Goal: Task Accomplishment & Management: Manage account settings

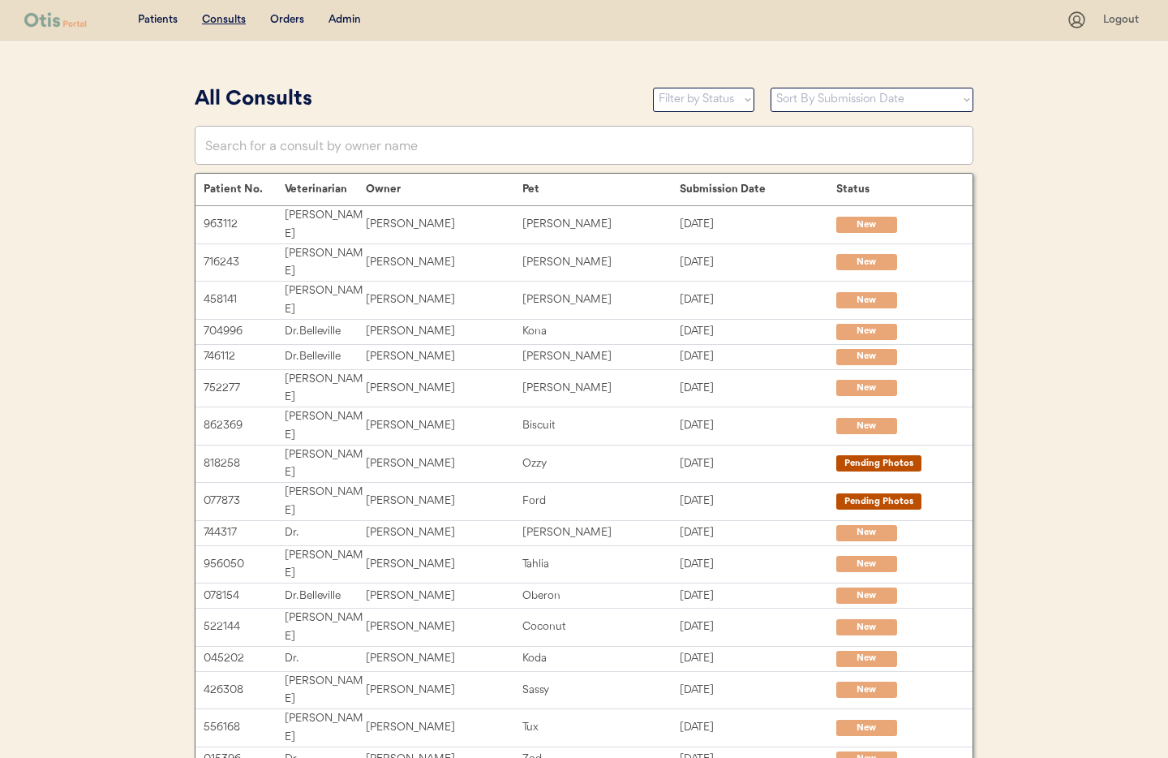
click at [332, 16] on div "Admin" at bounding box center [344, 20] width 32 height 16
click at [338, 18] on div "Admin" at bounding box center [344, 20] width 32 height 16
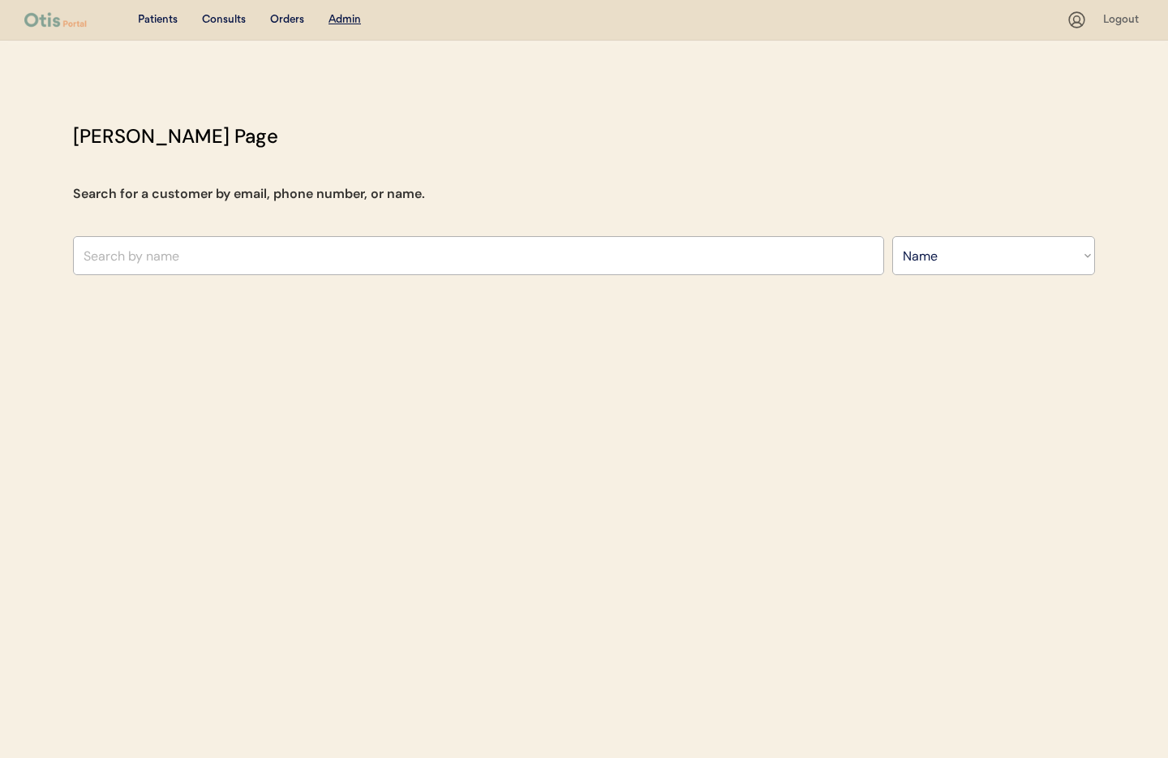
select select ""Name""
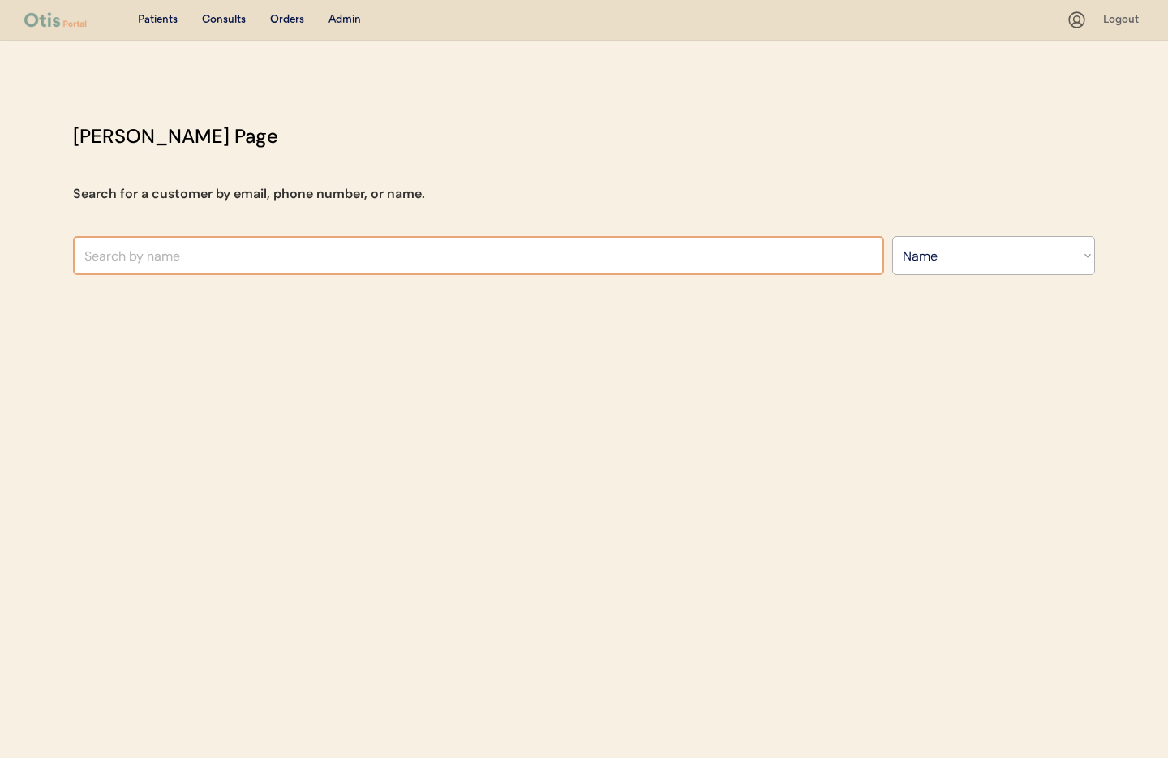
click at [230, 261] on input "text" at bounding box center [478, 255] width 811 height 39
type input "mary"
type input "mary Earle"
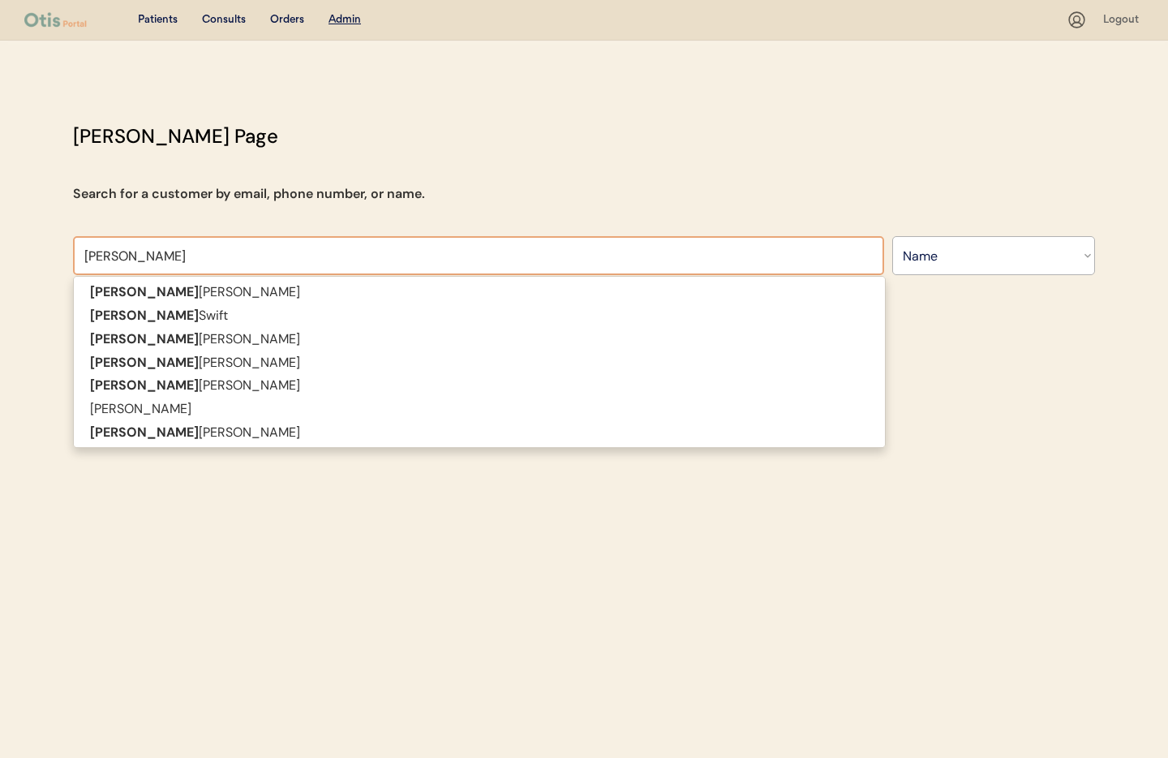
type input "mary m"
type input "mary mur"
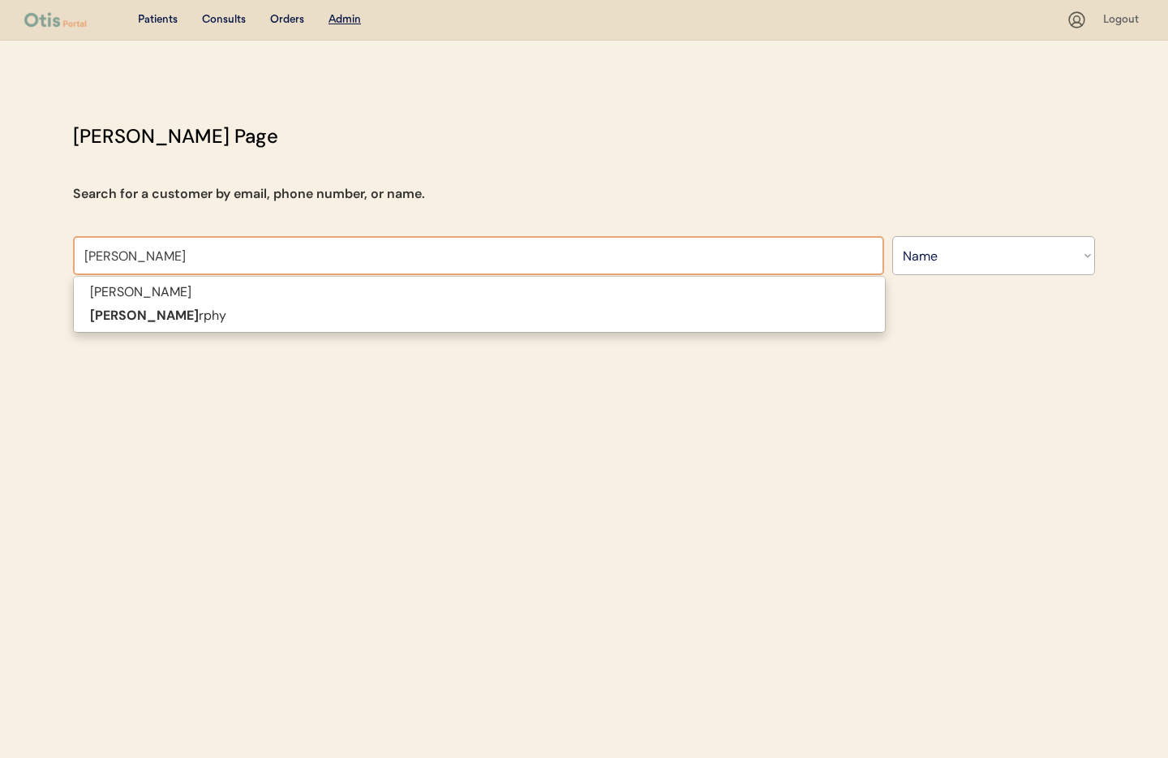
type input "mary murphy"
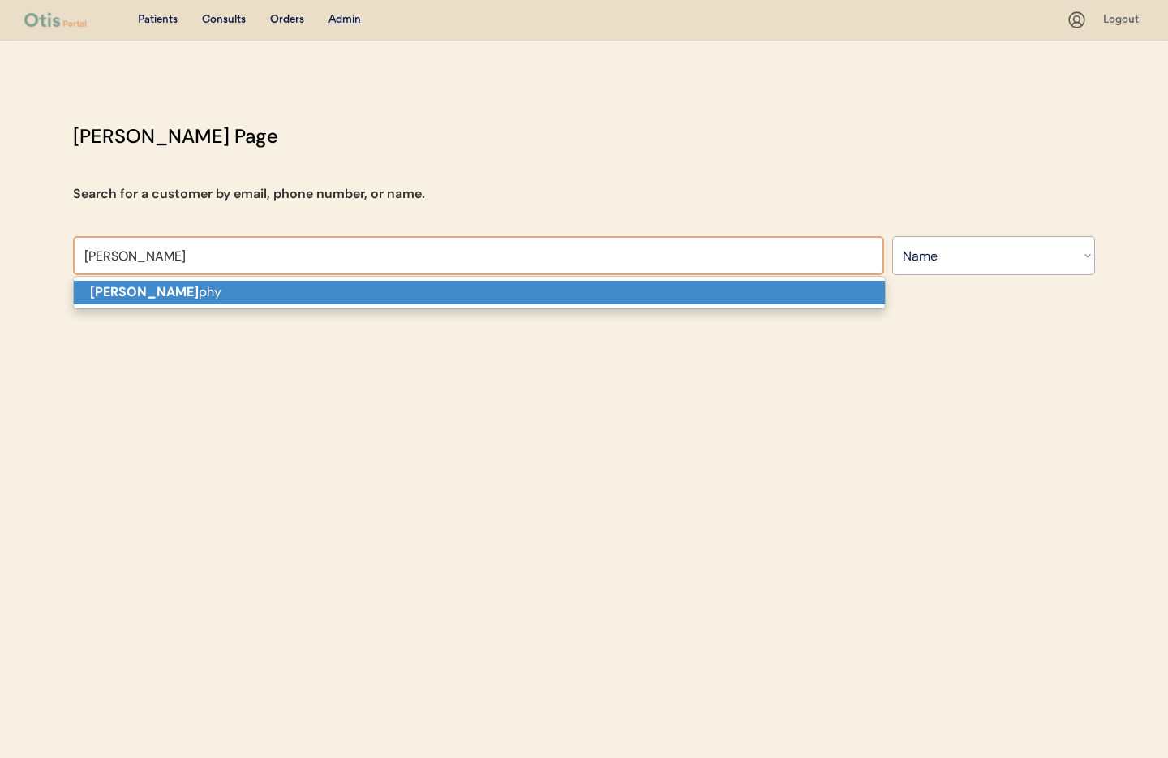
click at [172, 296] on p "Mary Mur phy" at bounding box center [479, 293] width 811 height 24
type input "Mary Murphy"
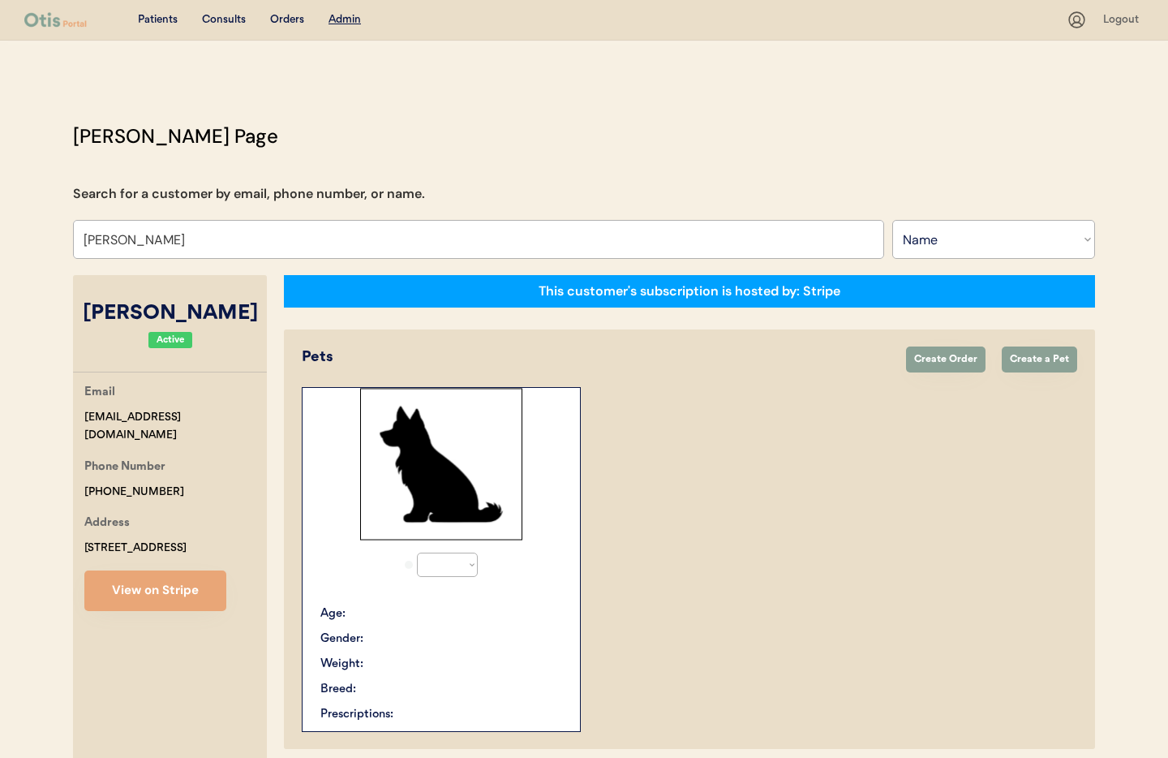
select select "true"
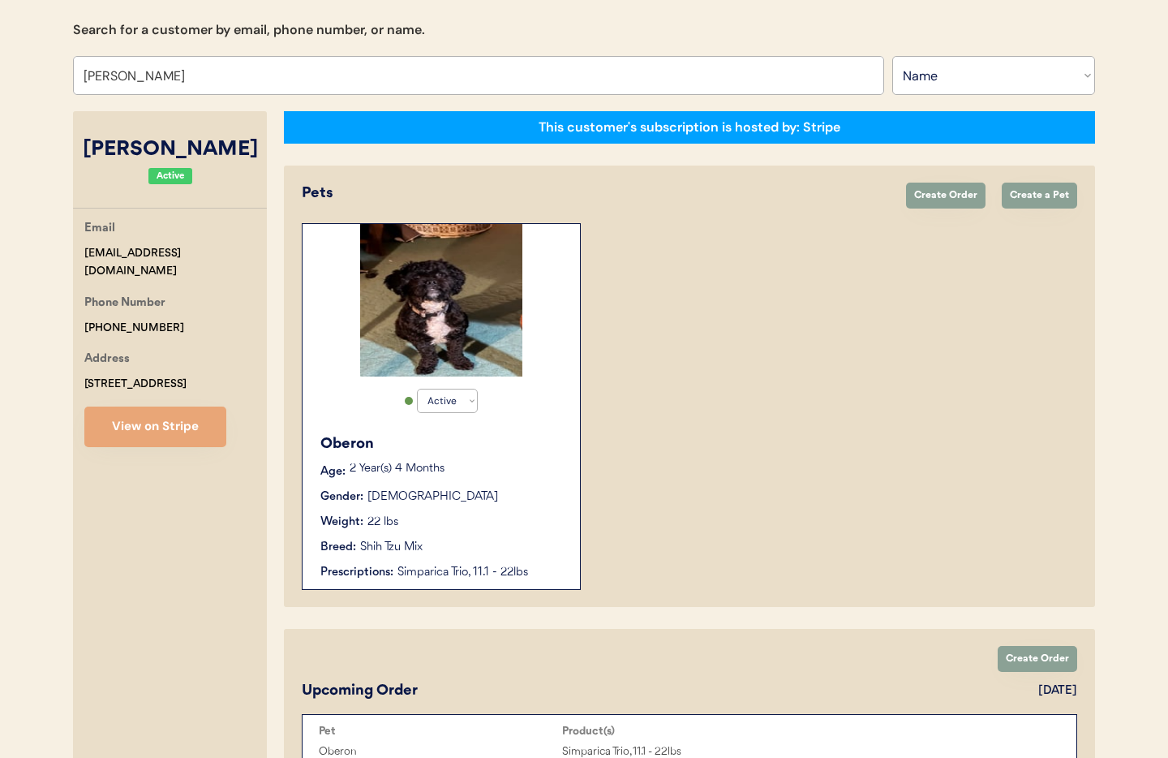
scroll to position [170, 0]
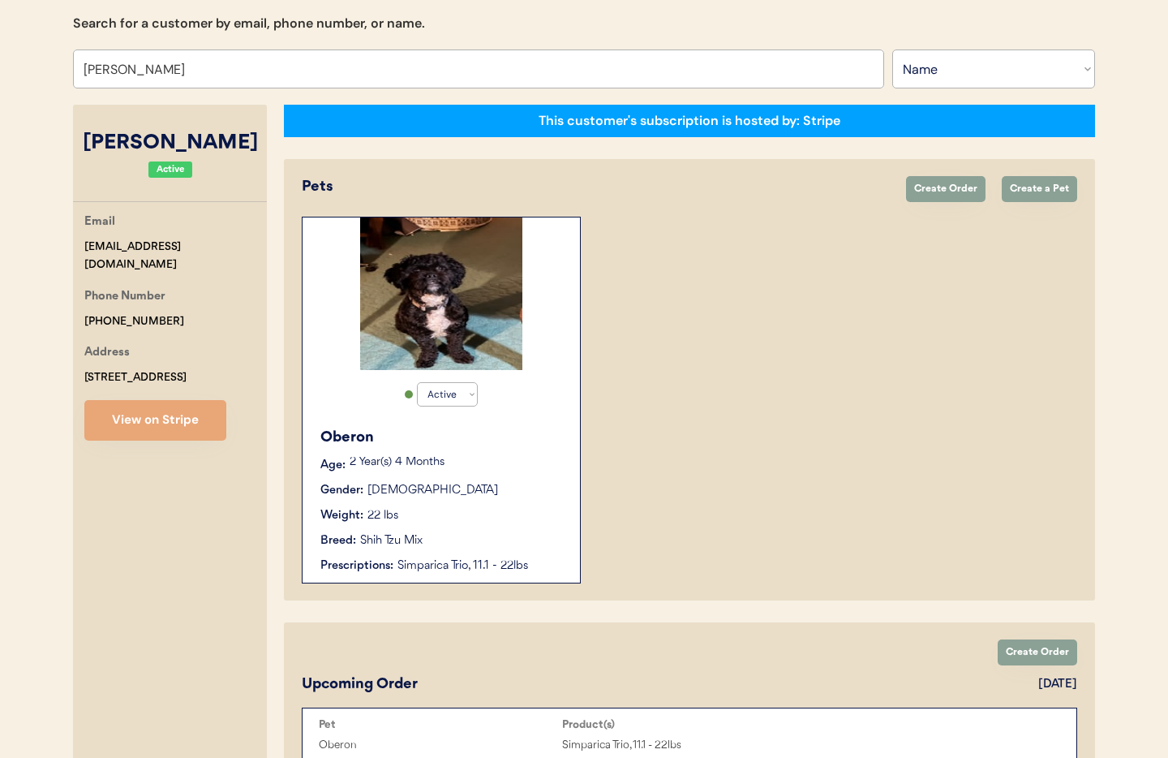
type input "Mary Murphy"
click at [518, 440] on div "Oberon" at bounding box center [441, 438] width 243 height 22
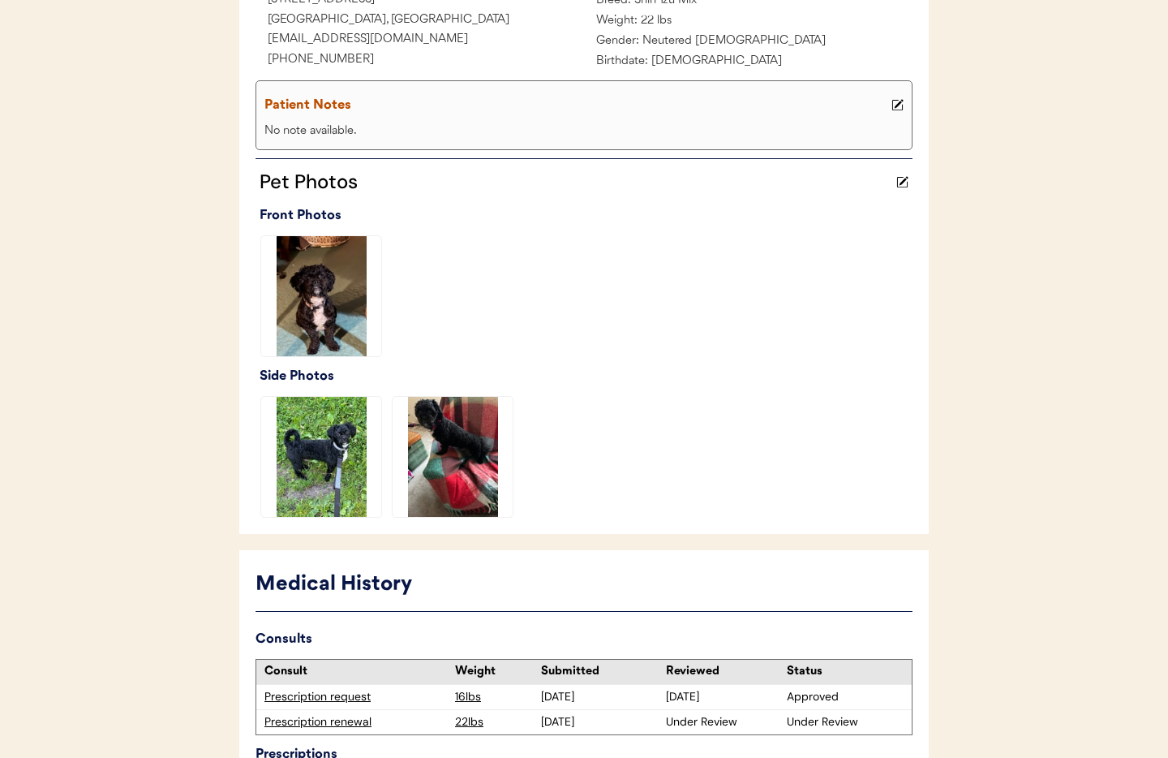
scroll to position [455, 0]
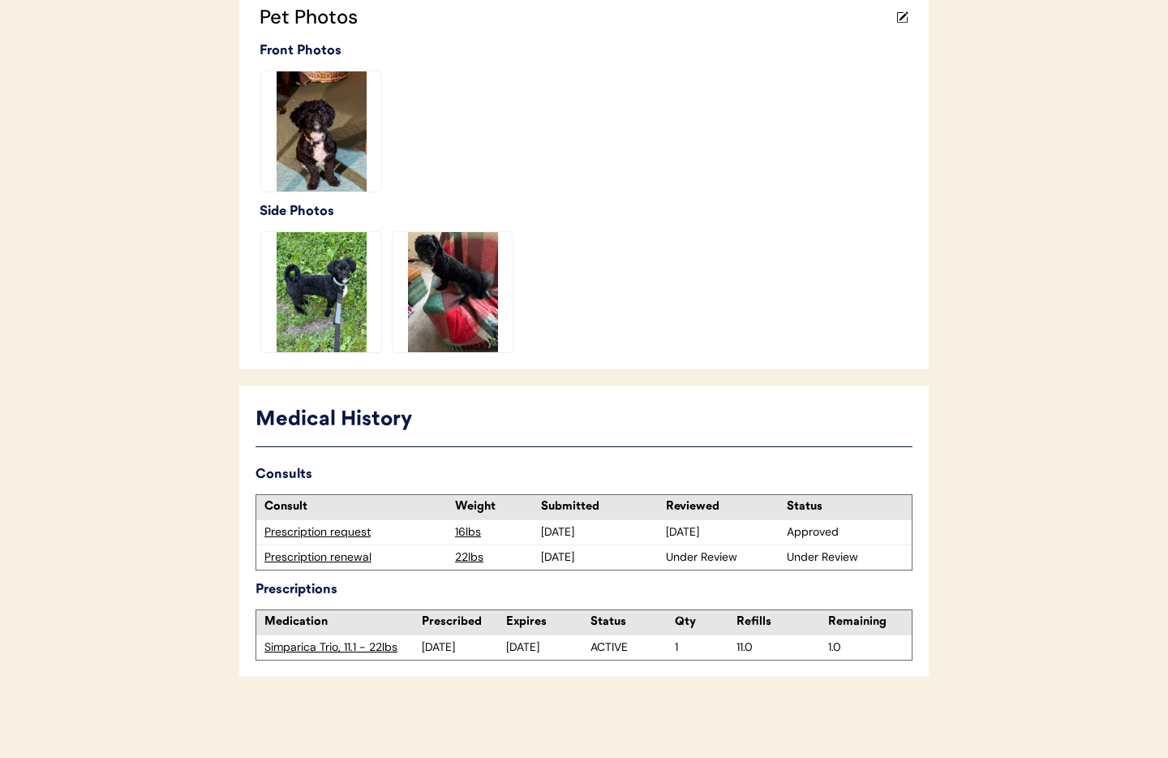
click at [323, 556] on div "Prescription renewal" at bounding box center [355, 557] width 182 height 16
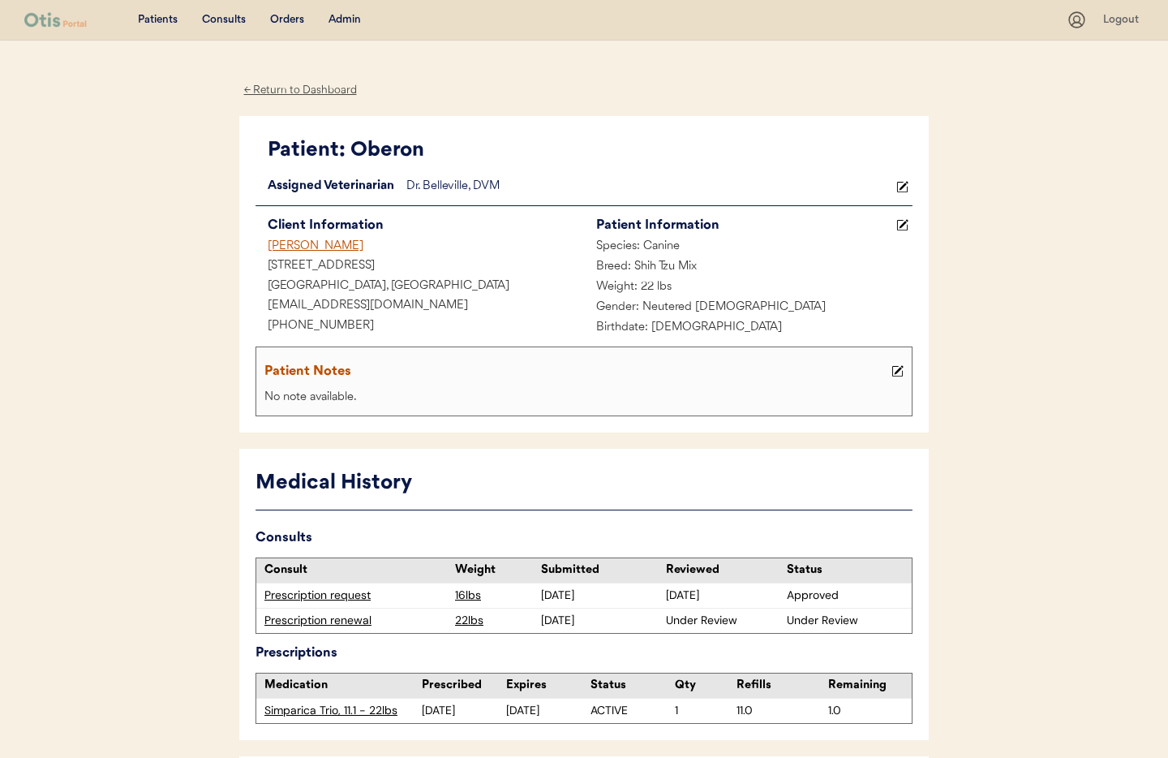
click at [905, 221] on use at bounding box center [902, 225] width 11 height 11
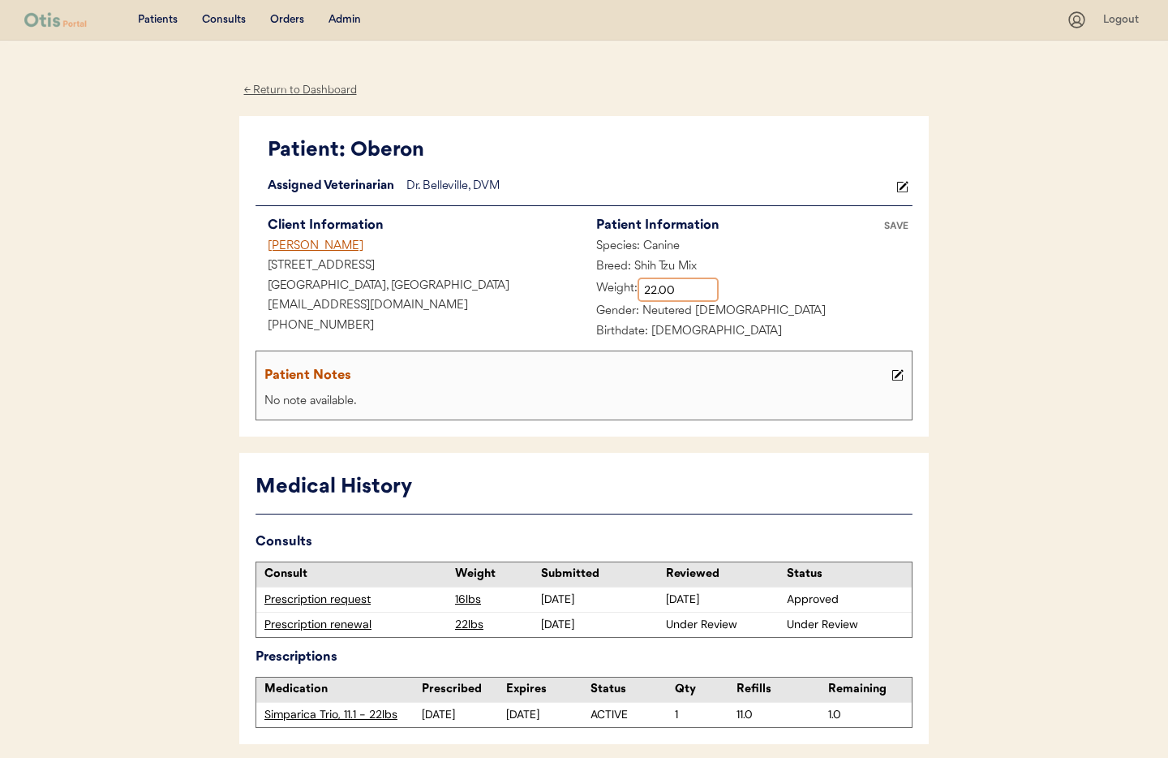
drag, startPoint x: 679, startPoint y: 291, endPoint x: 626, endPoint y: 287, distance: 52.9
click at [626, 287] on div "Weight:" at bounding box center [651, 289] width 135 height 24
type input "20.20"
click at [585, 380] on div "Patient Notes" at bounding box center [575, 375] width 623 height 23
drag, startPoint x: 901, startPoint y: 371, endPoint x: 850, endPoint y: 390, distance: 54.4
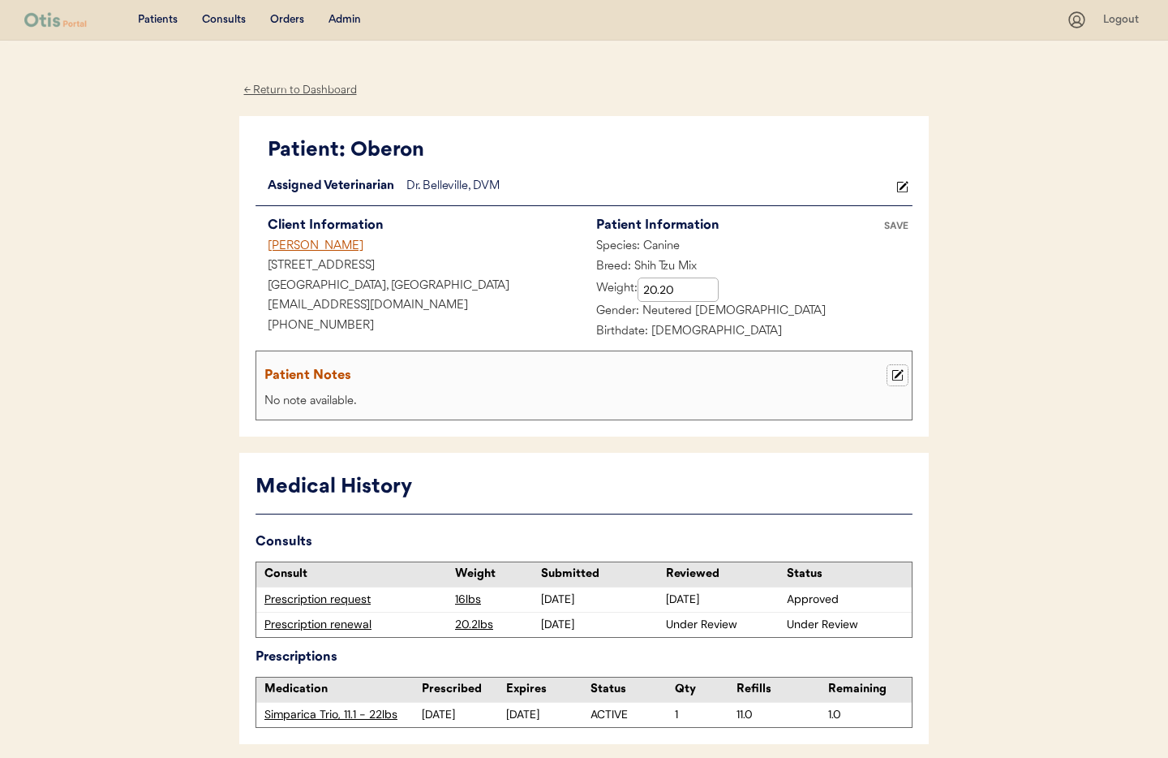
click at [900, 371] on use at bounding box center [897, 375] width 11 height 11
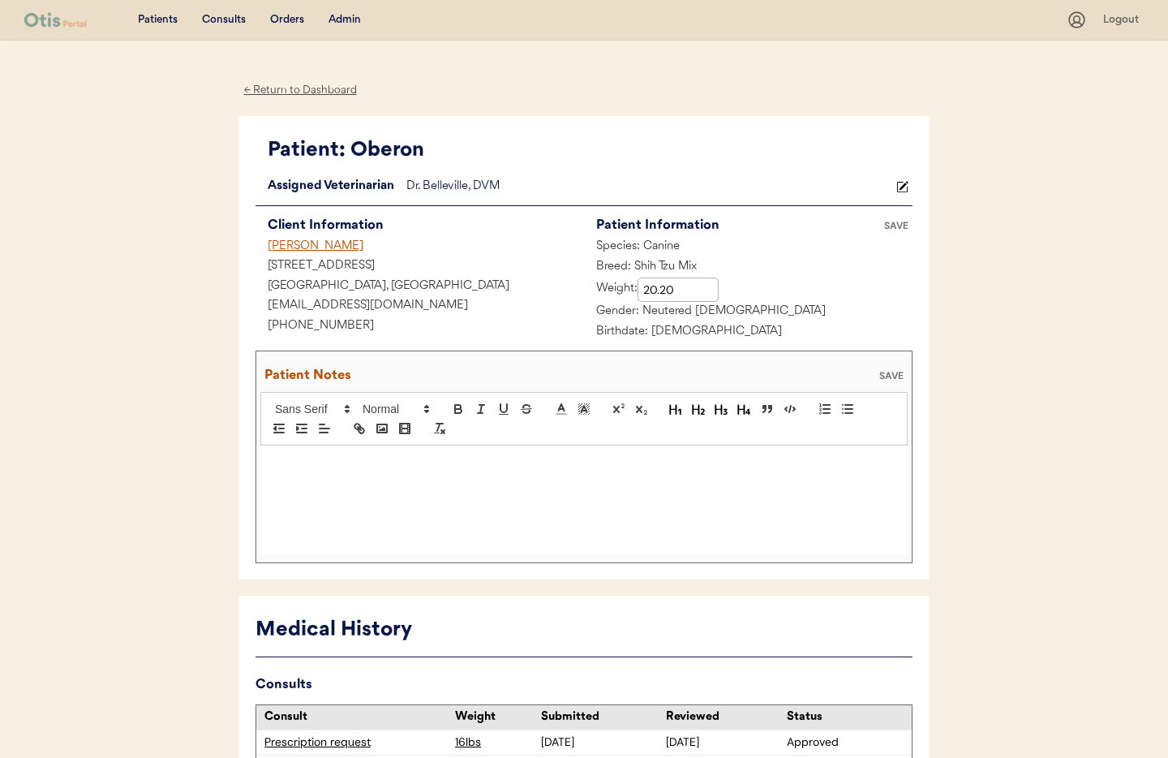
click at [300, 477] on div at bounding box center [583, 499] width 647 height 109
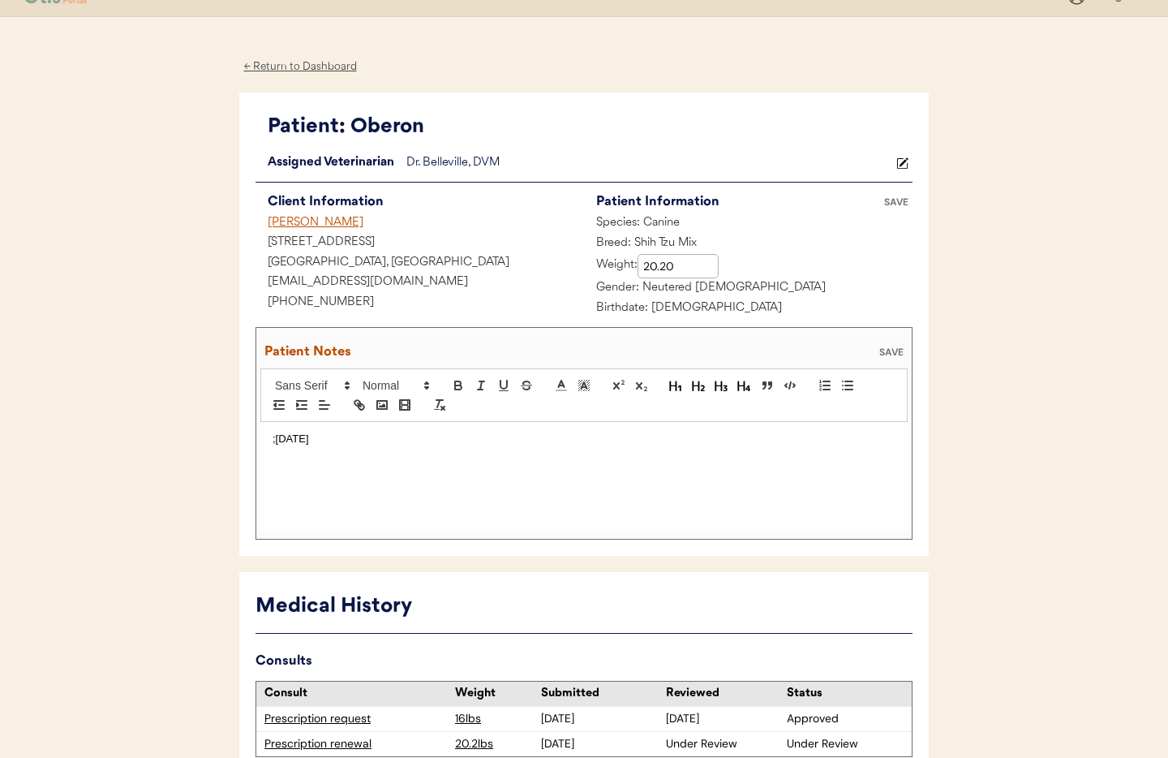
scroll to position [25, 0]
click at [443, 444] on div ";9/11/25 Owner sent text " Obi weigh 20.2 pounds" at bounding box center [583, 474] width 647 height 109
drag, startPoint x: 513, startPoint y: 435, endPoint x: 532, endPoint y: 437, distance: 19.6
click at [516, 435] on p ";9/11/25 Owner sent text " Obi weighs 20.2 pounds" at bounding box center [584, 437] width 623 height 15
click at [889, 350] on div "SAVE" at bounding box center [891, 351] width 32 height 10
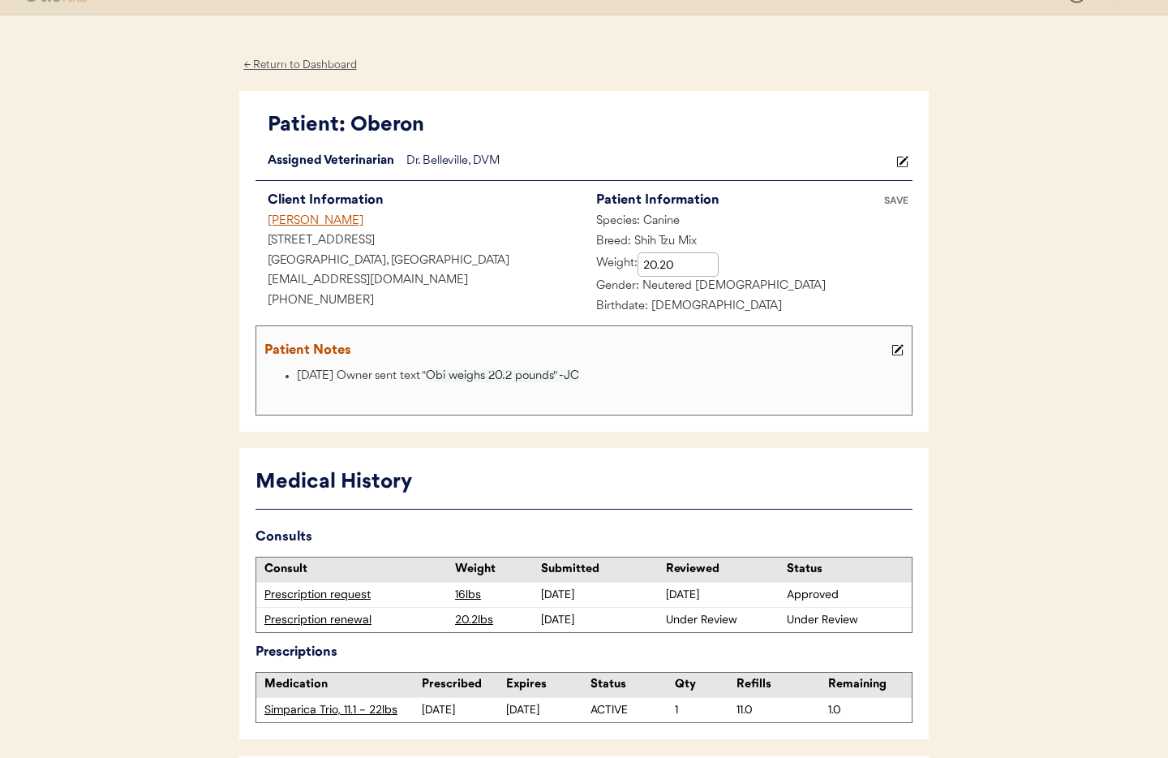
drag, startPoint x: 890, startPoint y: 202, endPoint x: 885, endPoint y: 220, distance: 18.5
click at [890, 202] on div "SAVE" at bounding box center [896, 200] width 32 height 10
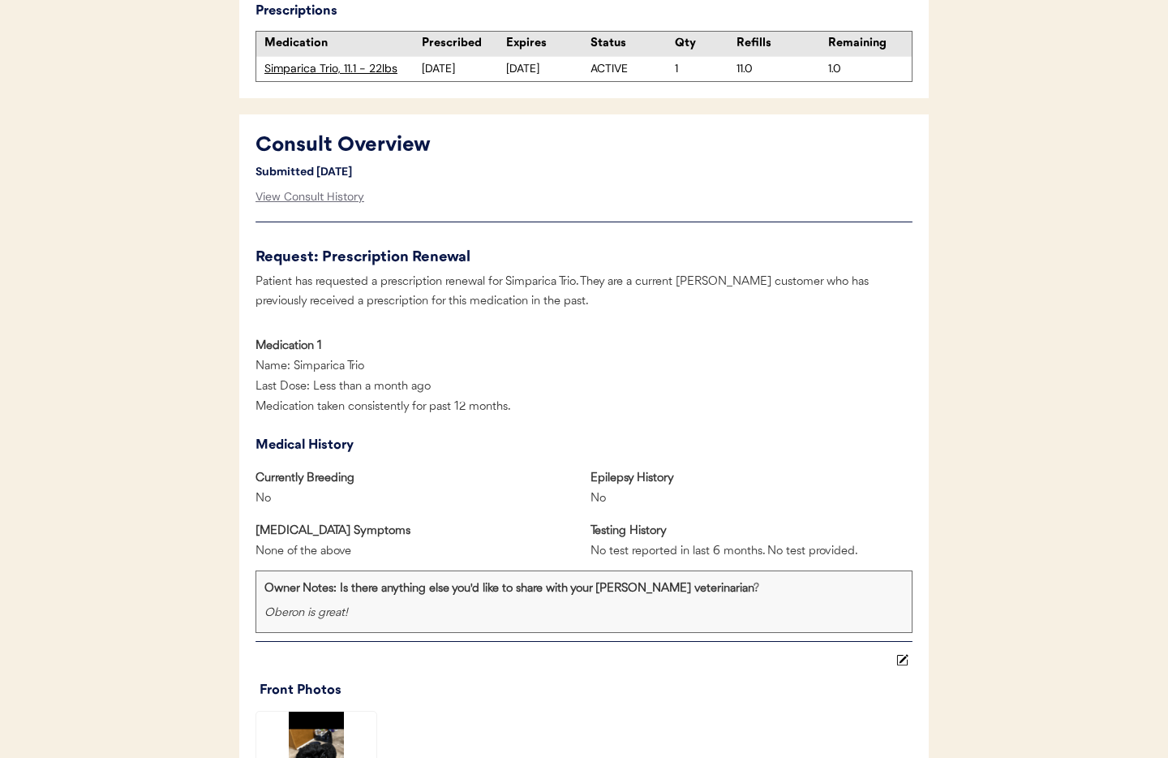
scroll to position [676, 0]
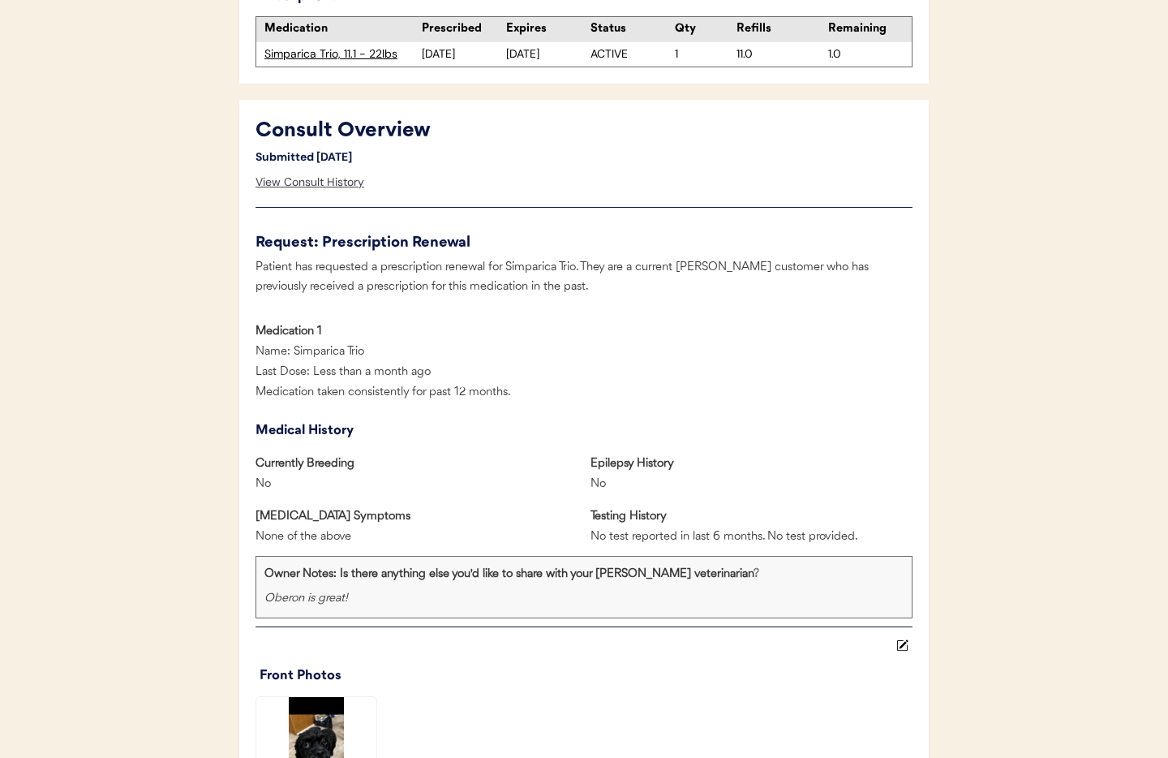
click at [311, 185] on div "View Consult History" at bounding box center [309, 182] width 109 height 32
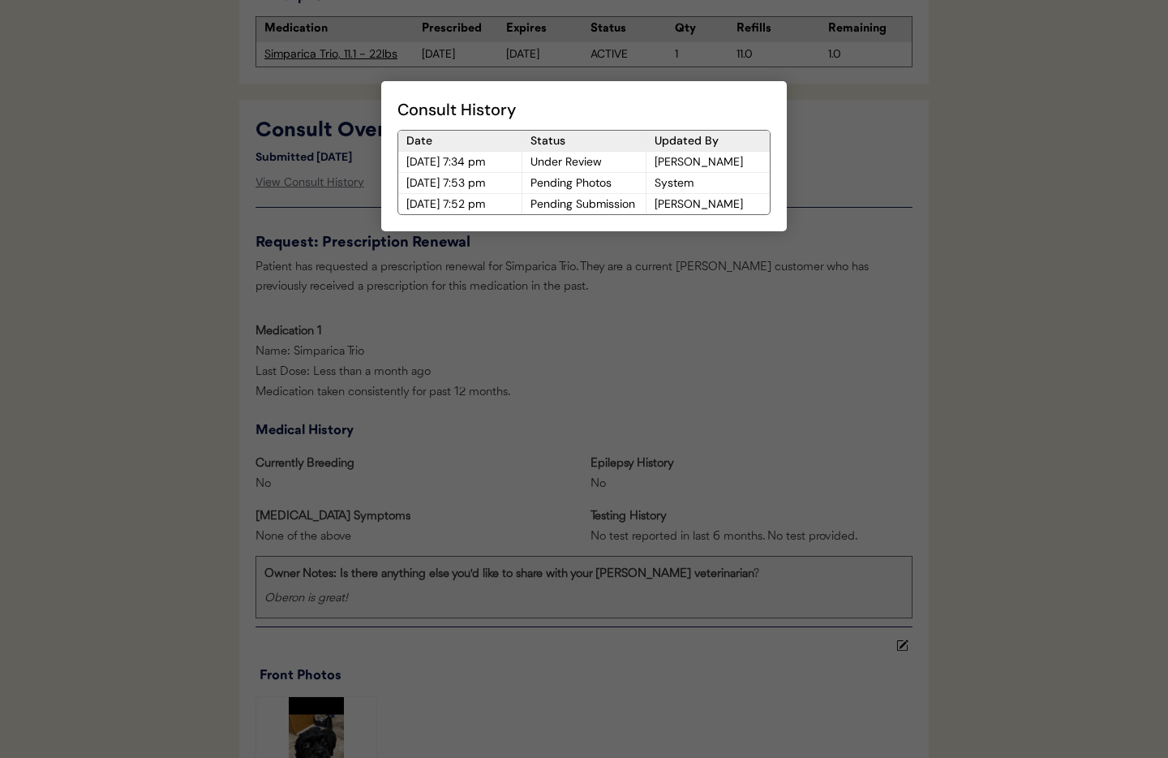
click at [691, 380] on div at bounding box center [584, 379] width 1168 height 758
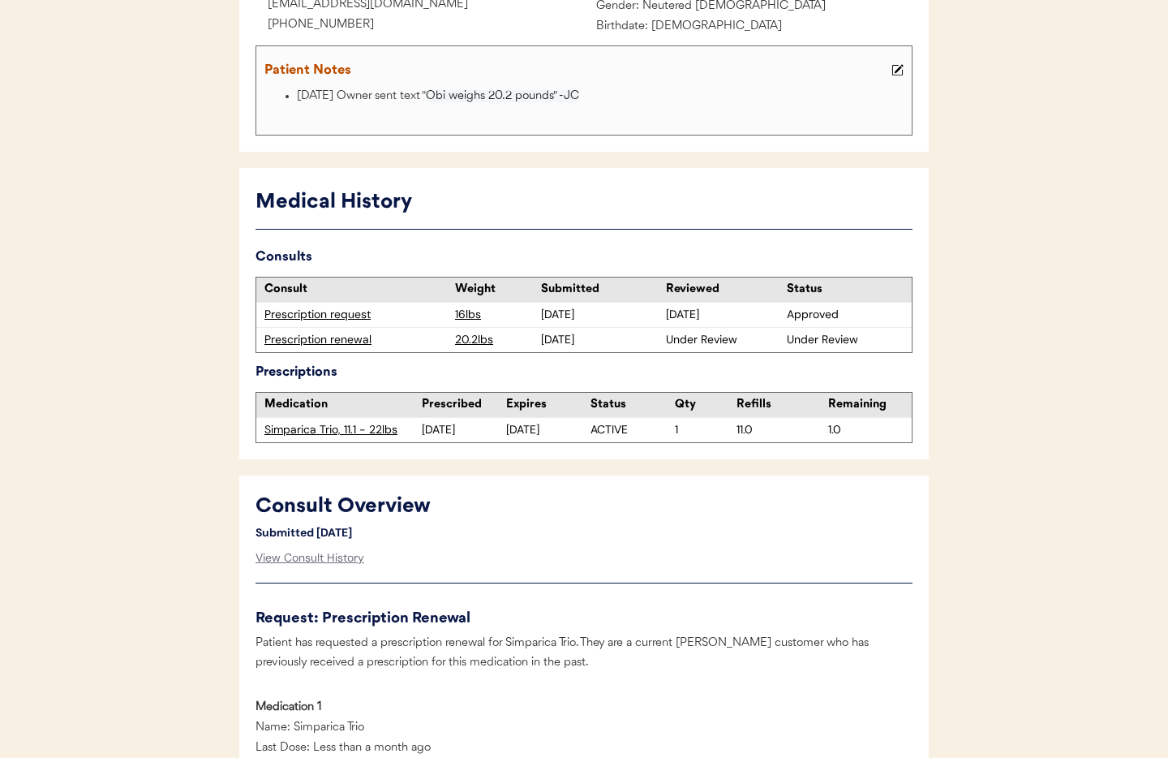
scroll to position [0, 0]
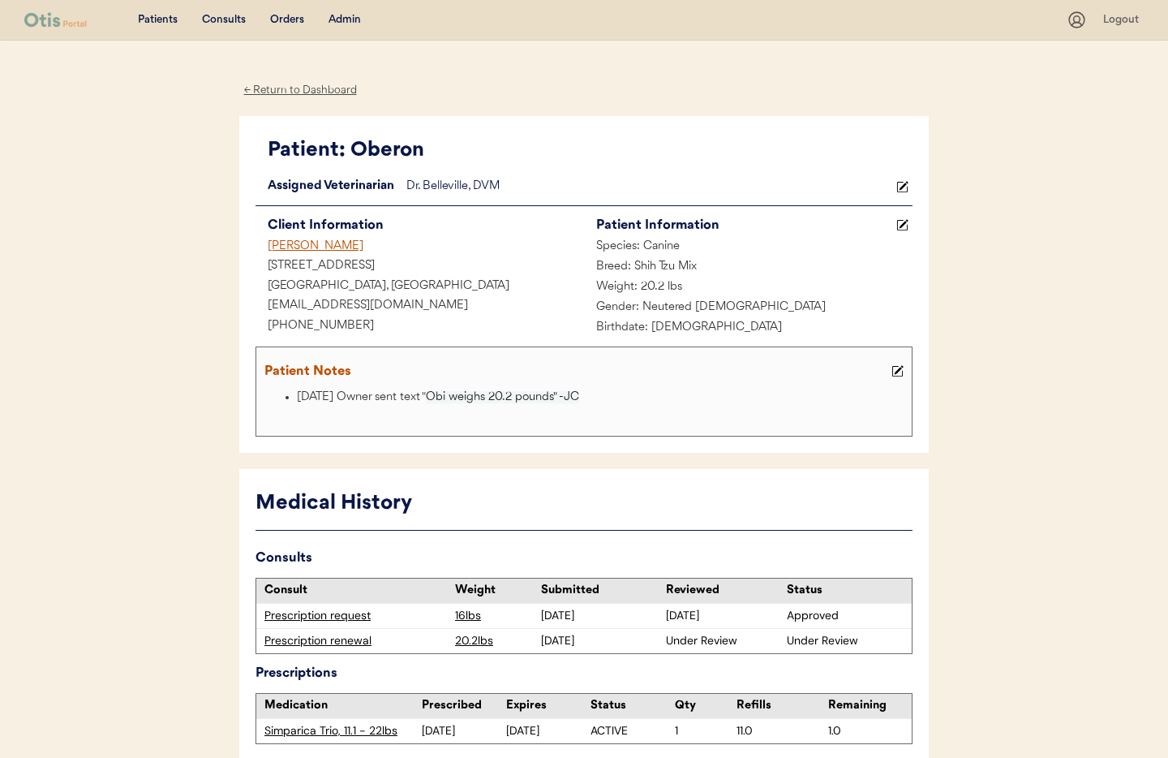
click at [342, 20] on div "Admin" at bounding box center [344, 20] width 32 height 16
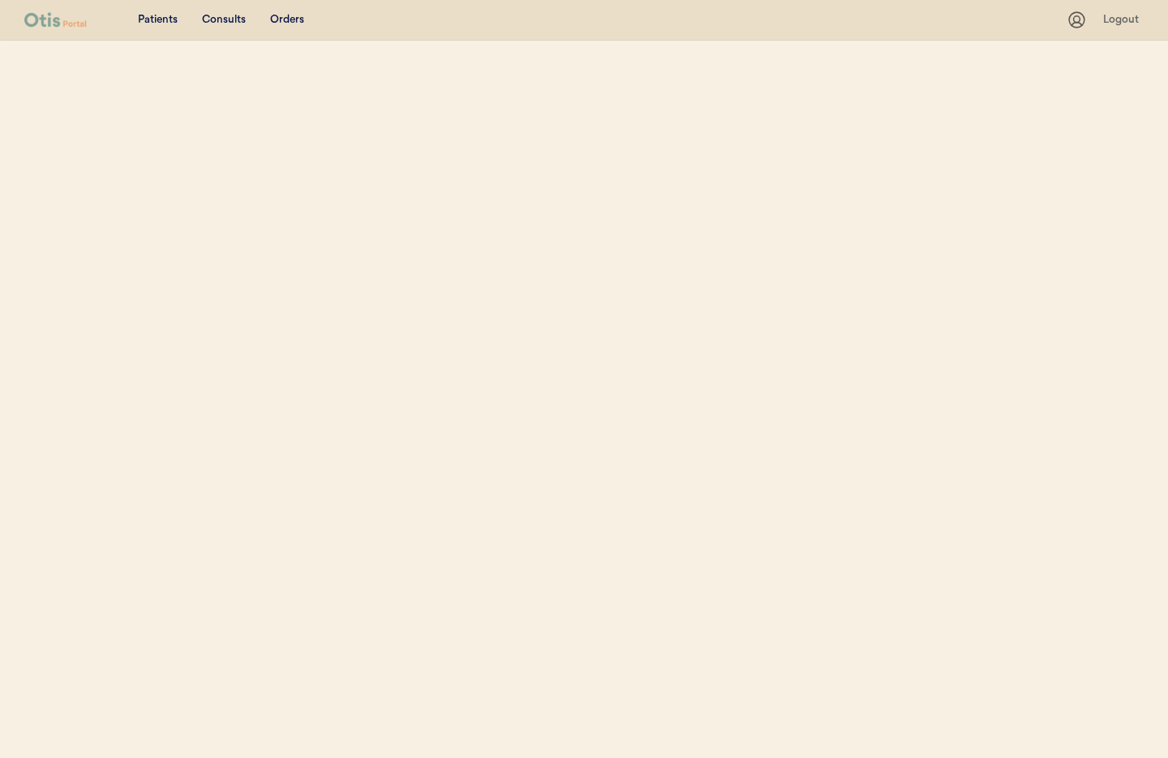
select select ""Name""
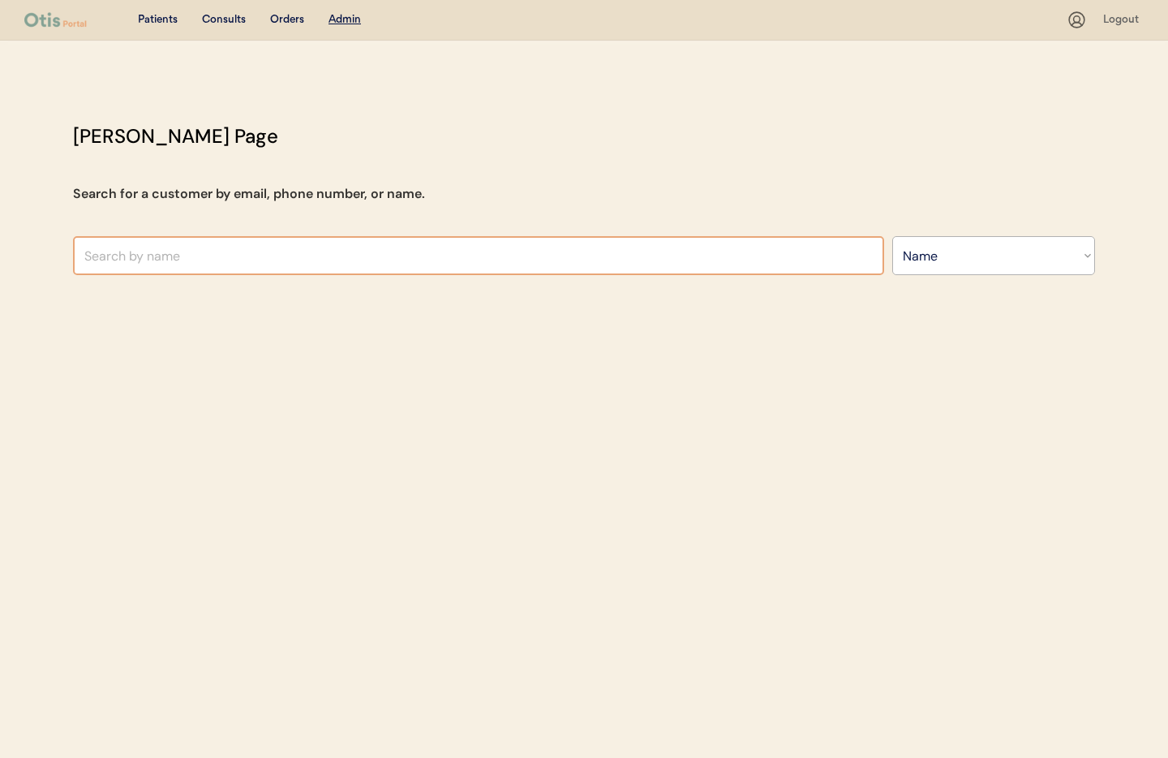
click at [251, 255] on input "text" at bounding box center [478, 255] width 811 height 39
type input "brooke sm"
type input "brooke smith"
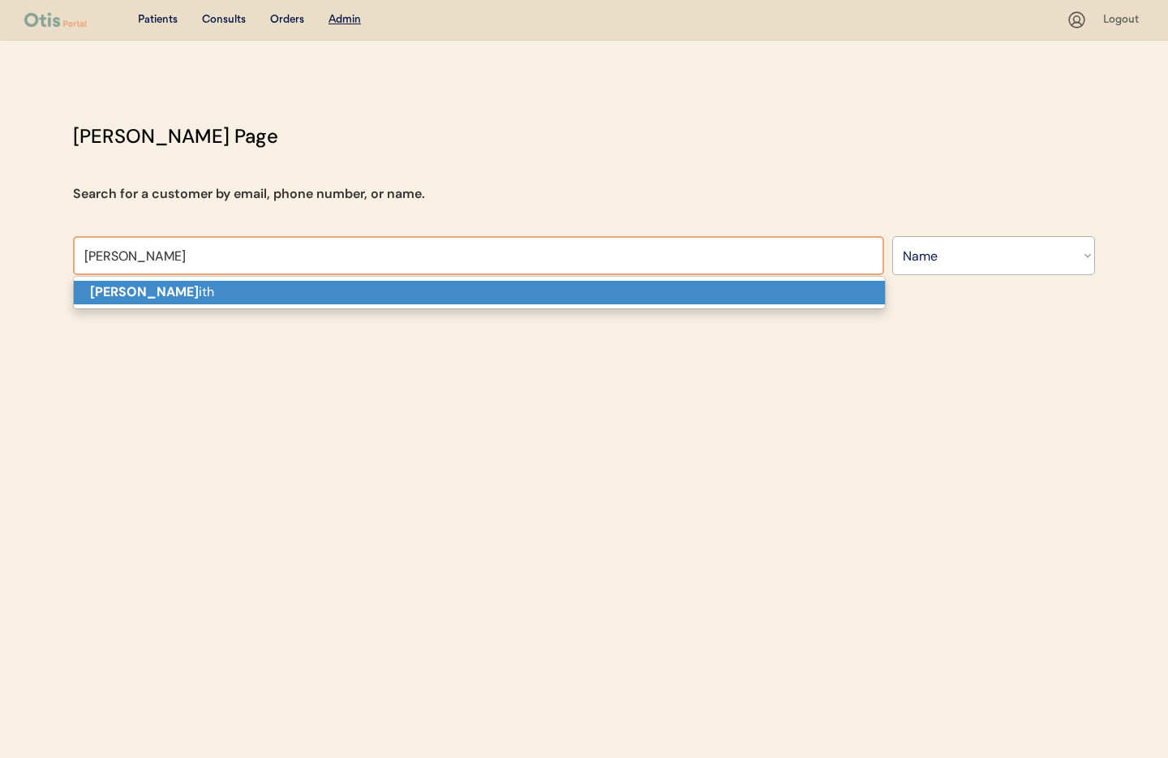
click at [226, 294] on p "Brooke Sm ith" at bounding box center [479, 293] width 811 height 24
type input "[PERSON_NAME]"
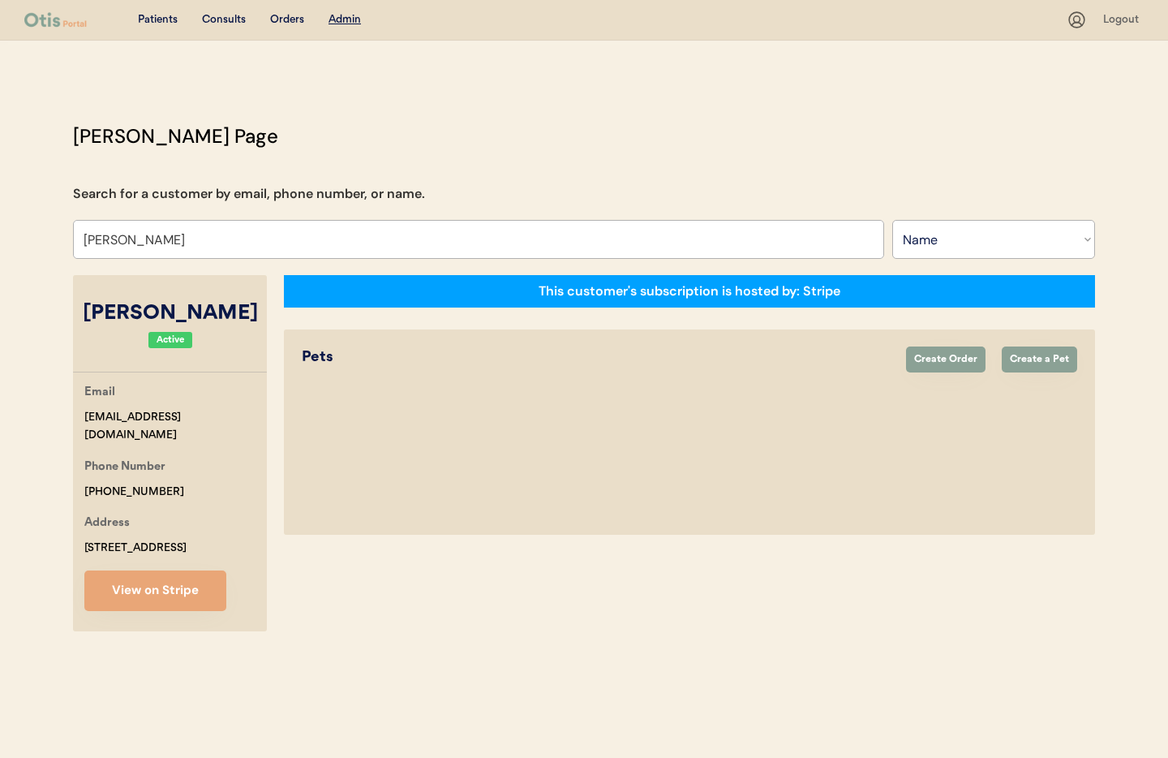
select select "true"
select select "false"
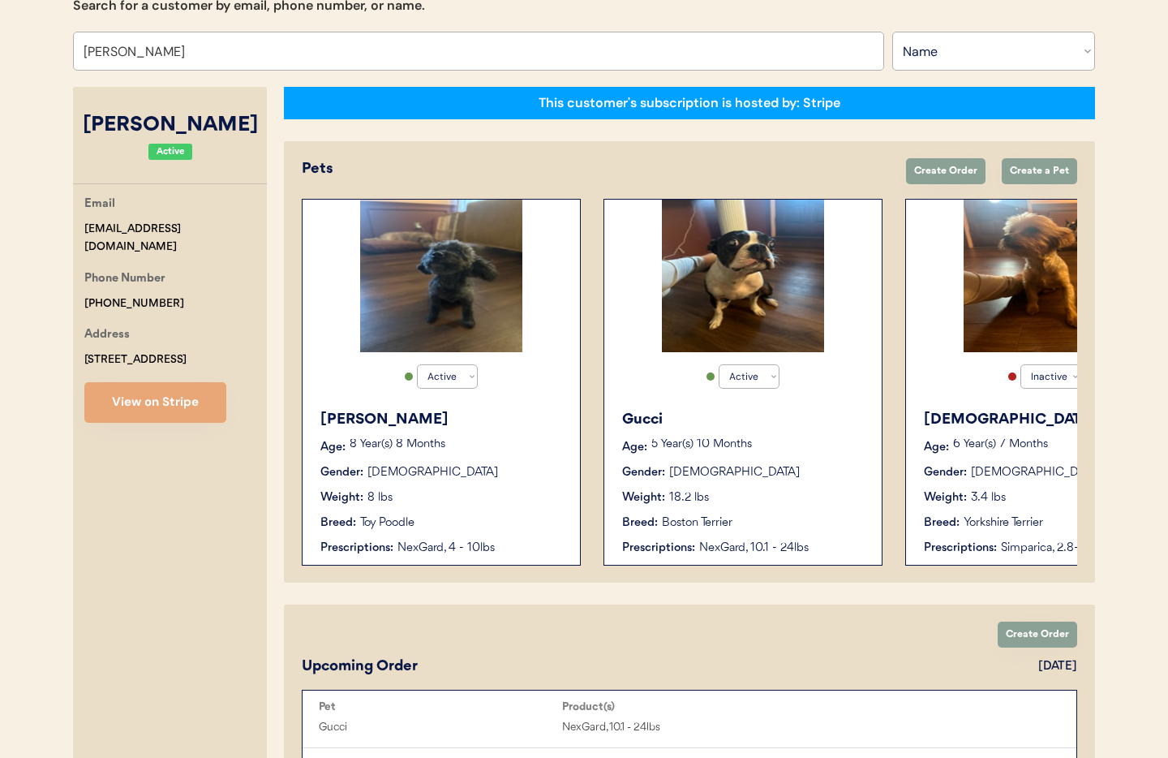
type input "Brooke Smith"
click at [513, 508] on div "Eloise Age: 8 Year(s) 8 Months Gender: Female Weight: 8 lbs Breed: Toy Poodle P…" at bounding box center [441, 483] width 261 height 164
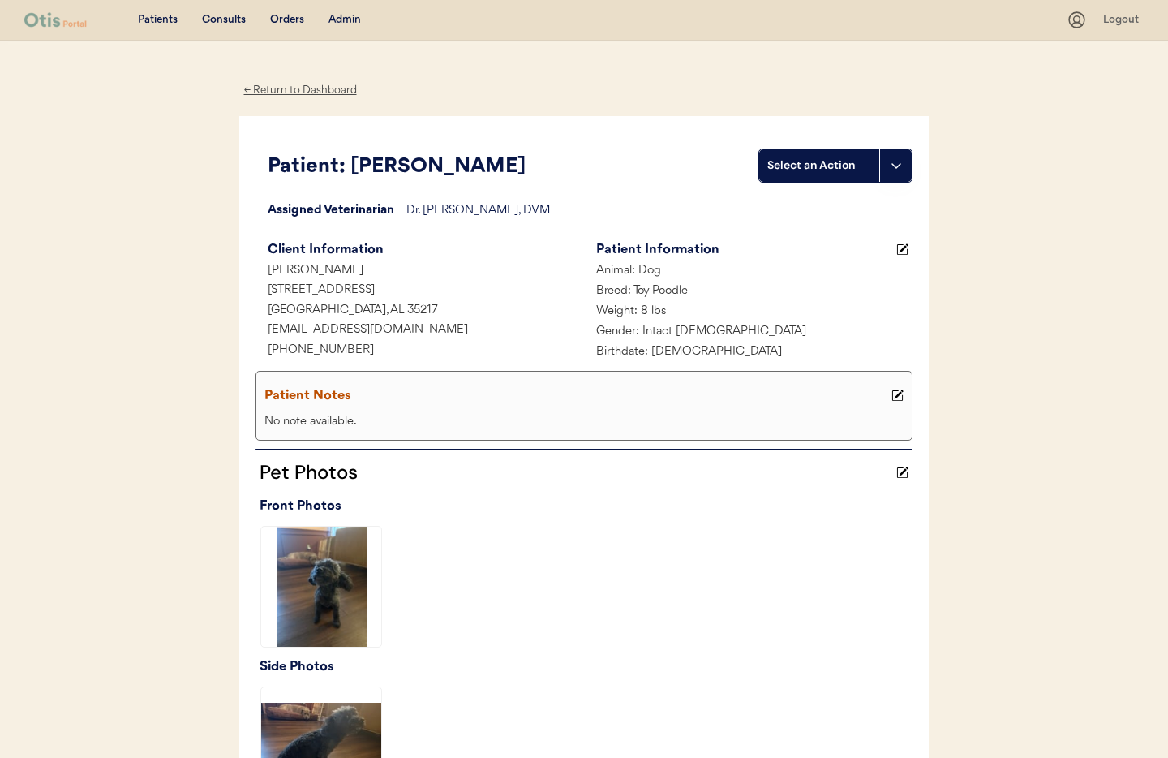
click at [316, 87] on div "← Return to Dashboard" at bounding box center [300, 90] width 122 height 19
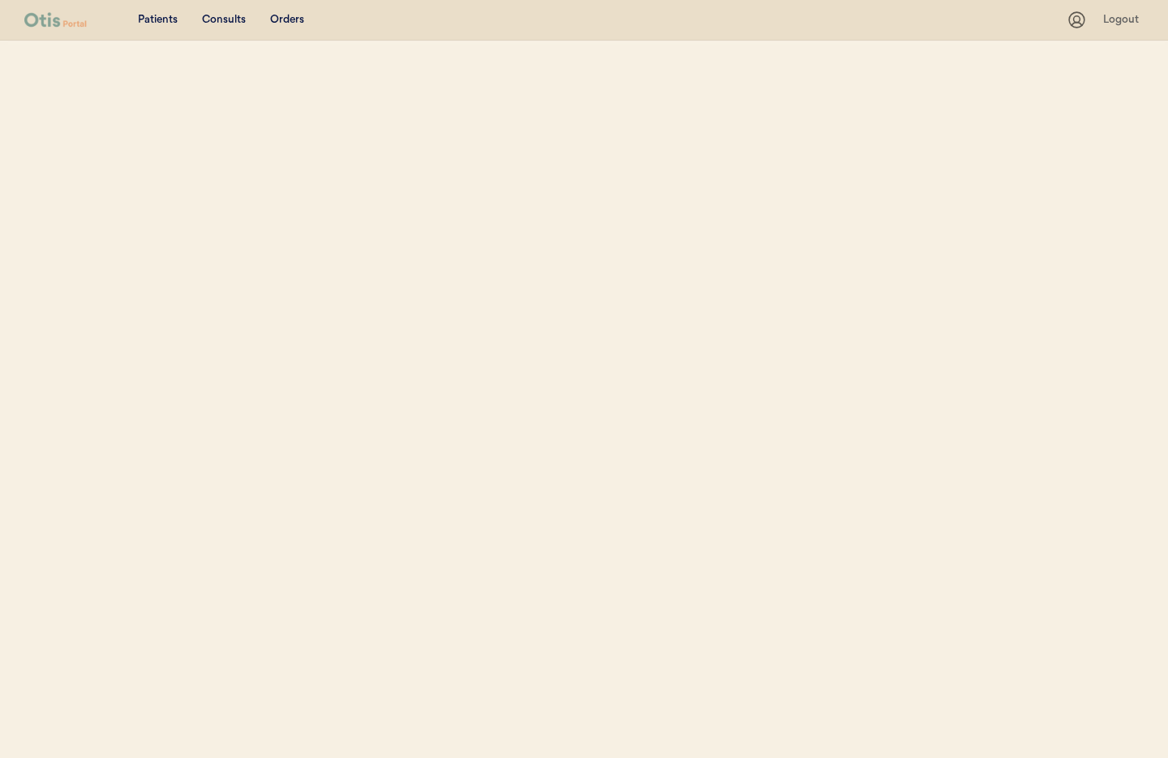
select select ""Name""
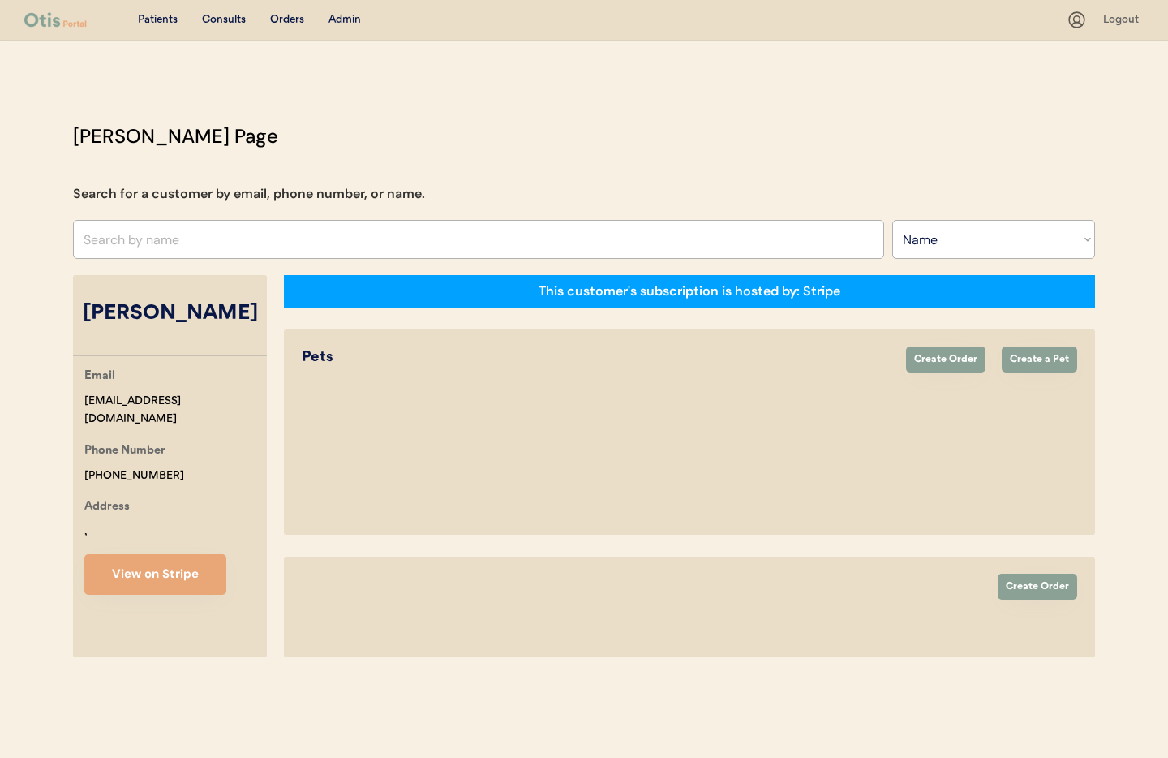
select select "true"
select select "false"
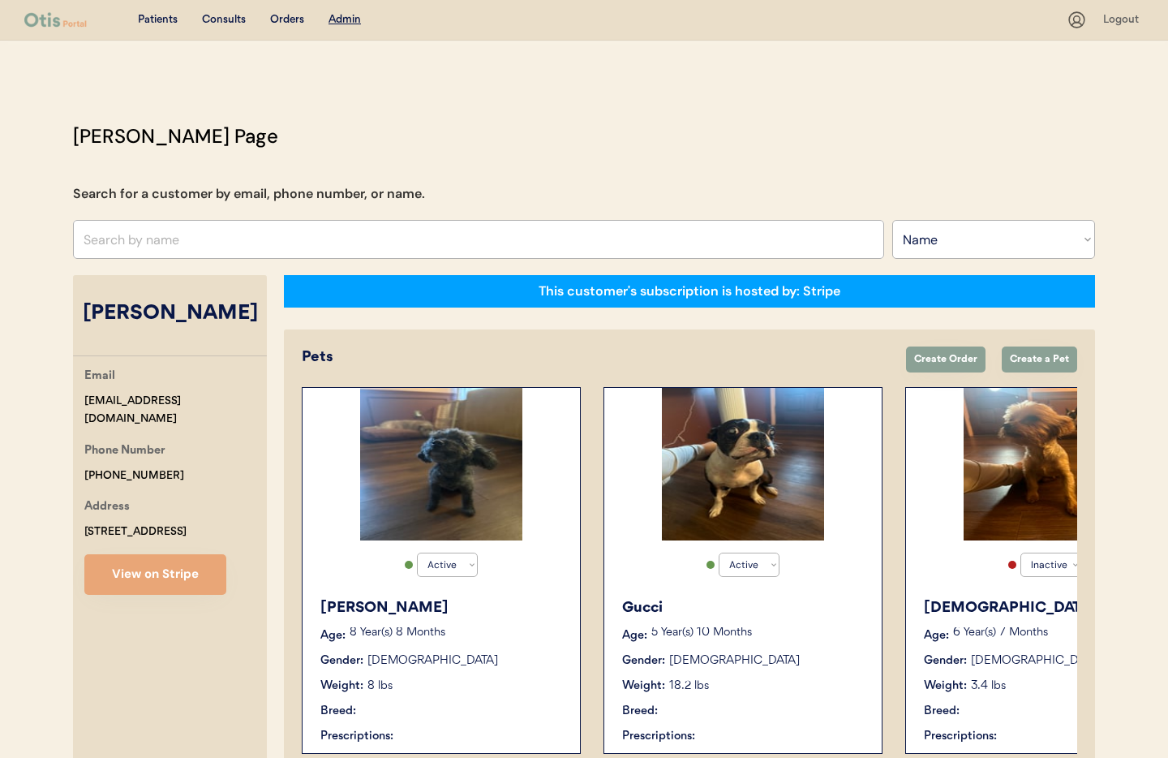
click at [806, 688] on div "Weight: 18.2 lbs" at bounding box center [743, 685] width 243 height 17
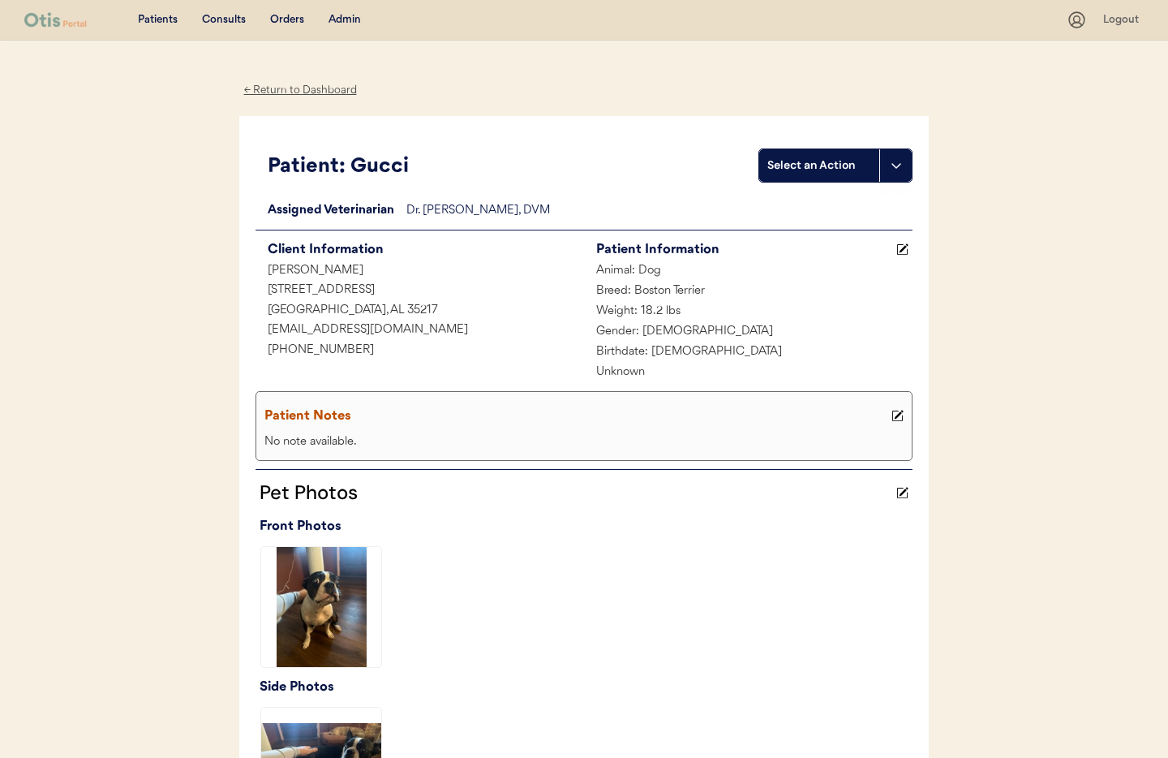
click at [319, 89] on div "← Return to Dashboard" at bounding box center [300, 90] width 122 height 19
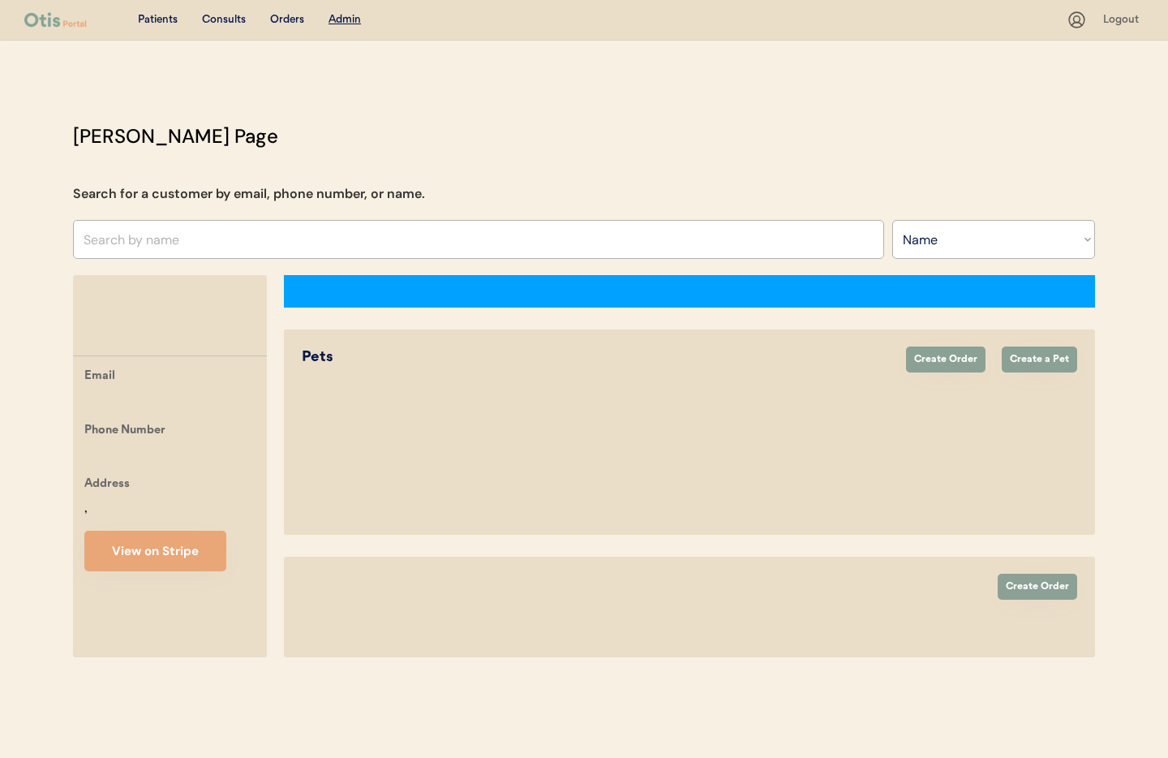
select select ""Name""
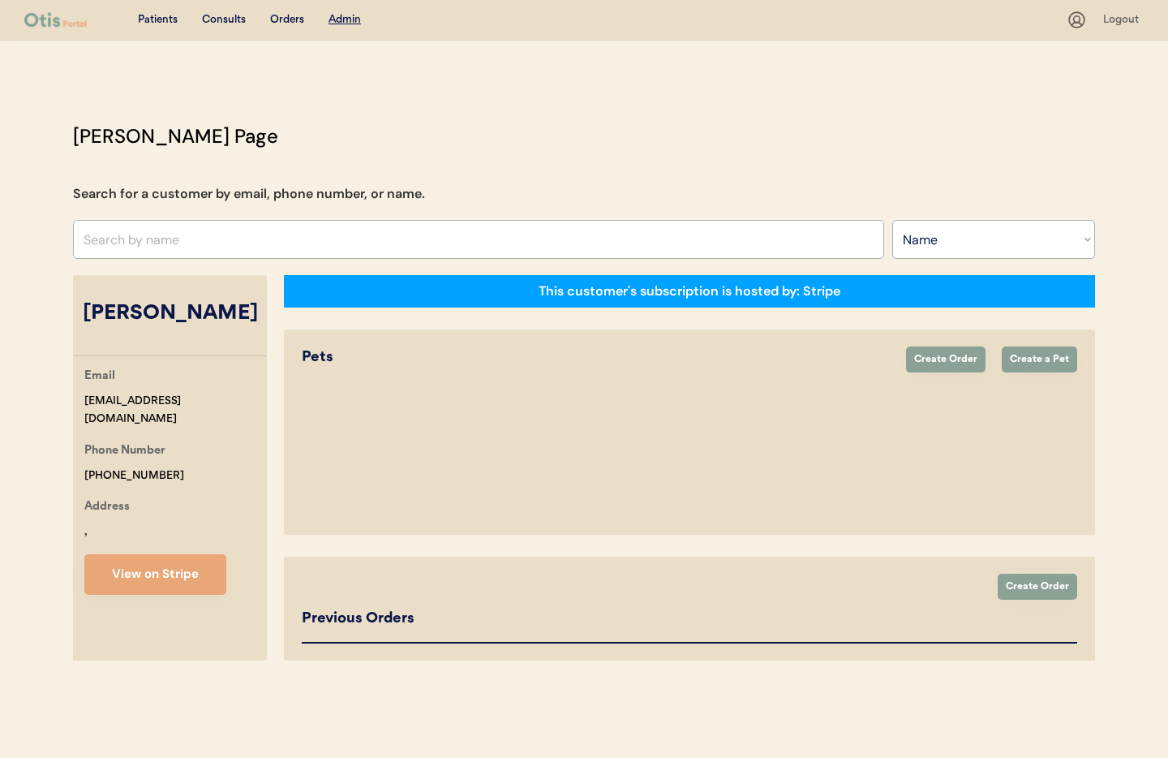
select select "true"
select select "false"
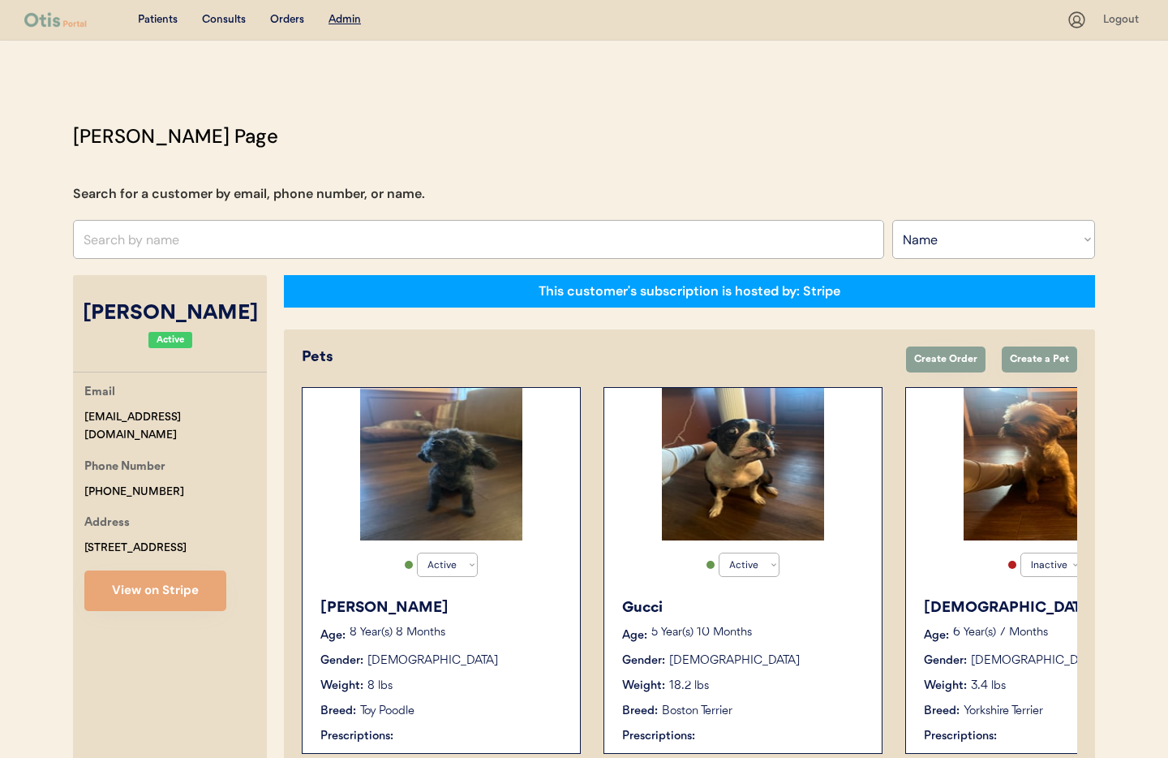
click at [994, 668] on div "[DEMOGRAPHIC_DATA]" at bounding box center [1036, 660] width 131 height 17
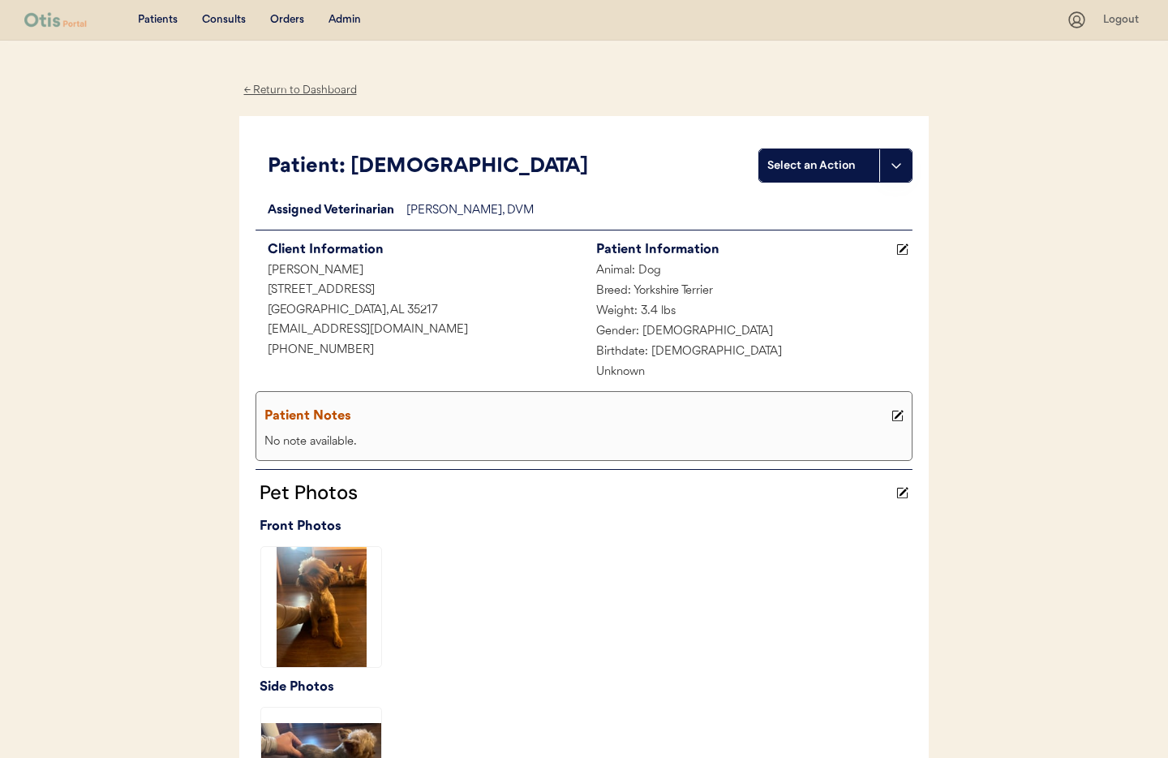
click at [291, 88] on div "← Return to Dashboard" at bounding box center [300, 90] width 122 height 19
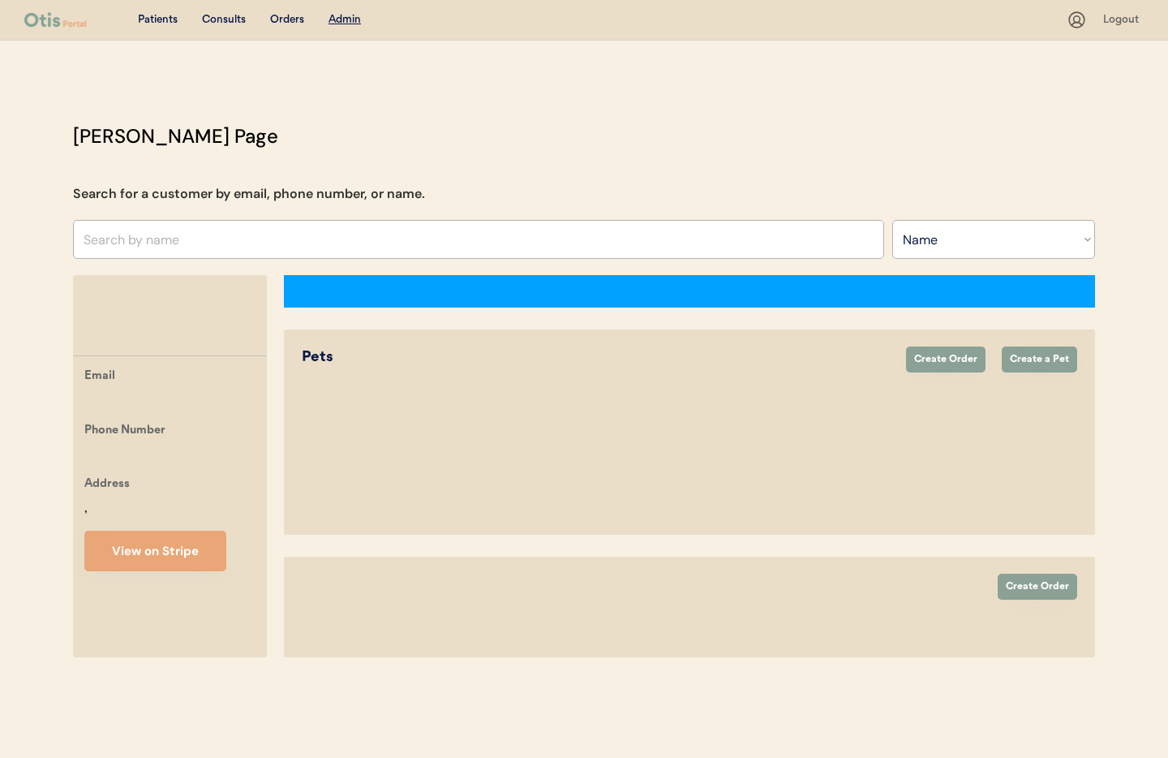
select select ""Name""
select select "true"
select select "false"
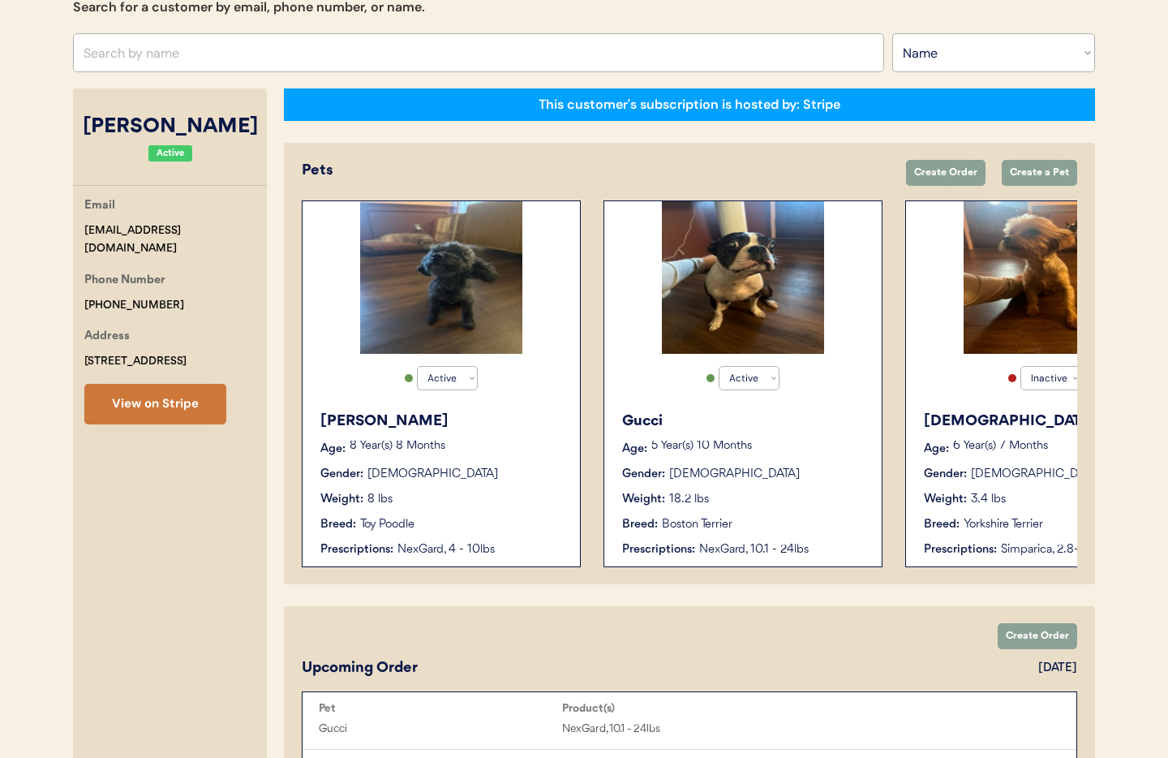
click at [162, 405] on button "View on Stripe" at bounding box center [155, 404] width 142 height 41
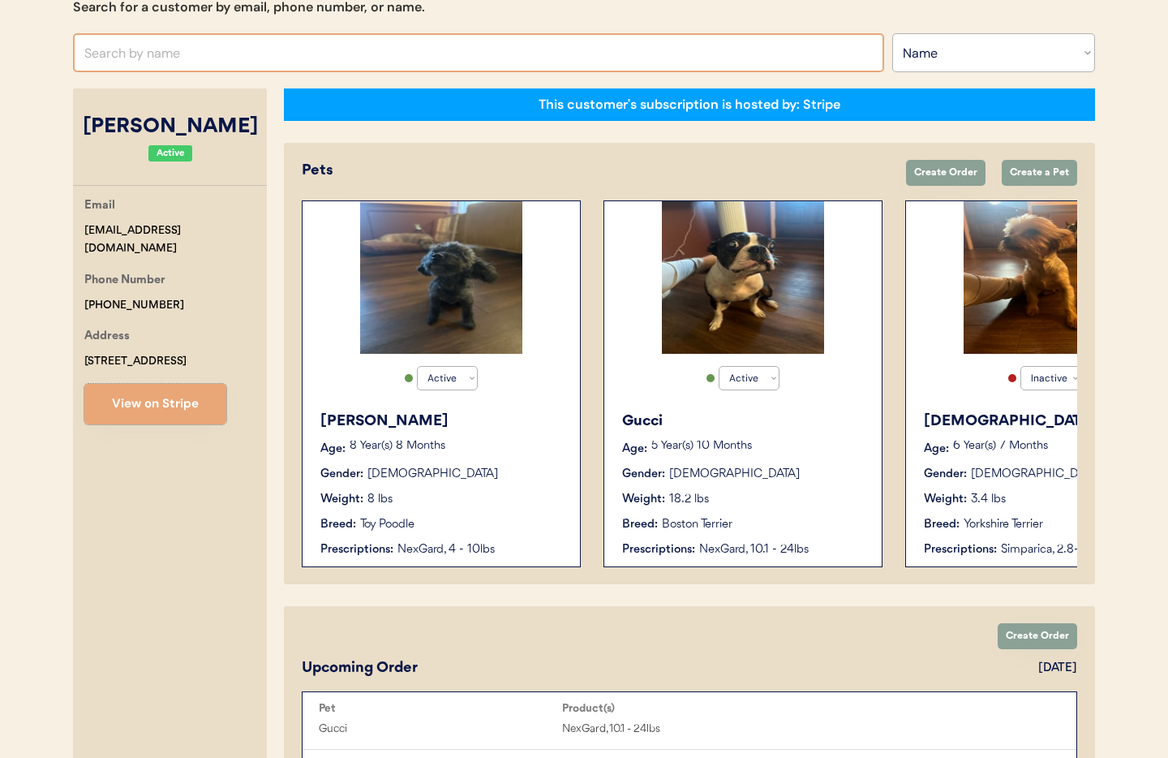
click at [211, 55] on input "text" at bounding box center [478, 52] width 811 height 39
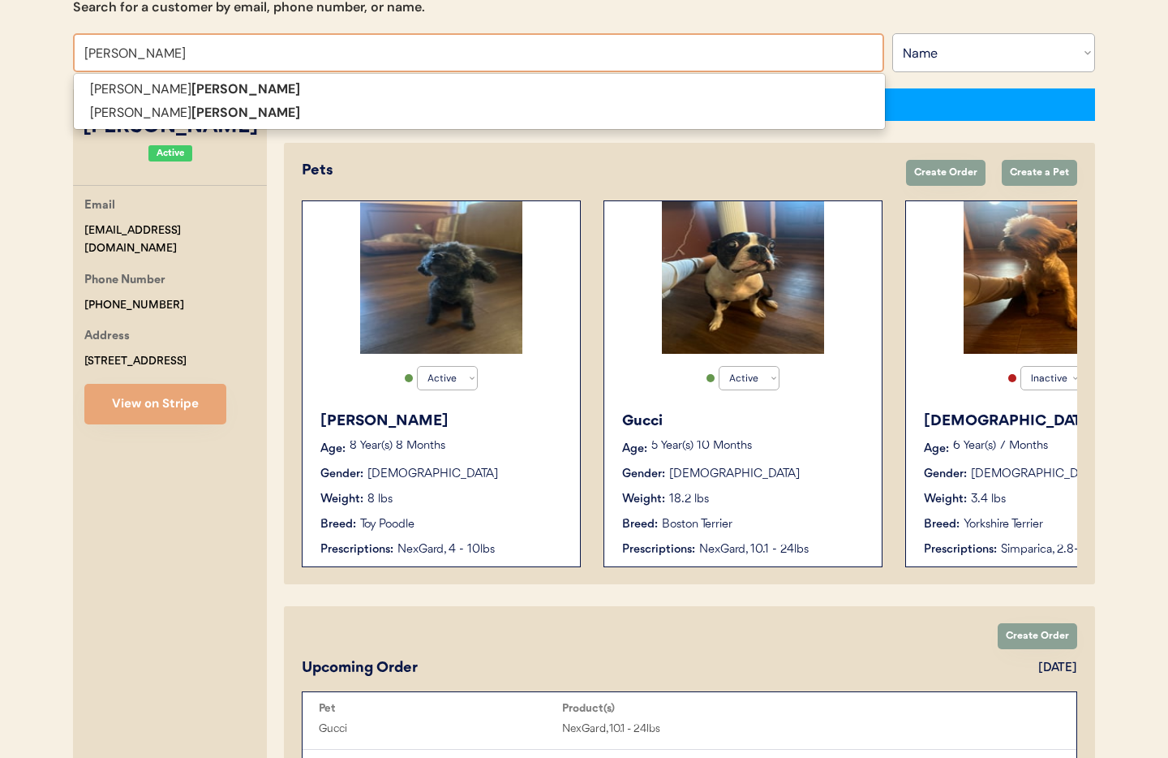
scroll to position [170, 0]
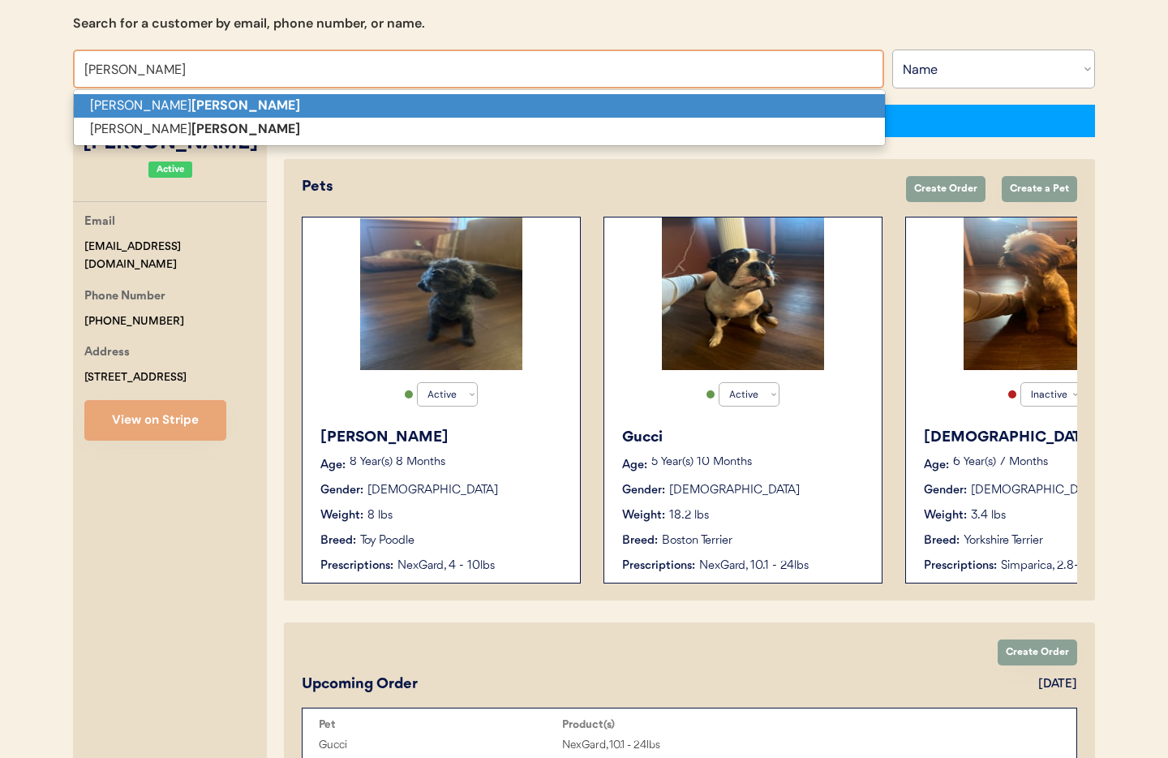
click at [198, 101] on p "Aaron Wolfe" at bounding box center [479, 106] width 811 height 24
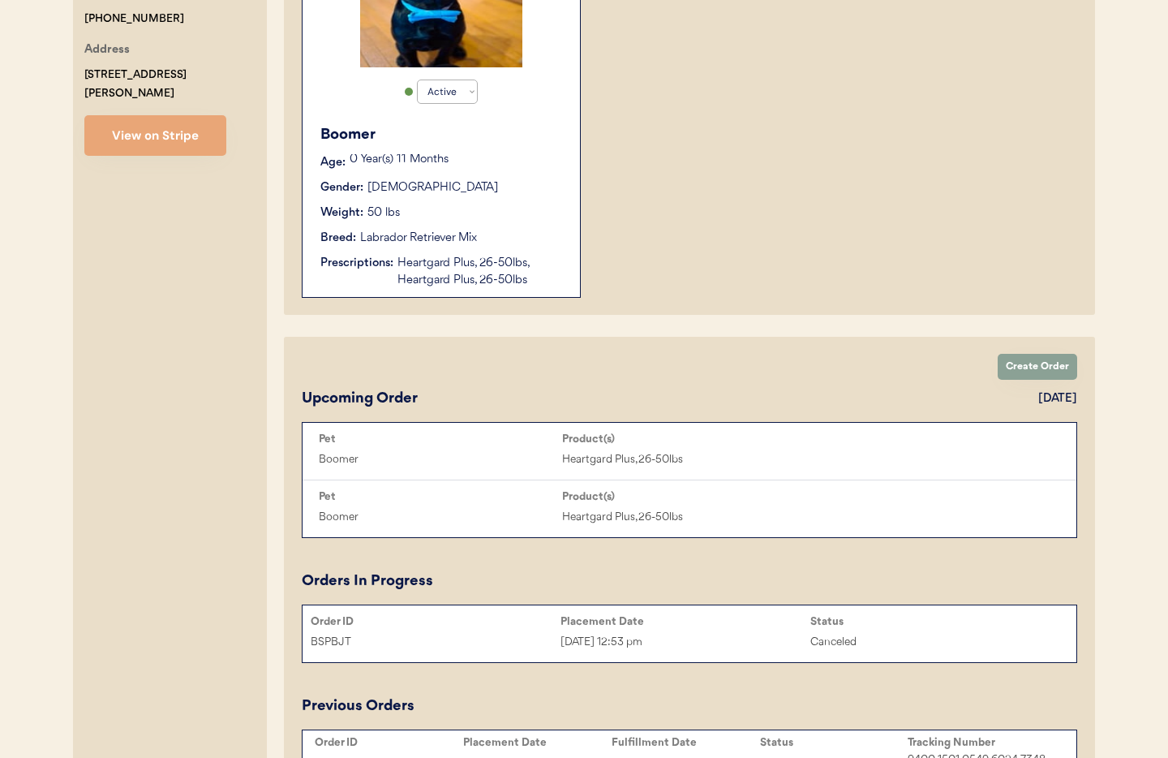
scroll to position [427, 0]
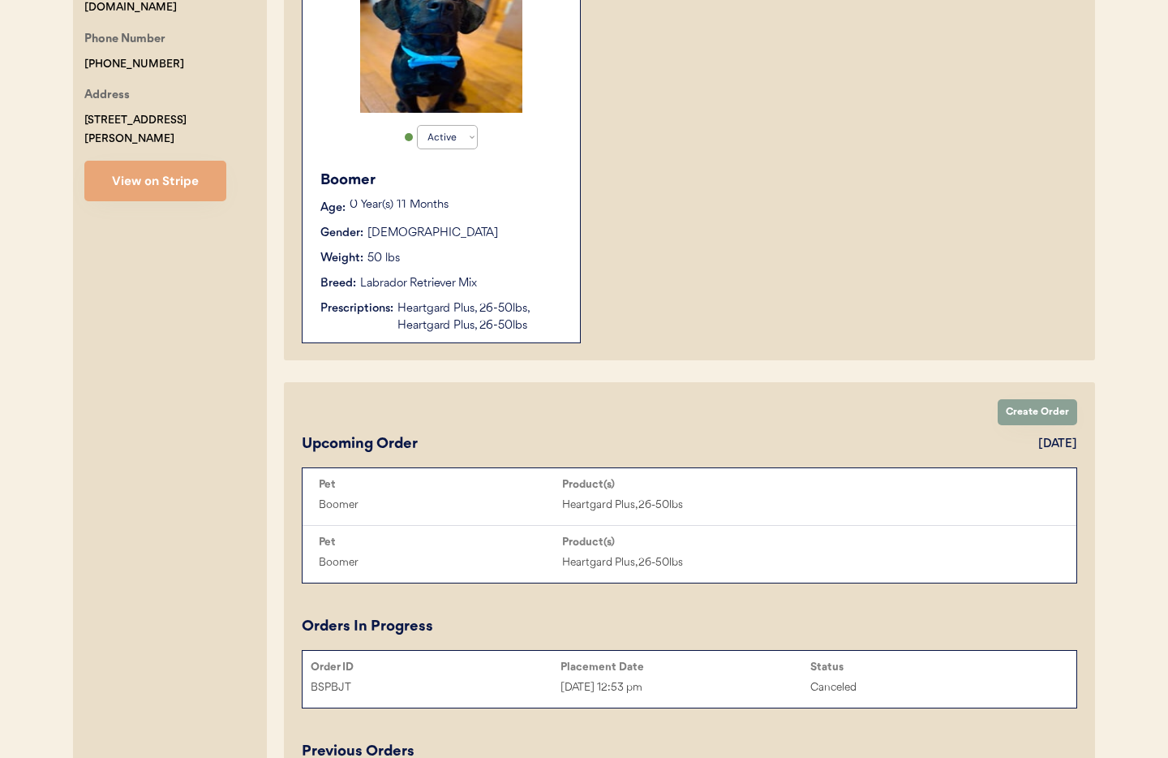
type input "Aaron Wolfe"
click div "Boomer Age: 0 Year(s) 11 Months Gender: Male Weight: 50 lbs Breed: Labrador Ret…"
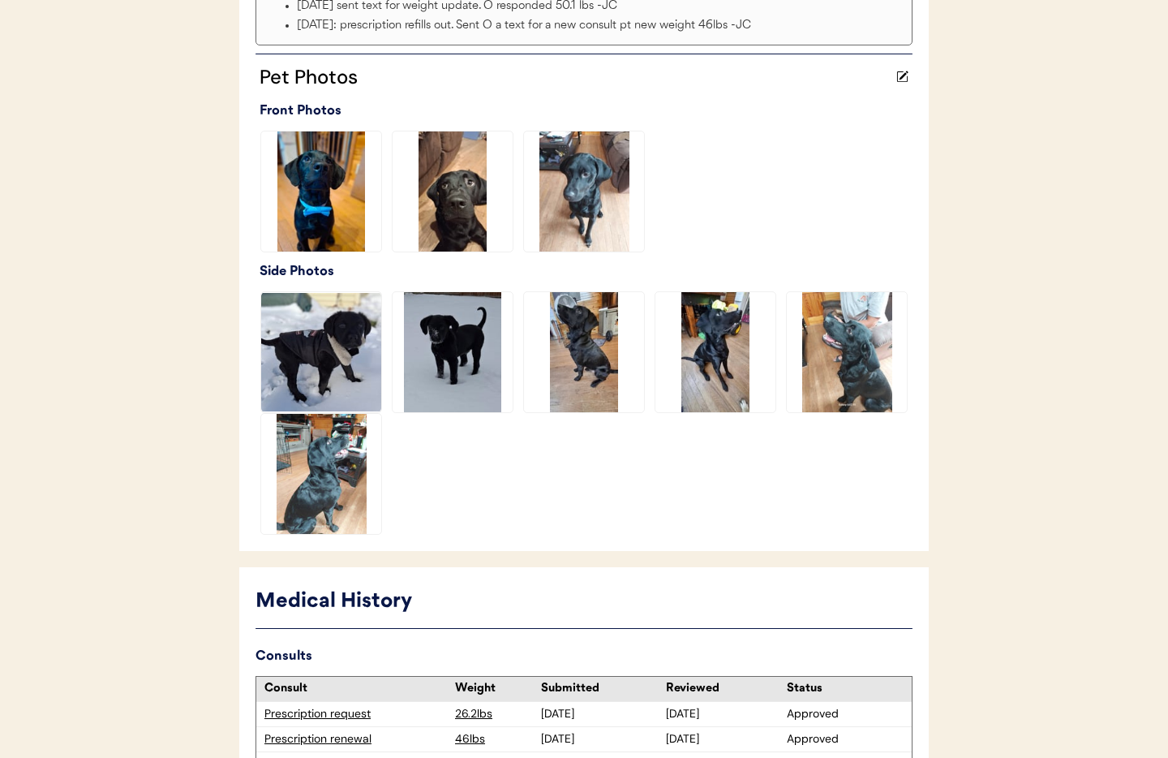
scroll to position [647, 0]
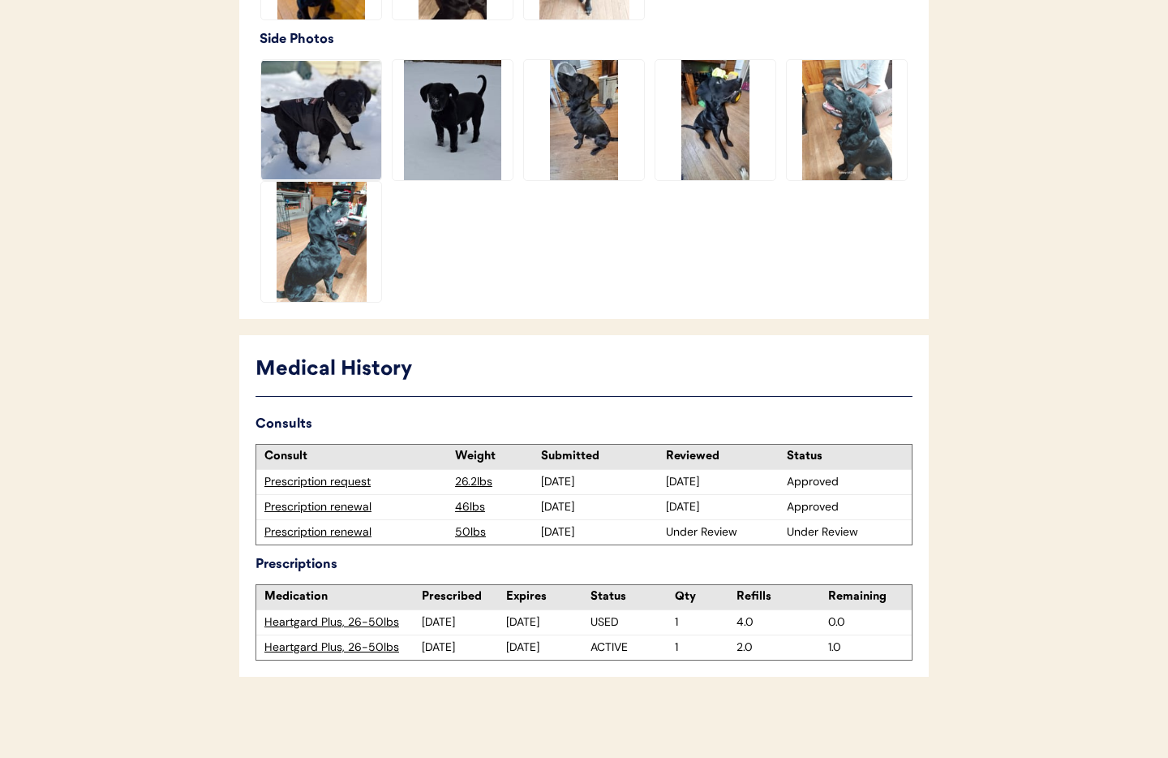
click at [339, 530] on div "Prescription renewal" at bounding box center [355, 532] width 182 height 16
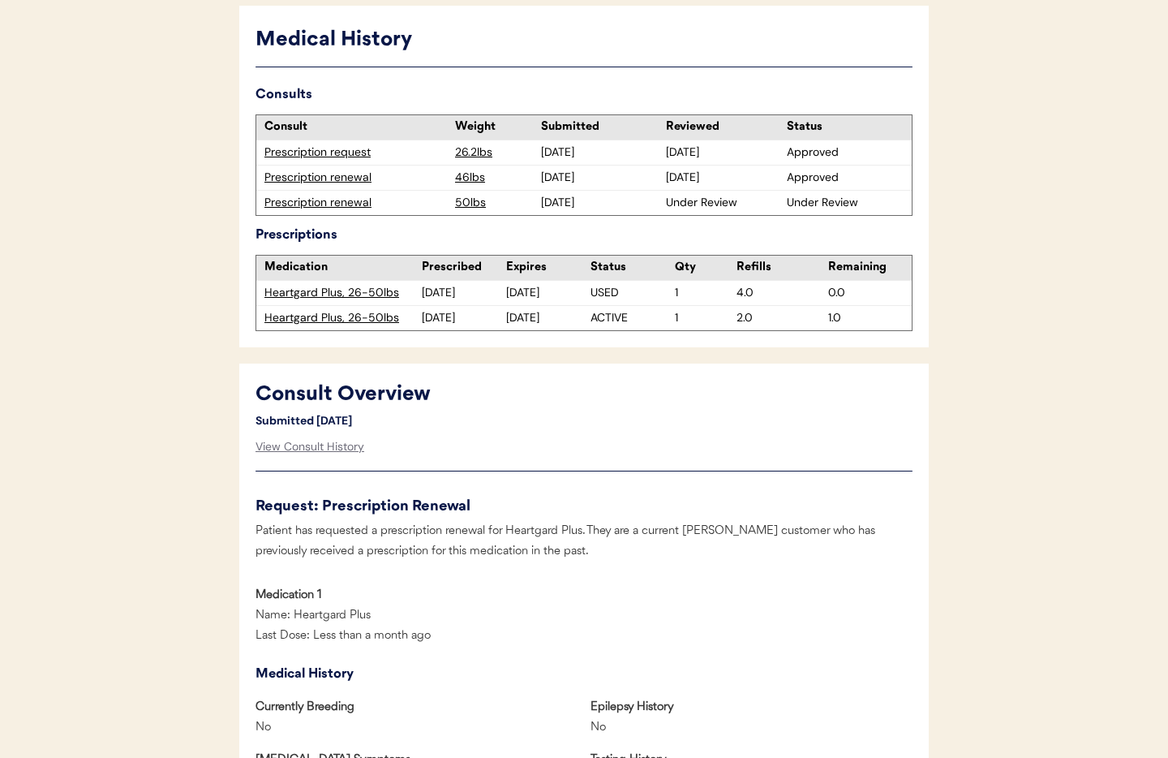
scroll to position [513, 0]
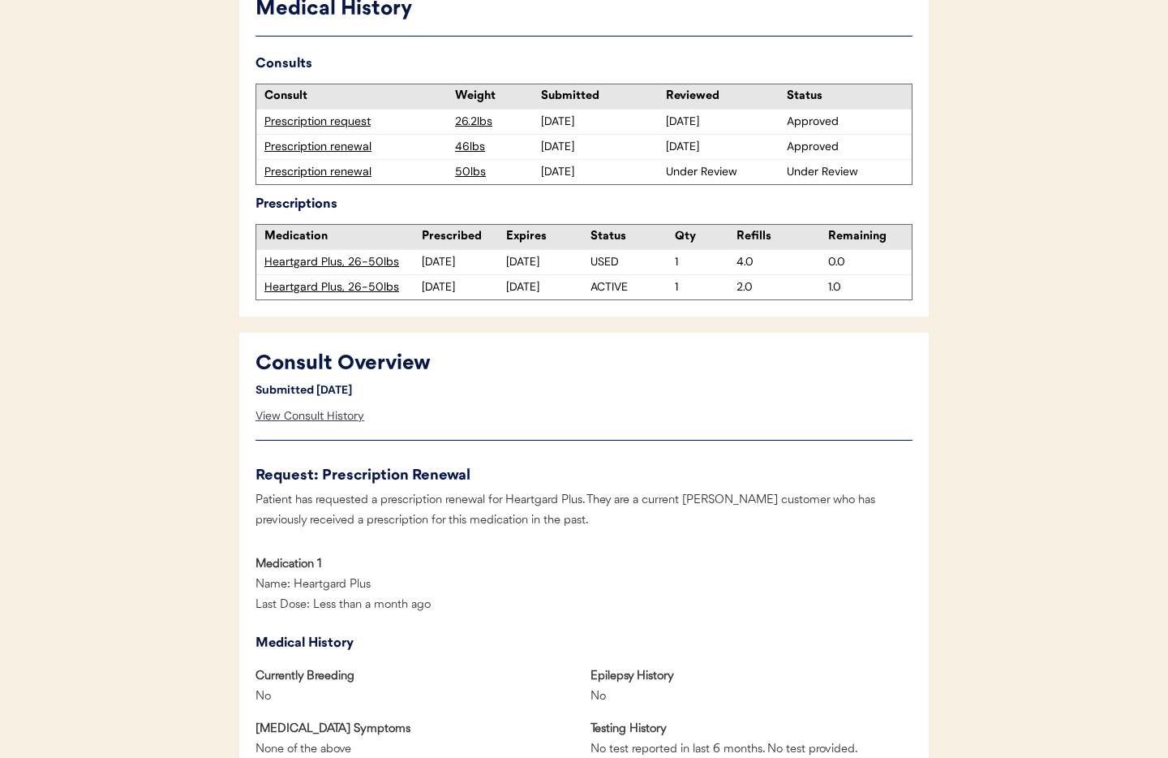
click at [328, 418] on div "View Consult History" at bounding box center [309, 416] width 109 height 32
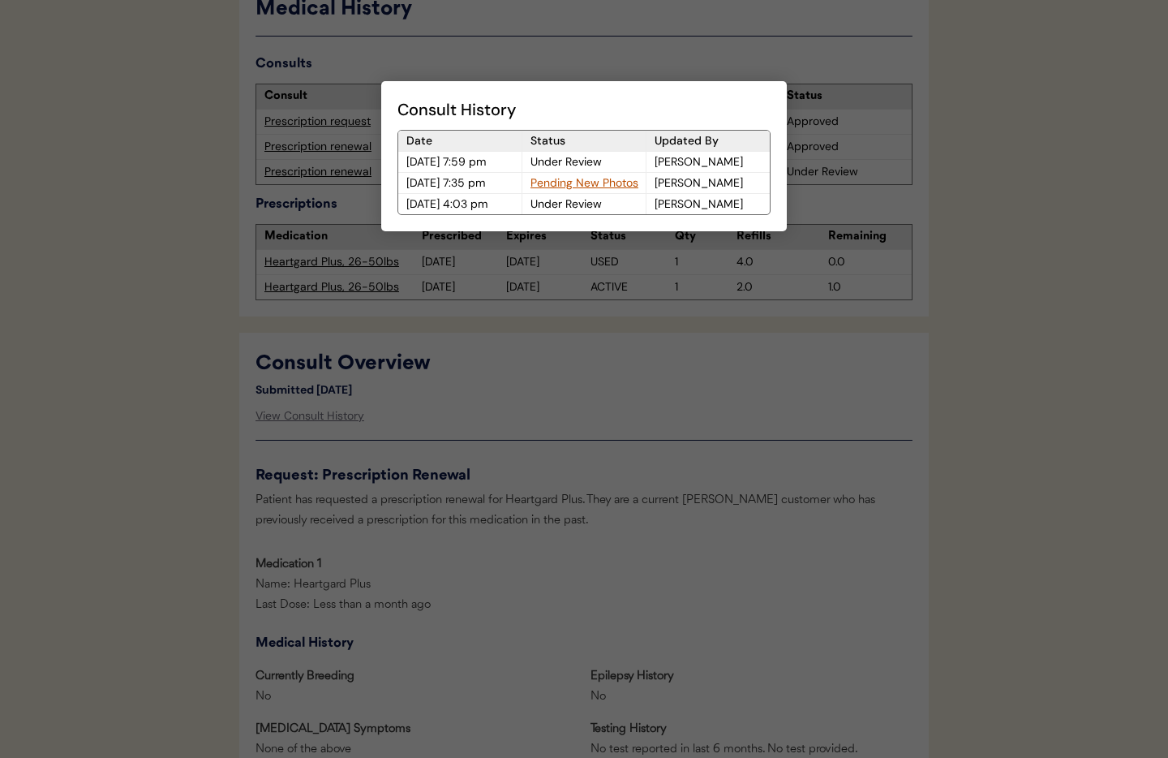
click at [599, 426] on div at bounding box center [584, 379] width 1168 height 758
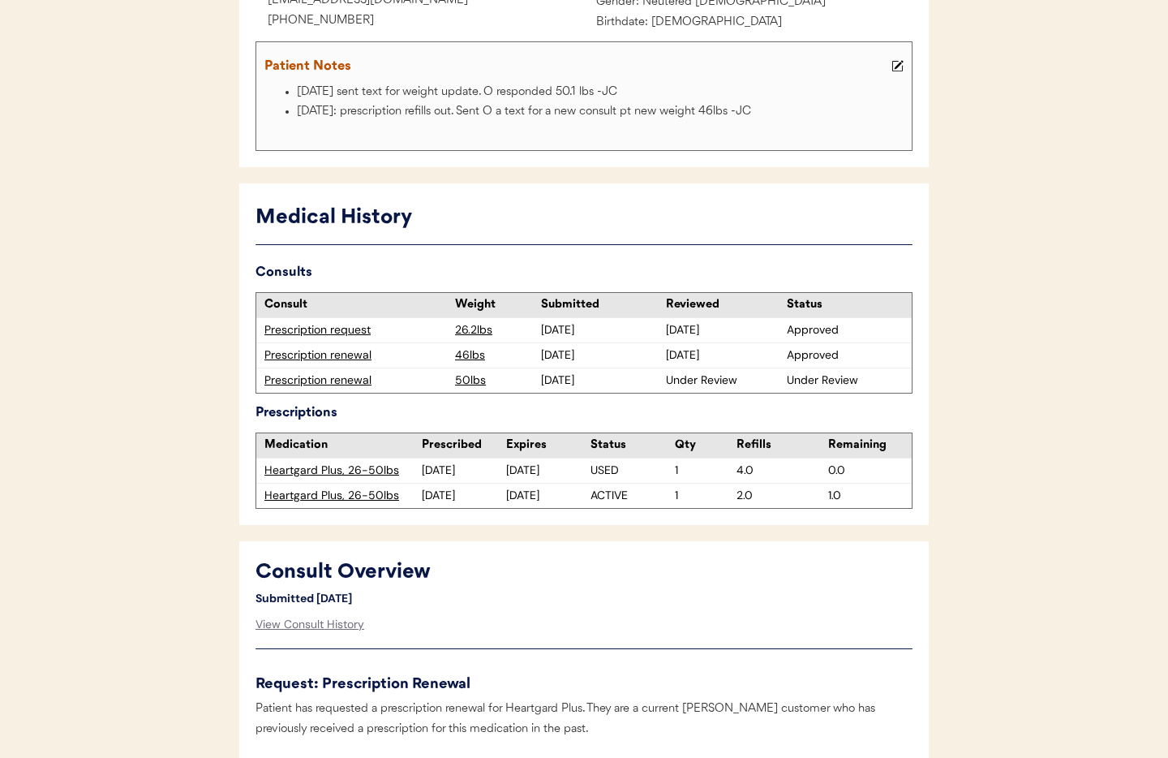
scroll to position [0, 0]
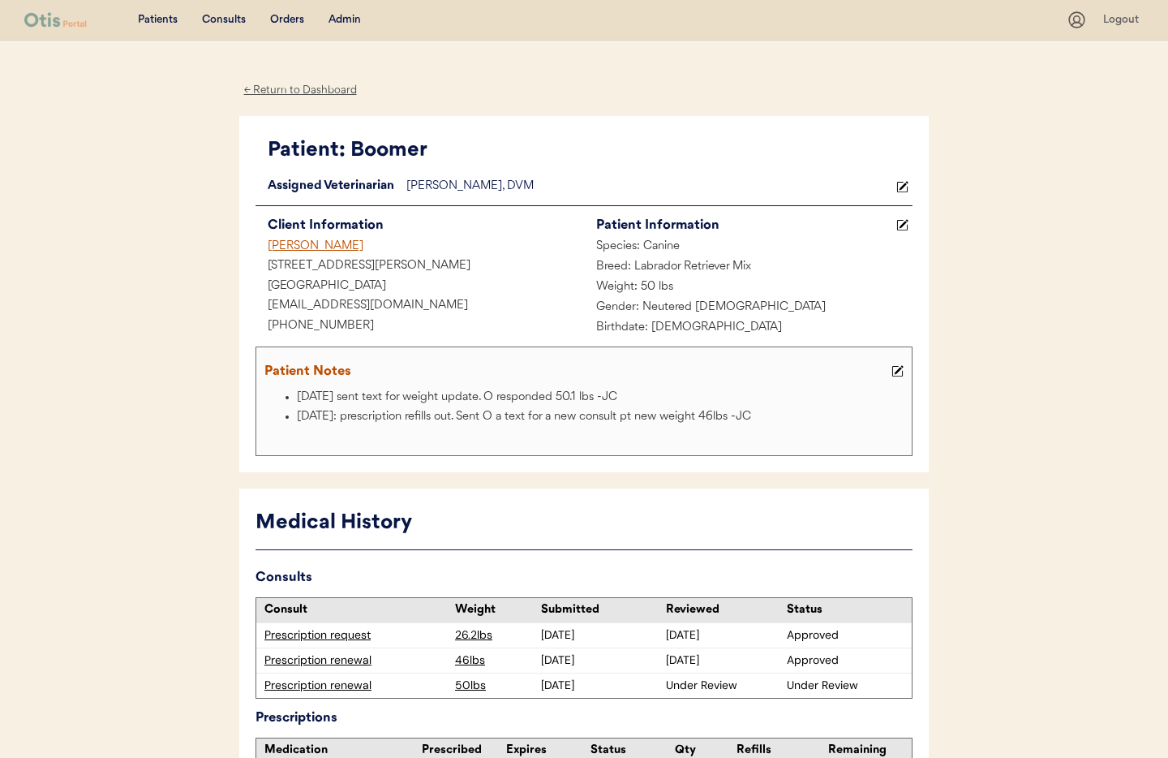
click at [290, 86] on div "← Return to Dashboard" at bounding box center [300, 90] width 122 height 19
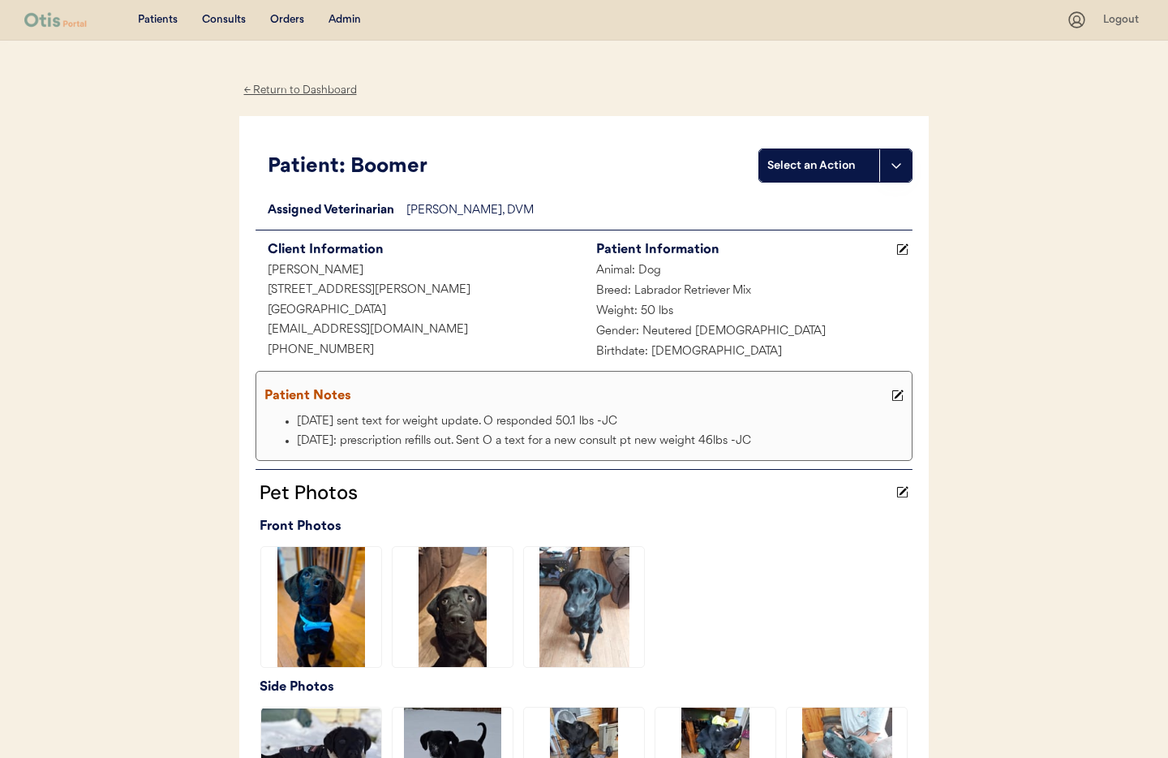
click at [273, 92] on div "← Return to Dashboard" at bounding box center [300, 90] width 122 height 19
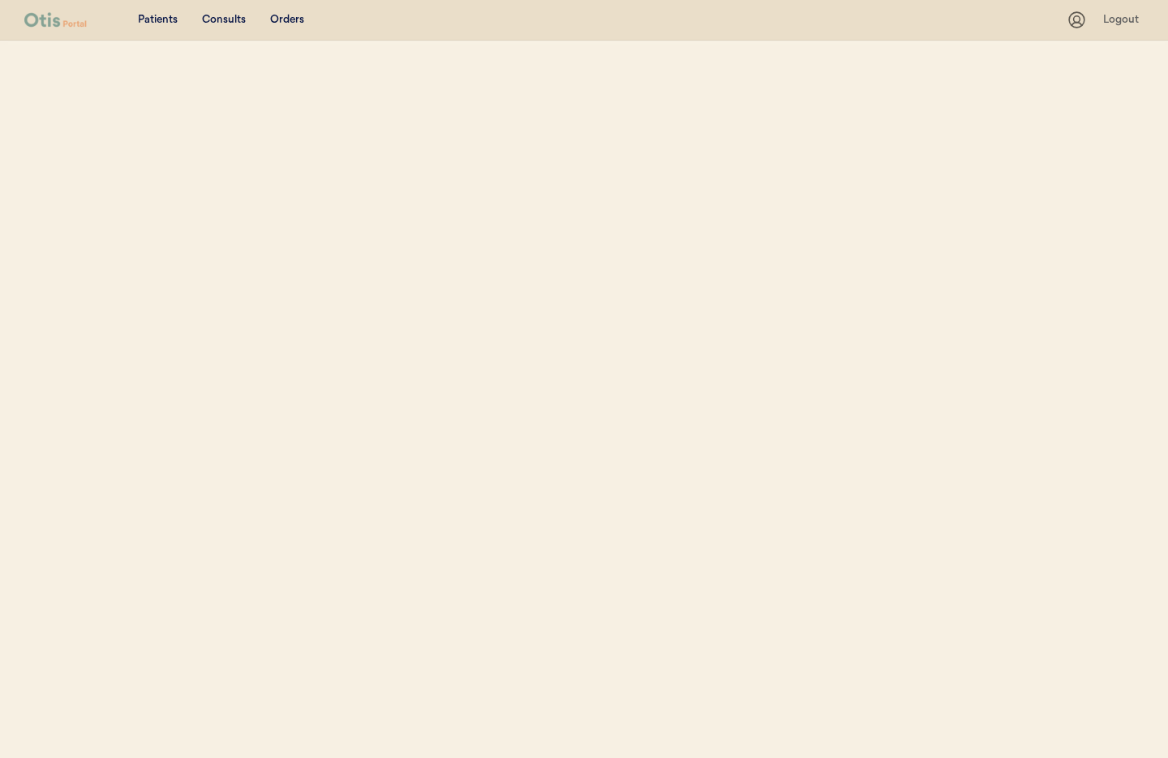
select select ""Name""
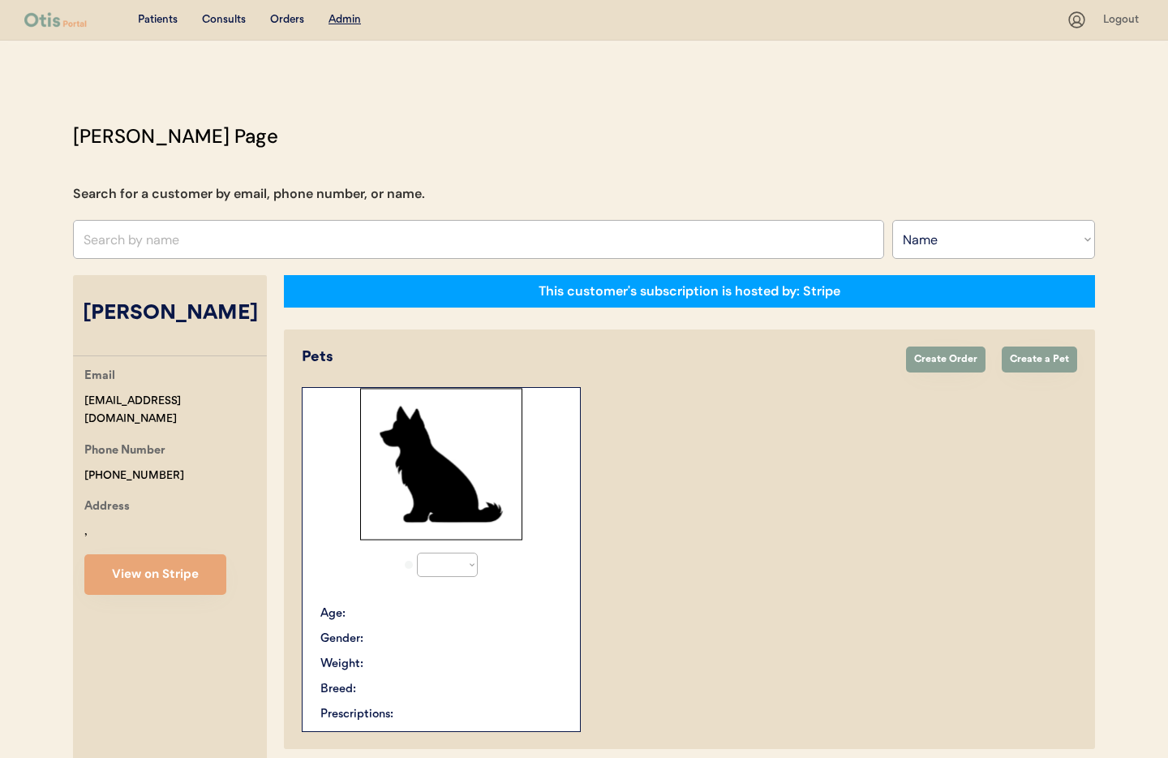
select select "true"
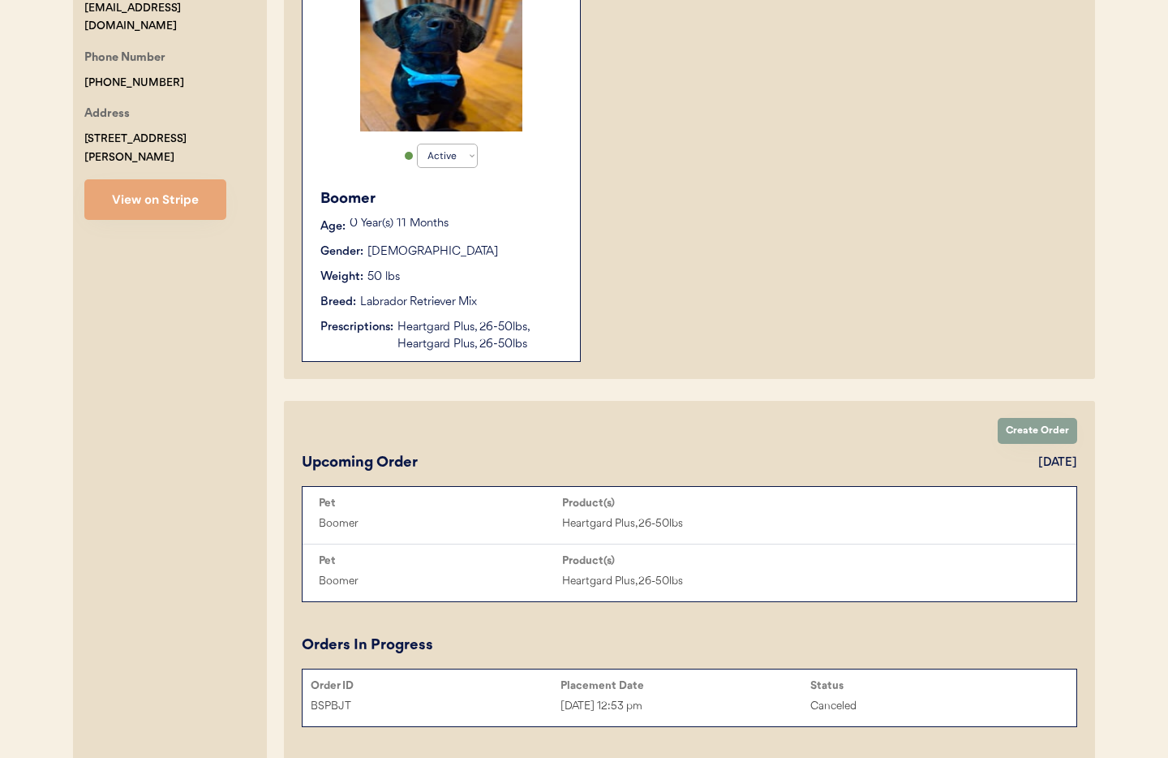
scroll to position [142, 0]
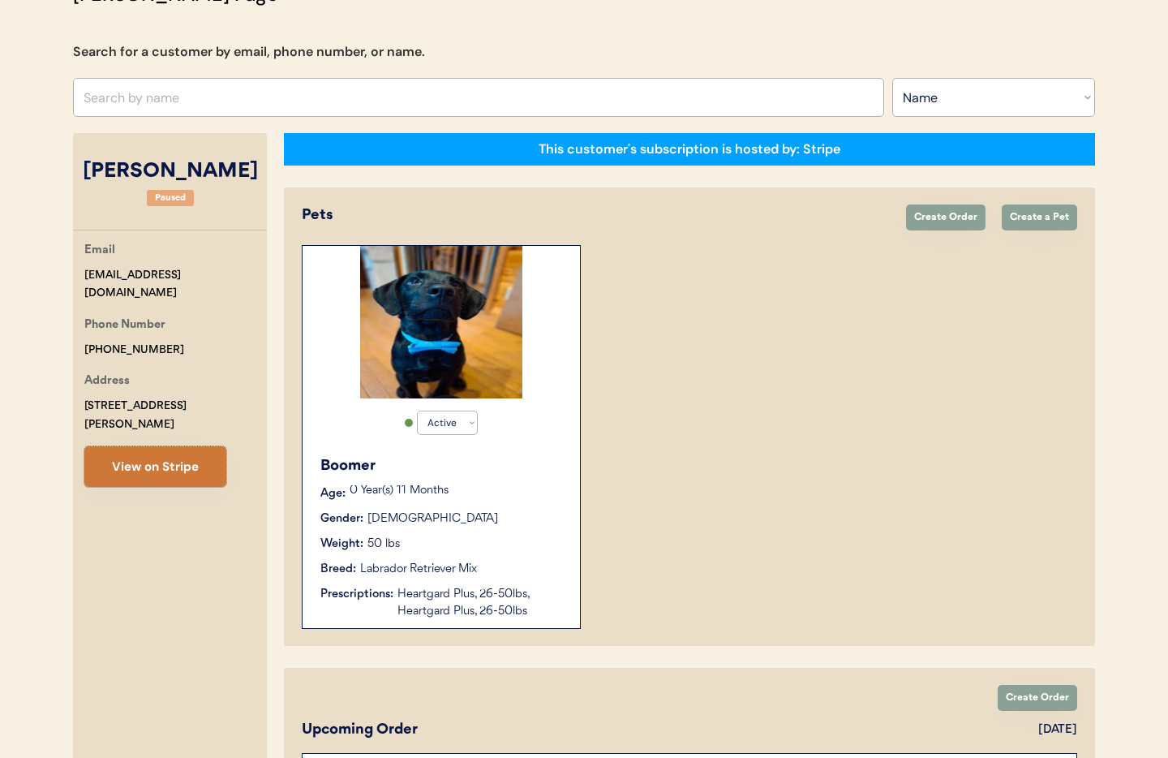
click at [123, 451] on button "View on Stripe" at bounding box center [155, 466] width 142 height 41
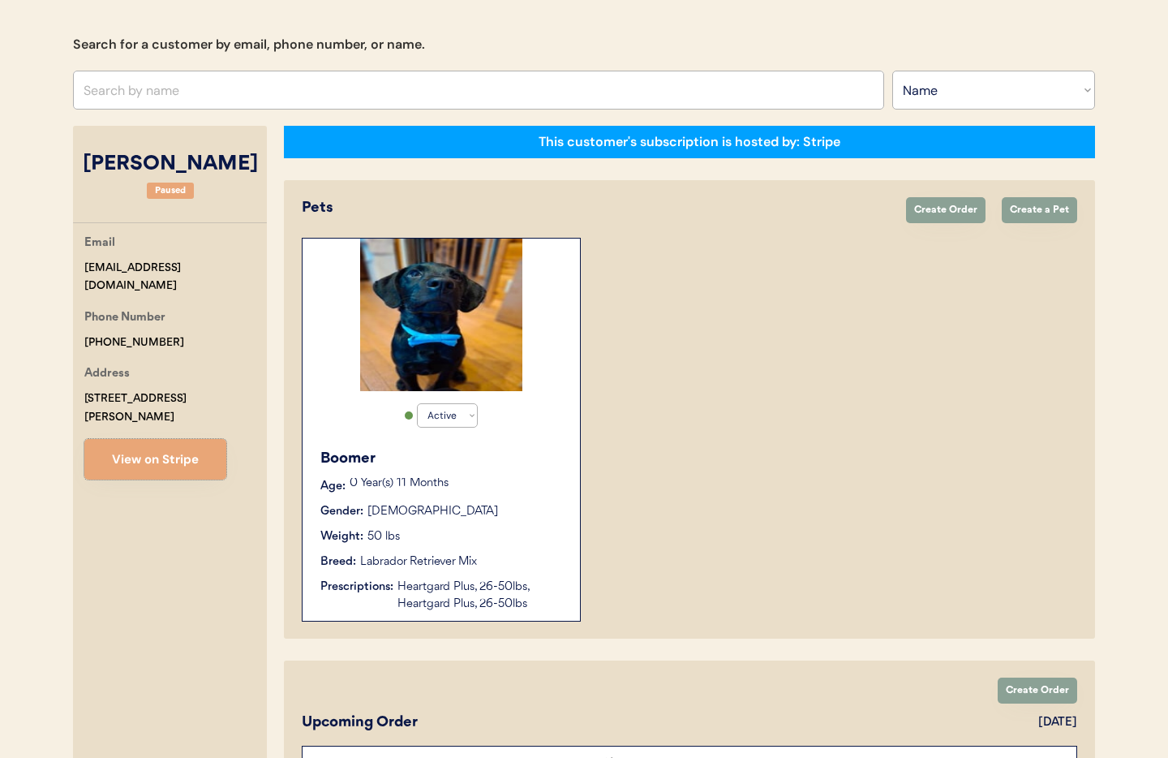
scroll to position [144, 0]
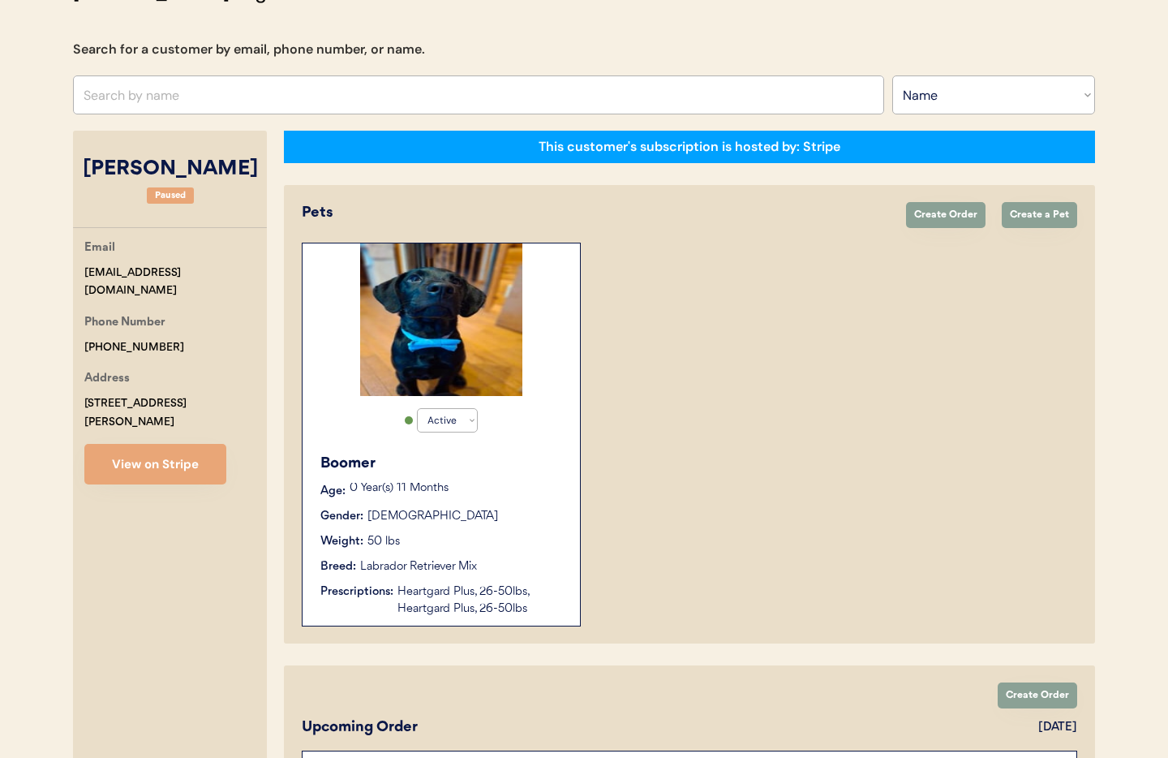
click at [528, 579] on div "Boomer Age: 0 Year(s) 11 Months Gender: Male Weight: 50 lbs Breed: Labrador Ret…" at bounding box center [441, 534] width 261 height 181
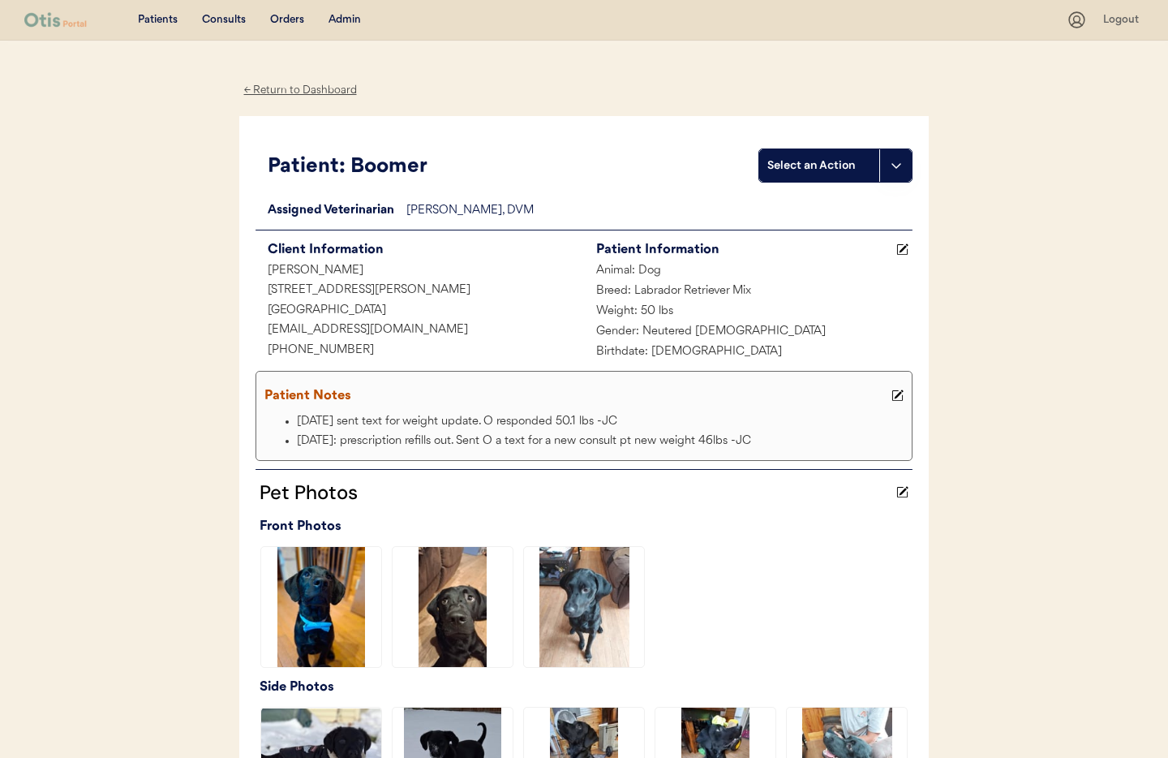
click at [269, 88] on div "← Return to Dashboard" at bounding box center [300, 90] width 122 height 19
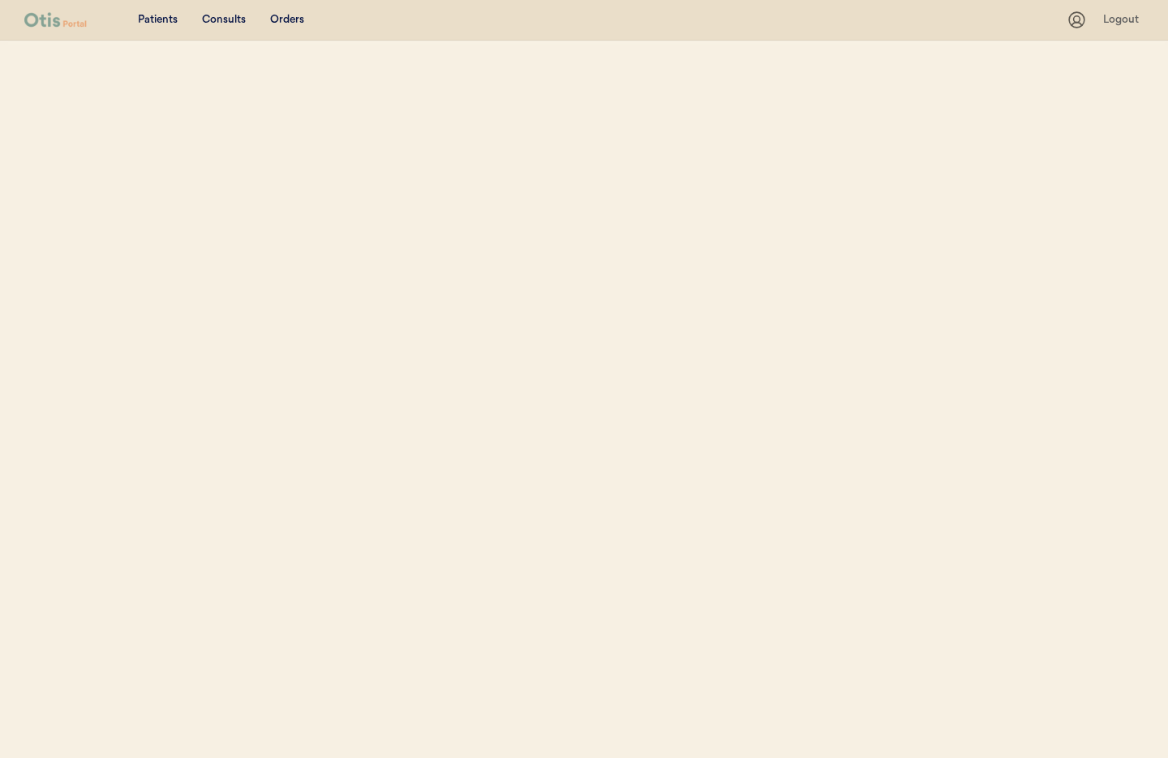
select select ""Name""
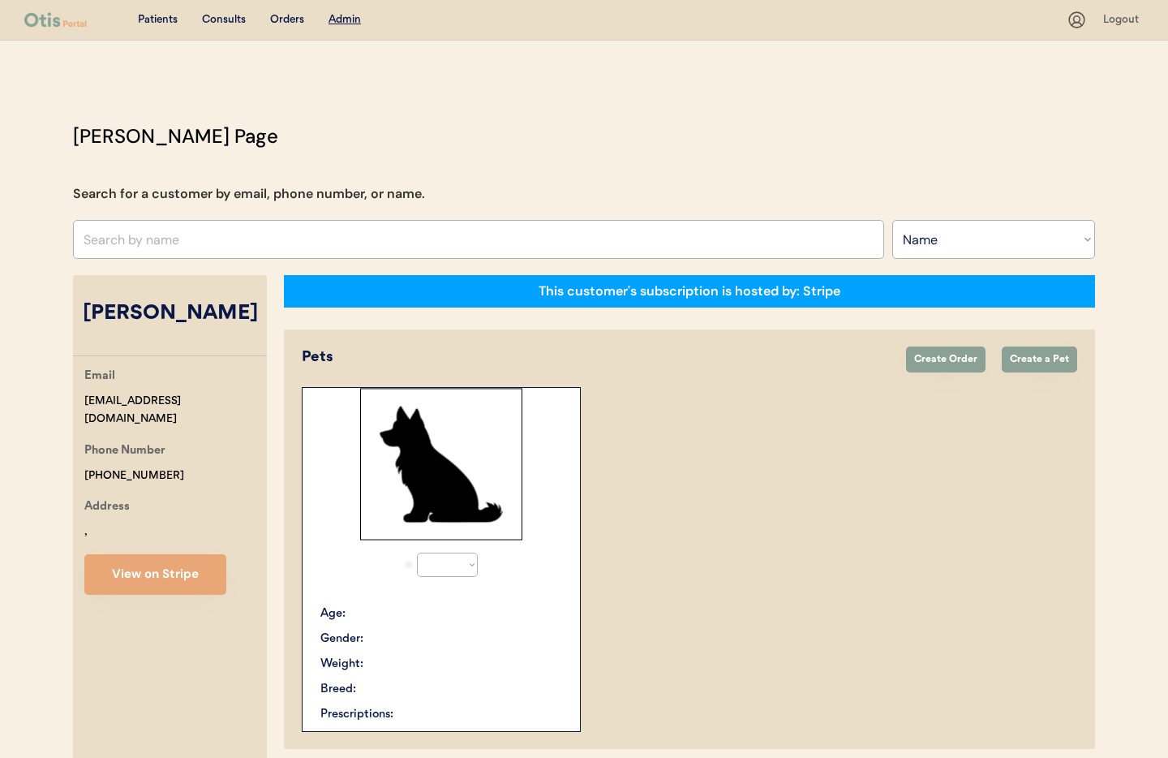
select select "true"
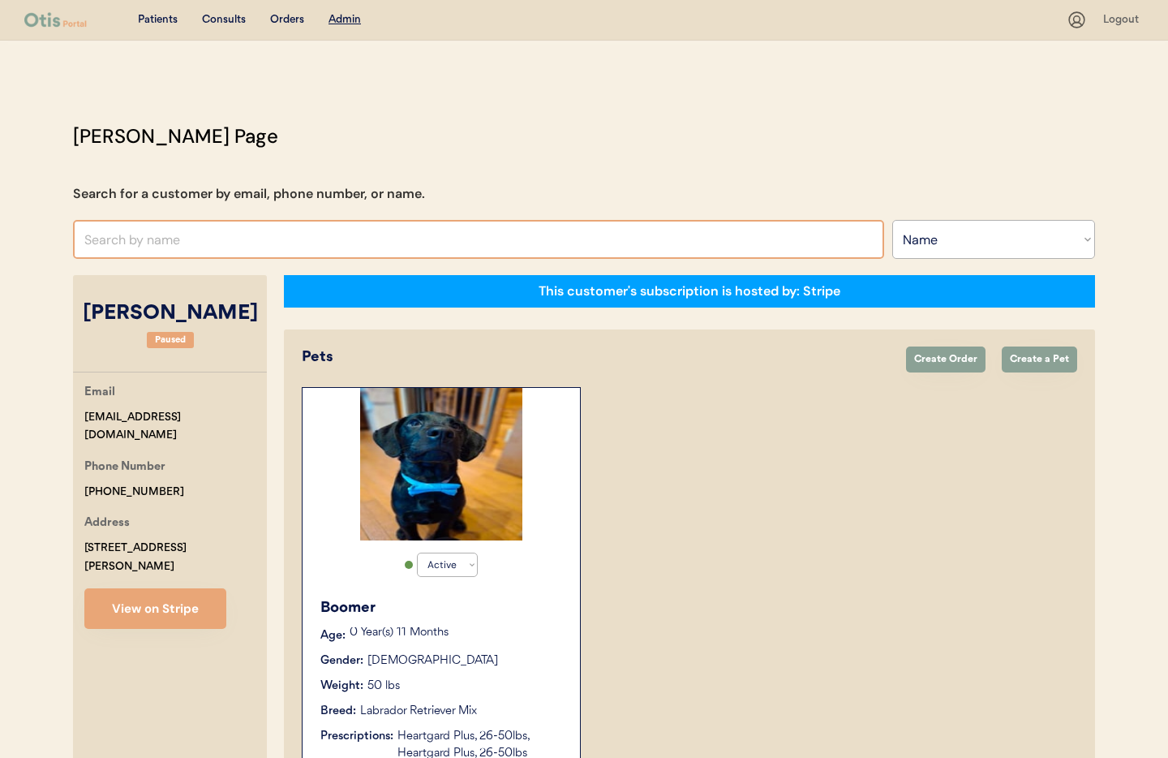
click at [211, 237] on input "text" at bounding box center [478, 239] width 811 height 39
click at [1038, 248] on select "Search By Name Email Phone Number" at bounding box center [993, 239] width 203 height 39
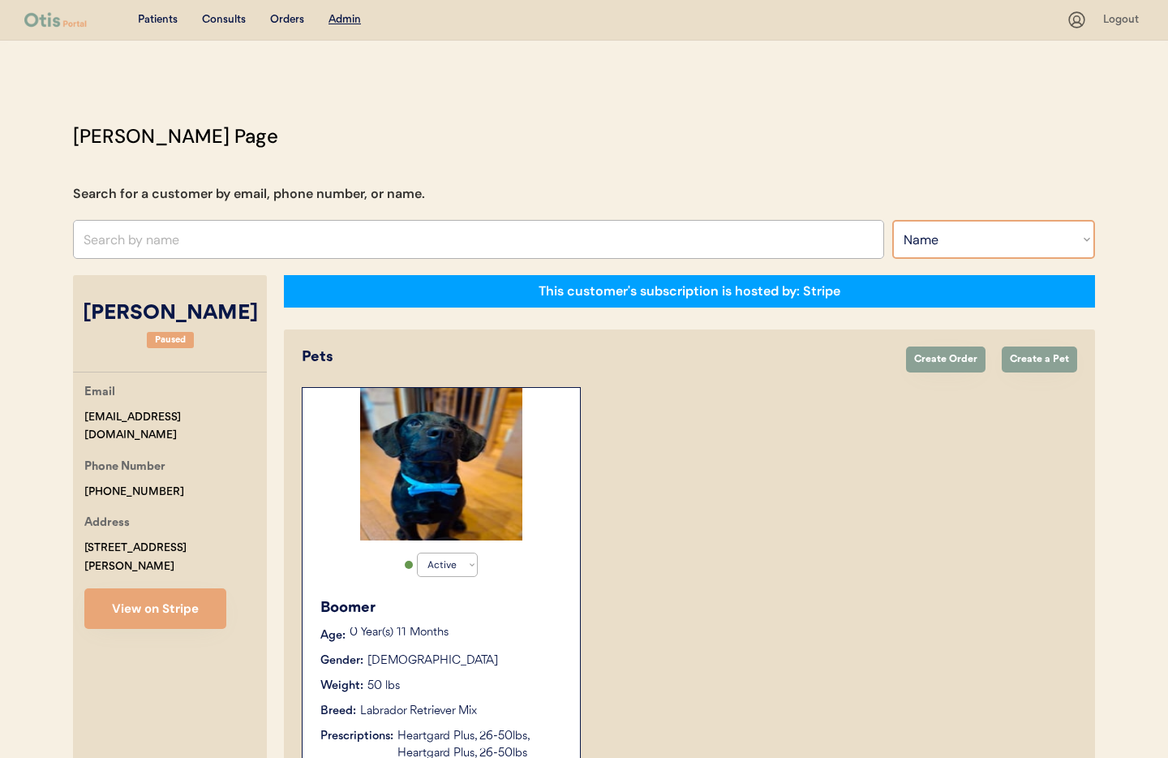
select select ""Phone Number""
click at [892, 220] on select "Search By Name Email Phone Number" at bounding box center [993, 239] width 203 height 39
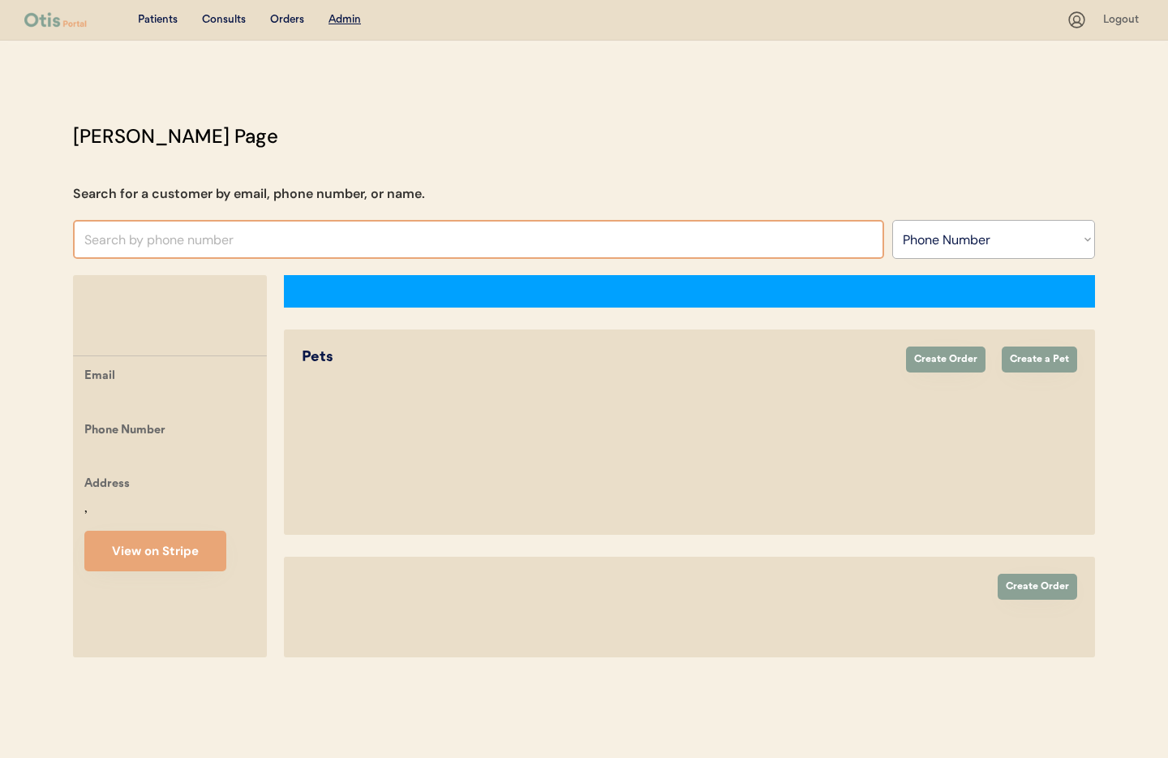
select select ""Phone Number""
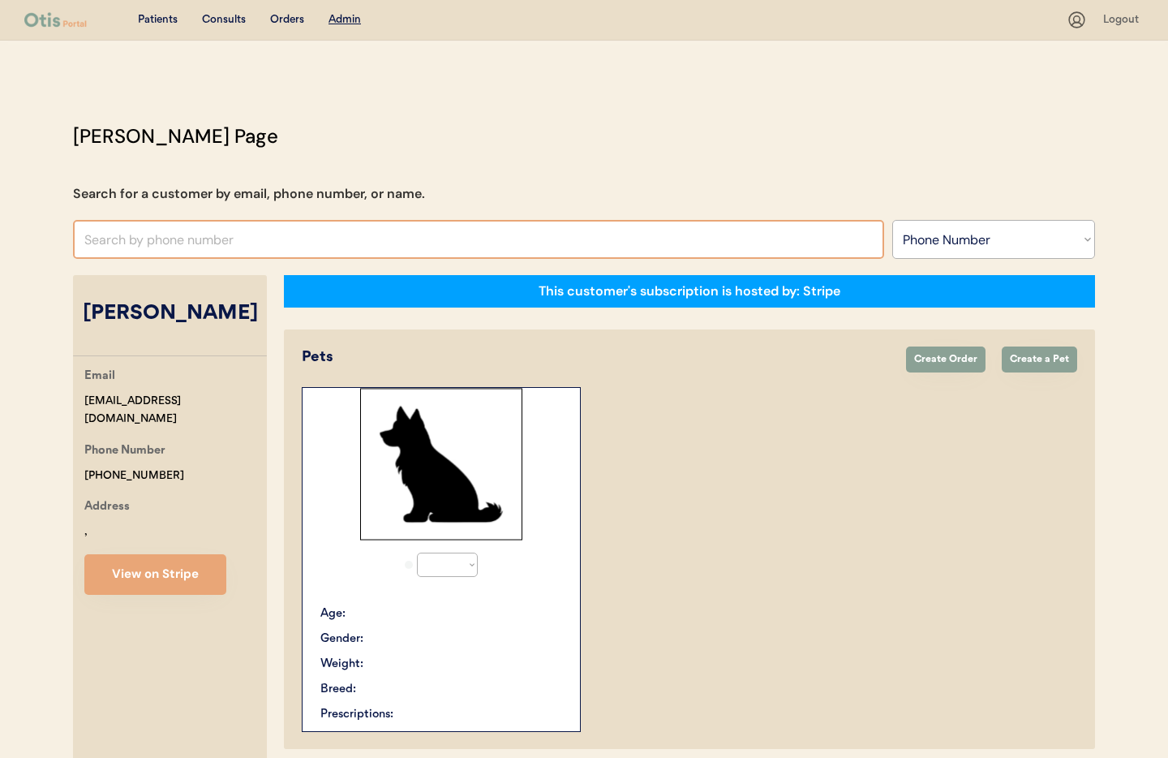
click at [132, 241] on input "text" at bounding box center [478, 239] width 811 height 39
select select "true"
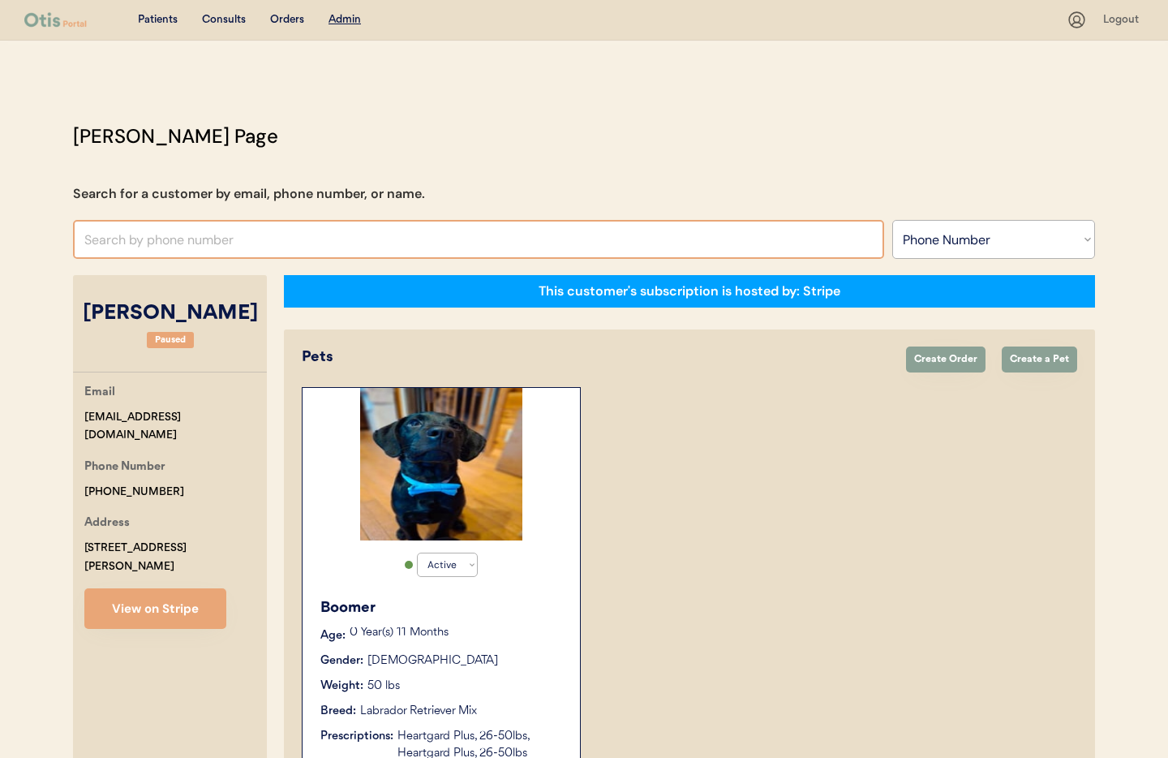
paste input "+1 717 747 6635"
click at [100, 242] on input "+1 717 747 6635" at bounding box center [478, 239] width 811 height 39
click at [118, 235] on input "+1717 747 6635" at bounding box center [478, 239] width 811 height 39
click at [138, 242] on input "+1717747 6635" at bounding box center [478, 239] width 811 height 39
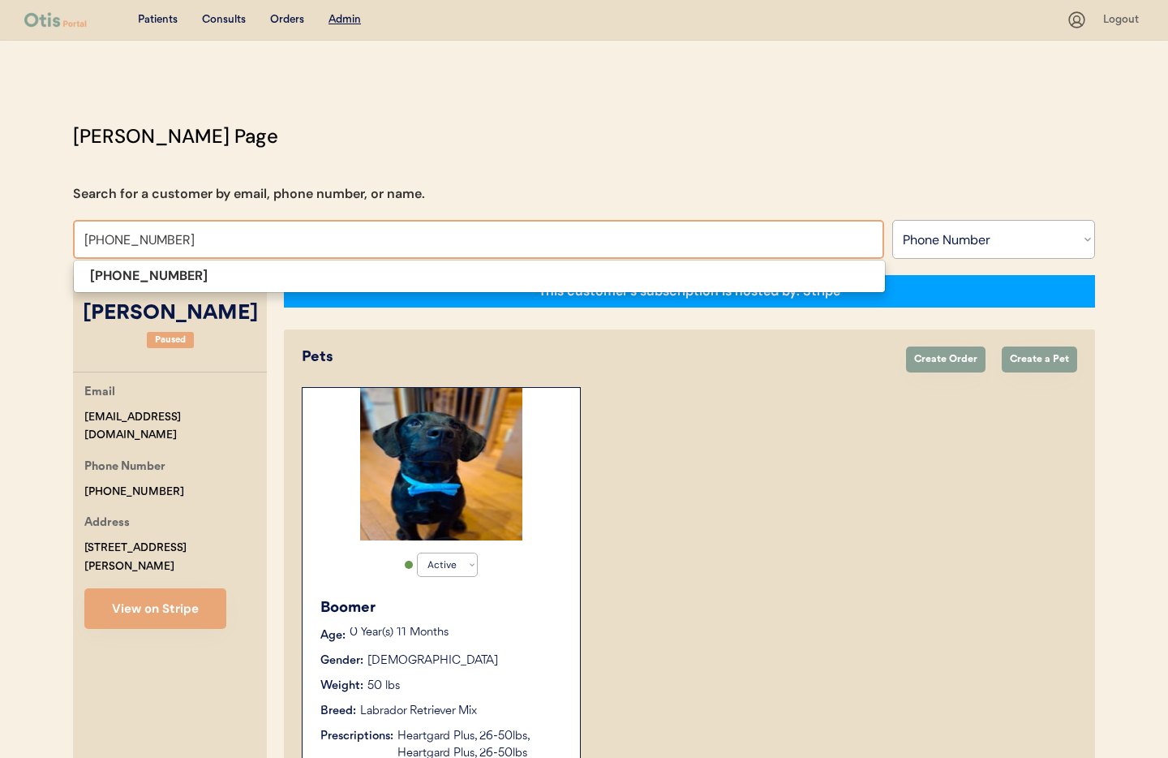
click at [176, 244] on input "+17177476635" at bounding box center [478, 239] width 811 height 39
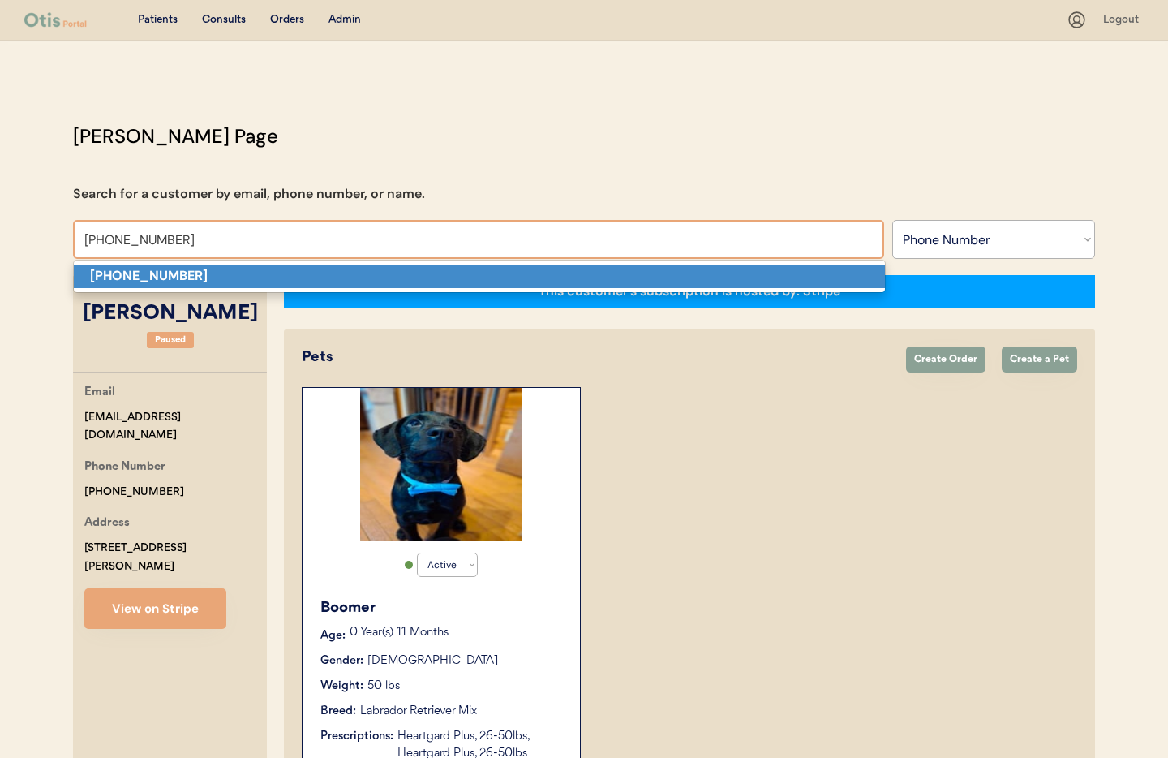
click at [165, 274] on strong "+17177476635" at bounding box center [149, 275] width 118 height 17
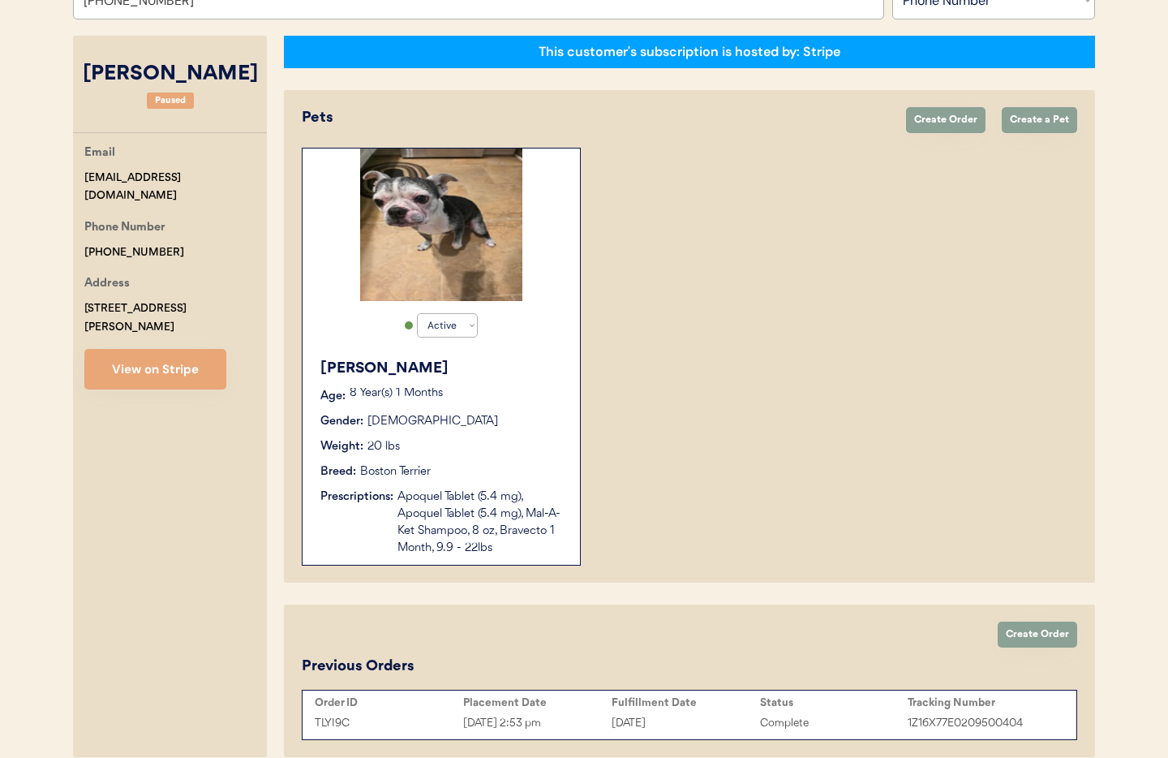
scroll to position [313, 0]
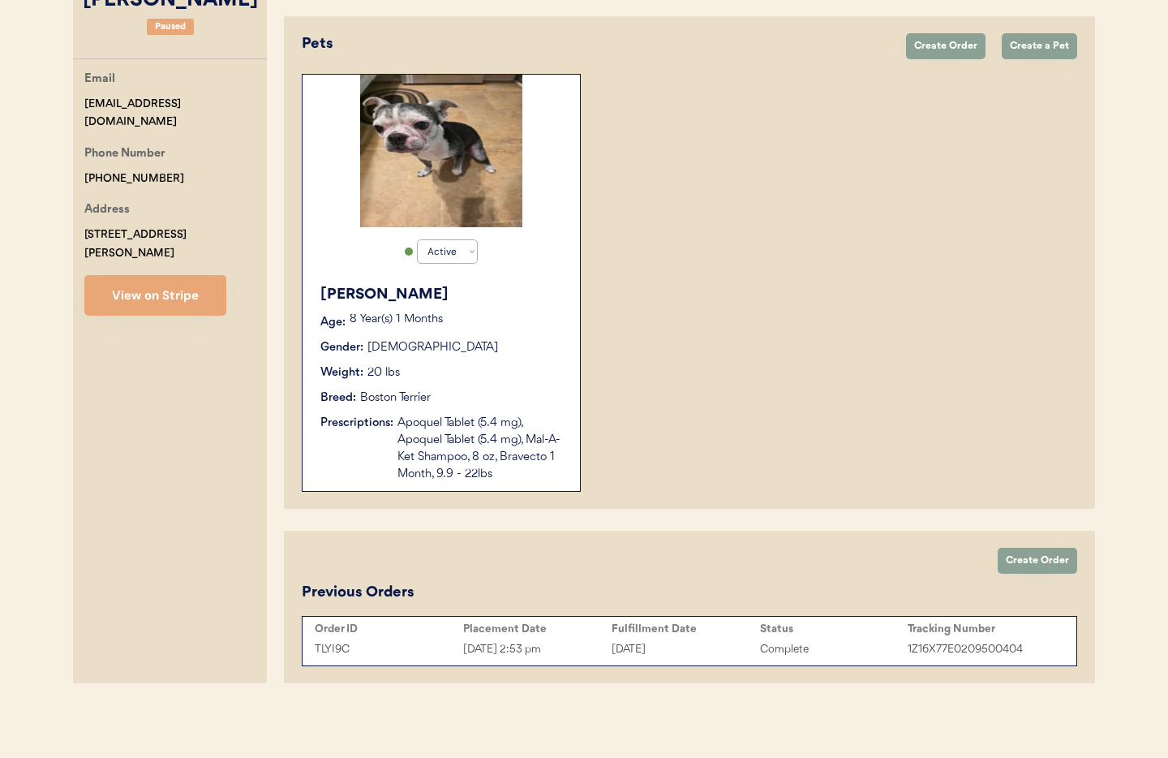
click at [172, 275] on button "View on Stripe" at bounding box center [155, 295] width 142 height 41
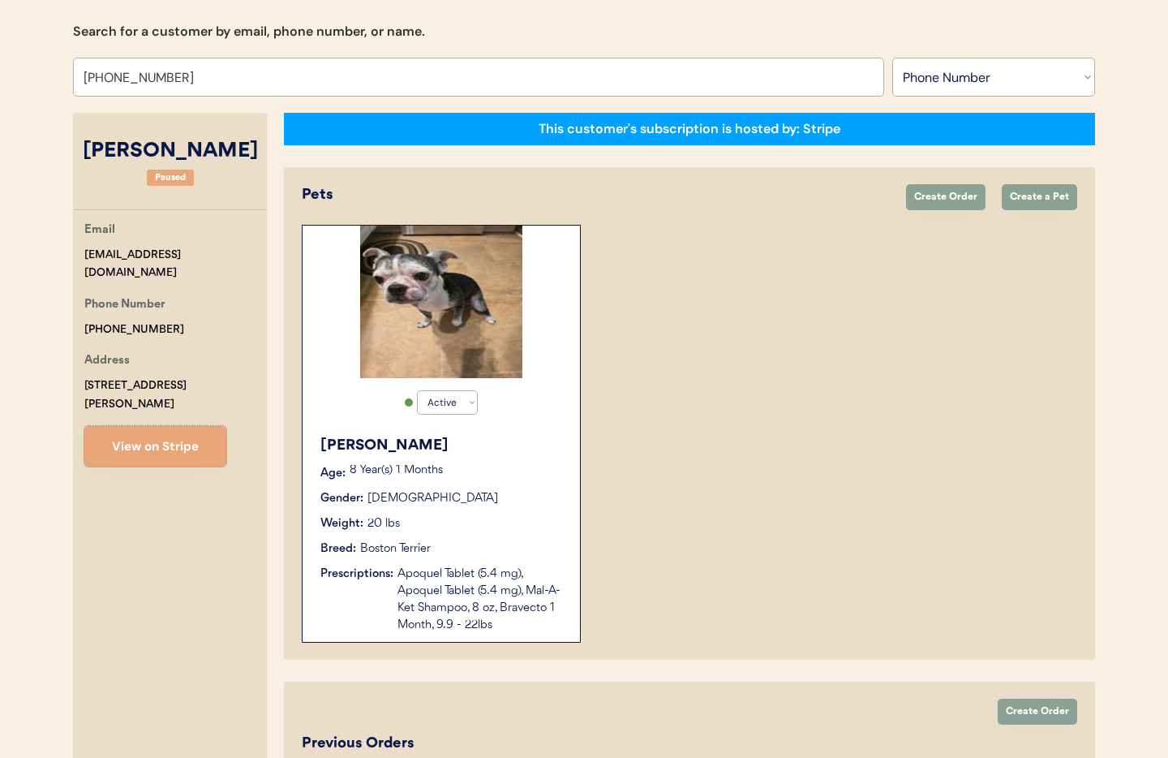
scroll to position [0, 0]
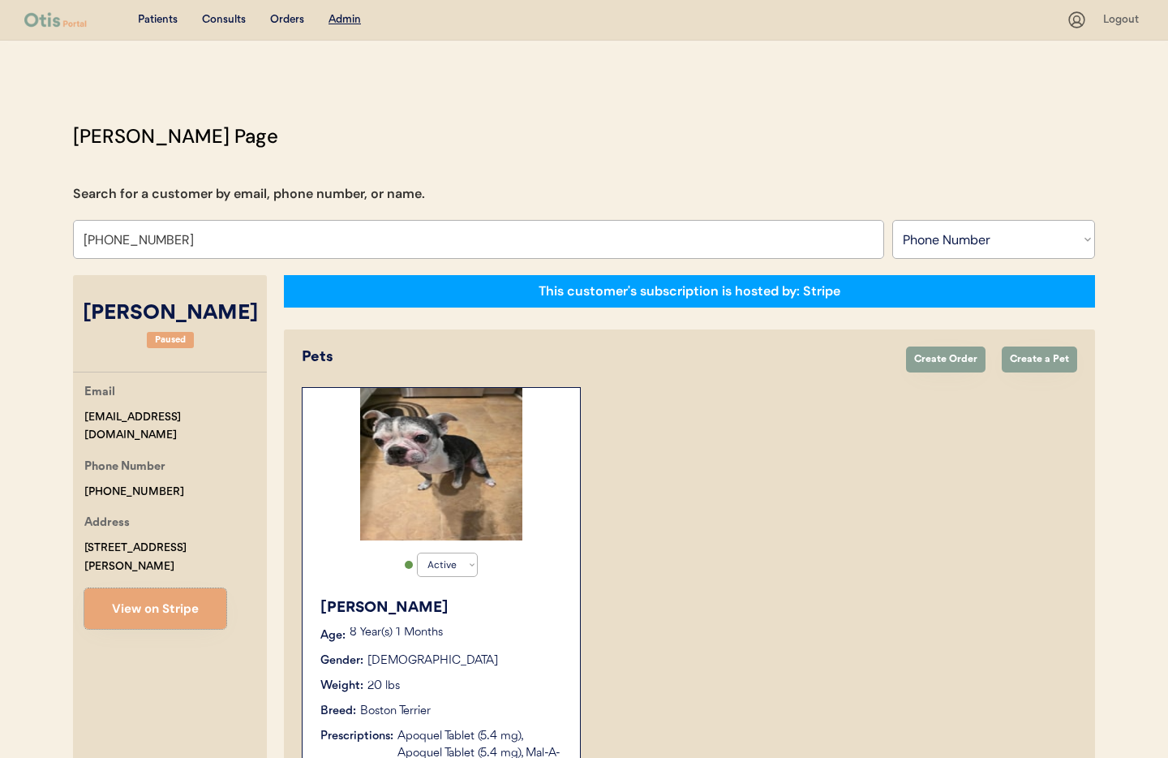
drag, startPoint x: 211, startPoint y: 260, endPoint x: 195, endPoint y: 248, distance: 20.3
click at [211, 260] on div "Otis Admin Page Search for a customer by email, phone number, or name. +1717747…" at bounding box center [584, 563] width 1054 height 882
drag, startPoint x: 179, startPoint y: 239, endPoint x: 35, endPoint y: 230, distance: 144.7
click at [35, 230] on div "Patients Consults Orders Admin Logout Otis Admin Page Search for a customer by …" at bounding box center [584, 535] width 1168 height 1071
type input "Delila n"
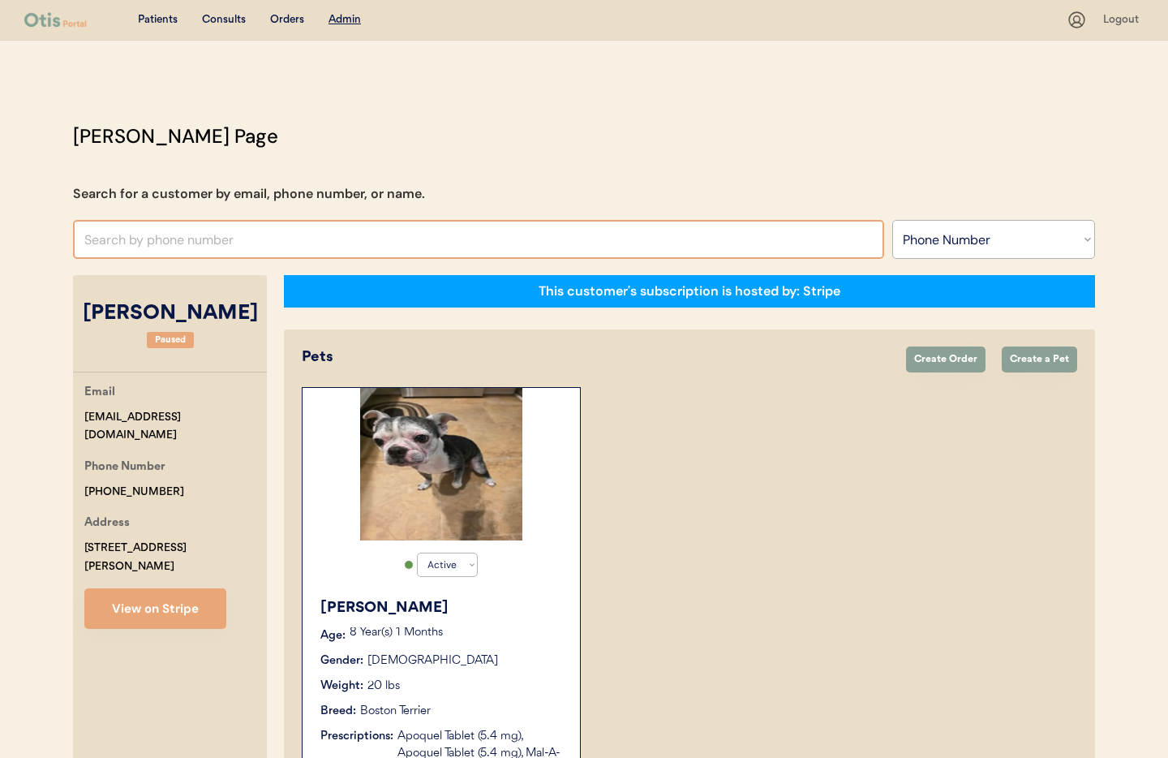
click at [930, 245] on select "Search By Name Email Phone Number" at bounding box center [993, 239] width 203 height 39
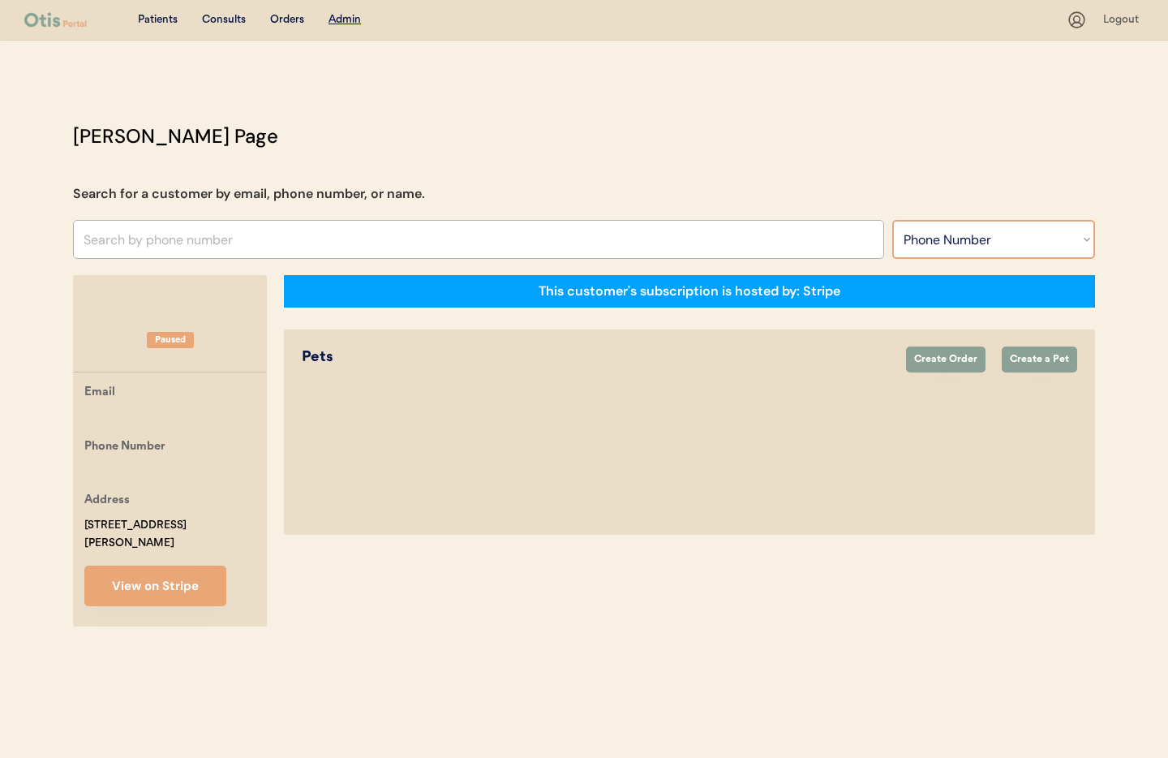
select select ""Name""
click at [892, 220] on select "Search By Name Email Phone Number" at bounding box center [993, 239] width 203 height 39
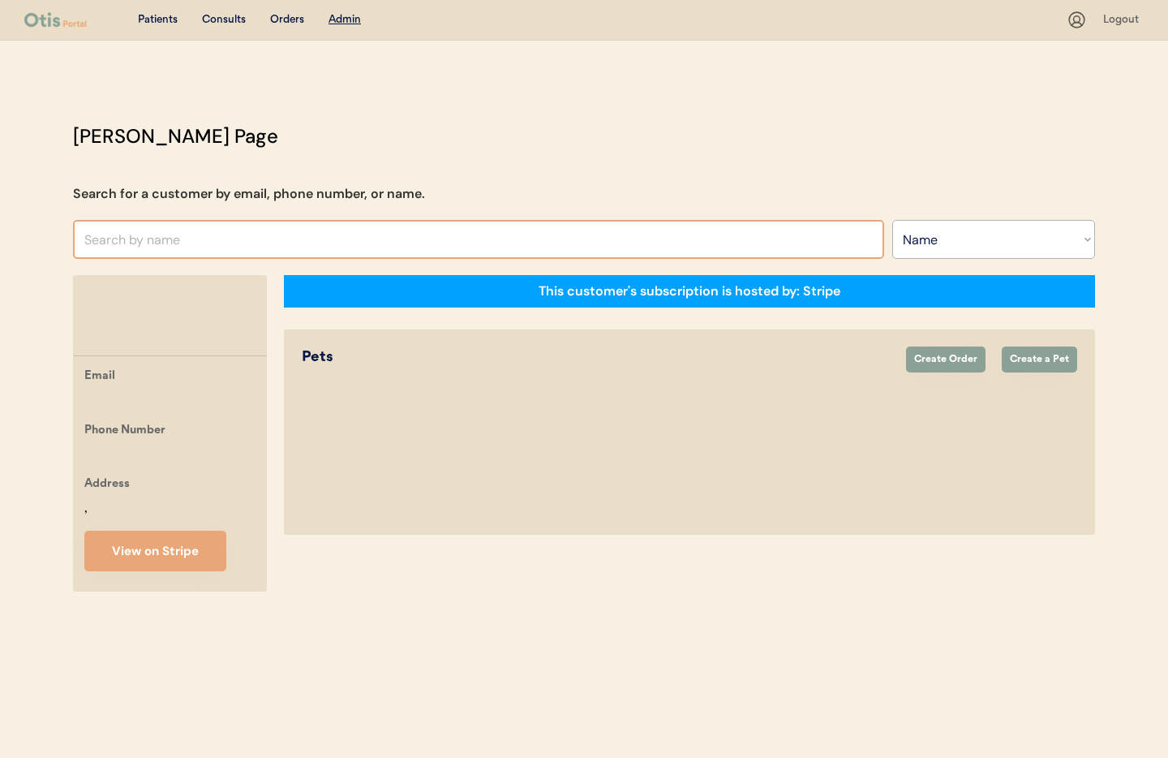
select select ""Name""
drag, startPoint x: 0, startPoint y: 0, endPoint x: 144, endPoint y: 238, distance: 278.8
click at [144, 238] on input "text" at bounding box center [478, 239] width 811 height 39
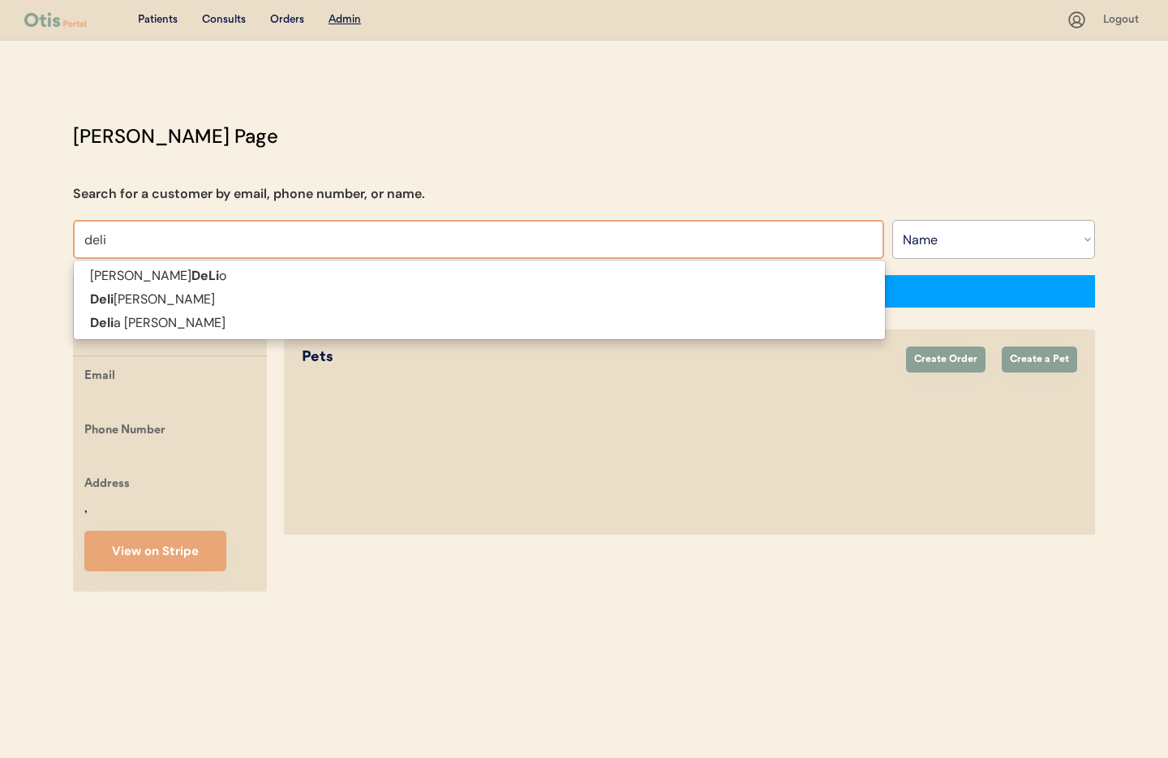
type input "delil"
type input "[PERSON_NAME]"
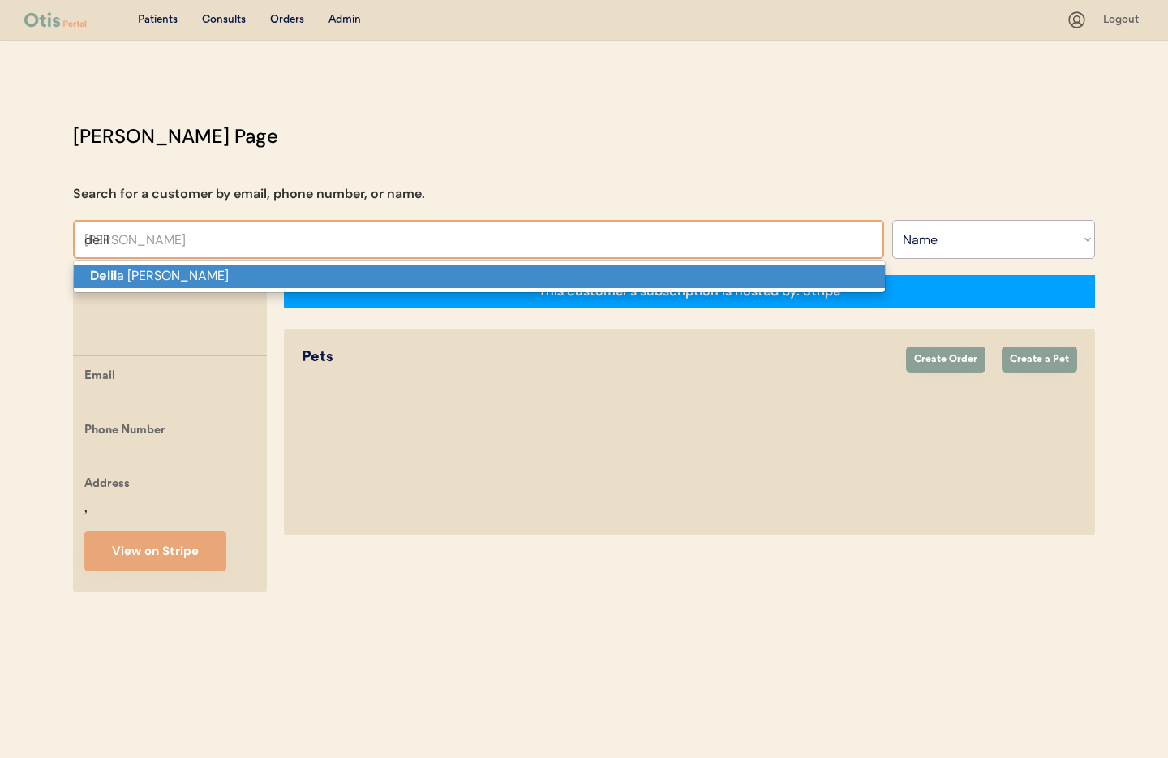
click at [164, 277] on p "Delil a Newberry" at bounding box center [479, 276] width 811 height 24
type input "[PERSON_NAME]"
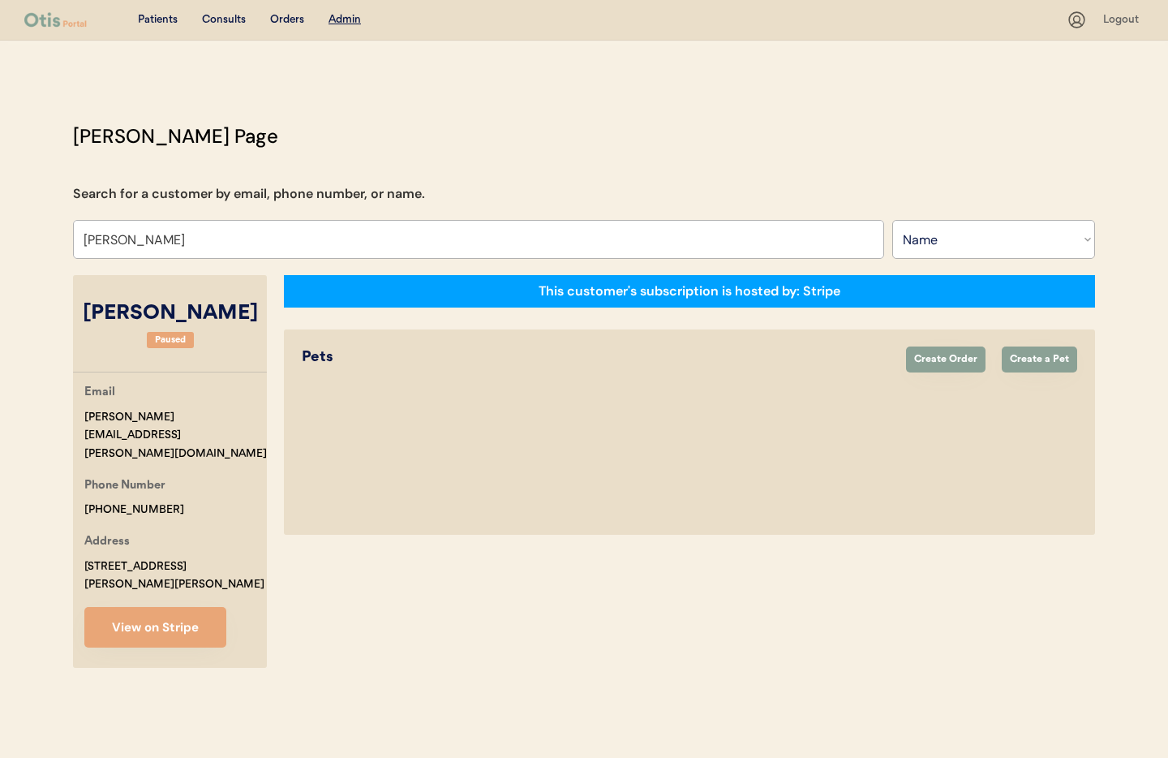
select select "true"
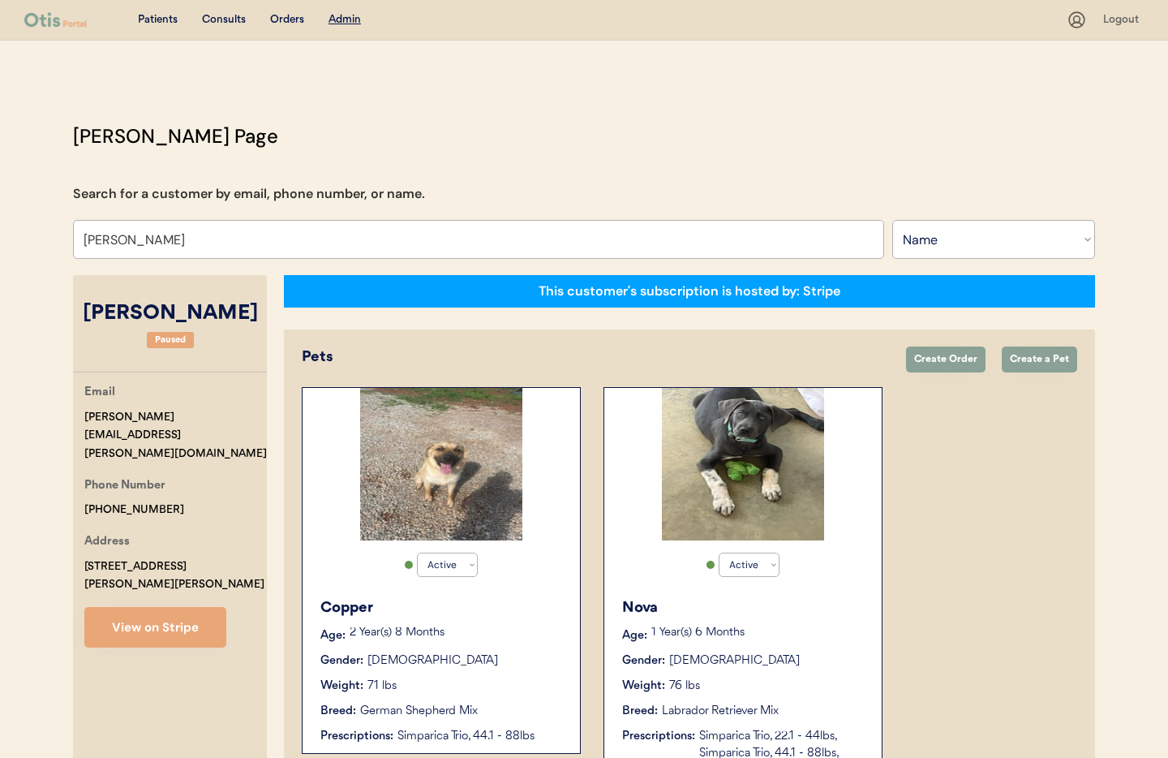
type input "[PERSON_NAME]"
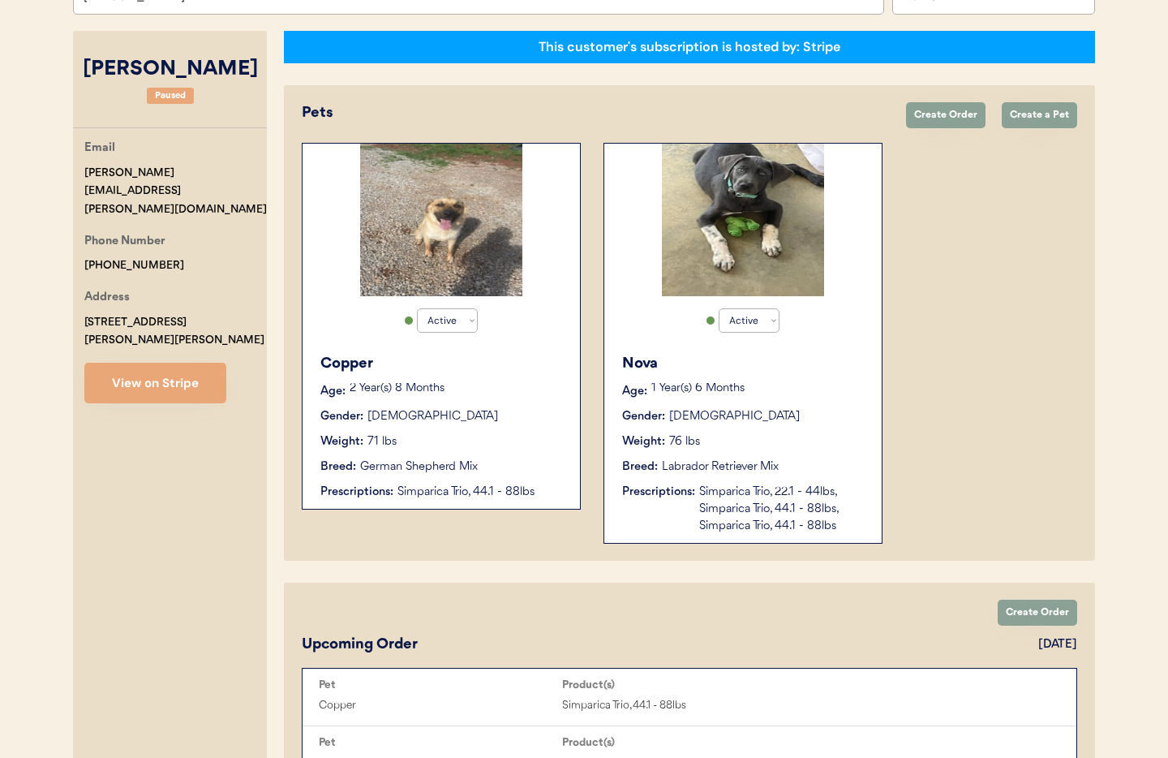
scroll to position [247, 0]
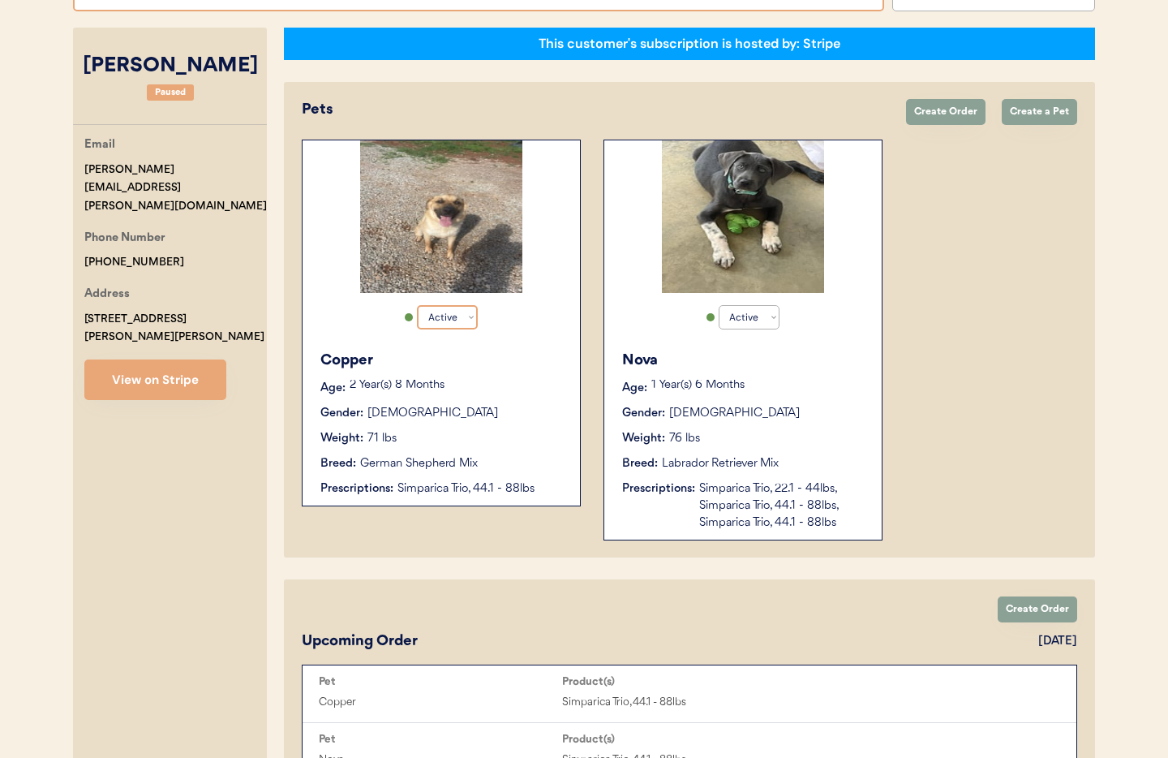
click at [468, 316] on select "Active Active Inactive" at bounding box center [447, 317] width 61 height 24
click at [417, 305] on select "Active Active Inactive" at bounding box center [447, 317] width 61 height 24
select select "true"
select select "false"
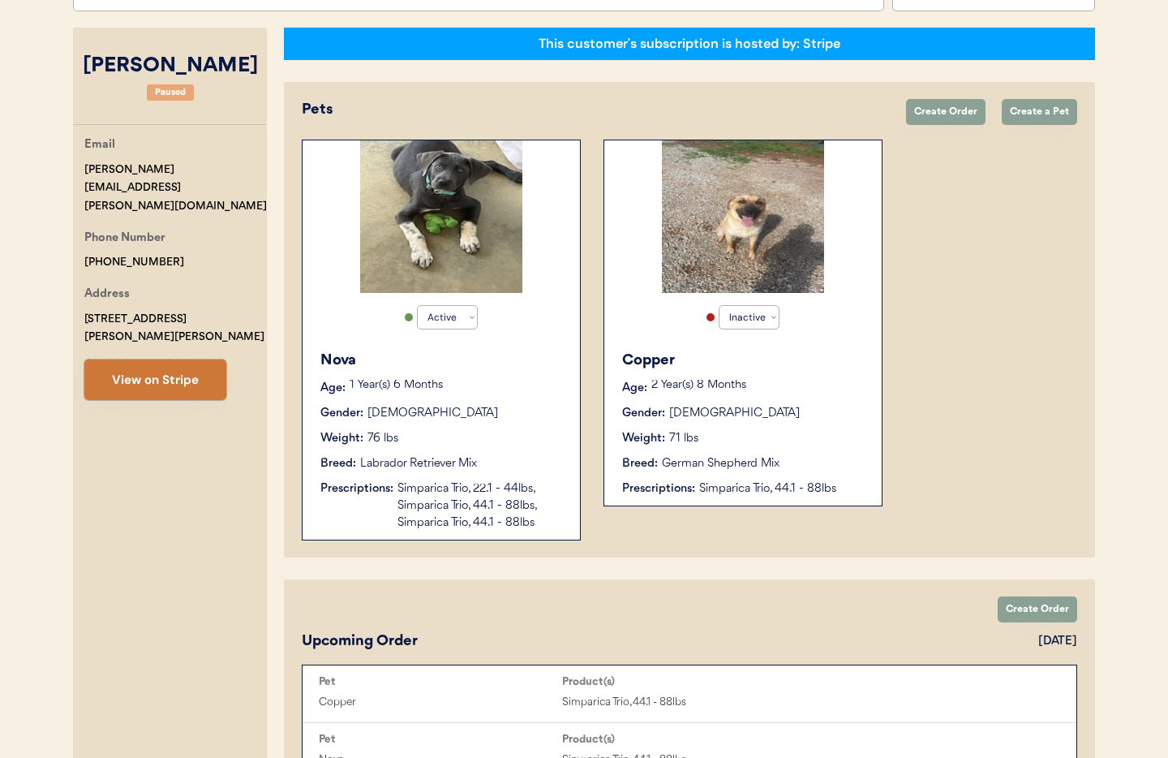
click at [155, 359] on button "View on Stripe" at bounding box center [155, 379] width 142 height 41
click at [173, 285] on div "Address 228 Rigsby Road Toney, AL 35773" at bounding box center [175, 316] width 182 height 62
drag, startPoint x: 85, startPoint y: 279, endPoint x: 169, endPoint y: 281, distance: 83.6
click at [169, 285] on div "Address 228 Rigsby Road Toney, AL 35773" at bounding box center [175, 316] width 182 height 62
copy div "[STREET_ADDRESS][PERSON_NAME]"
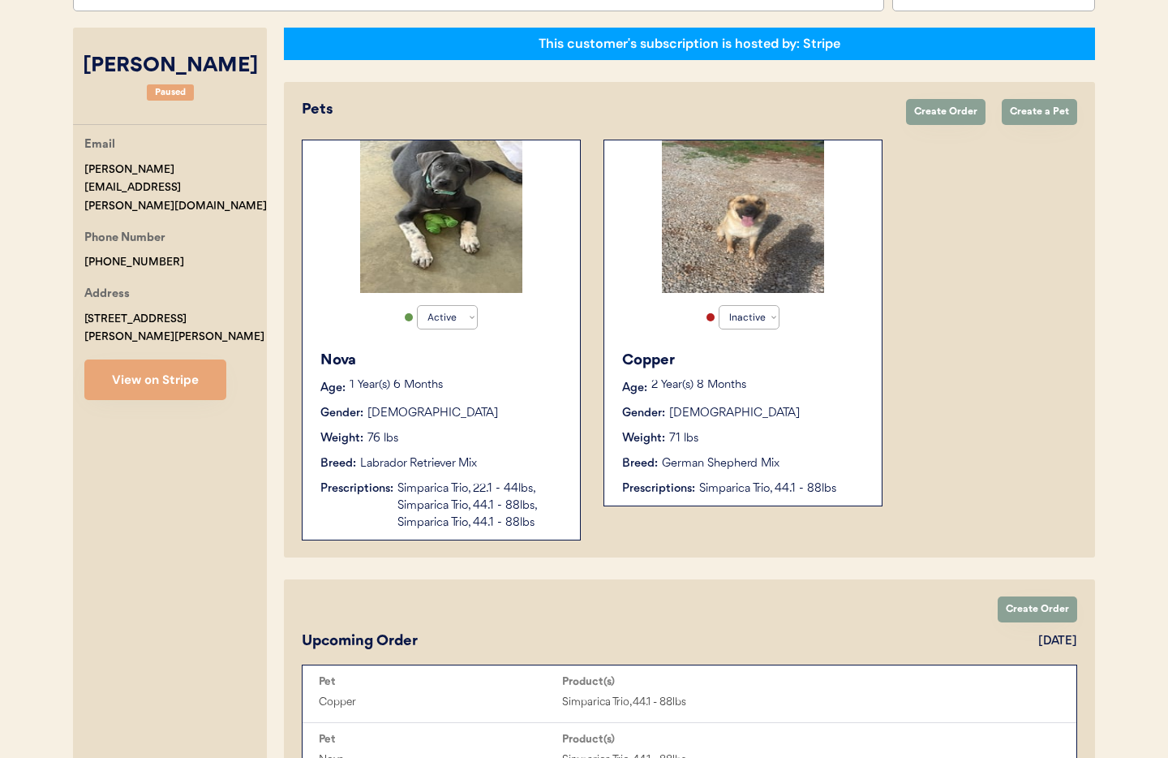
click at [164, 310] on div "228 Rigsby Road Toney, AL 35773" at bounding box center [175, 328] width 182 height 37
drag, startPoint x: 165, startPoint y: 300, endPoint x: 92, endPoint y: 300, distance: 73.0
click at [79, 300] on div "Email delila.shockney@gmail.com Phone Number +12566984531 Address 228 Rigsby Ro…" at bounding box center [170, 267] width 194 height 264
copy div "Toney, AL 35773"
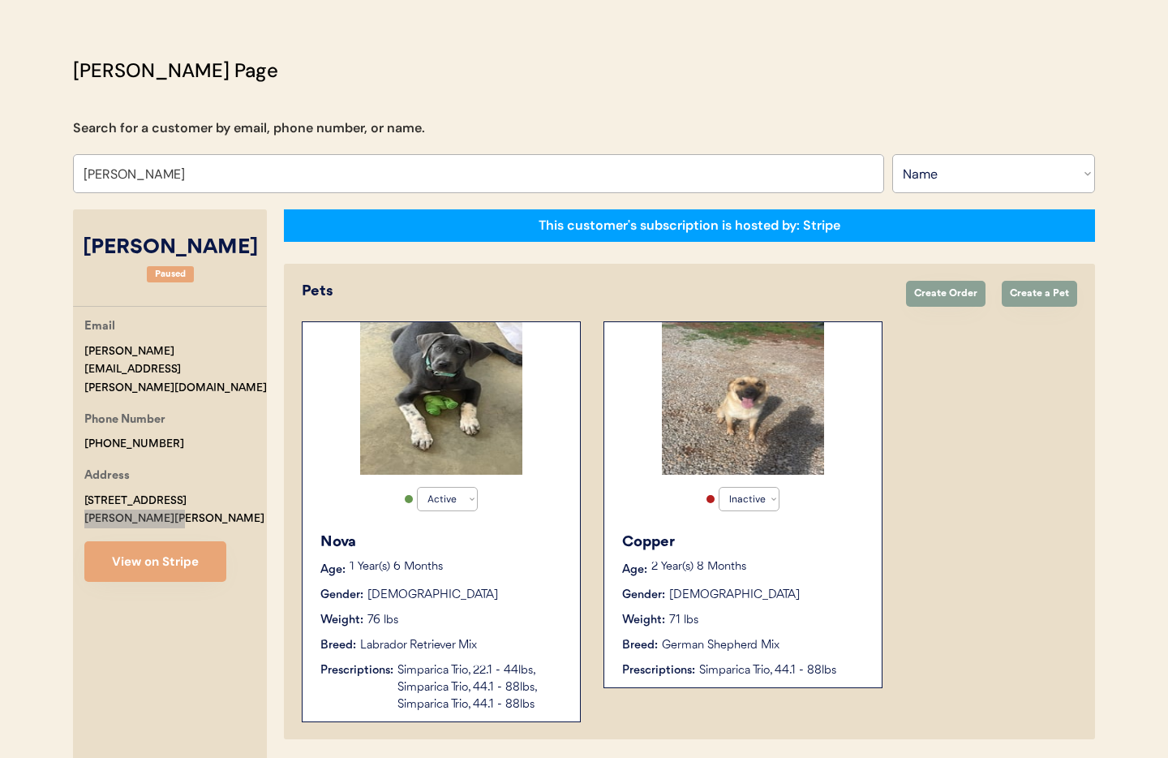
scroll to position [0, 0]
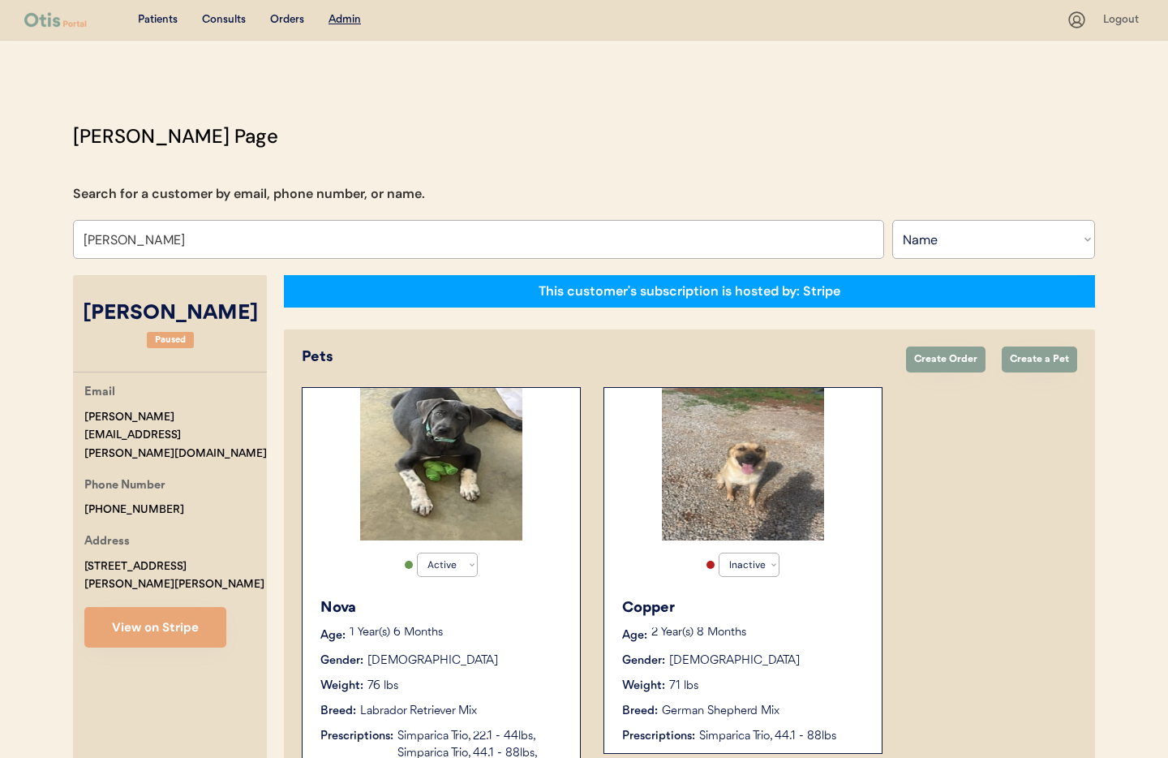
click at [774, 683] on div "Weight: 71 lbs" at bounding box center [743, 685] width 243 height 17
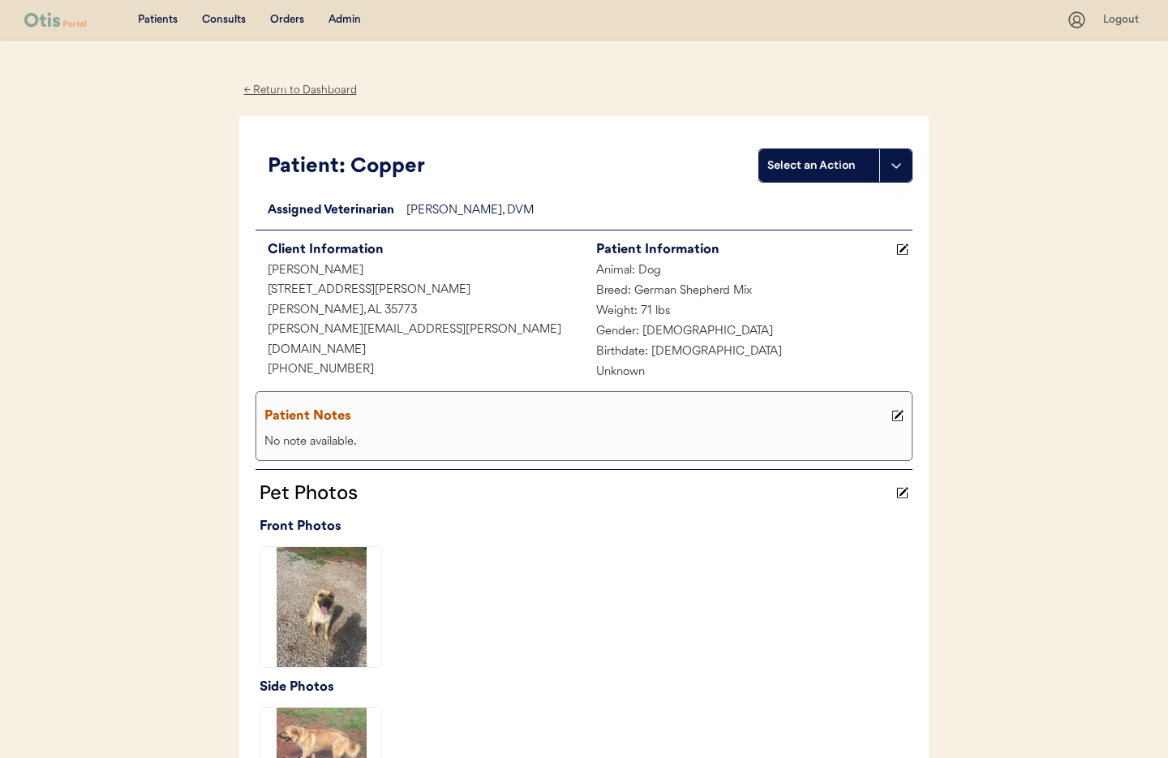
click at [341, 24] on div "Admin" at bounding box center [344, 20] width 32 height 16
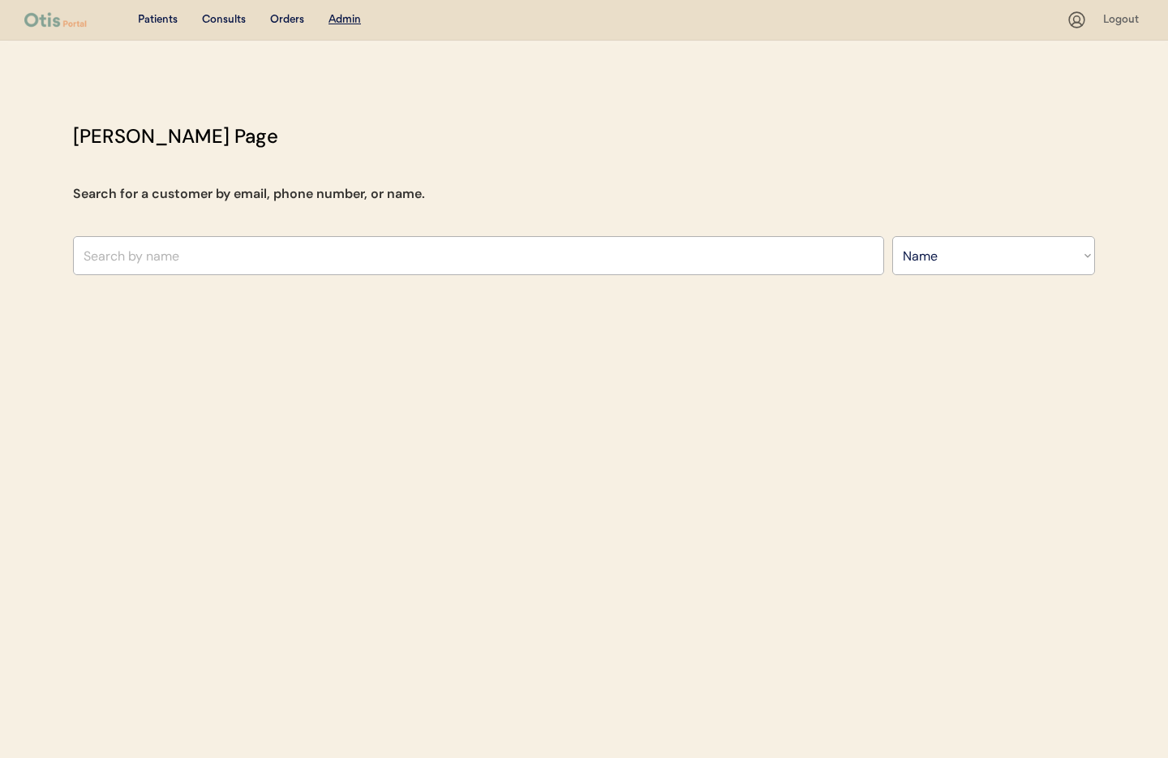
select select ""Name""
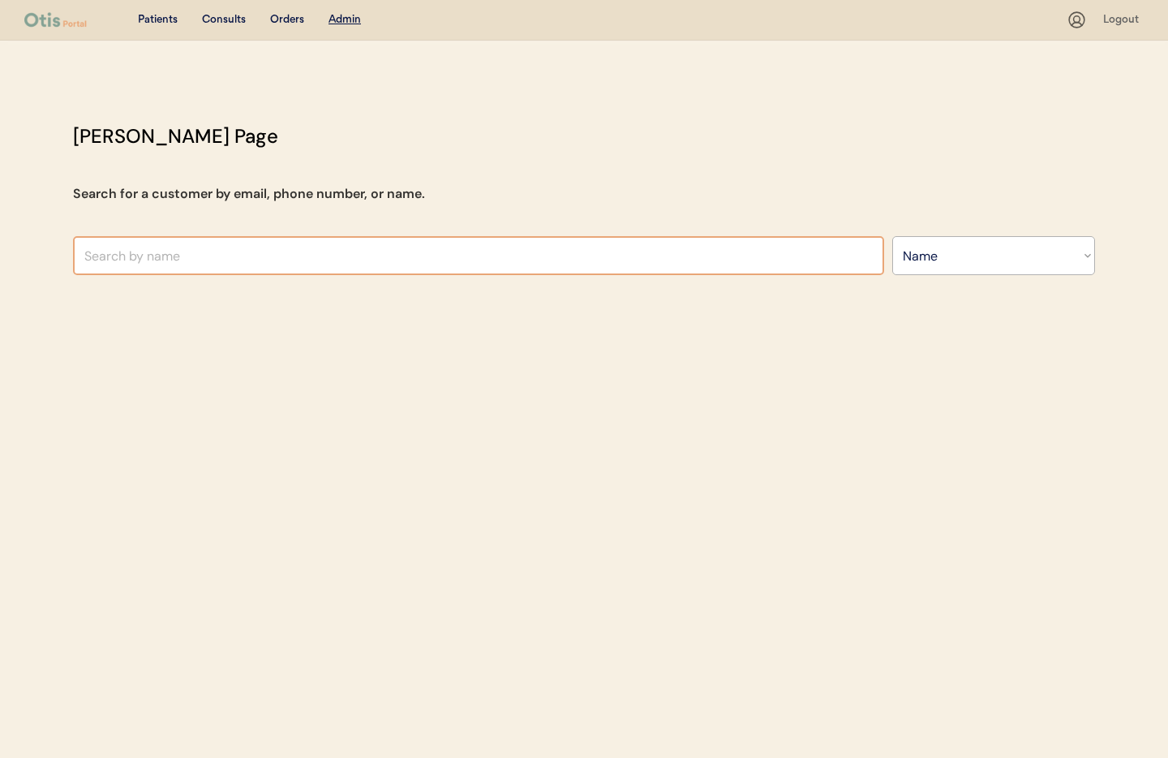
click at [342, 251] on input "text" at bounding box center [478, 255] width 811 height 39
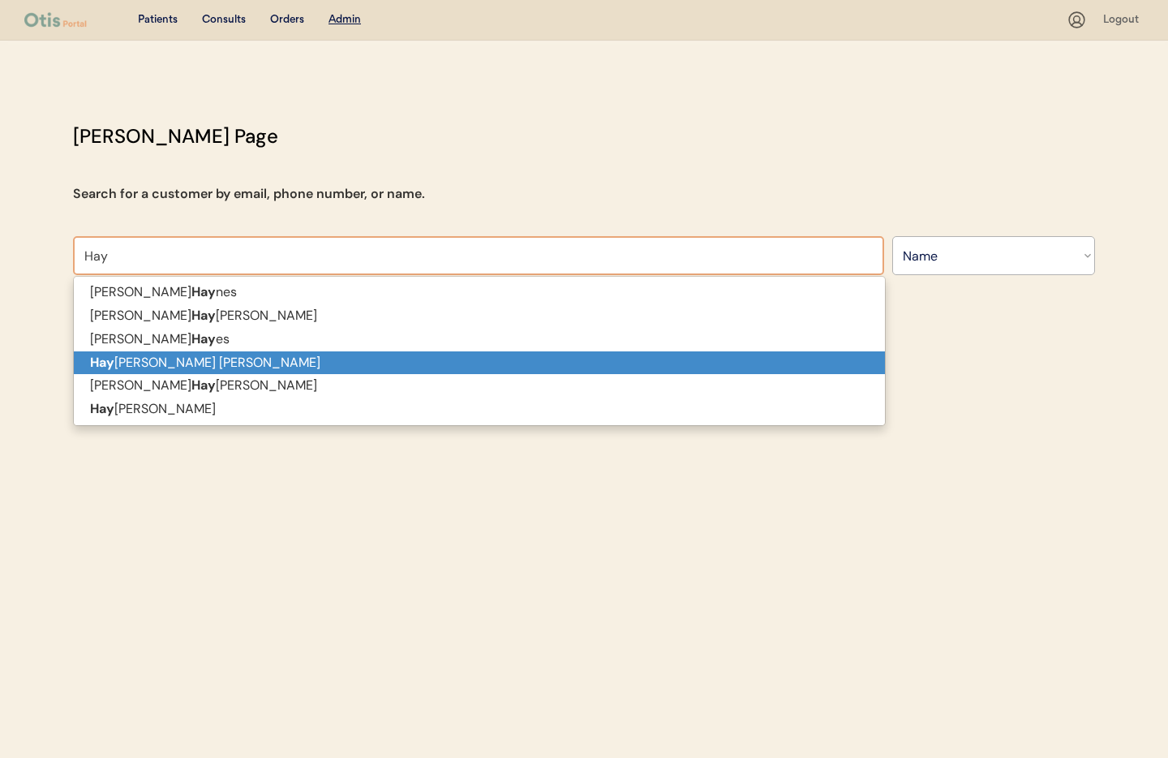
click at [262, 360] on p "Hay [PERSON_NAME] [PERSON_NAME]" at bounding box center [479, 363] width 811 height 24
type input "[PERSON_NAME]"
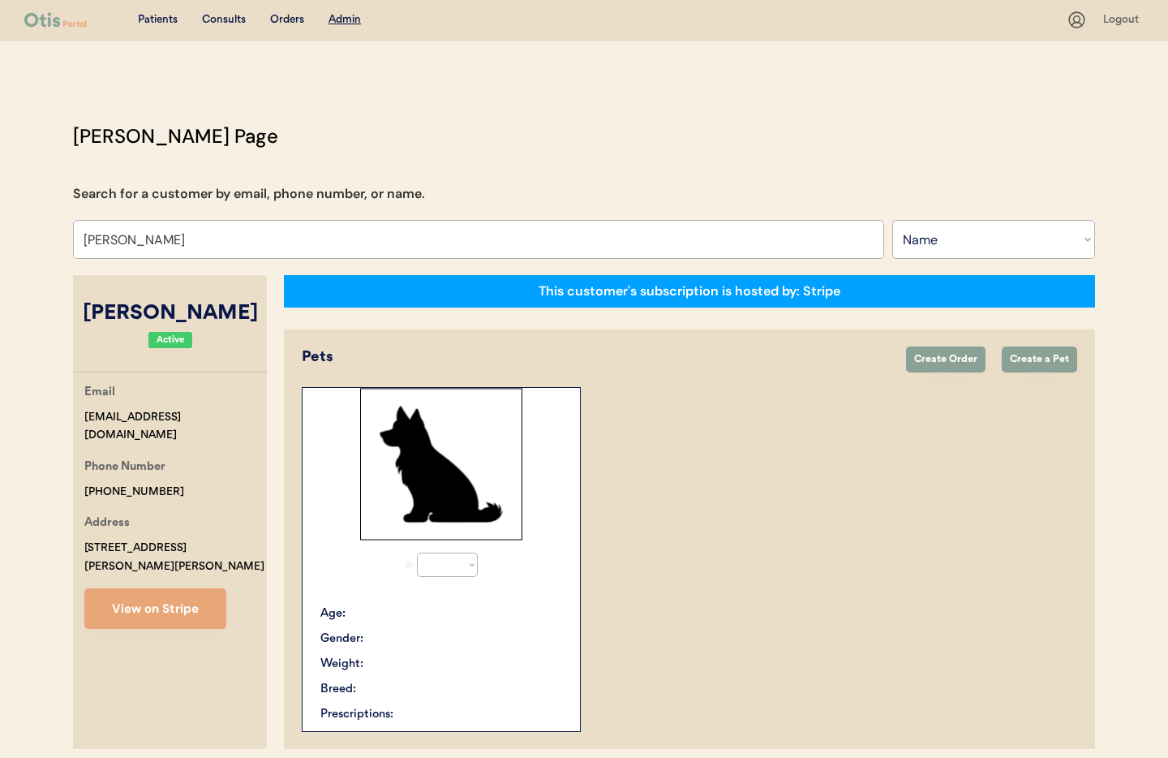
select select "true"
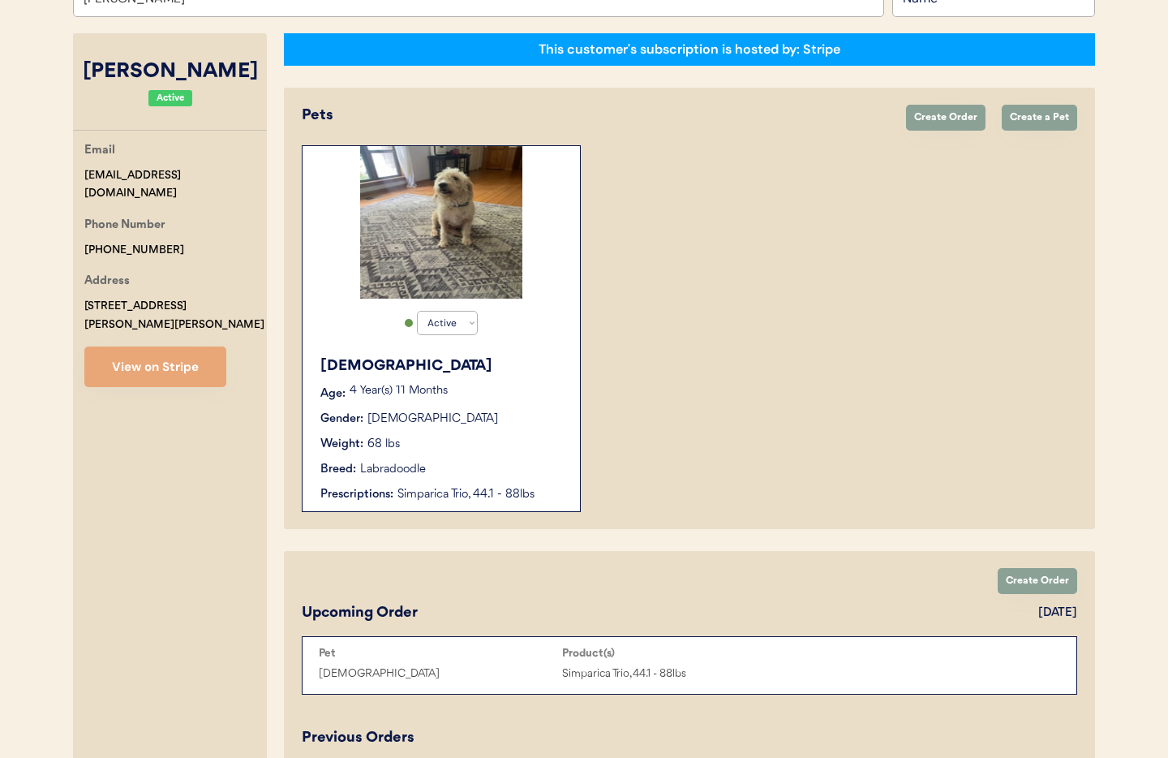
scroll to position [244, 0]
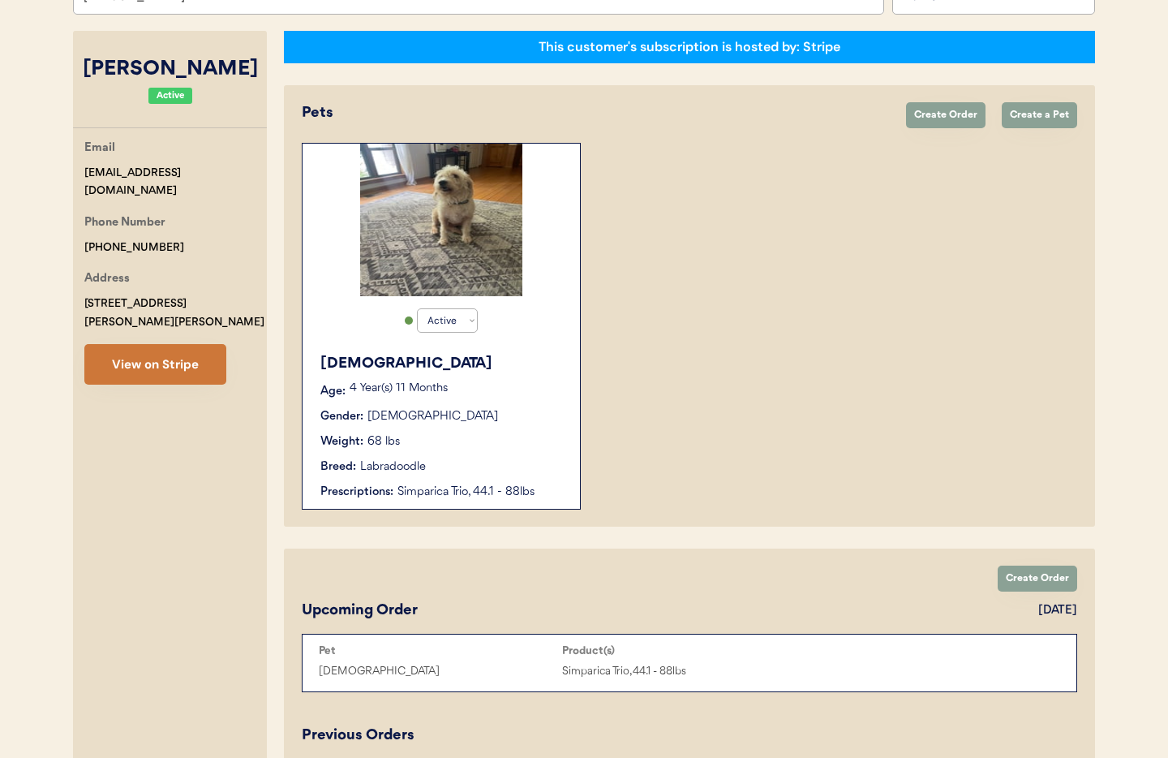
type input "[PERSON_NAME]"
click at [145, 353] on button "View on Stripe" at bounding box center [155, 364] width 142 height 41
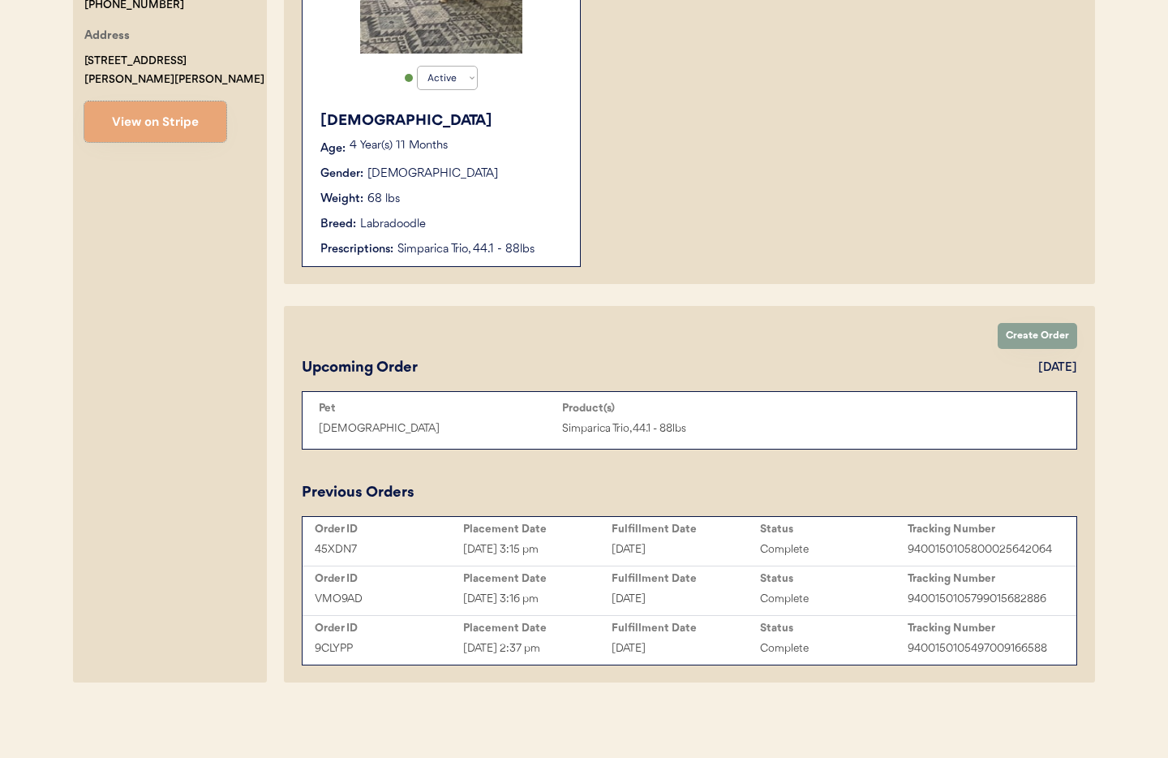
scroll to position [144, 0]
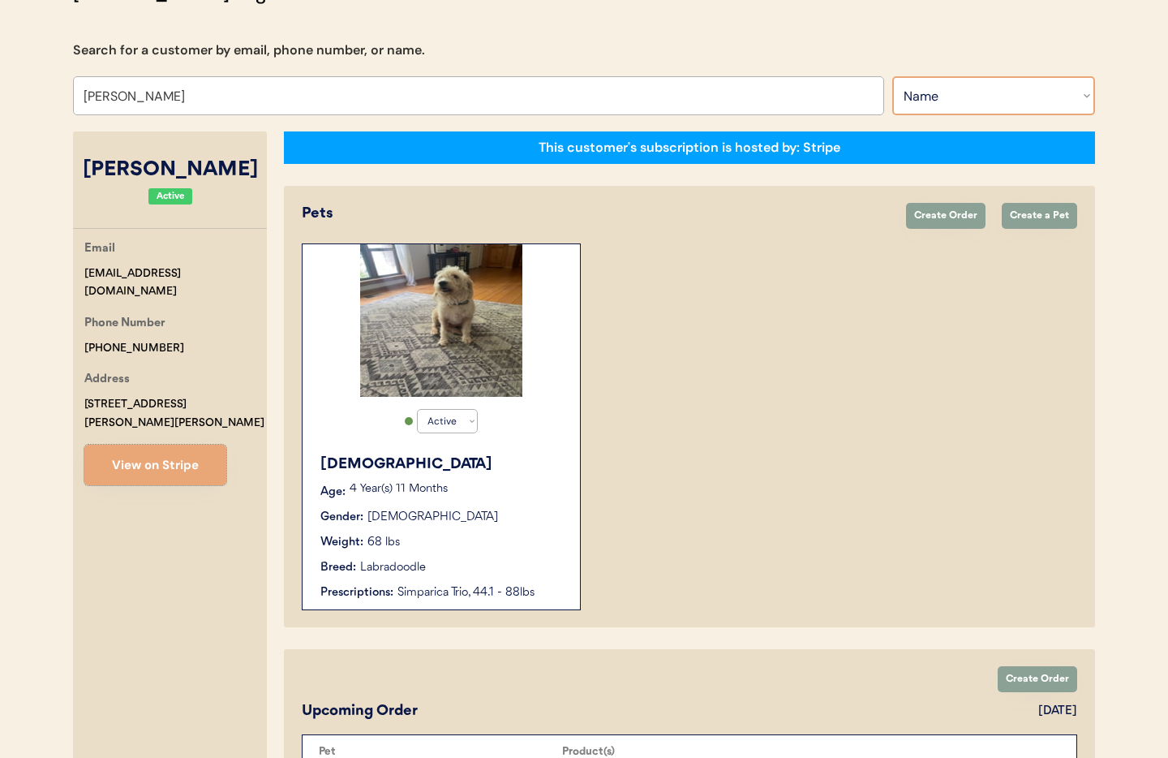
click at [900, 93] on select "Search By Name Email Phone Number" at bounding box center [993, 95] width 203 height 39
select select ""Email""
click at [892, 76] on select "Search By Name Email Phone Number" at bounding box center [993, 95] width 203 height 39
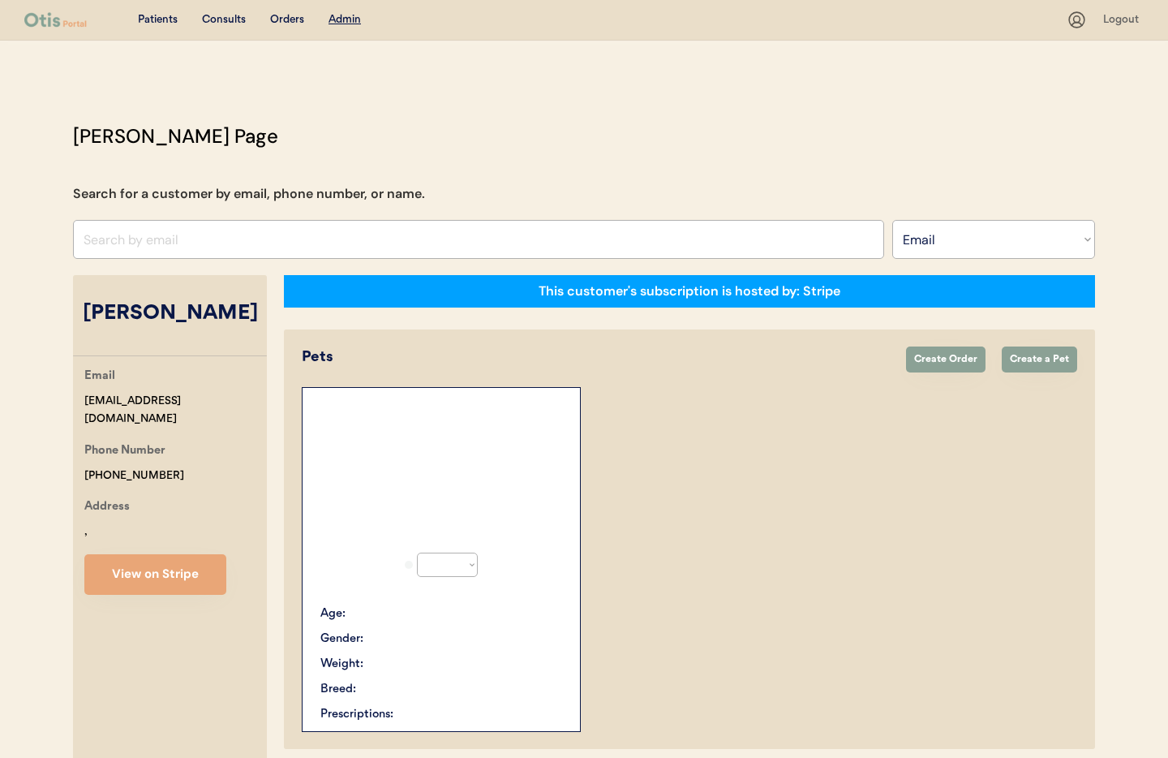
select select ""Email""
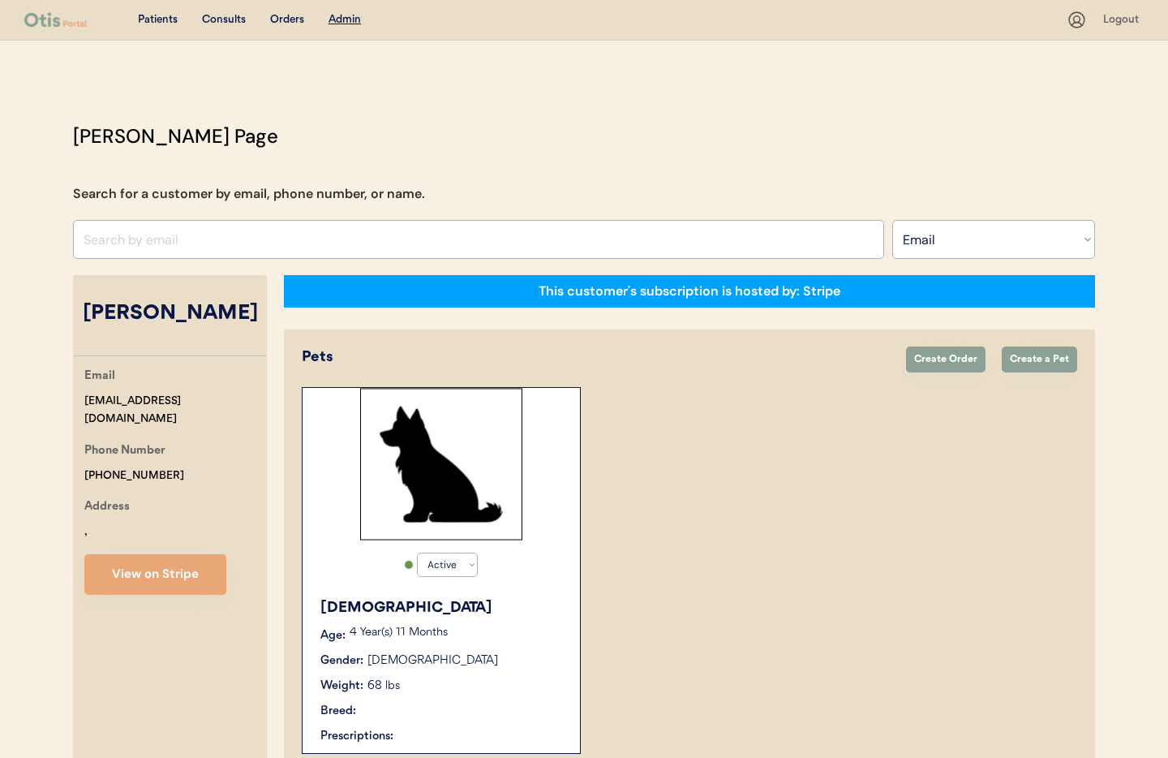
select select "true"
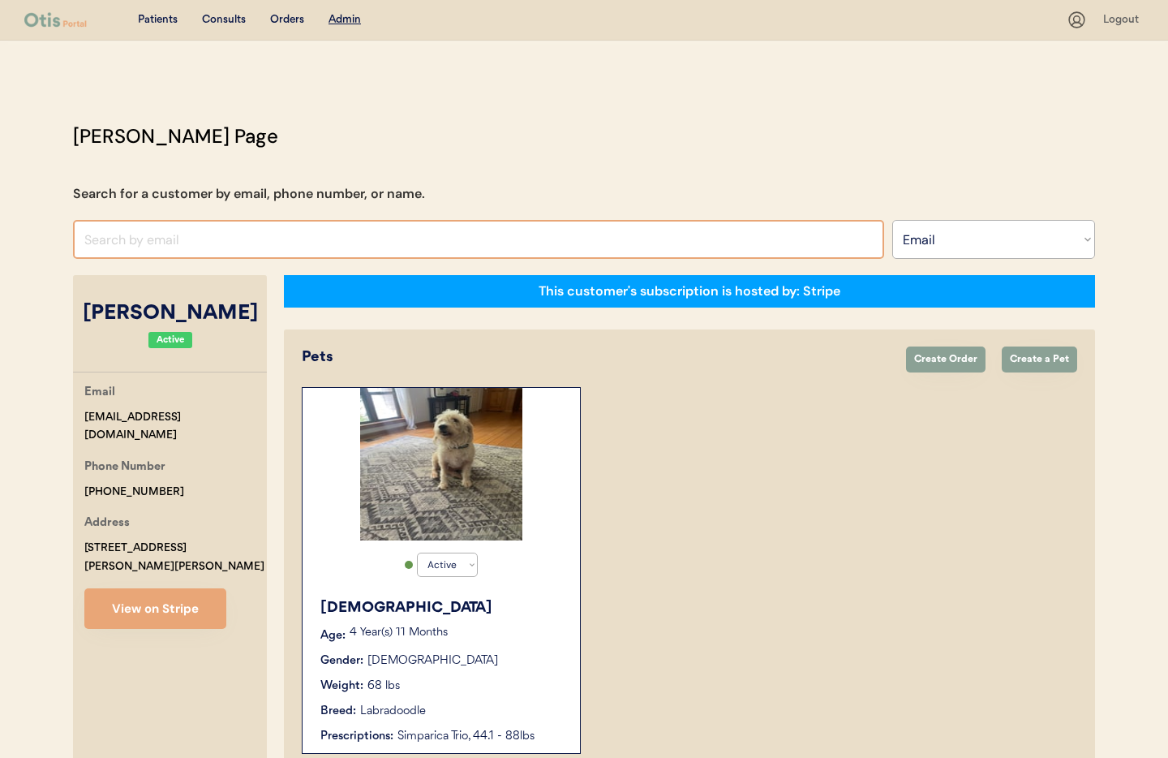
click at [107, 237] on input "input" at bounding box center [478, 239] width 811 height 39
paste input "[EMAIL_ADDRESS][DOMAIN_NAME]"
click at [291, 240] on input "input" at bounding box center [478, 239] width 811 height 39
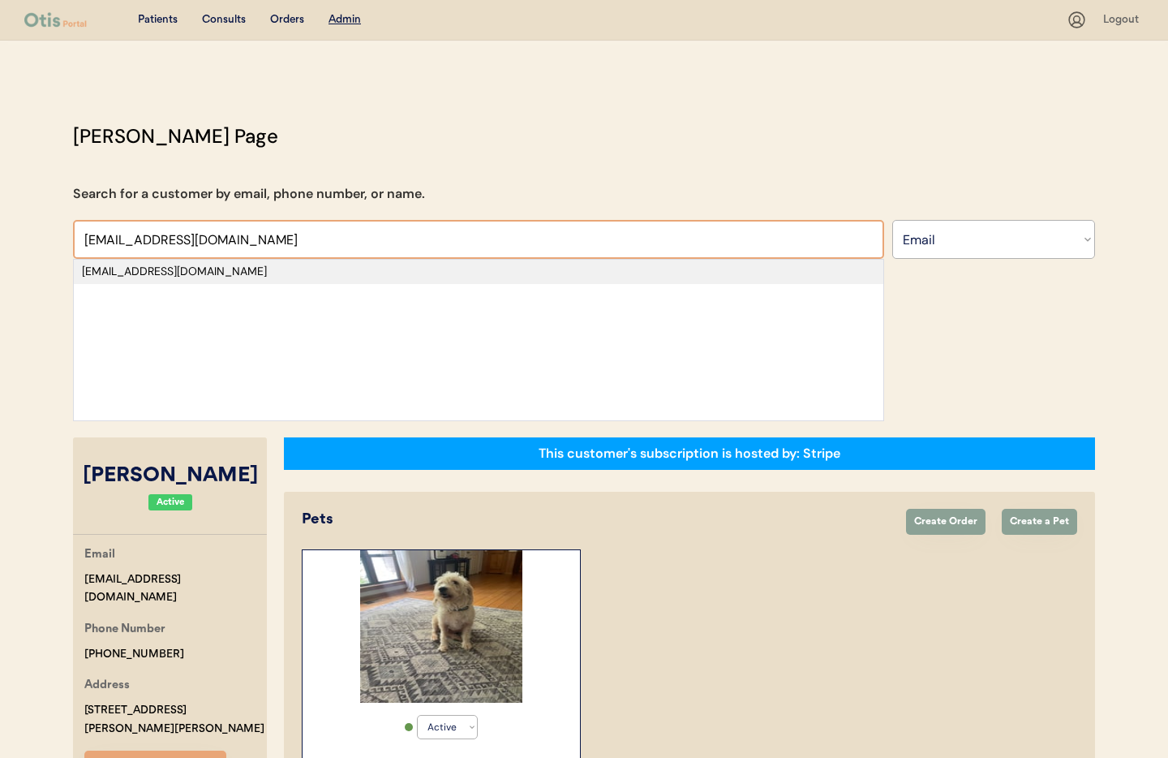
type input "[EMAIL_ADDRESS][DOMAIN_NAME]"
click at [282, 275] on div "[EMAIL_ADDRESS][DOMAIN_NAME]" at bounding box center [478, 272] width 793 height 16
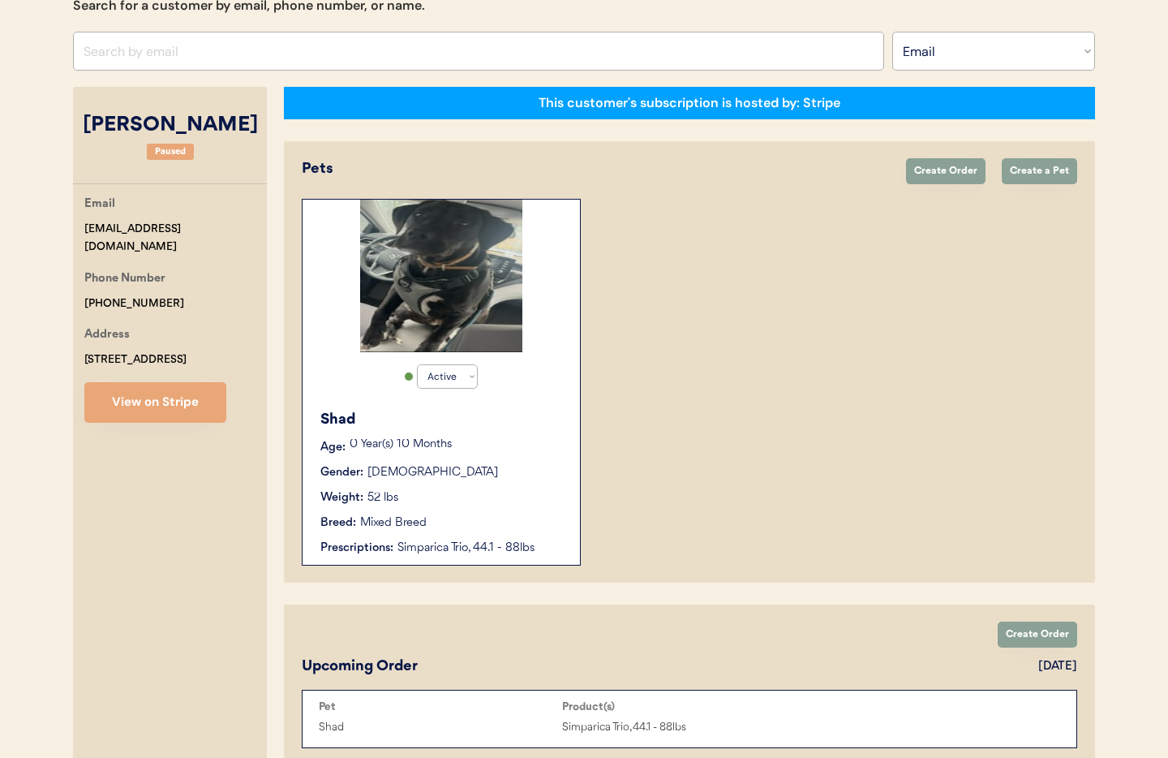
scroll to position [155, 0]
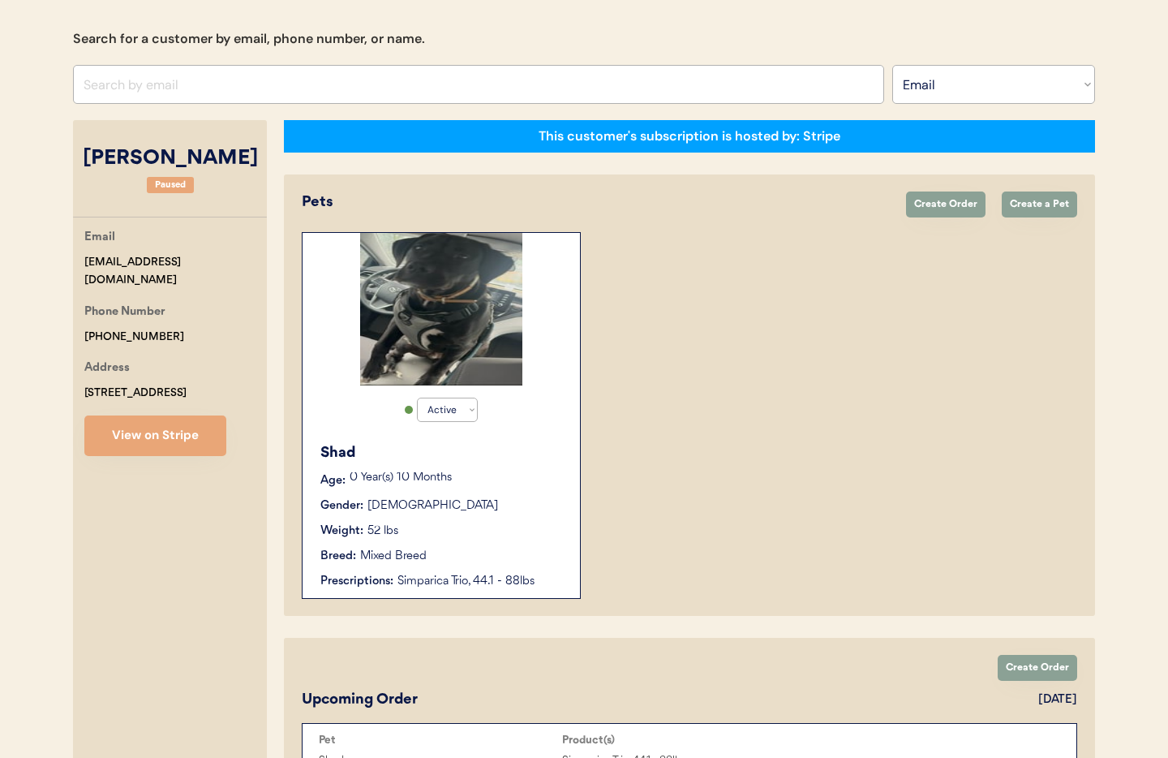
click at [472, 539] on div "Shad Age: 0 Year(s) 10 Months Gender: Male Weight: 52 lbs Breed: Mixed Breed Pr…" at bounding box center [441, 516] width 261 height 164
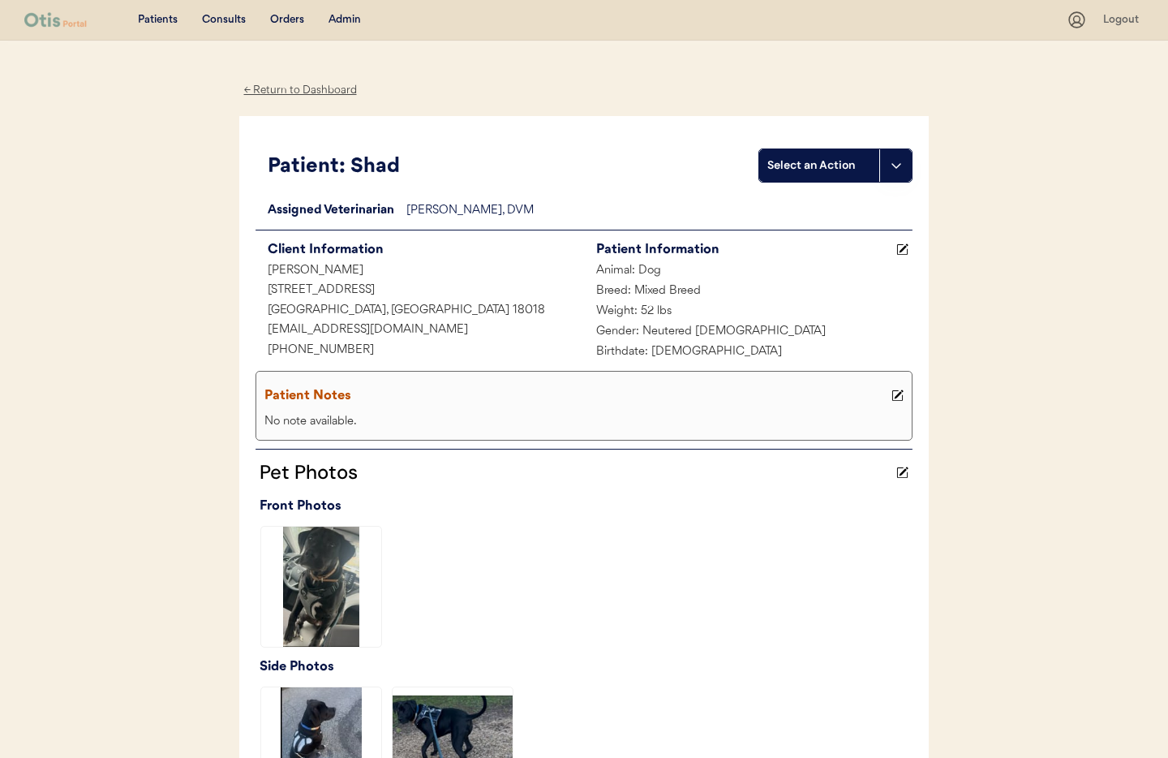
click at [306, 95] on div "← Return to Dashboard" at bounding box center [300, 90] width 122 height 19
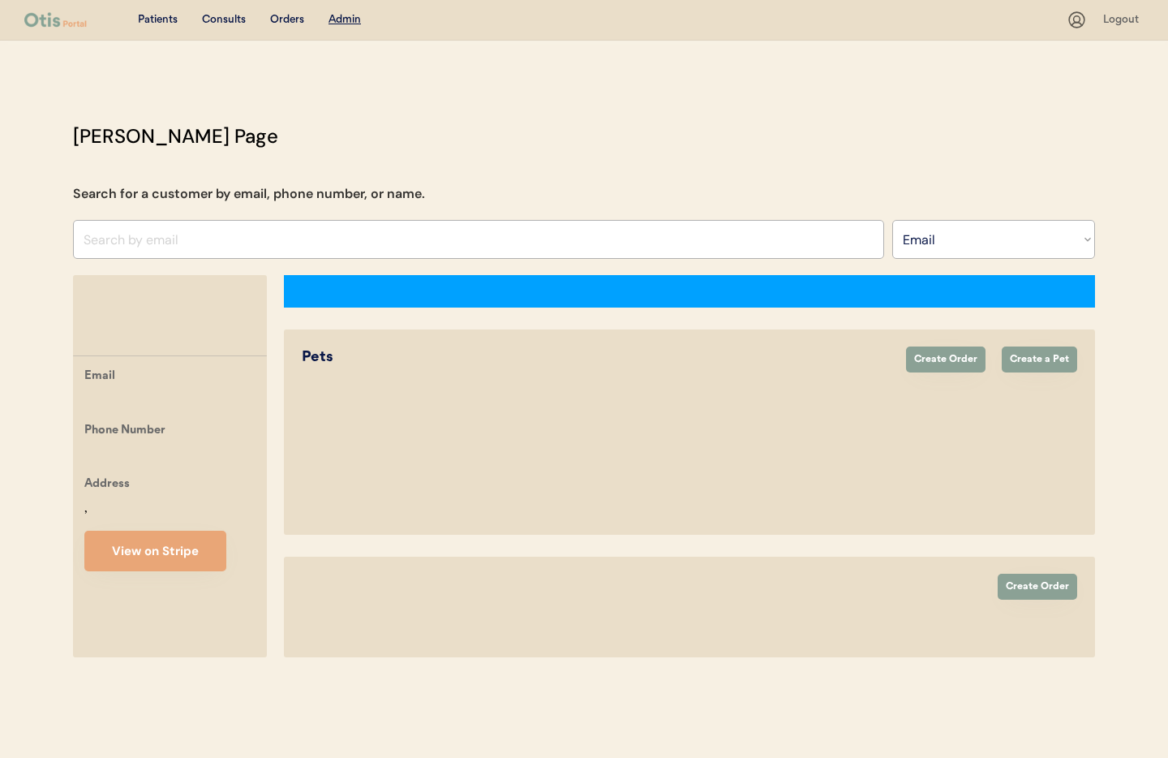
select select ""Email""
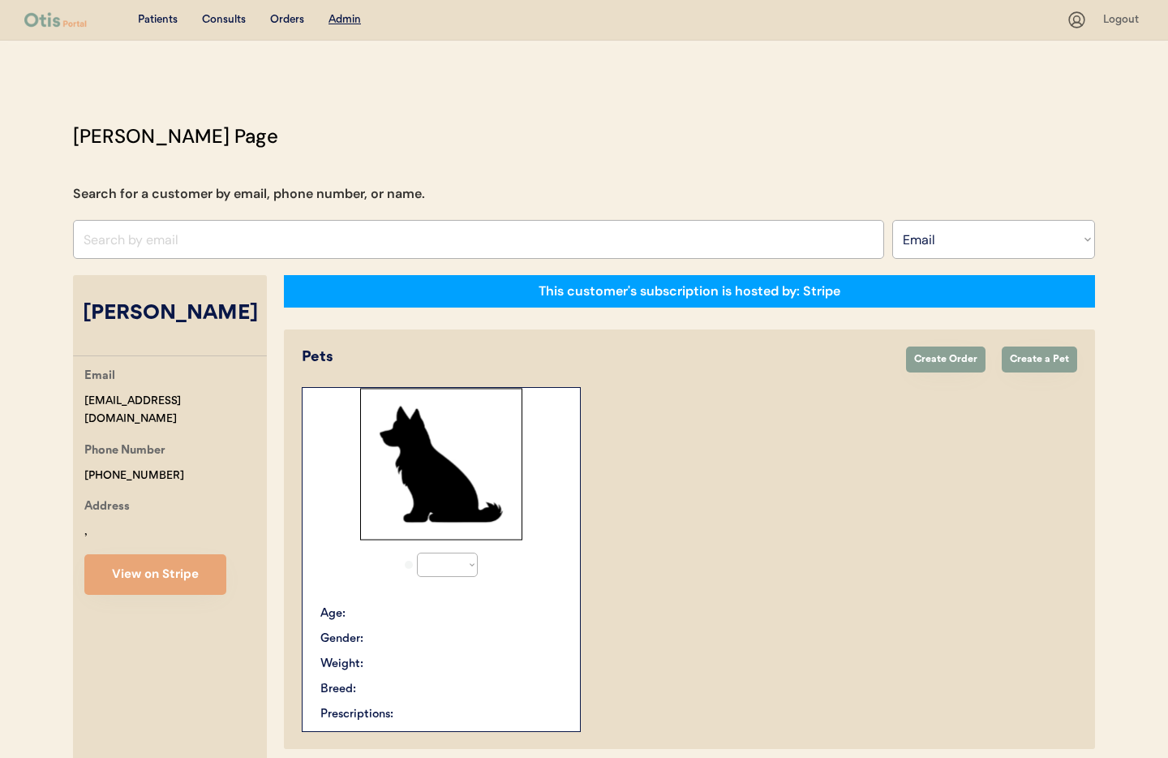
select select "true"
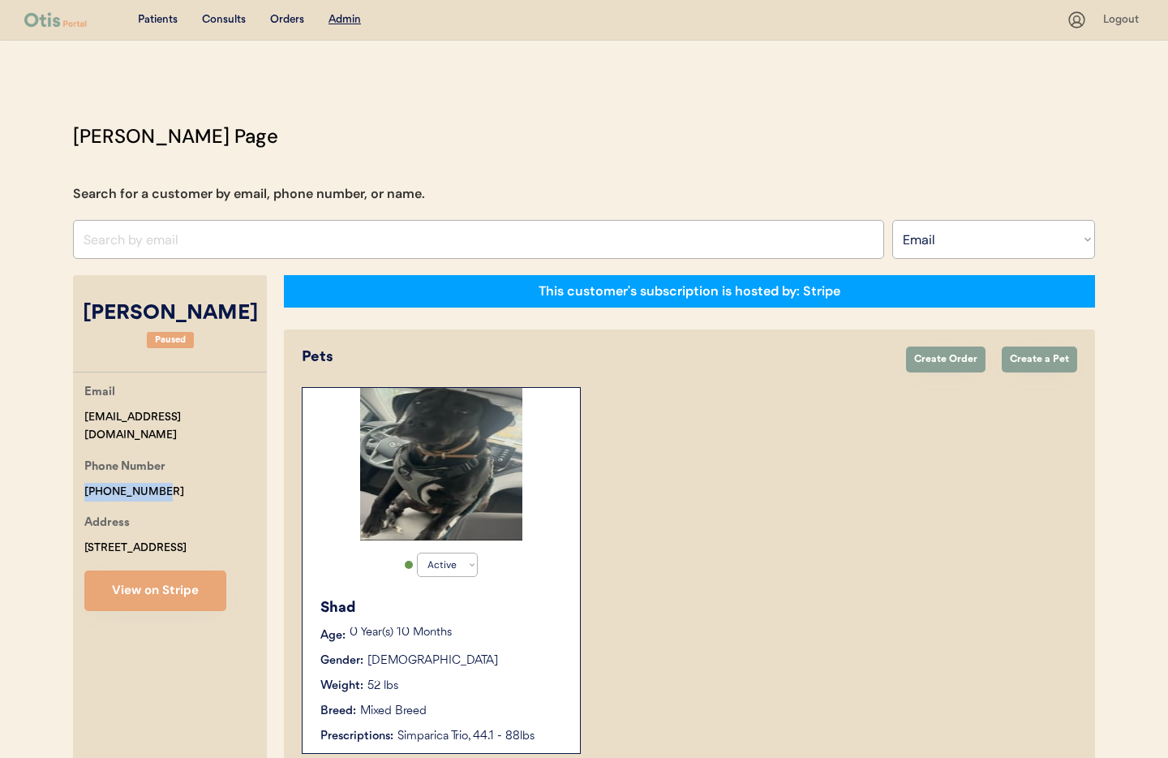
drag, startPoint x: 171, startPoint y: 473, endPoint x: 111, endPoint y: 474, distance: 60.0
click at [58, 466] on div "Otis Admin Page Search for a customer by email, phone number, or name. Search B…" at bounding box center [584, 604] width 1054 height 964
copy div "[PHONE_NUMBER]"
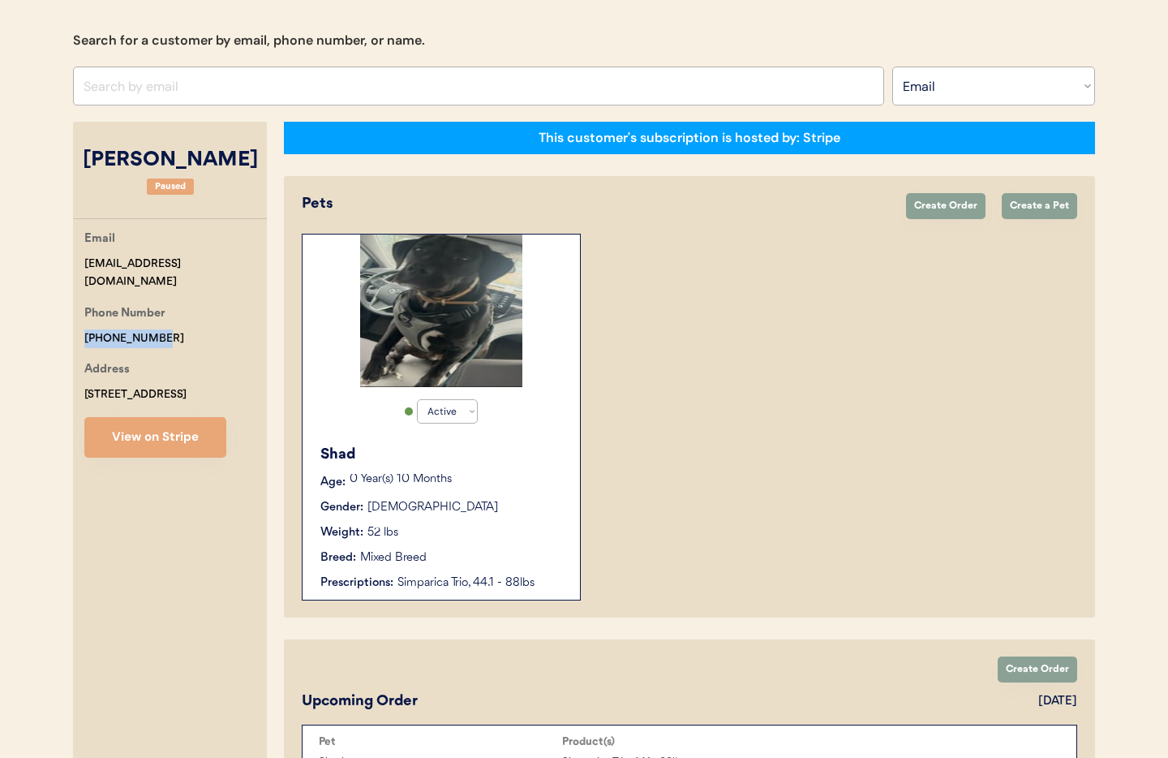
scroll to position [156, 0]
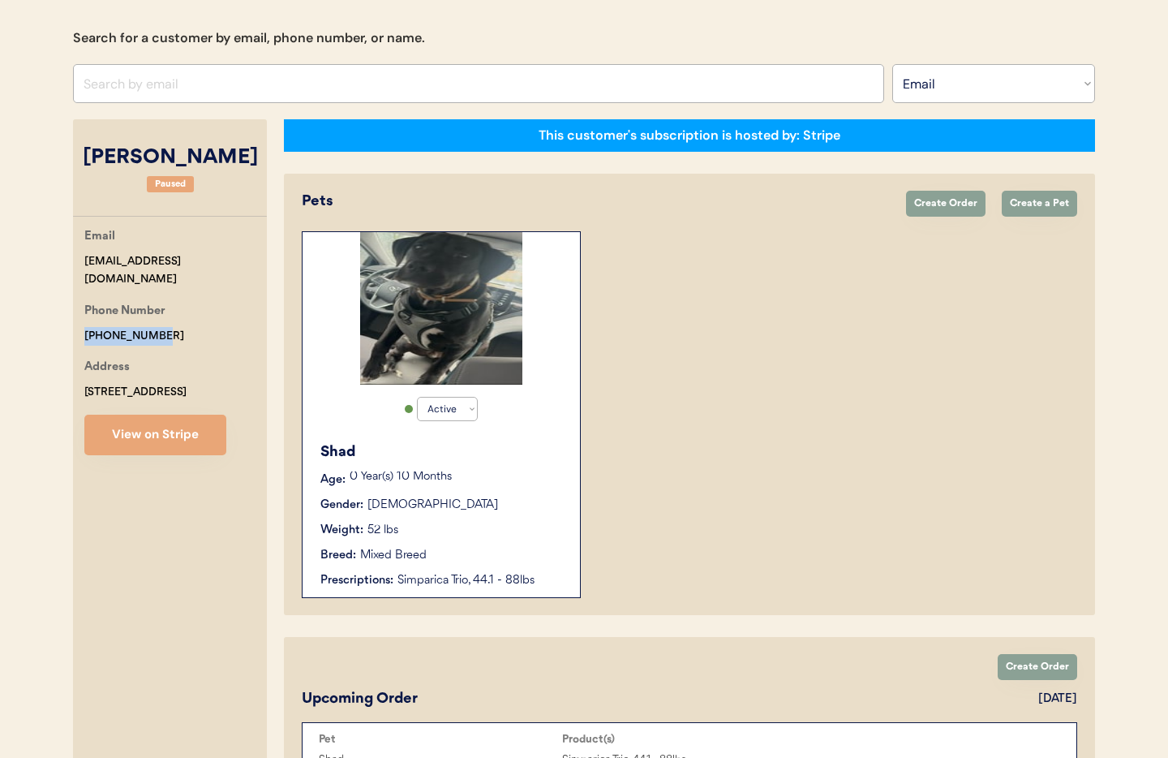
click at [479, 524] on div "Weight: 52 lbs" at bounding box center [441, 530] width 243 height 17
click at [479, 523] on div "Weight: 52 lbs" at bounding box center [441, 530] width 243 height 17
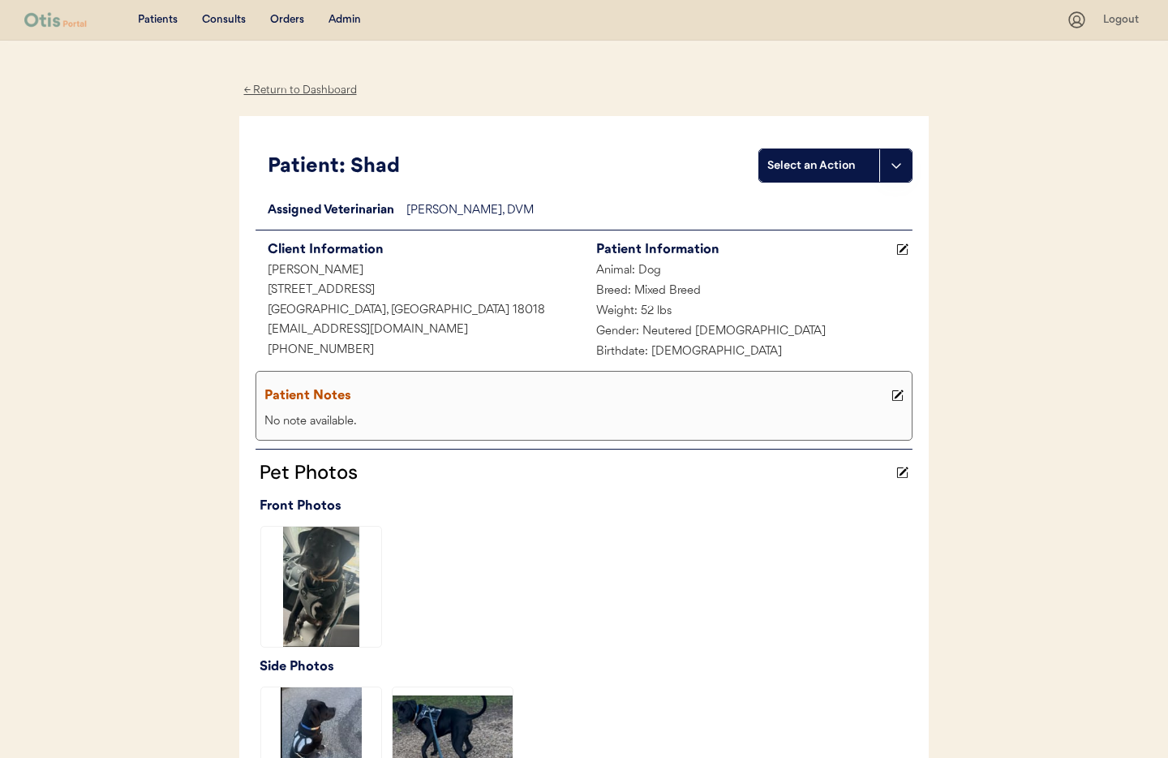
click at [341, 21] on div "Admin" at bounding box center [344, 20] width 32 height 16
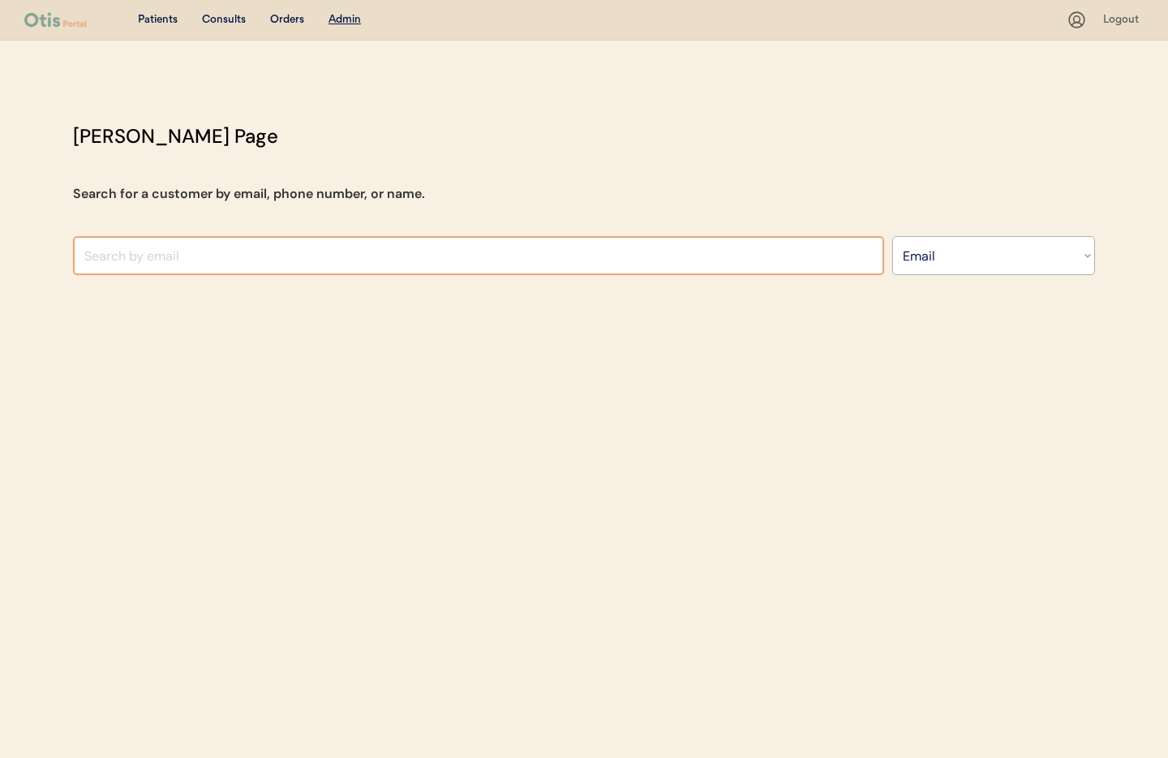
click at [284, 260] on input "input" at bounding box center [478, 255] width 811 height 39
click at [886, 264] on div "Search By Name Email Phone Number" at bounding box center [584, 255] width 1022 height 39
click at [925, 267] on select "Search By Name Email Phone Number" at bounding box center [993, 255] width 203 height 39
click at [927, 253] on select "Search By Name Email Phone Number" at bounding box center [993, 255] width 203 height 39
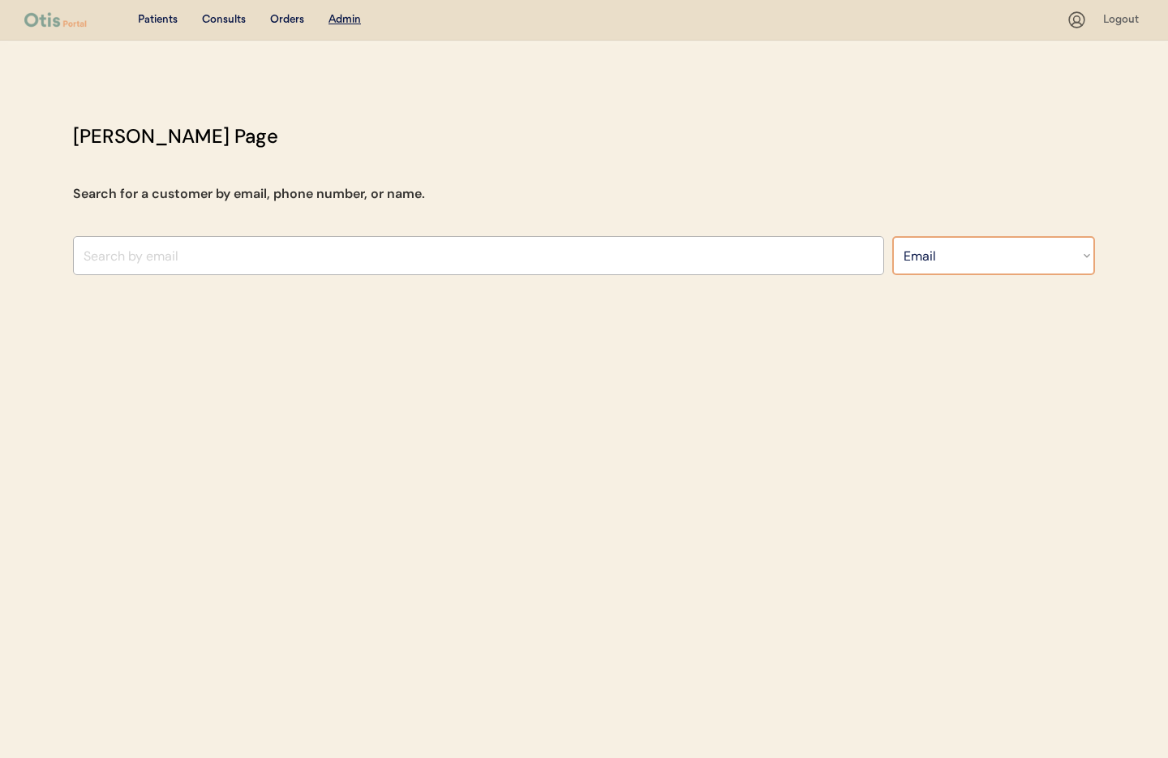
click at [1069, 263] on select "Search By Name Email Phone Number" at bounding box center [993, 255] width 203 height 39
select select ""Name""
click at [892, 236] on select "Search By Name Email Phone Number" at bounding box center [993, 255] width 203 height 39
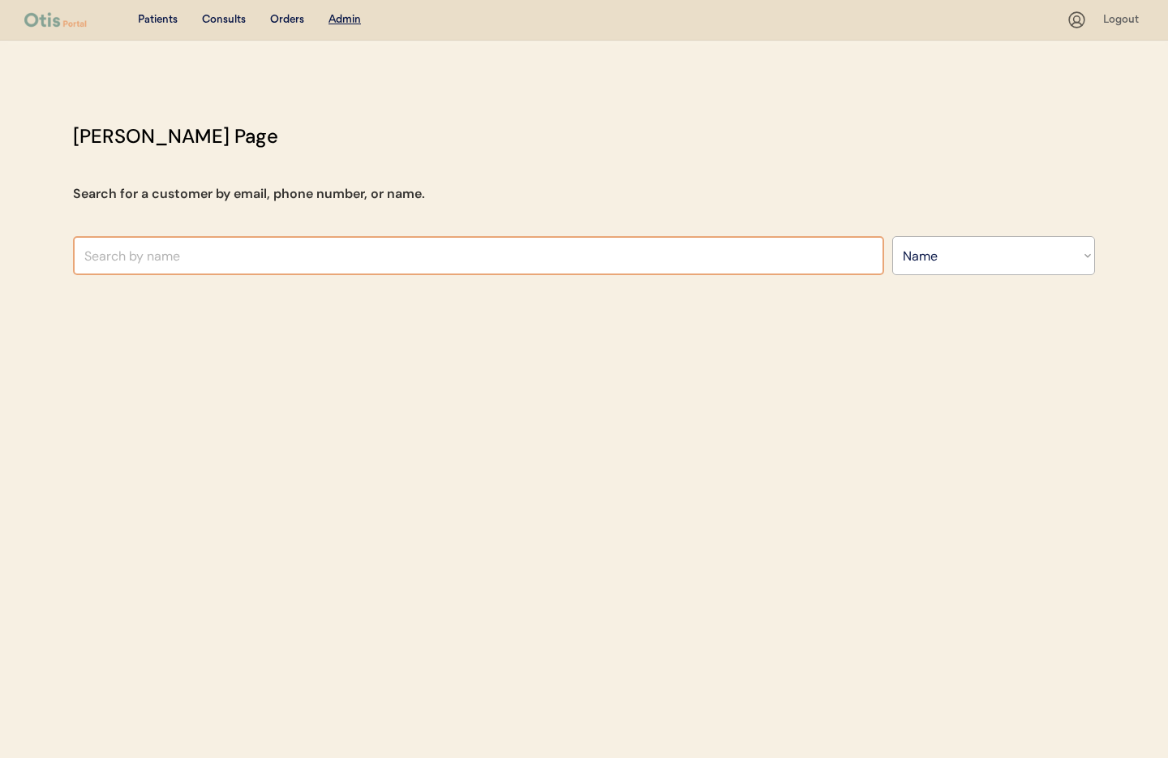
click at [287, 255] on input "text" at bounding box center [478, 255] width 811 height 39
type input "Sus"
type input "Susan Keller"
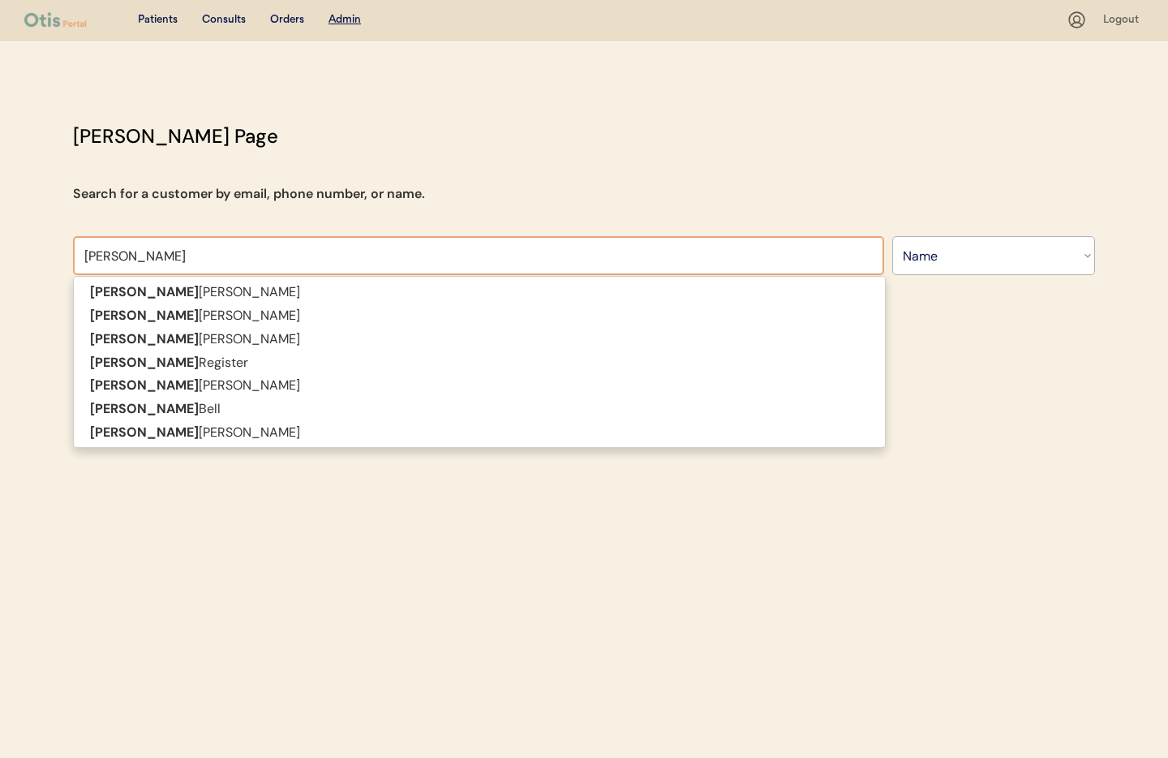
type input "Susan"
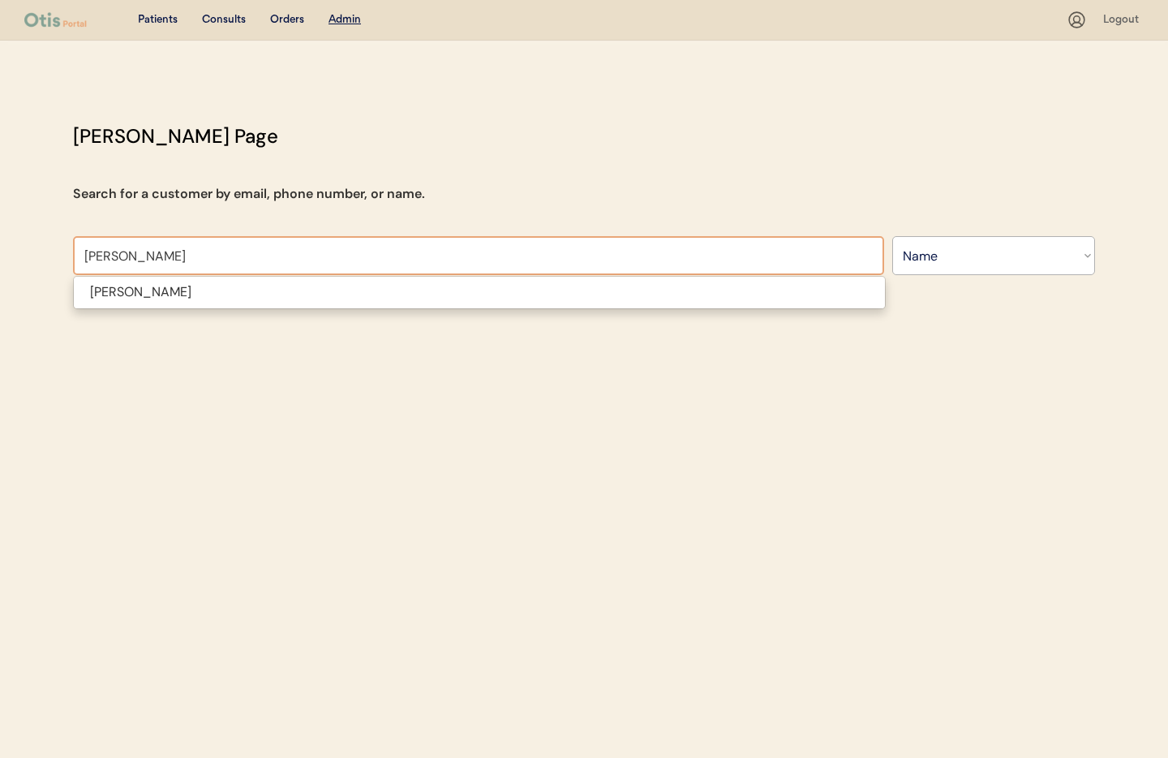
click at [226, 278] on span "Susan L Hartman" at bounding box center [479, 292] width 813 height 33
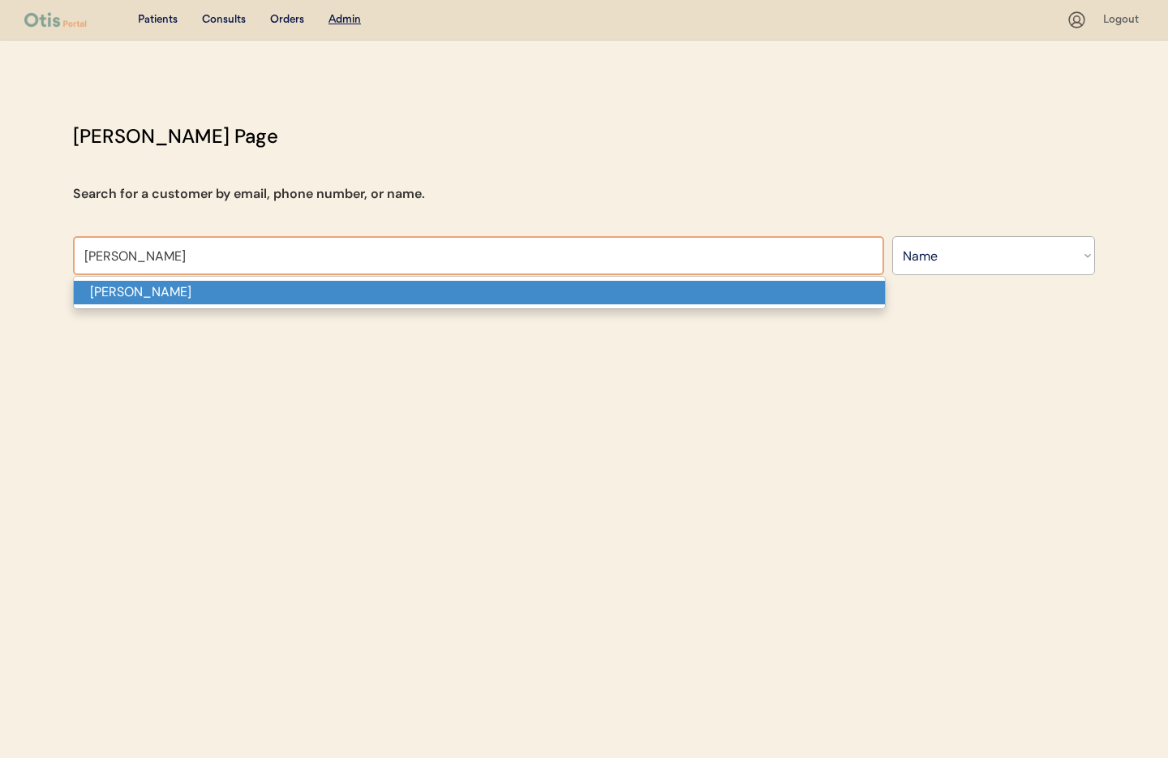
click at [223, 289] on p "Susan L Hartman" at bounding box center [479, 293] width 811 height 24
type input "Susan L Hartman"
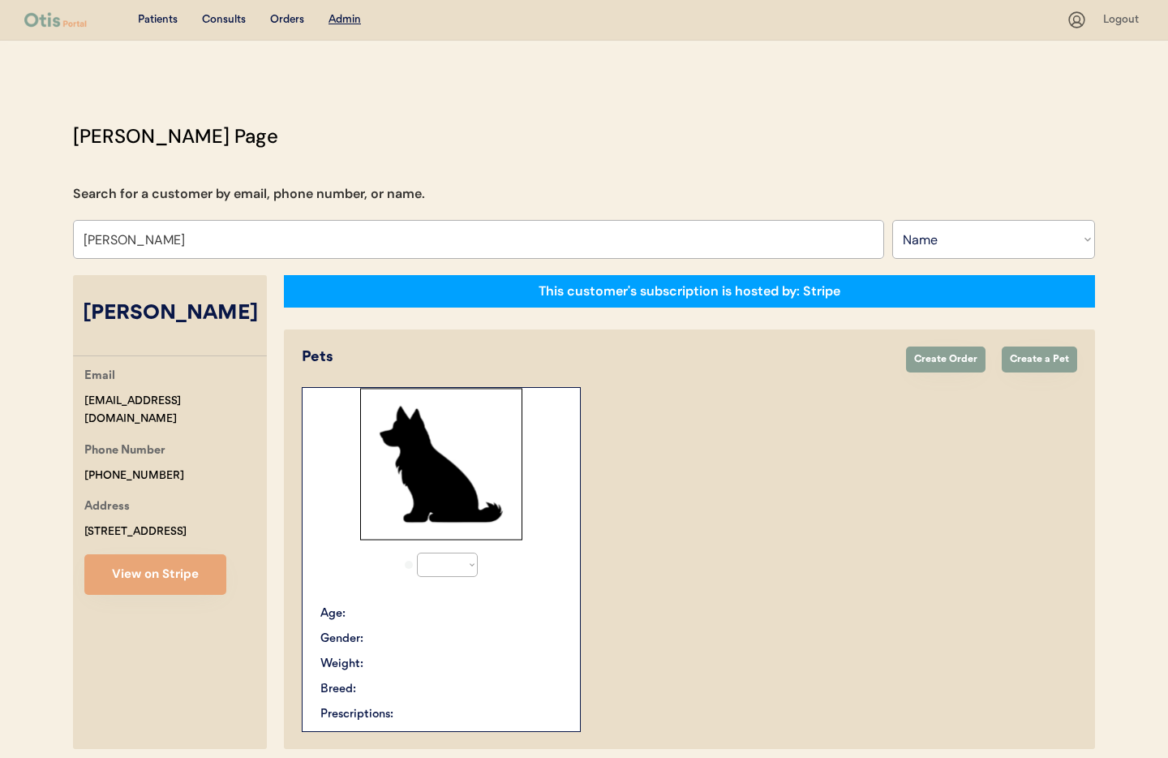
select select "true"
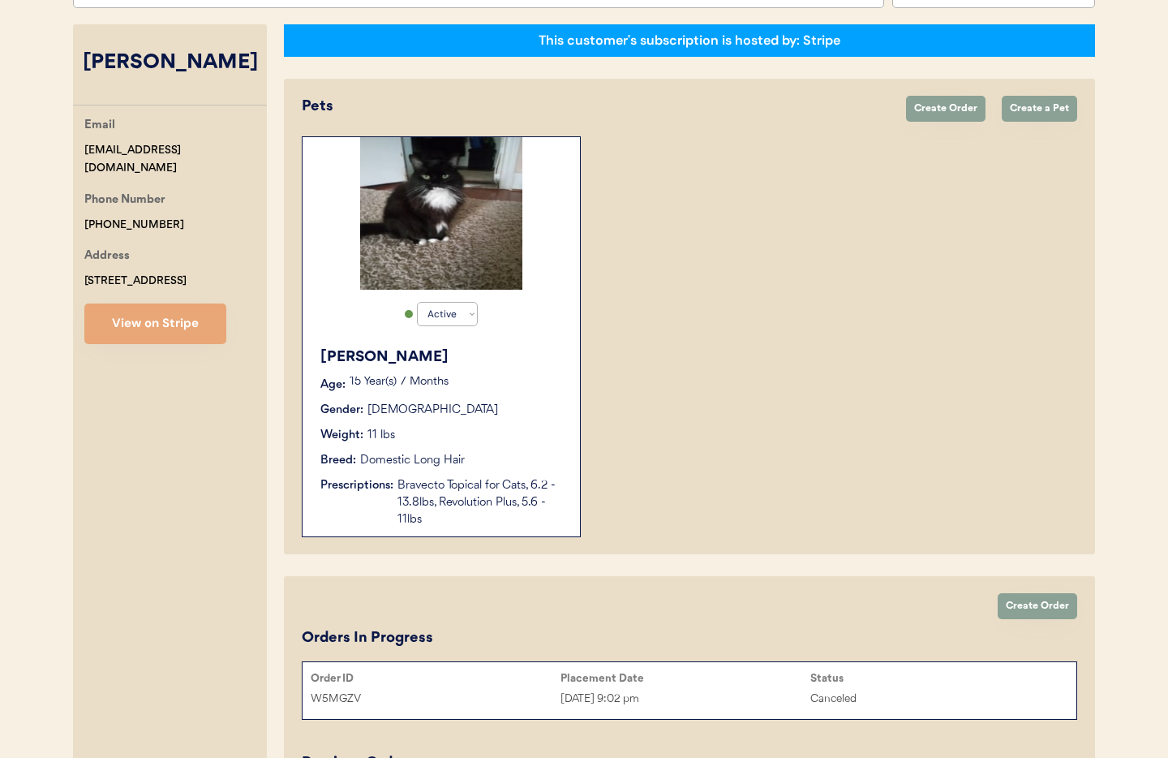
scroll to position [260, 0]
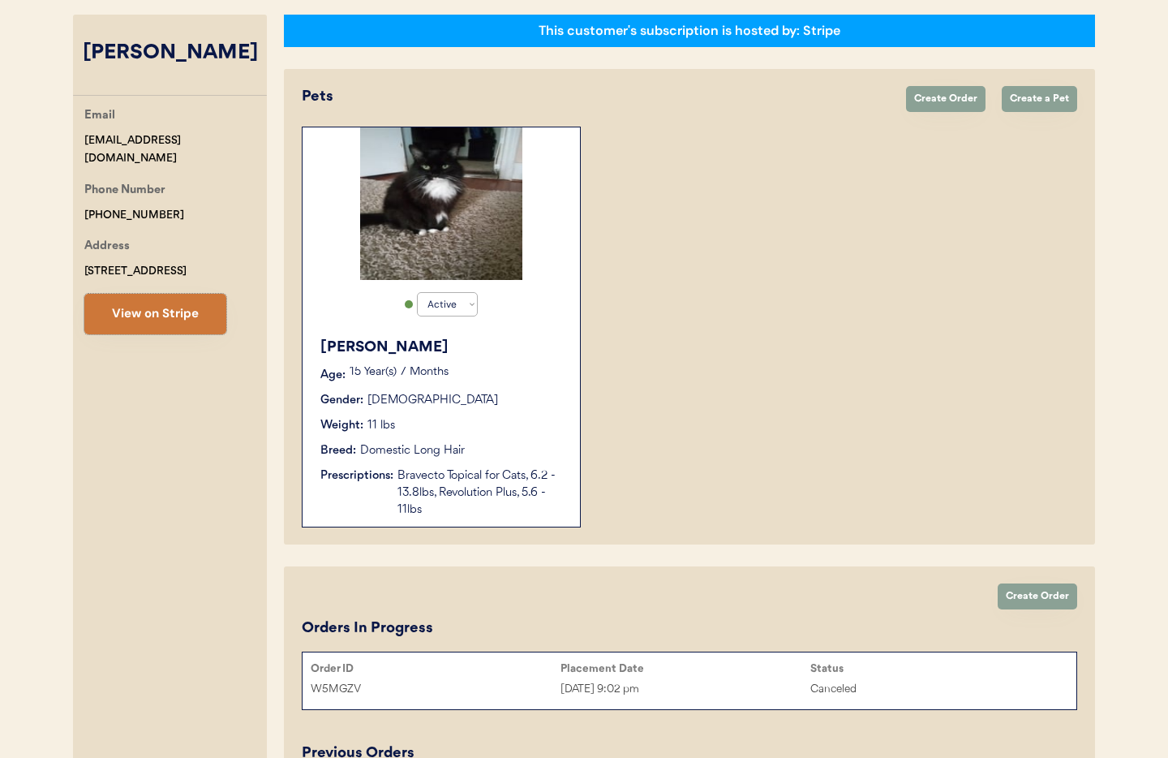
click at [187, 326] on button "View on Stripe" at bounding box center [155, 314] width 142 height 41
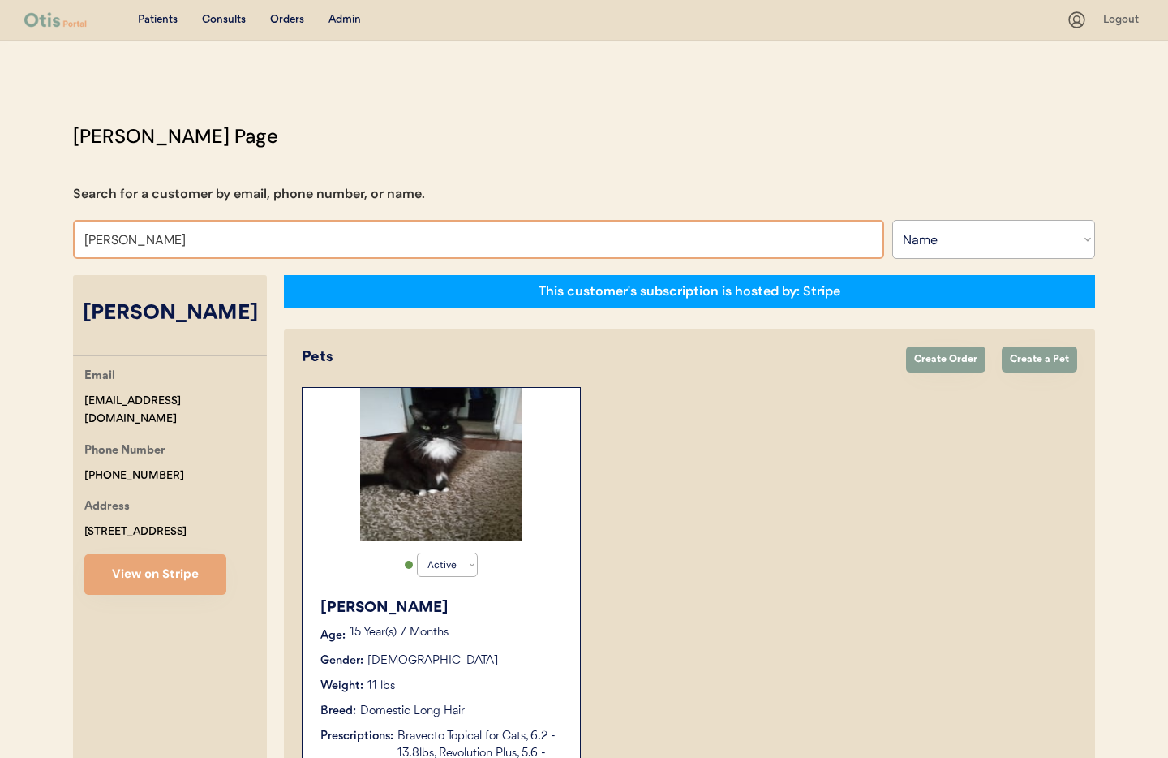
drag, startPoint x: 196, startPoint y: 240, endPoint x: 29, endPoint y: 223, distance: 168.0
click at [29, 223] on div "Patients Consults Orders Admin Logout Otis Admin Page Search for a customer by …" at bounding box center [584, 589] width 1168 height 1179
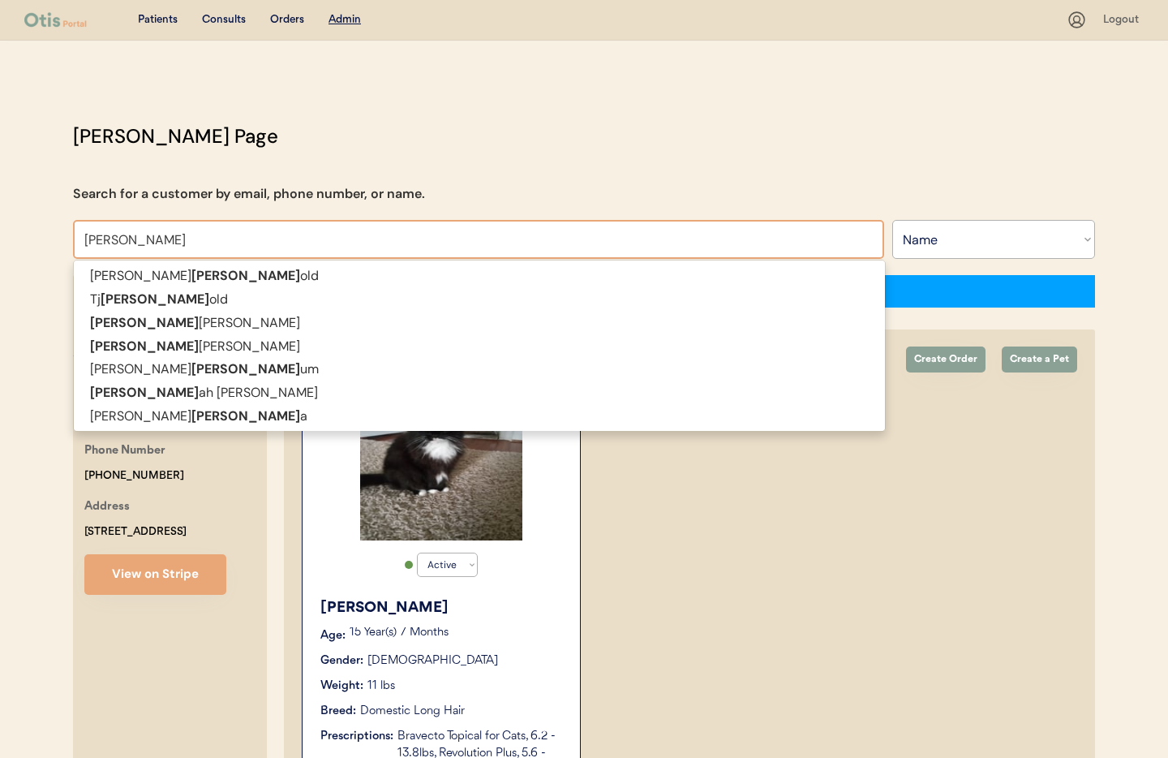
type input "Hannah"
type input "Hannah Whitaker"
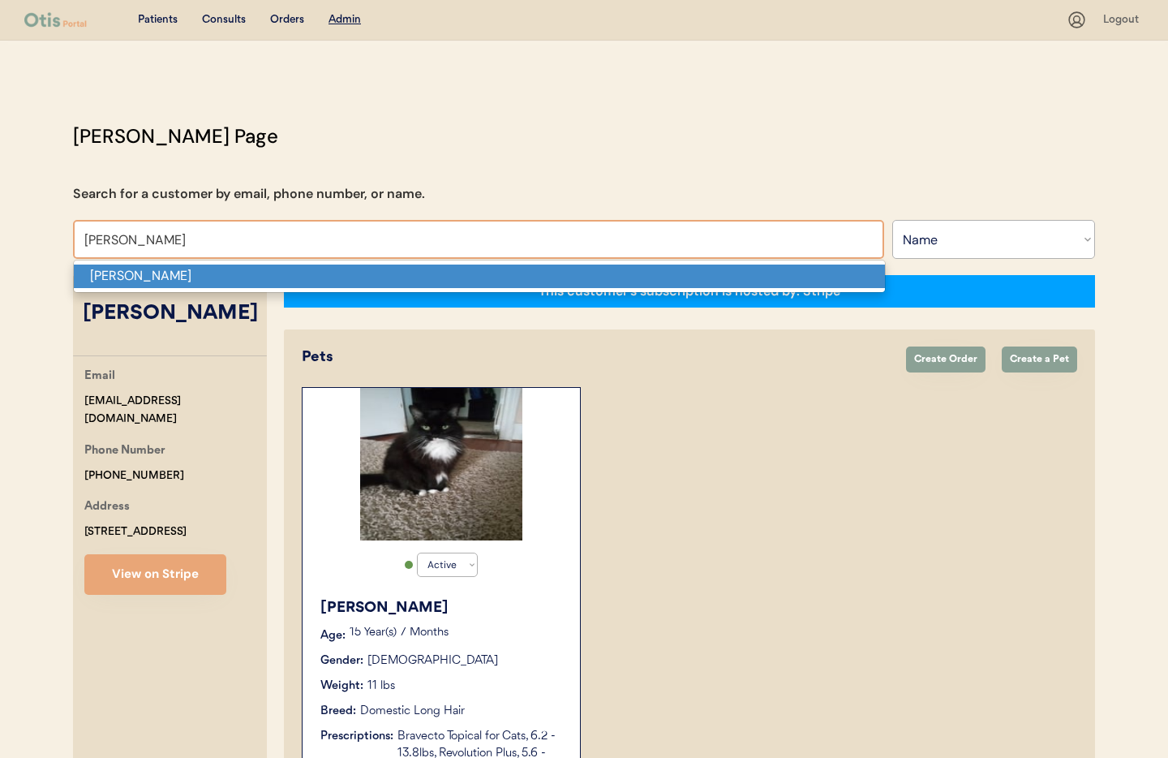
click at [152, 271] on p "Hannah Autumn Cafagna" at bounding box center [479, 276] width 811 height 24
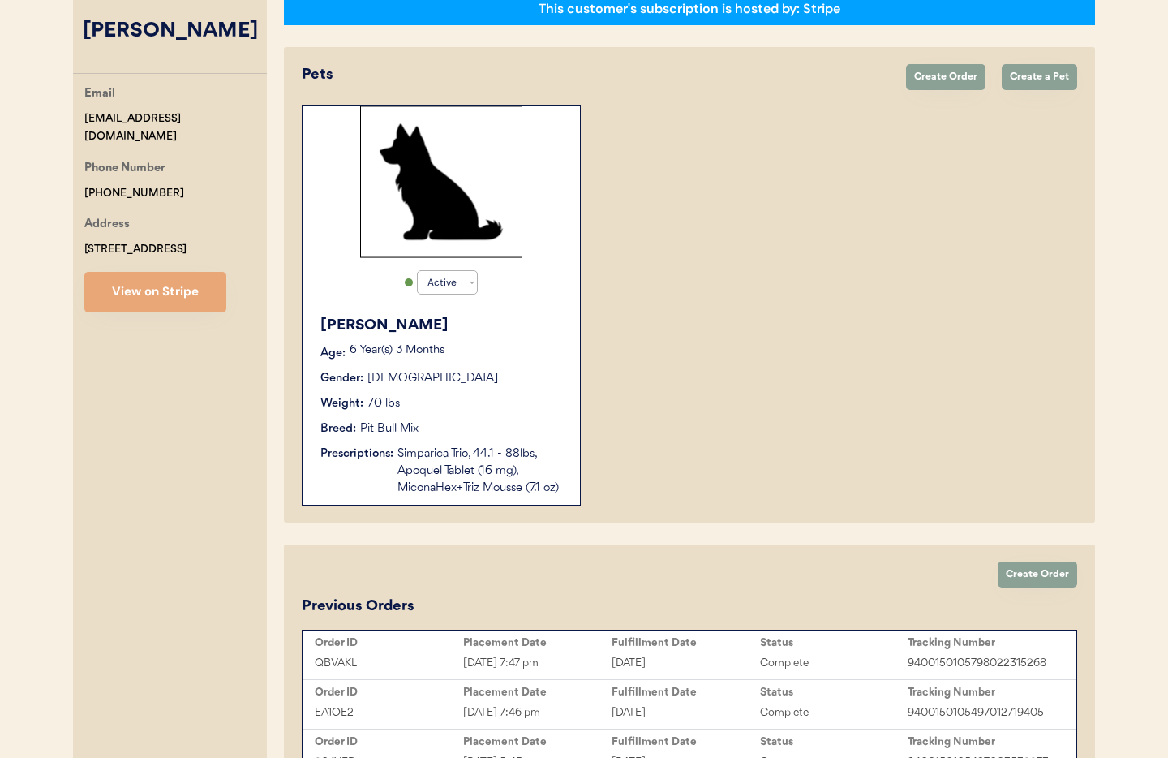
scroll to position [289, 0]
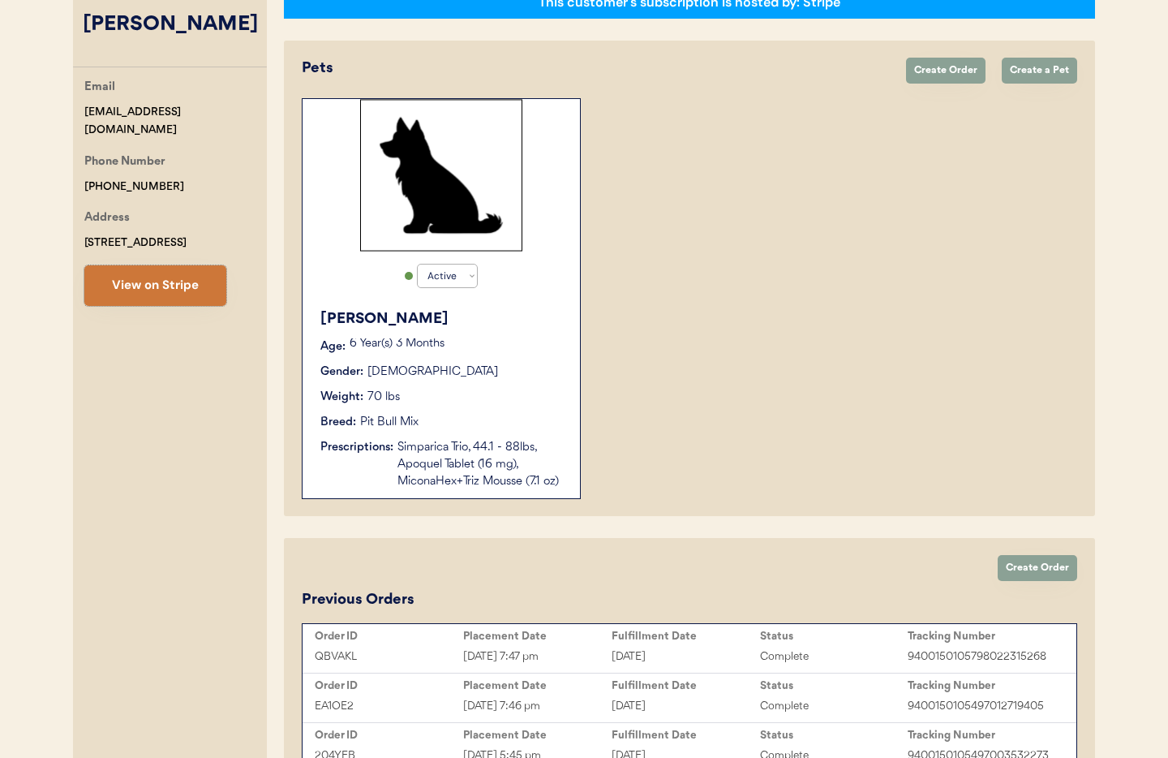
click at [152, 306] on button "View on Stripe" at bounding box center [155, 285] width 142 height 41
drag, startPoint x: 195, startPoint y: 134, endPoint x: 97, endPoint y: 135, distance: 97.3
click at [62, 134] on div "Otis Admin Page Search for a customer by email, phone number, or name. Hannah A…" at bounding box center [584, 315] width 1054 height 964
copy div "cafagnah@gmail.com"
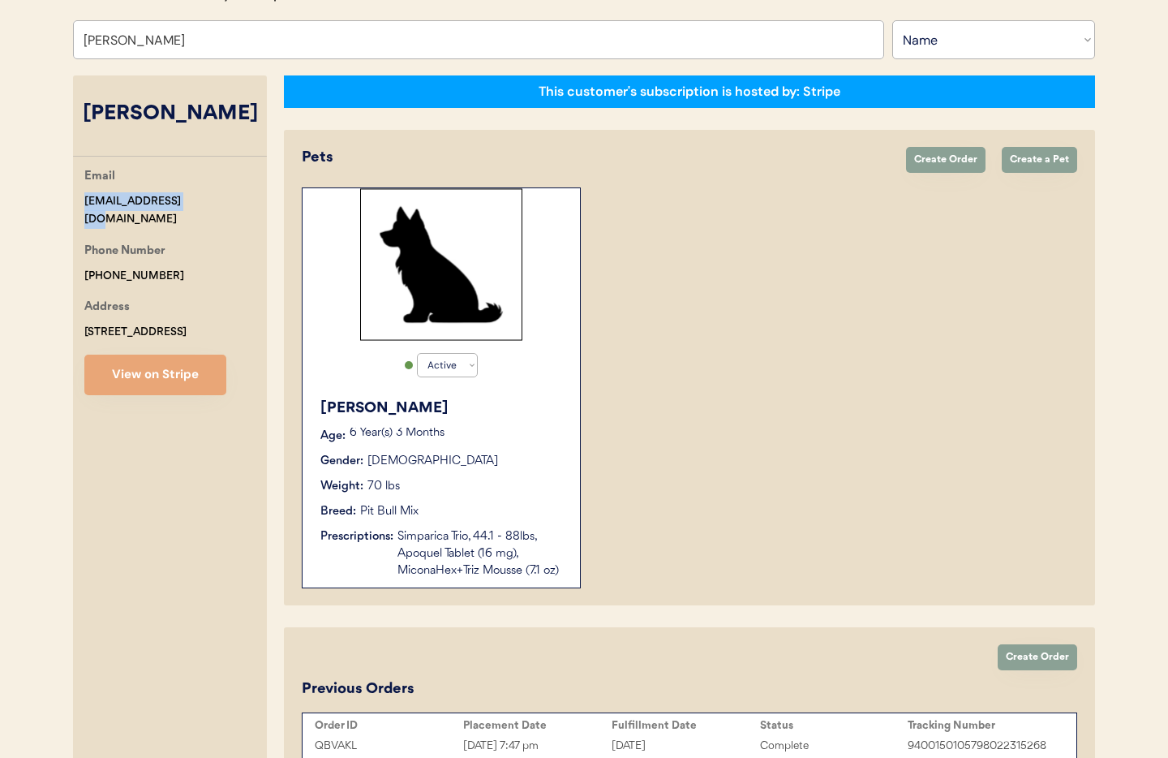
scroll to position [0, 0]
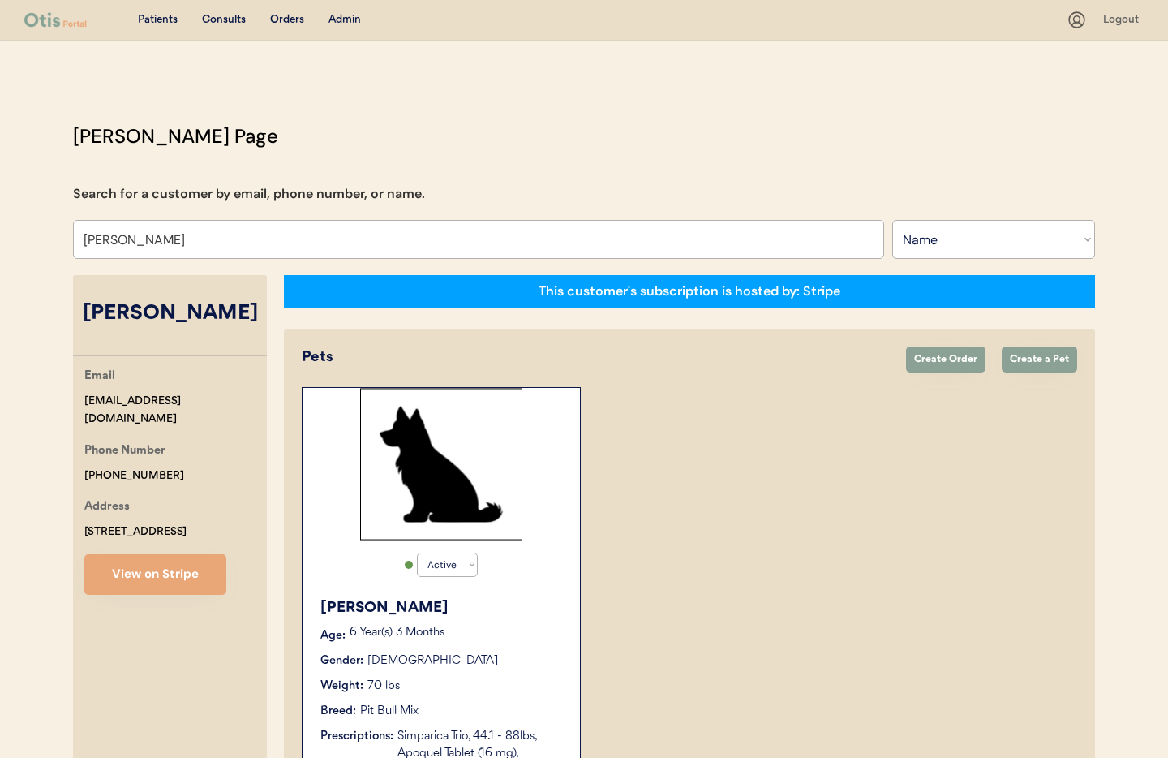
click at [246, 243] on input "Hannah Autumn Cafagna" at bounding box center [478, 239] width 811 height 39
drag, startPoint x: 206, startPoint y: 243, endPoint x: 0, endPoint y: 235, distance: 206.1
click at [0, 235] on div "Patients Consults Orders Admin Logout Otis Admin Page Search for a customer by …" at bounding box center [584, 576] width 1168 height 1153
type input "Melissa"
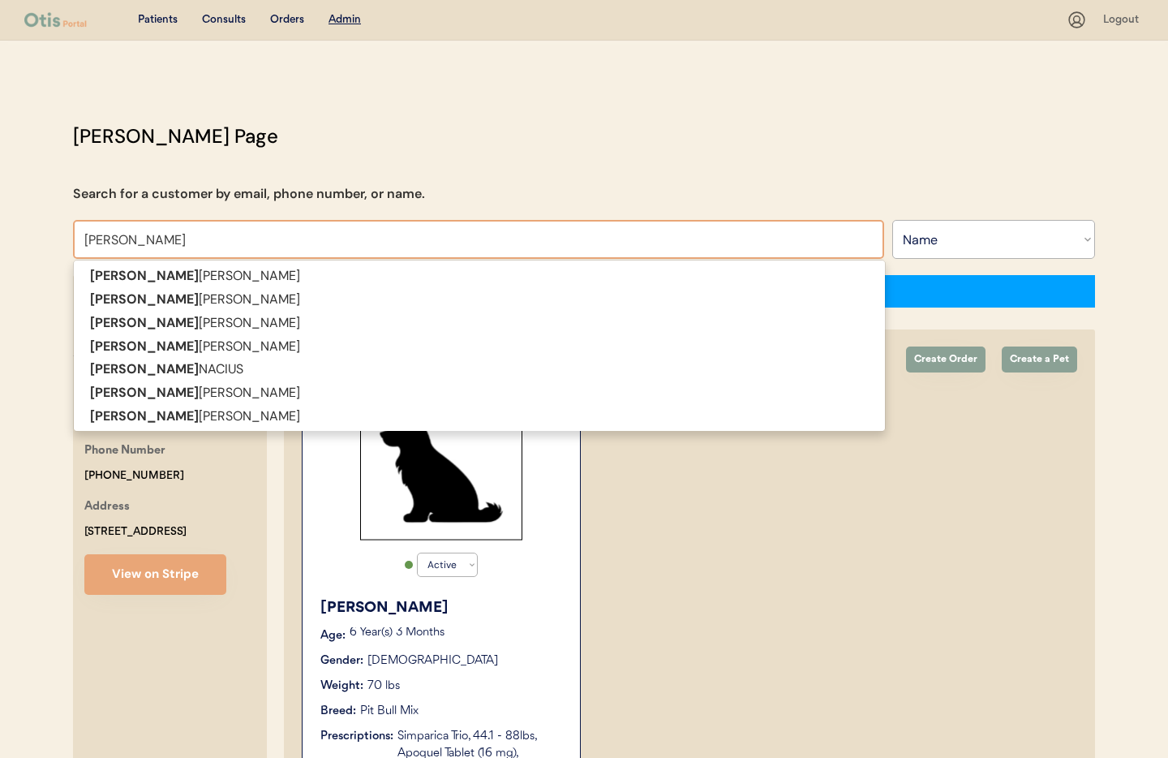
type input "Melissa McCarty"
type input "Melissa W"
type input "Melissa Warrick"
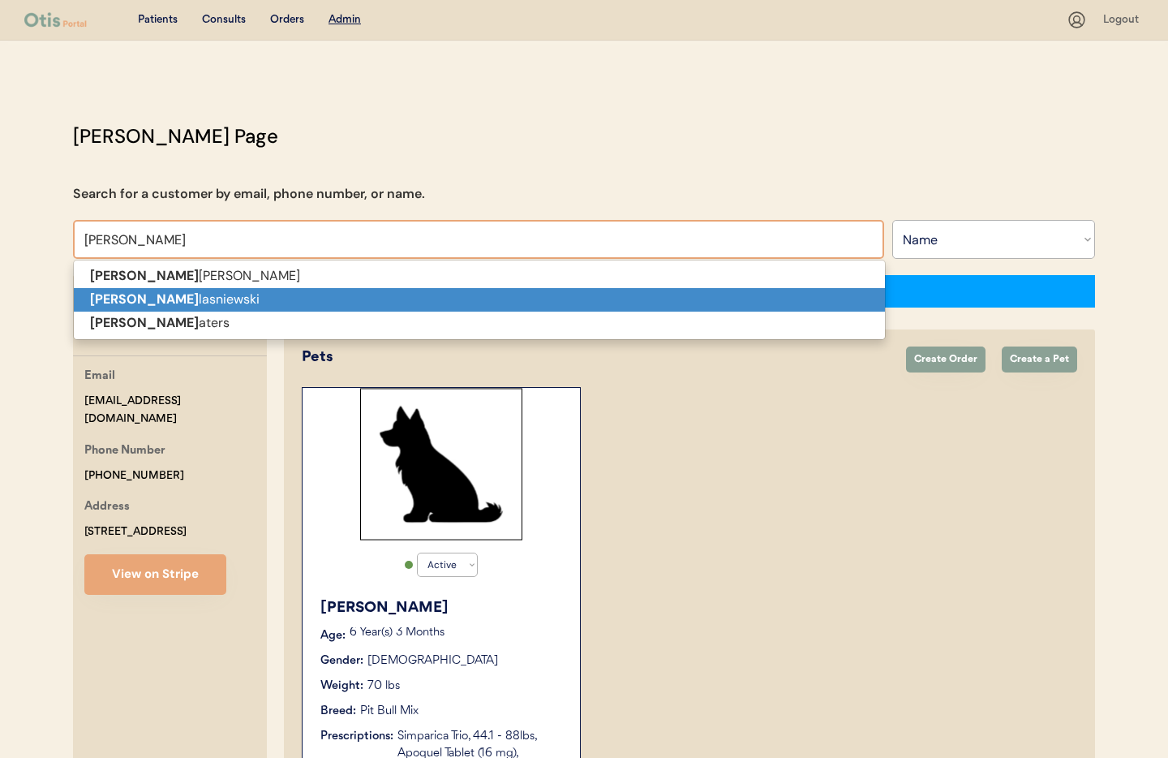
click at [115, 296] on strong "Melissa w" at bounding box center [144, 298] width 109 height 17
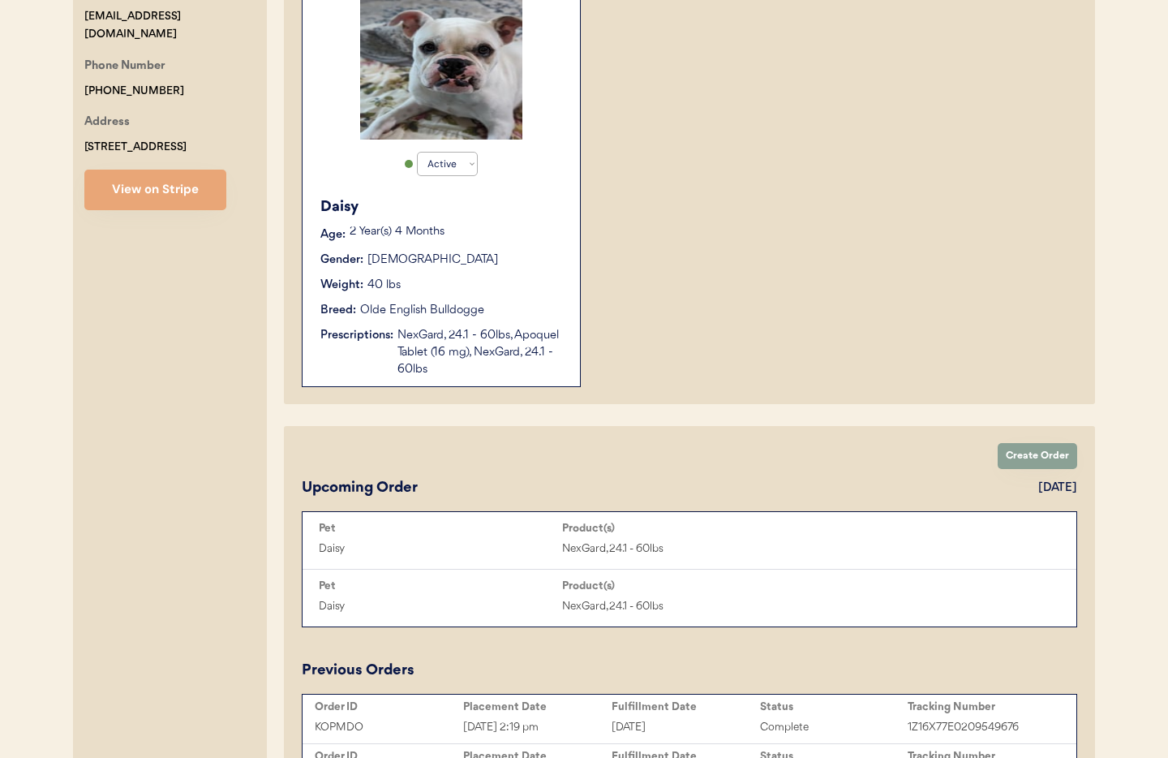
scroll to position [298, 0]
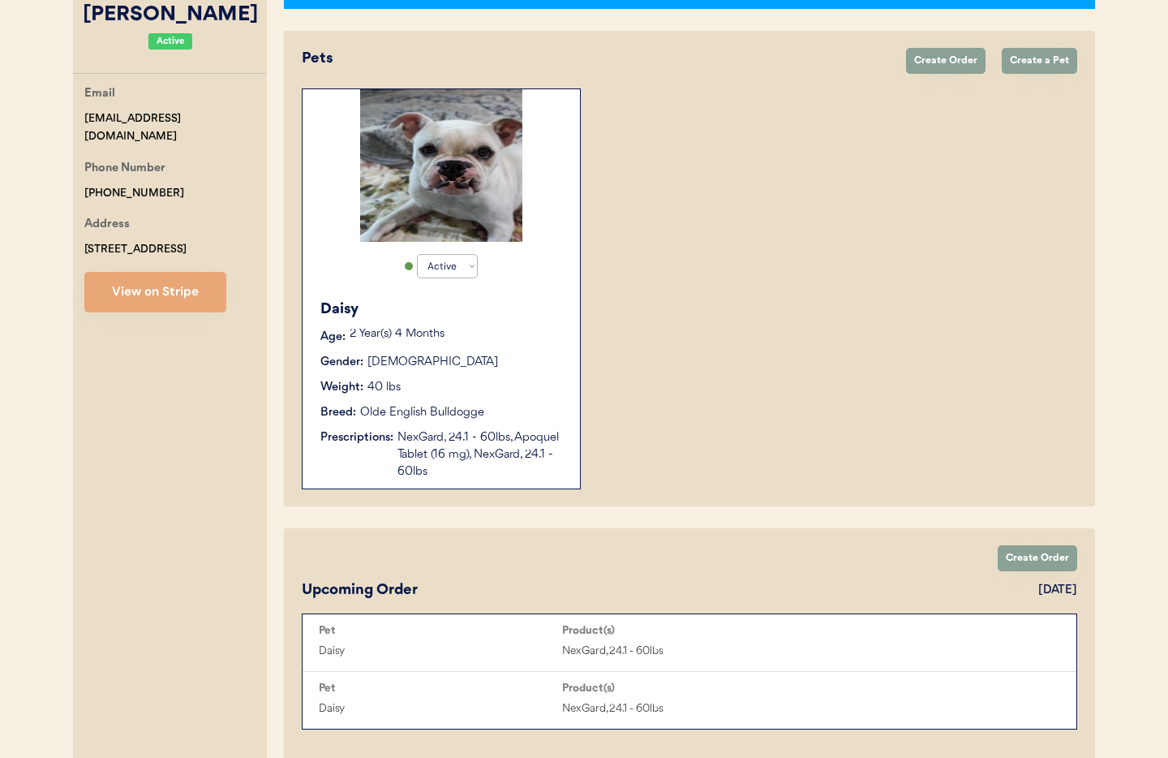
type input "Melissa wlasniewski"
click at [470, 466] on div "NexGard, 24.1 - 60lbs, Apoquel Tablet (16 mg), NexGard, 24.1 - 60lbs" at bounding box center [480, 454] width 166 height 51
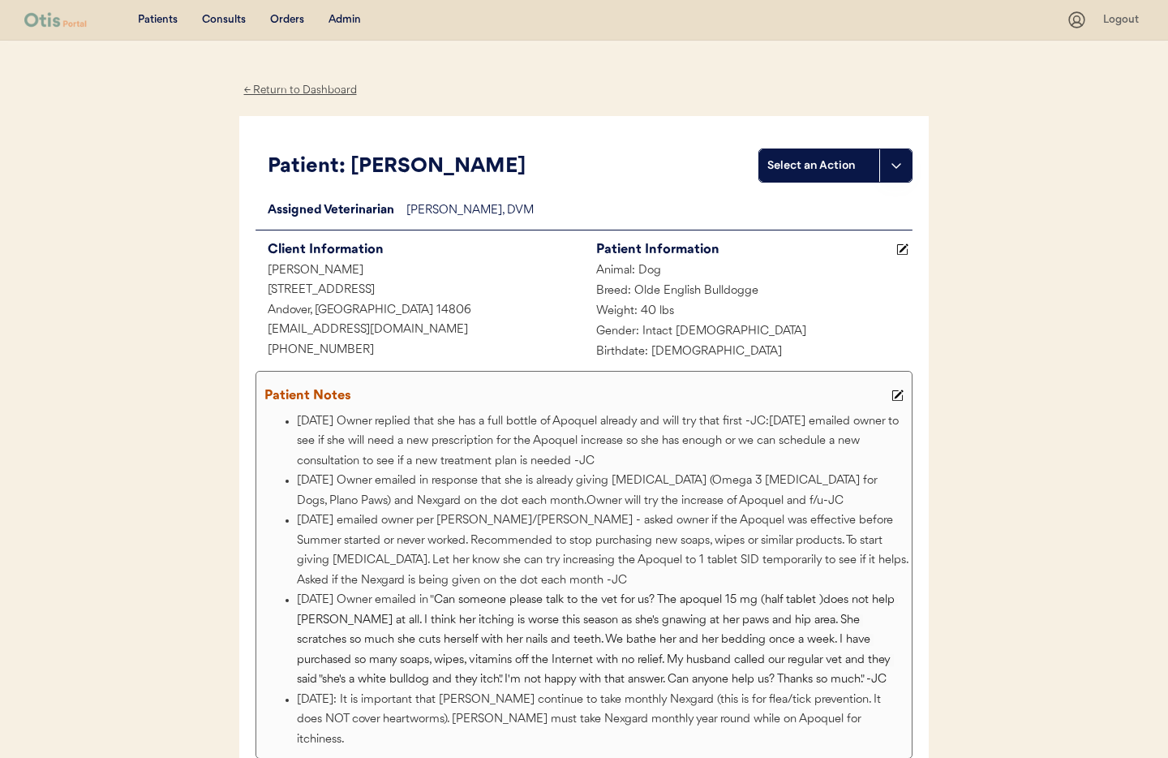
click at [277, 88] on div "← Return to Dashboard" at bounding box center [300, 90] width 122 height 19
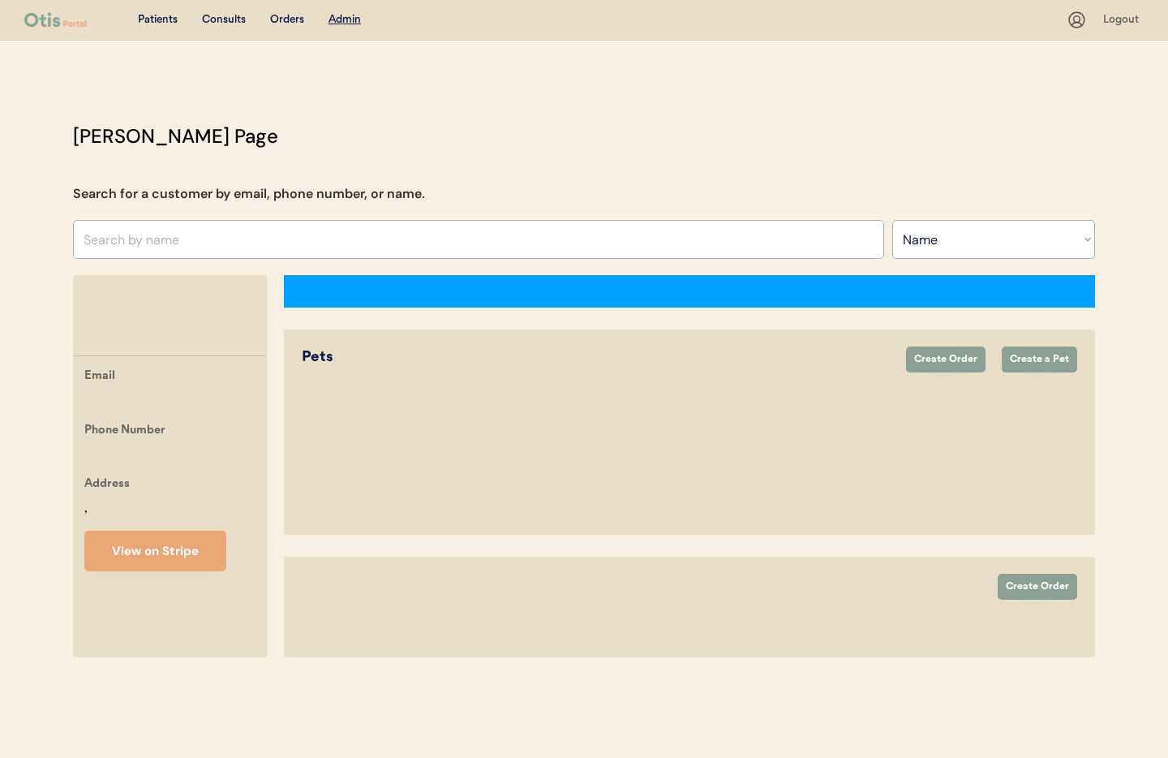
select select ""Name""
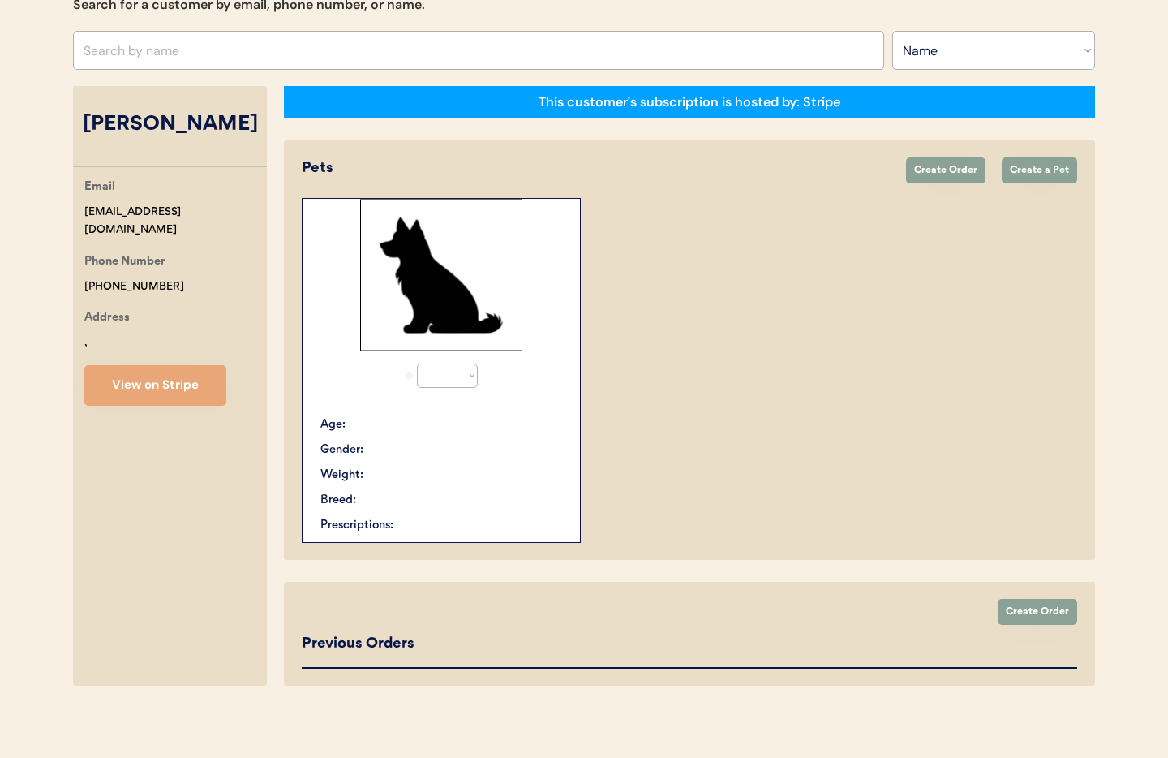
select select "true"
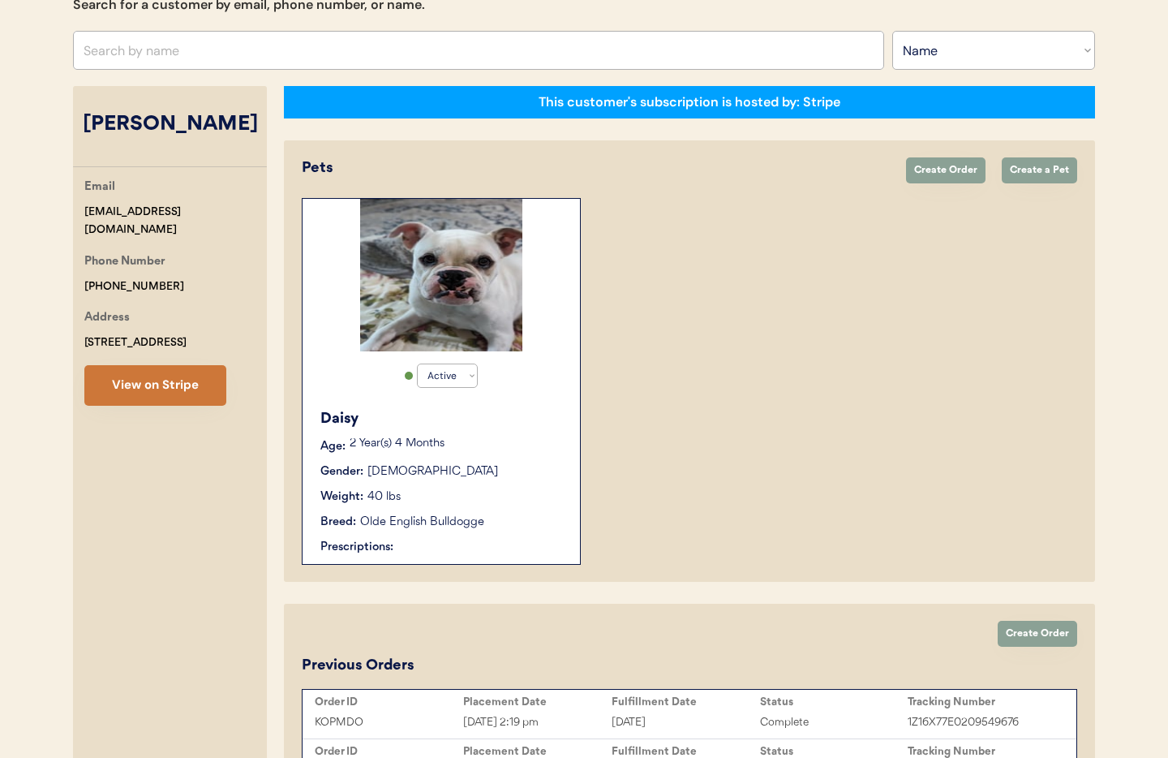
click at [187, 389] on button "View on Stripe" at bounding box center [155, 385] width 142 height 41
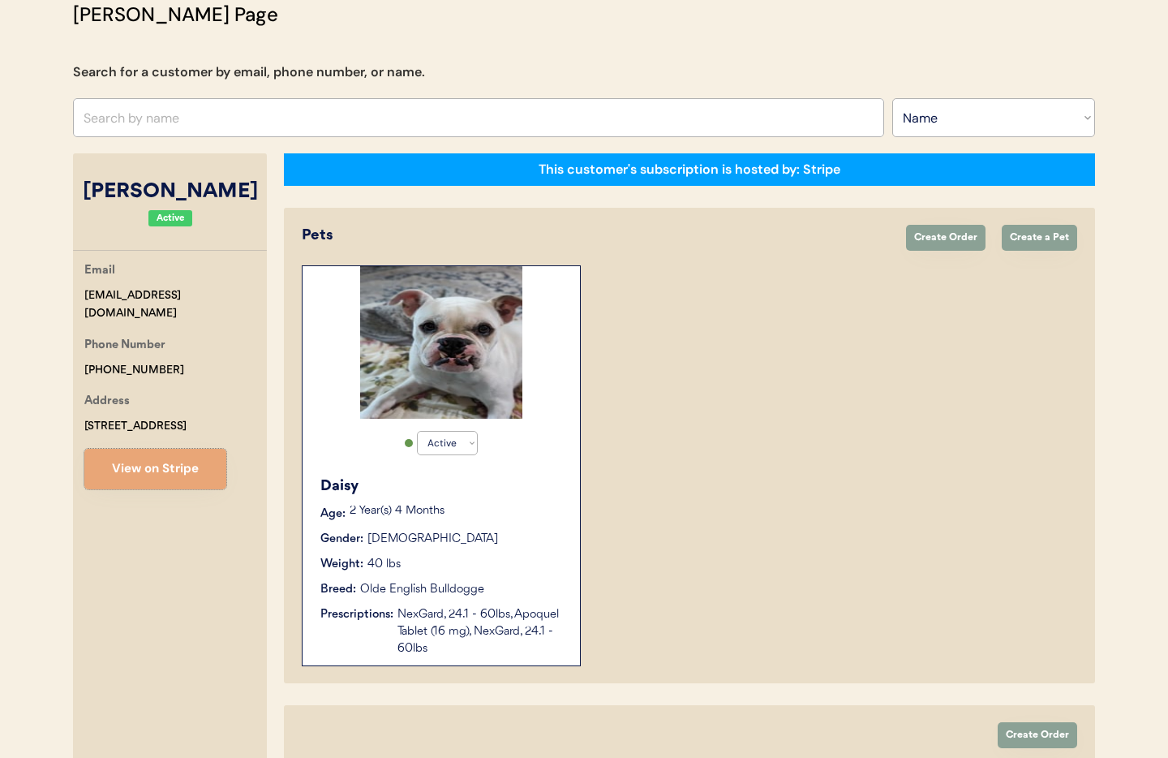
scroll to position [114, 0]
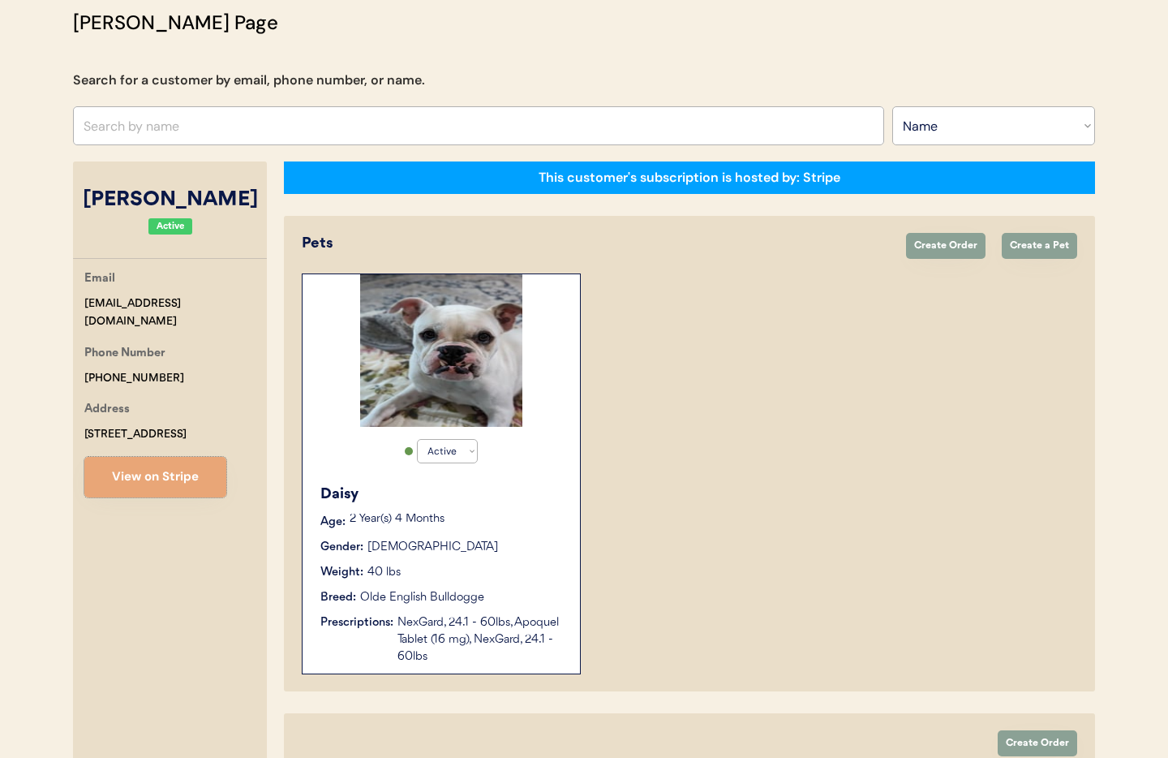
click at [514, 504] on div "Daisy" at bounding box center [441, 494] width 243 height 22
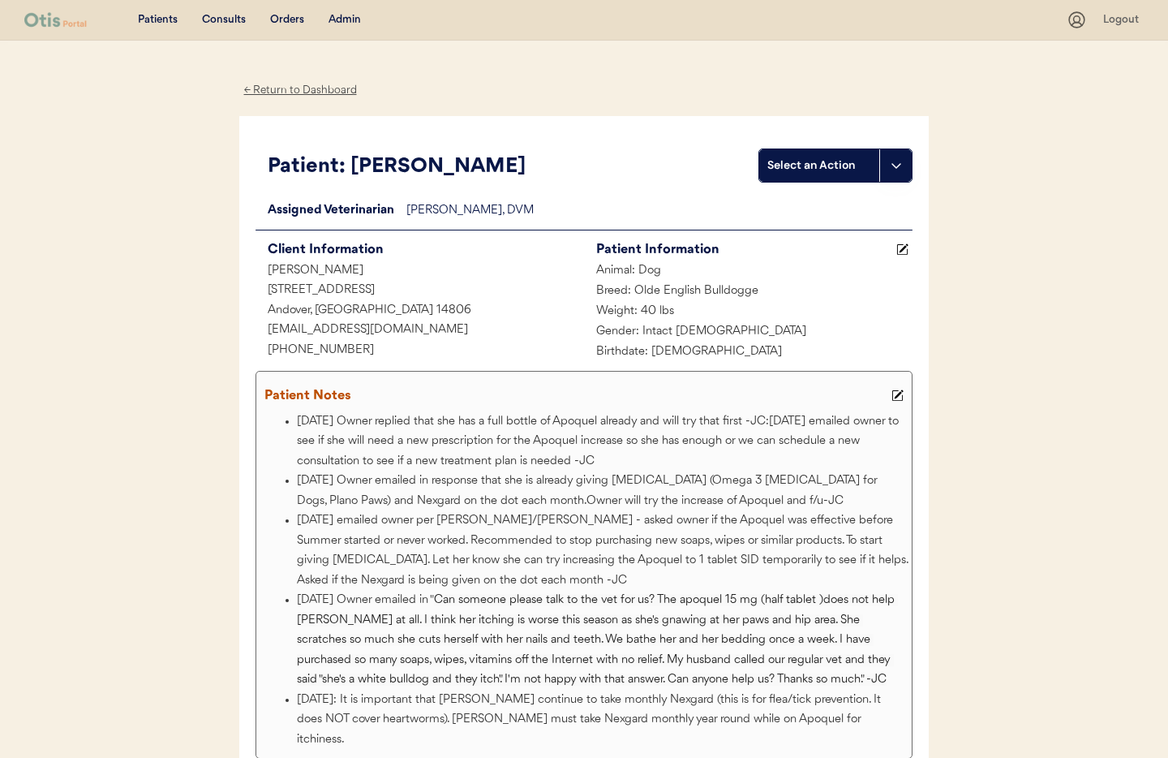
click at [284, 90] on div "← Return to Dashboard" at bounding box center [300, 90] width 122 height 19
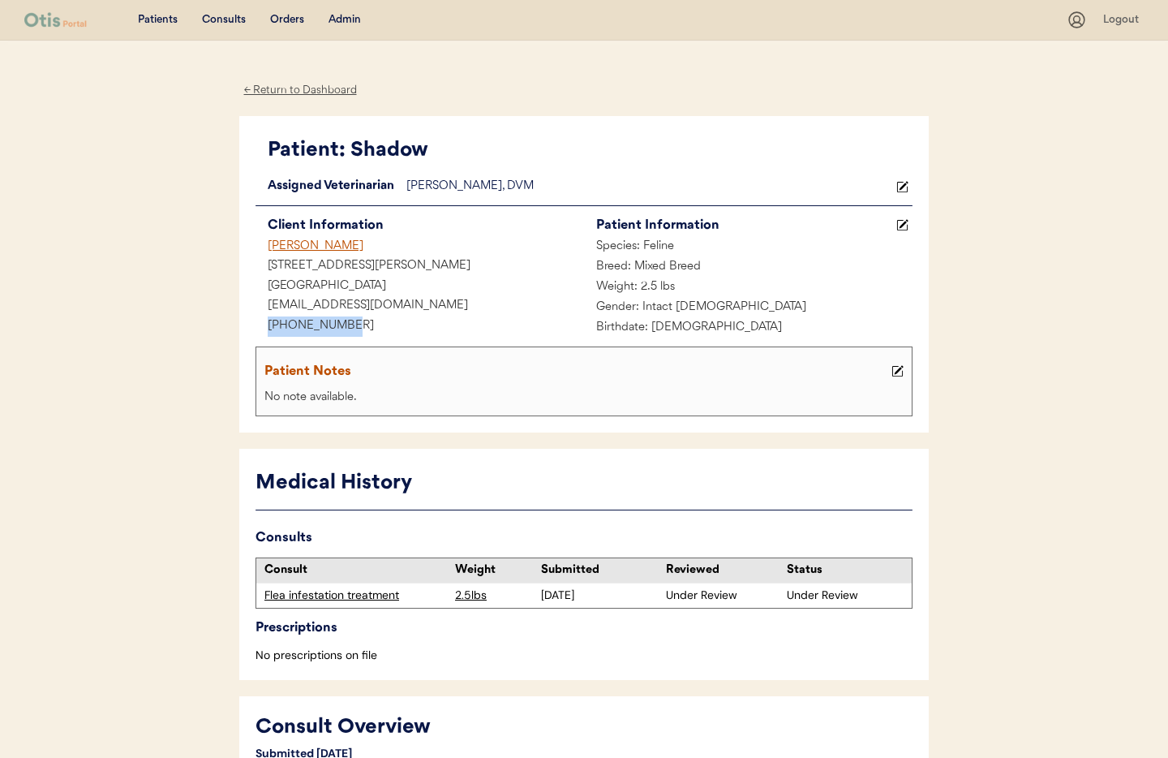
drag, startPoint x: 359, startPoint y: 327, endPoint x: 292, endPoint y: 324, distance: 67.4
click at [253, 326] on div "Patient: Shadow Loading... Assigned Veterinarian [PERSON_NAME], DVM Client Info…" at bounding box center [583, 274] width 689 height 317
copy div "[PHONE_NUMBER]"
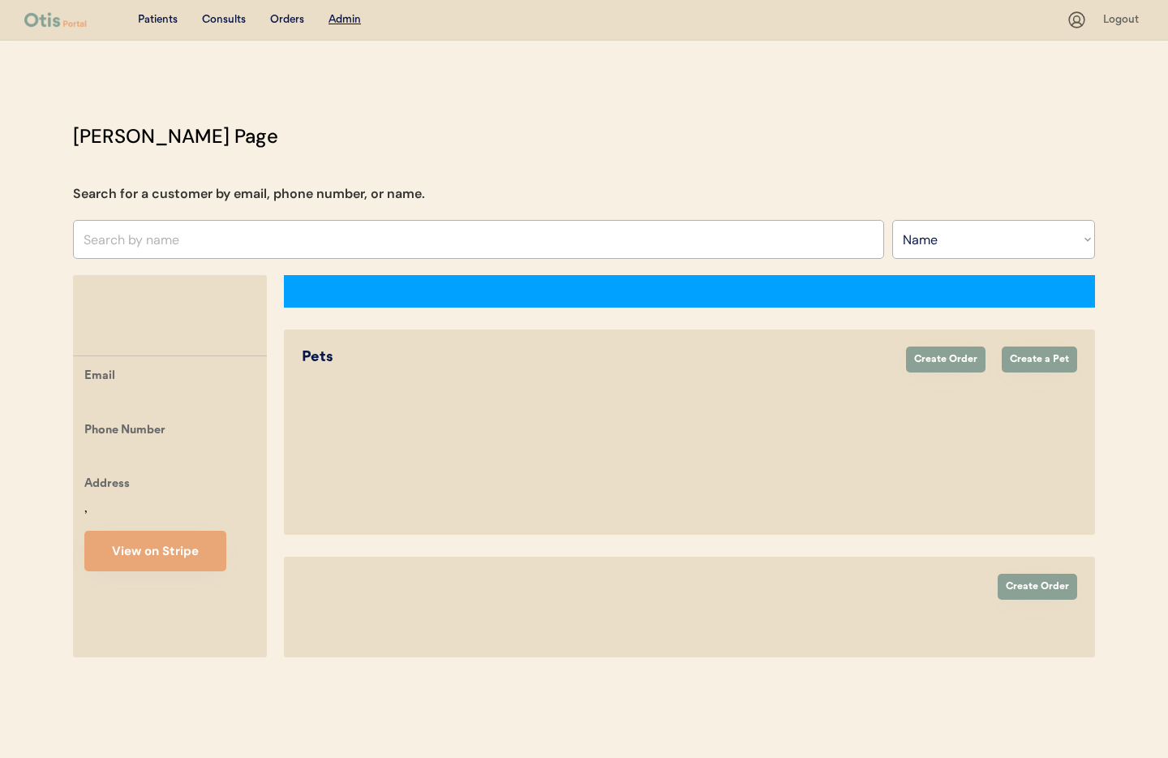
select select ""Name""
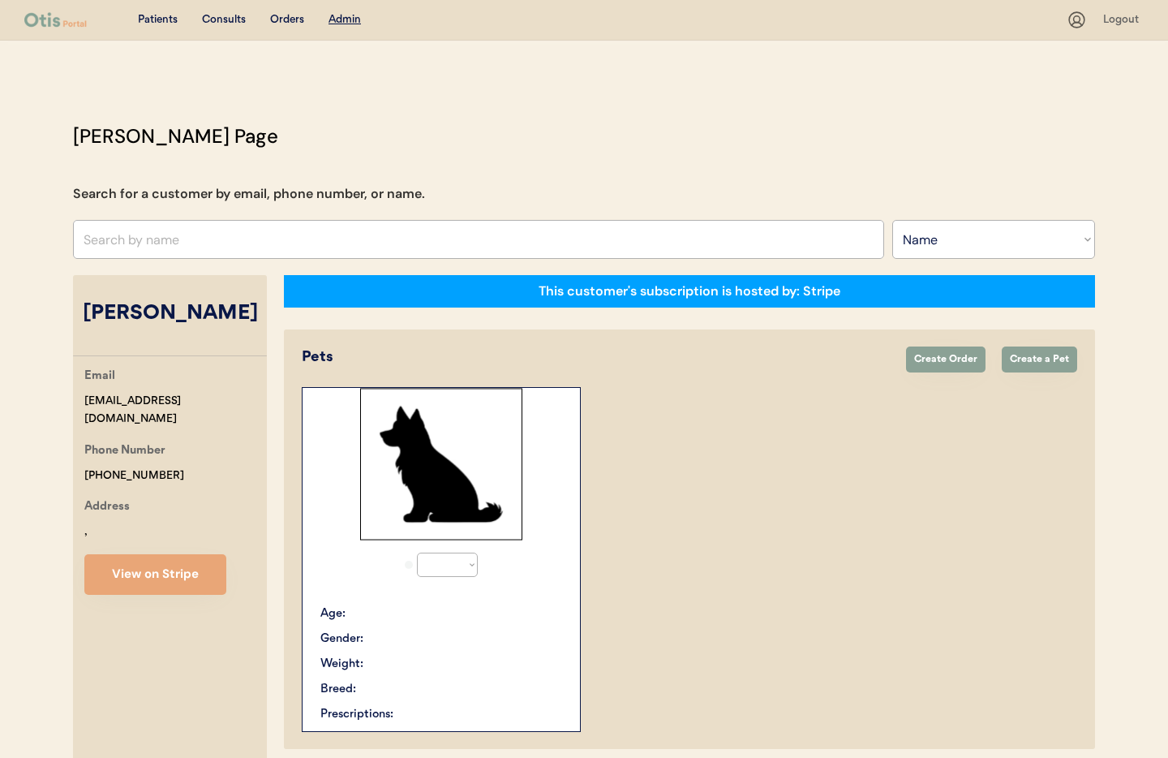
scroll to position [114, 0]
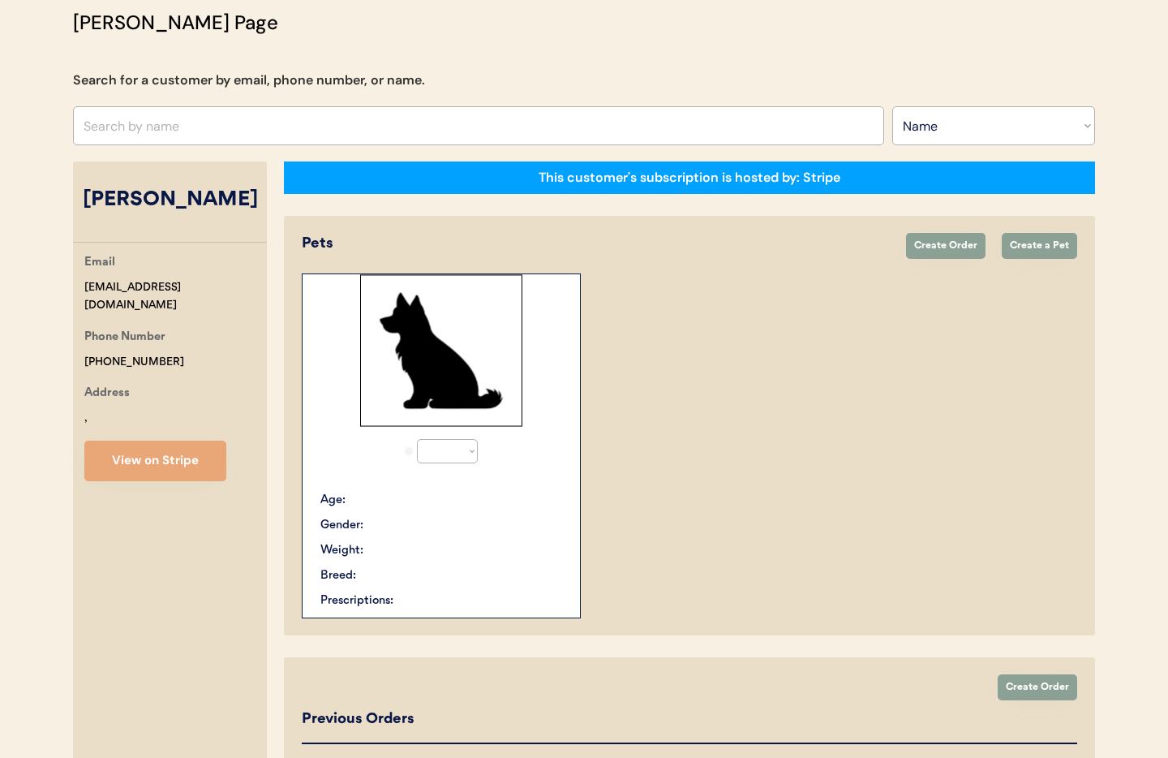
select select "true"
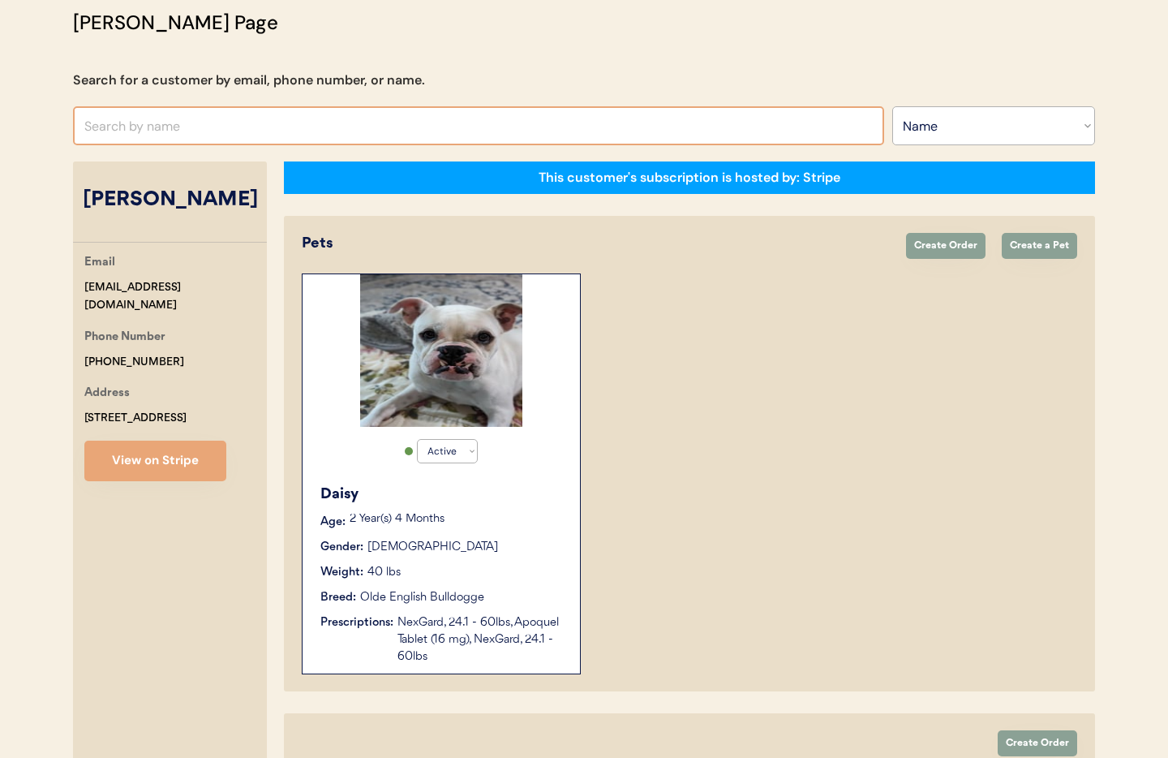
click at [137, 119] on input "text" at bounding box center [478, 125] width 811 height 39
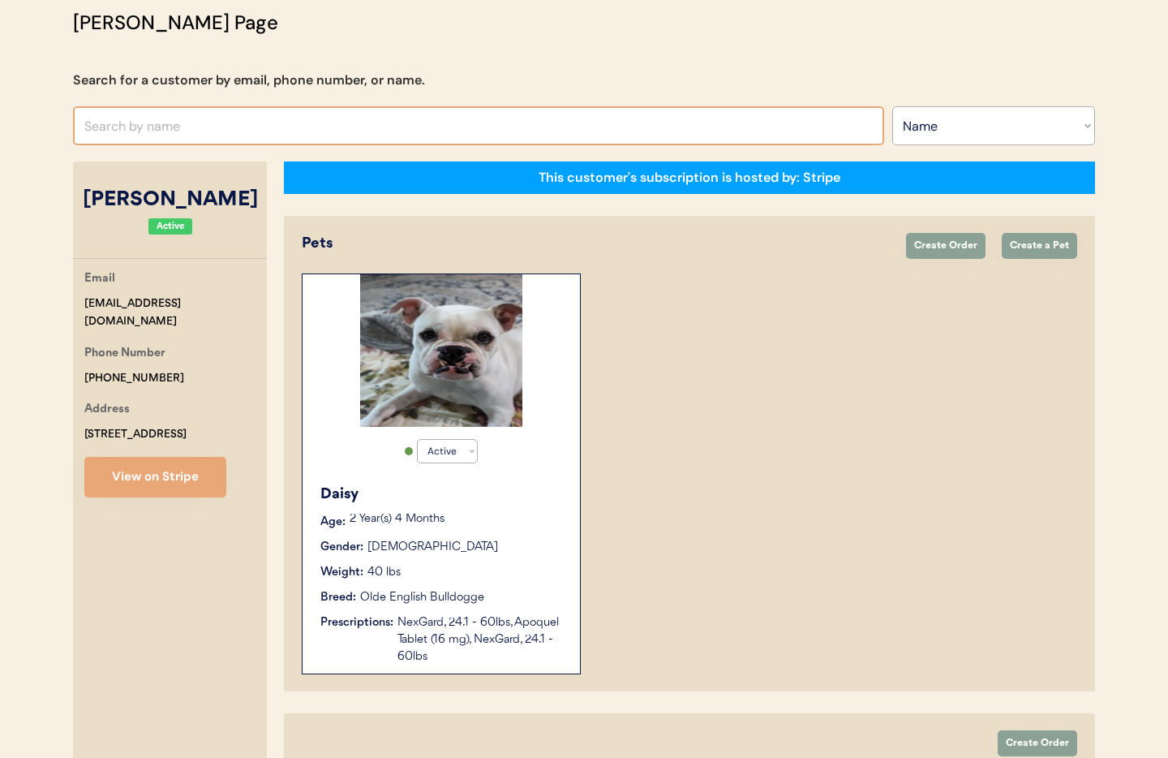
paste input "+13348953777"
type input "+13348953777"
drag, startPoint x: 174, startPoint y: 129, endPoint x: 25, endPoint y: 121, distance: 149.5
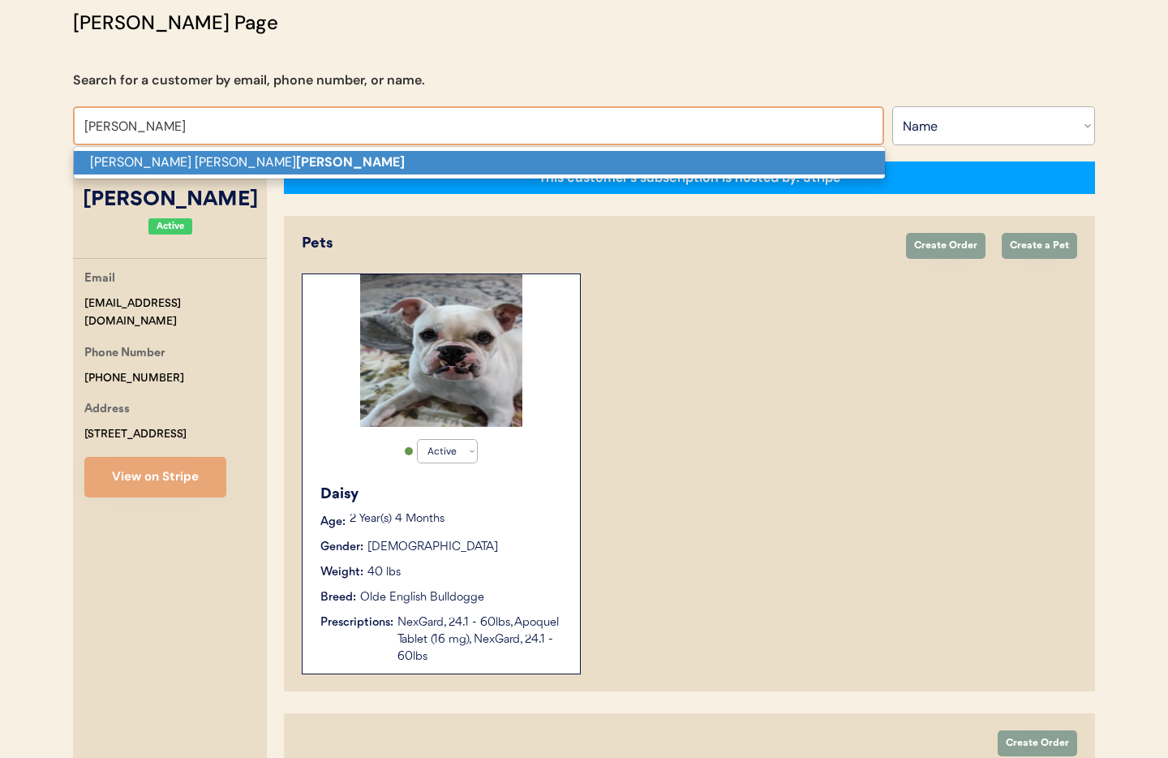
click at [190, 166] on p "Stephanie Michelle Jahn" at bounding box center [479, 163] width 811 height 24
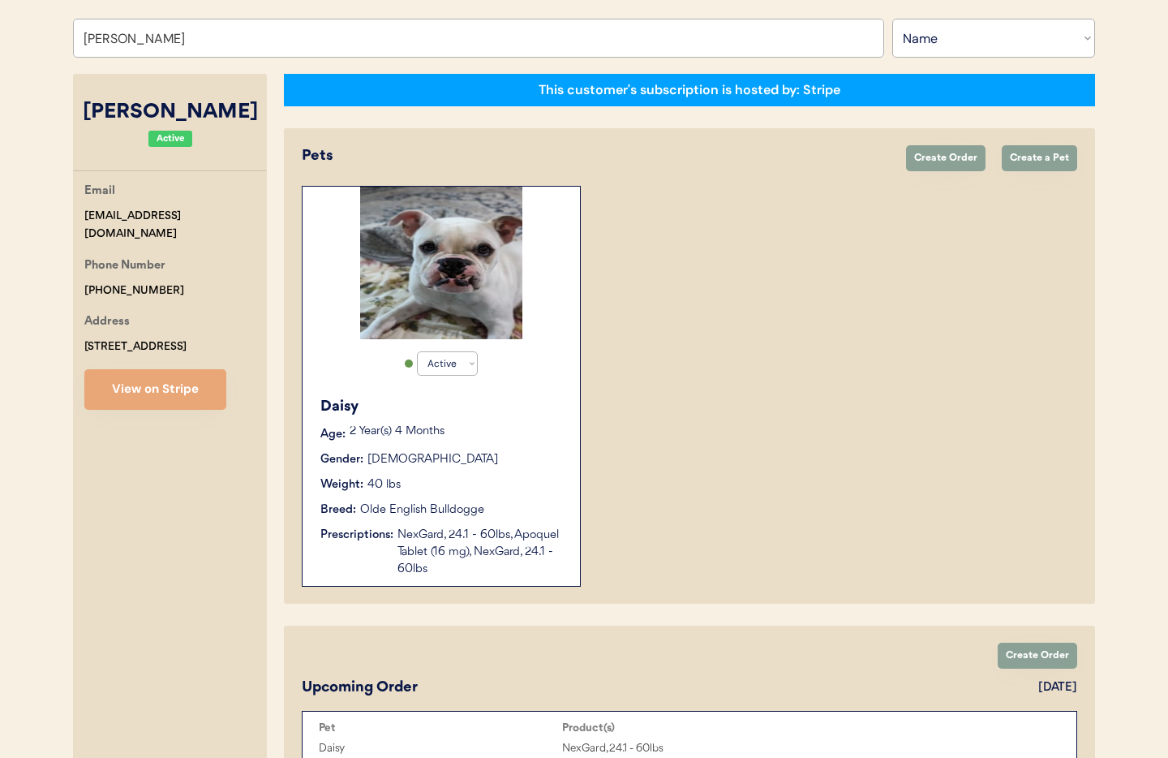
scroll to position [206, 0]
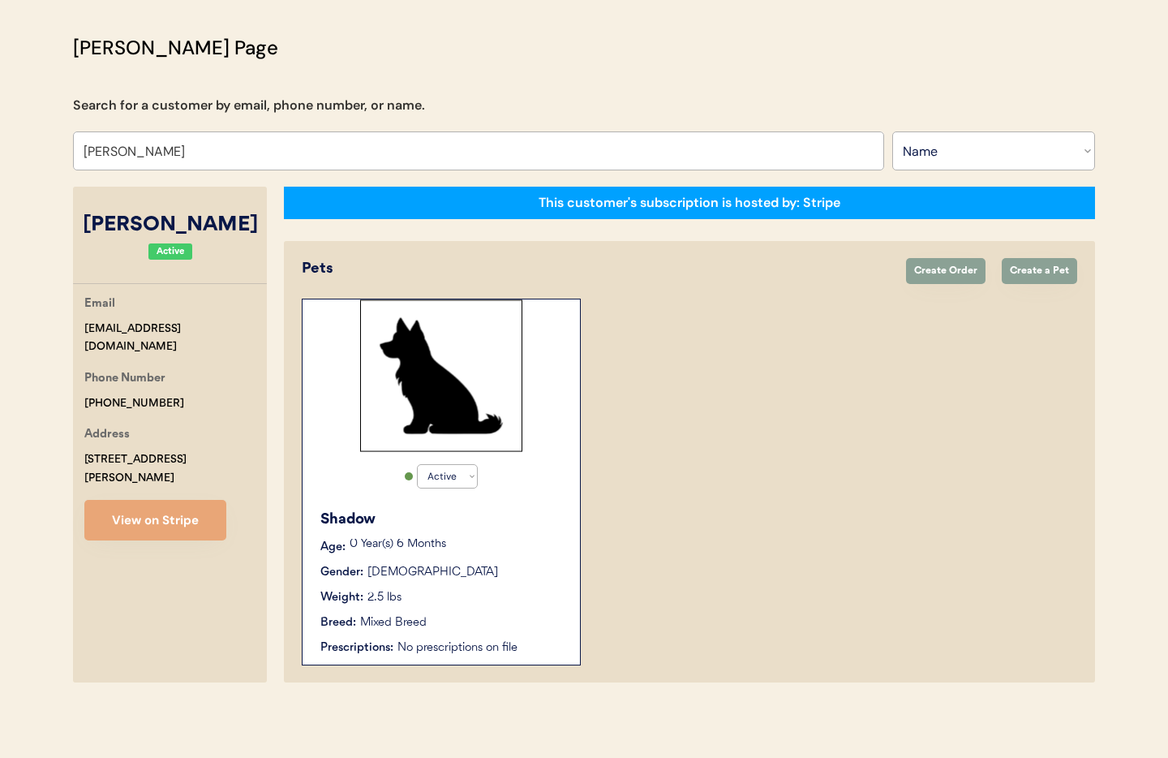
scroll to position [88, 0]
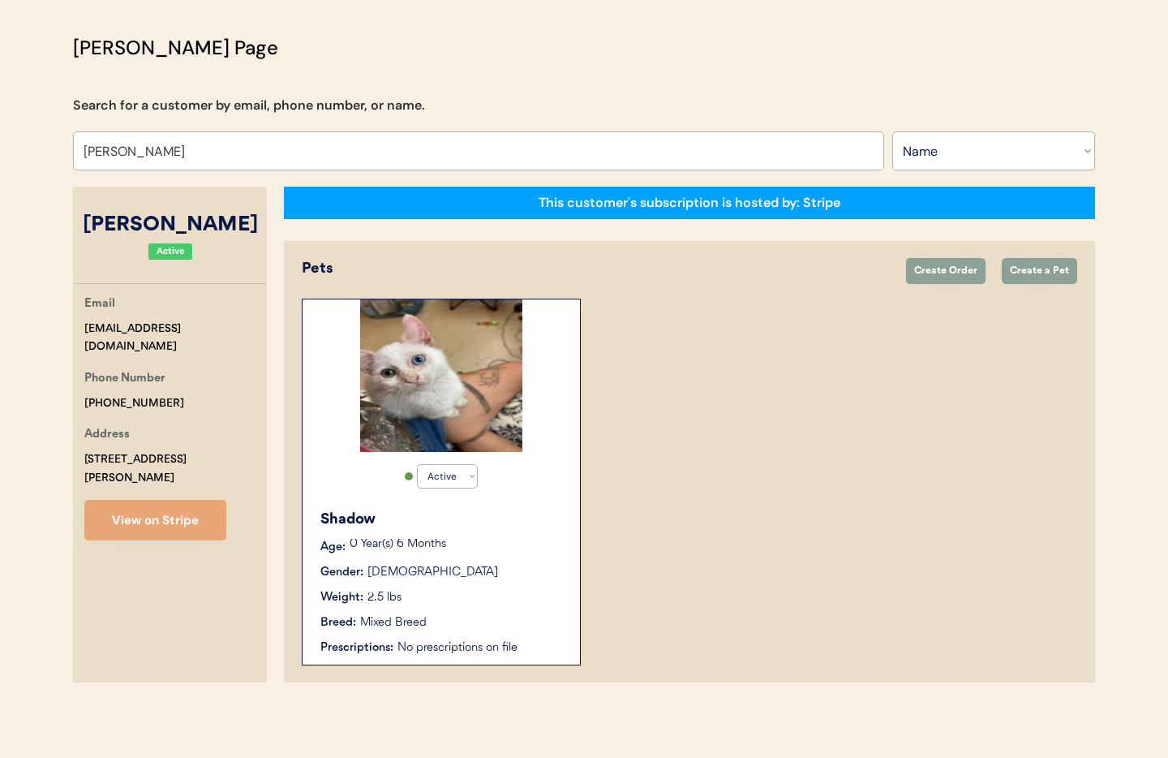
type input "Stephanie Michelle Jahn"
drag, startPoint x: 131, startPoint y: 403, endPoint x: 105, endPoint y: 405, distance: 26.0
click at [54, 406] on div "Patients Consults Orders Admin Logout Otis Admin Page Search for a customer by …" at bounding box center [584, 335] width 1168 height 846
copy div "+13348953777"
click at [506, 585] on div "Shadow Age: 0 Year(s) 6 Months Gender: Male Weight: 2.5 lbs Breed: Mixed Breed …" at bounding box center [441, 582] width 261 height 164
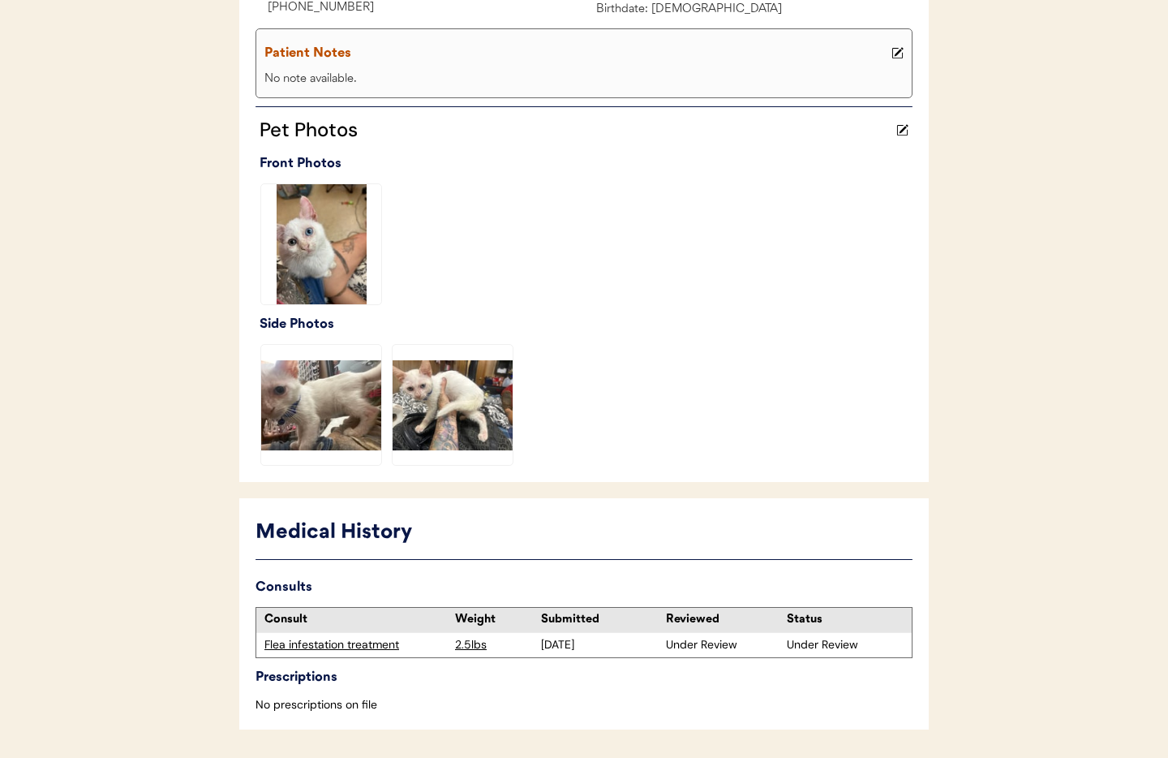
scroll to position [395, 0]
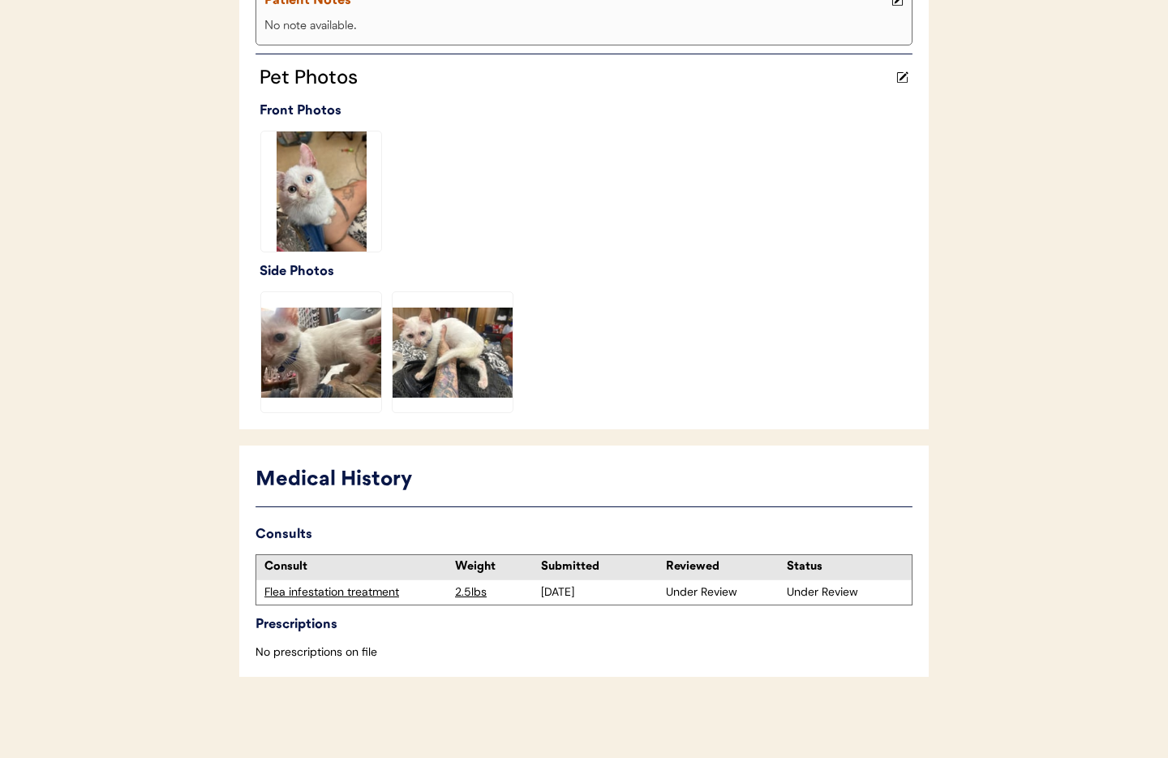
click at [331, 595] on div "Flea infestation treatment" at bounding box center [355, 592] width 182 height 16
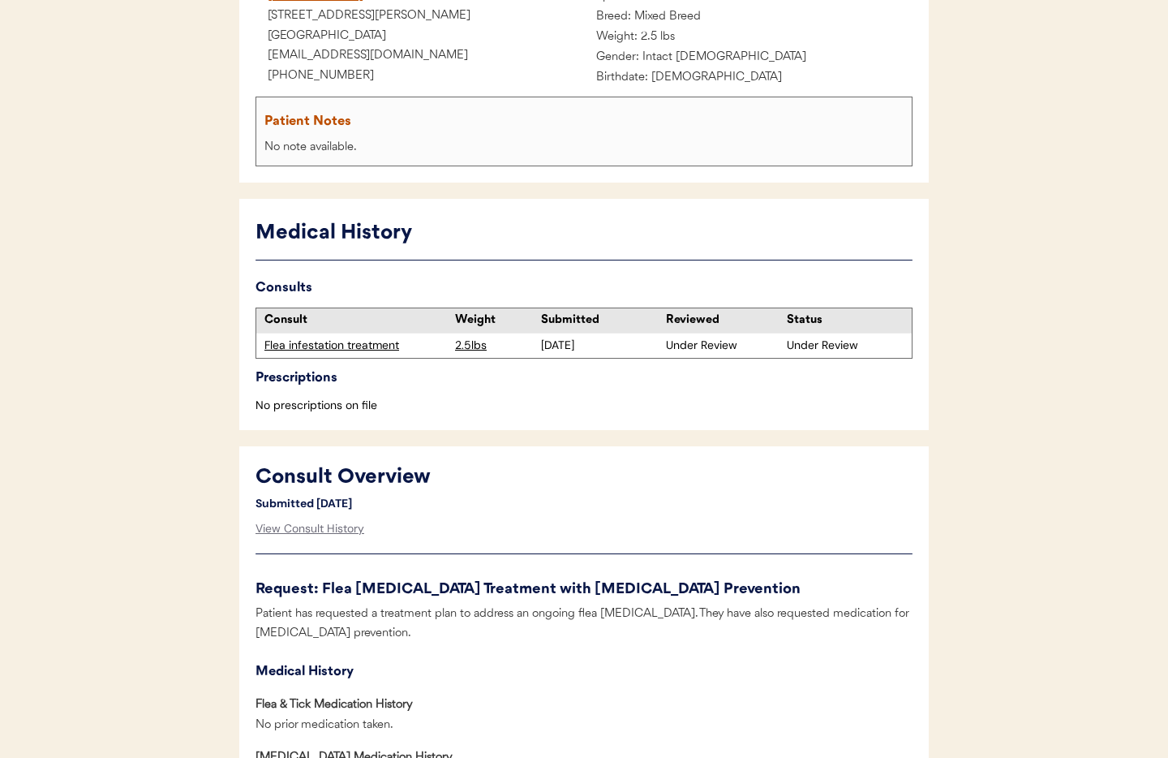
scroll to position [251, 0]
click at [308, 530] on div "View Consult History" at bounding box center [309, 528] width 109 height 32
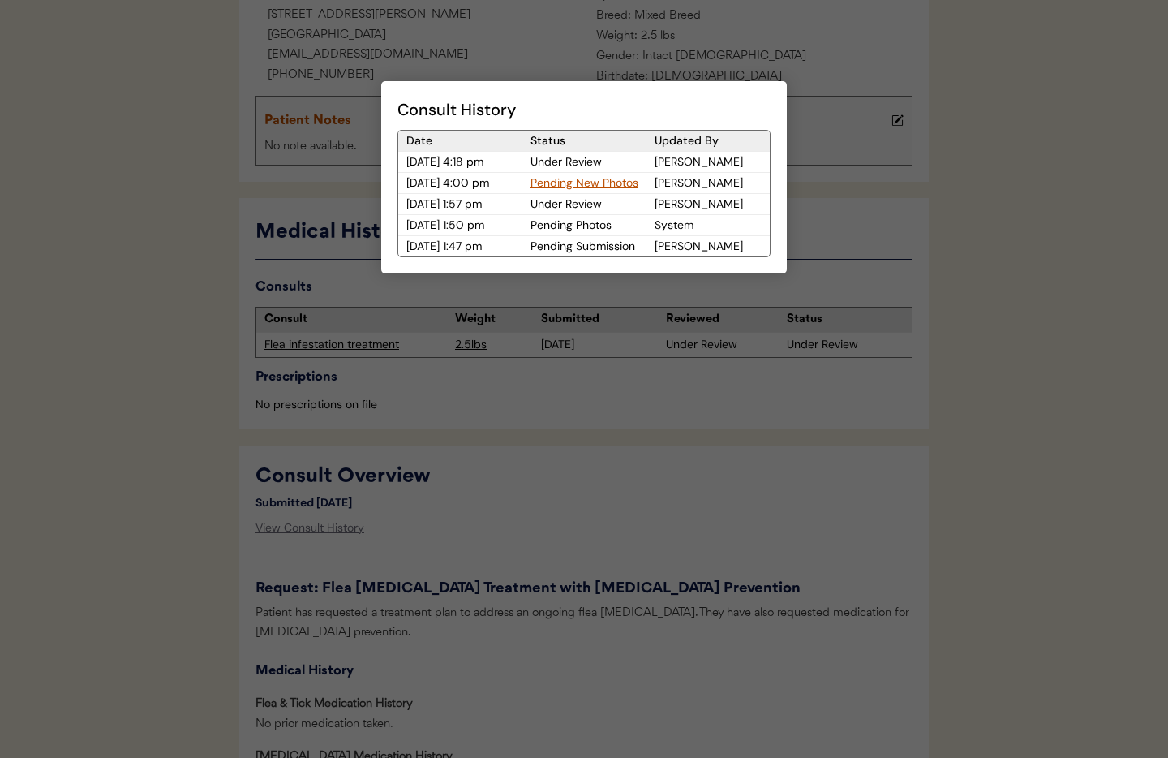
click at [699, 521] on div at bounding box center [584, 379] width 1168 height 758
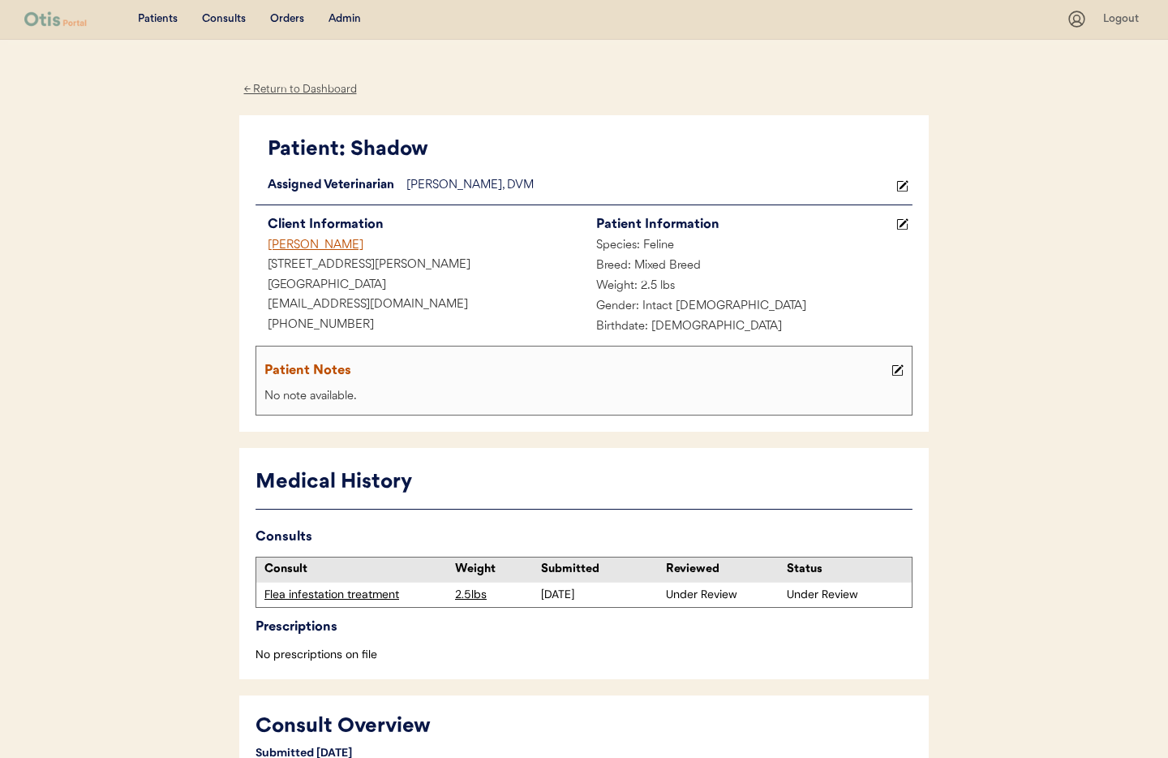
scroll to position [0, 0]
click at [348, 18] on div "Admin" at bounding box center [344, 20] width 32 height 16
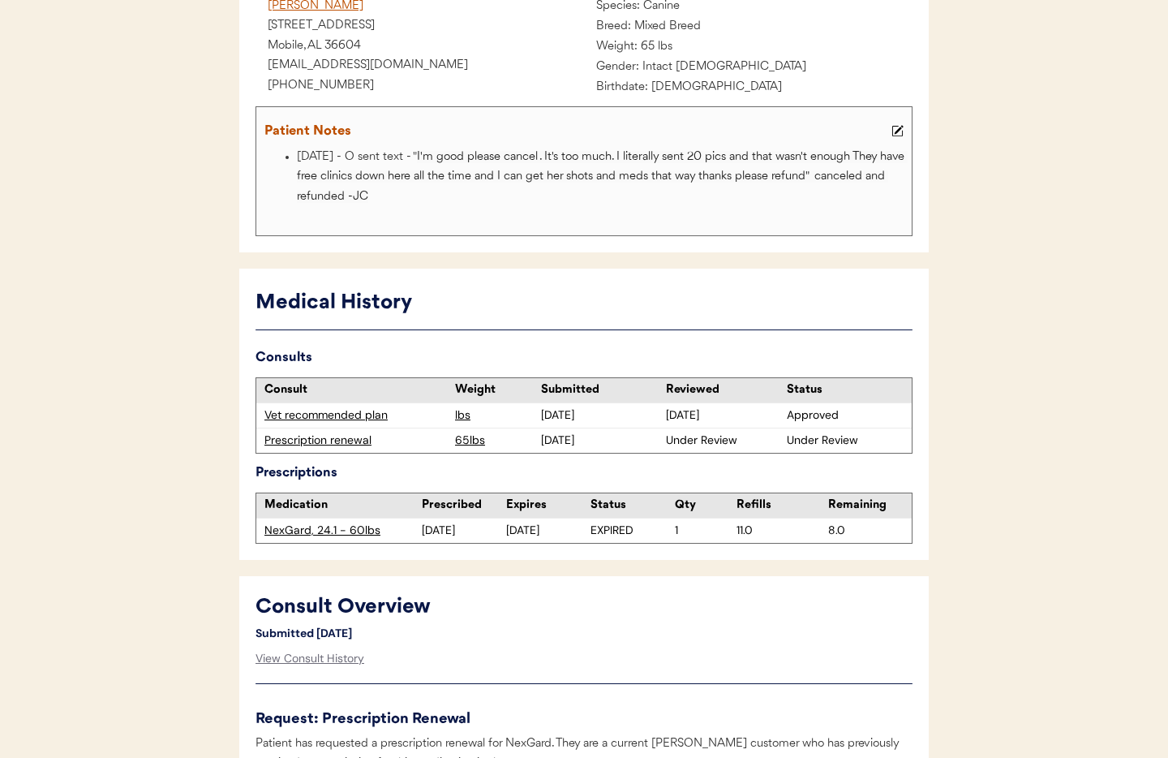
scroll to position [312, 0]
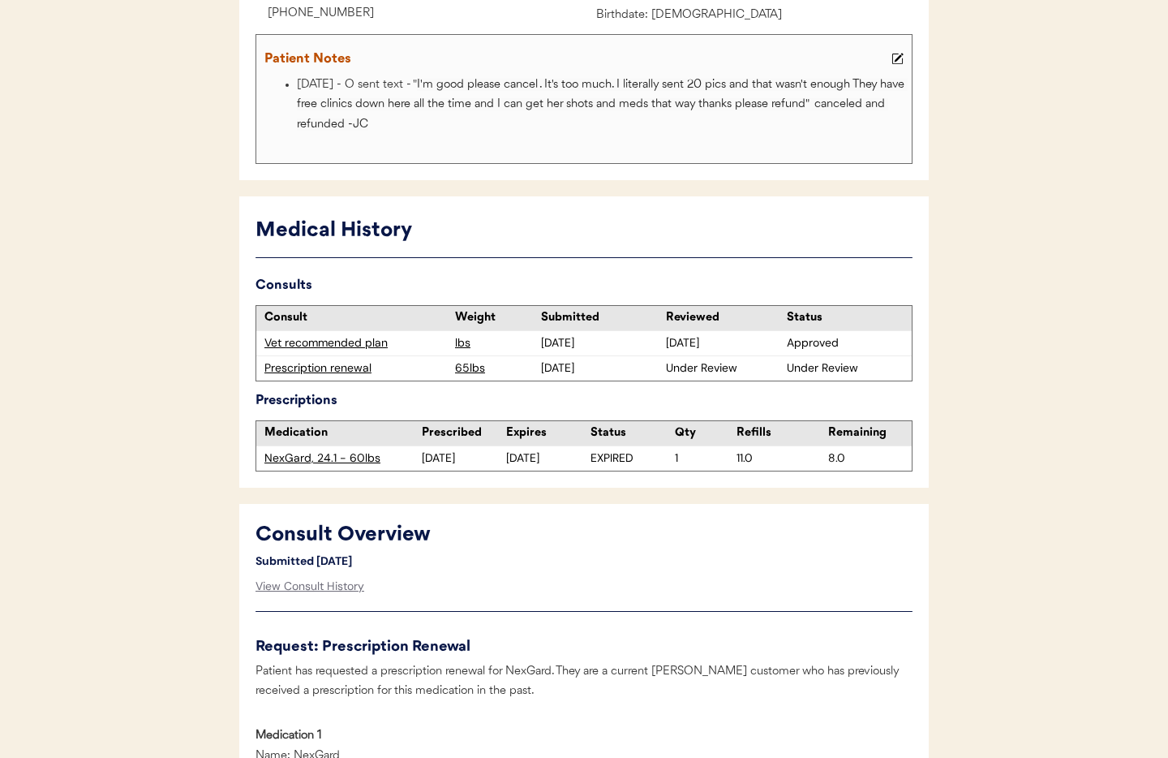
click at [299, 371] on div "Prescription renewal" at bounding box center [355, 368] width 182 height 16
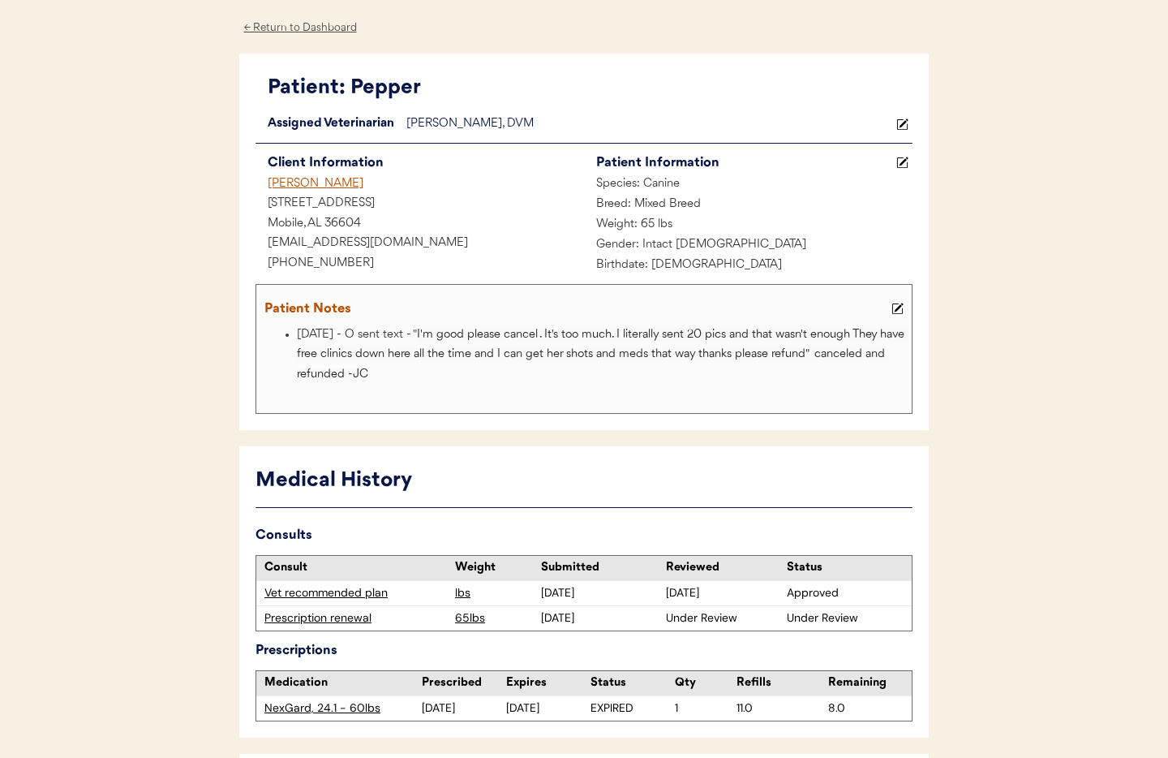
scroll to position [0, 0]
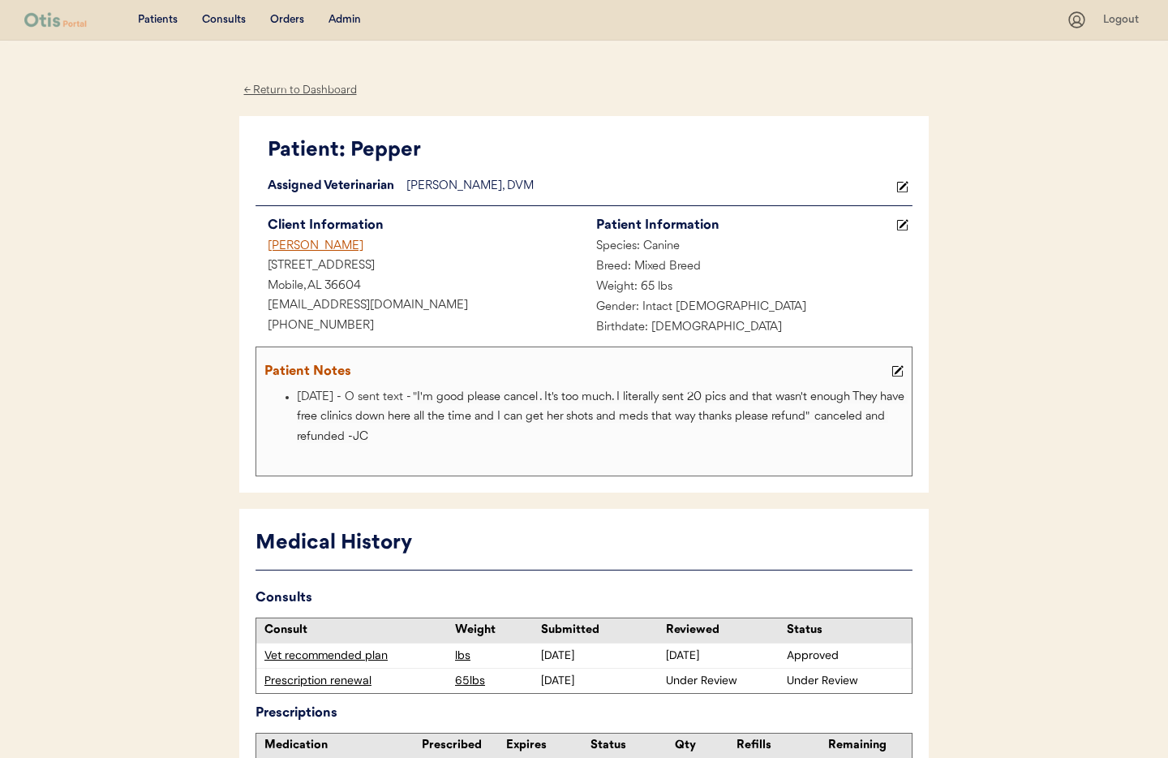
click at [291, 243] on div "Wanda Ward" at bounding box center [419, 247] width 328 height 20
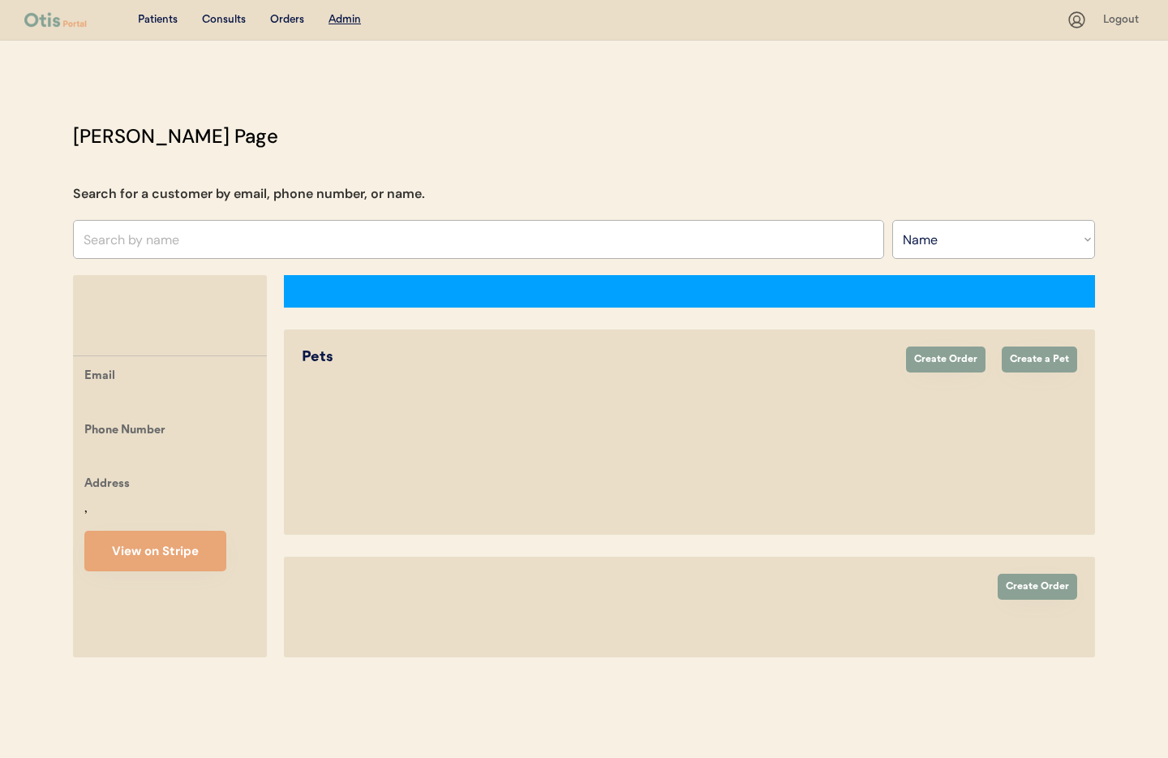
select select ""Name""
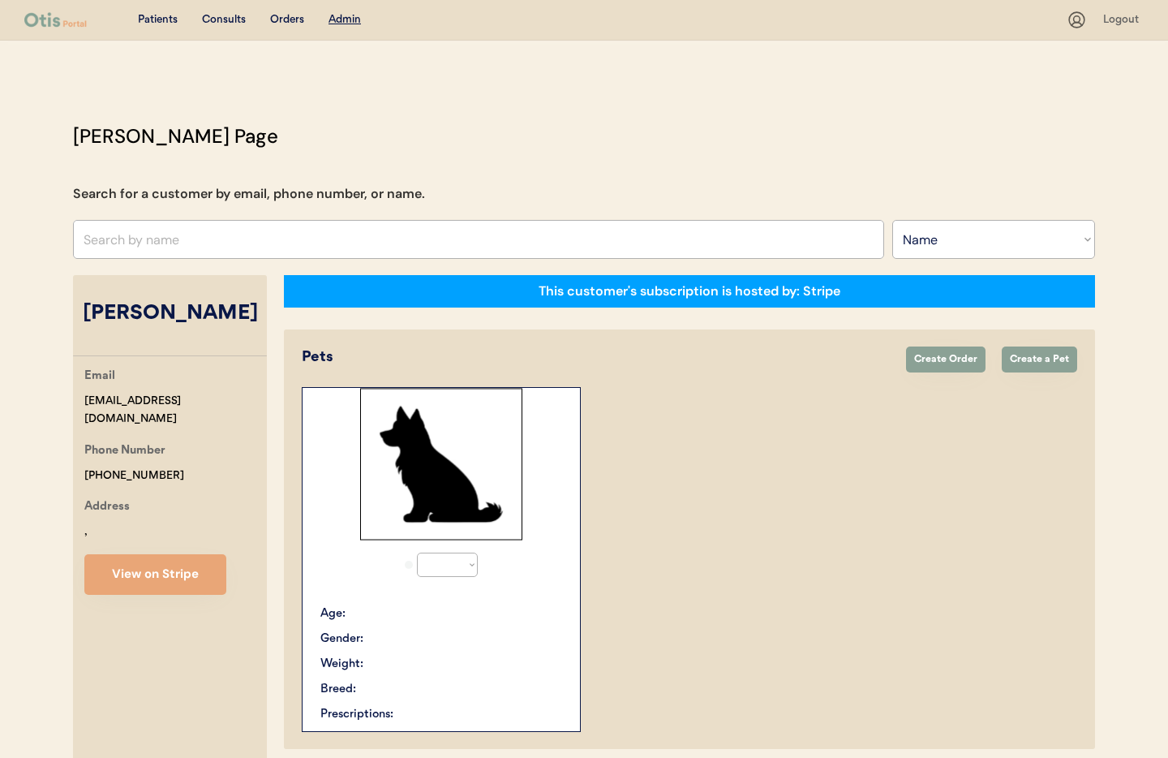
select select "true"
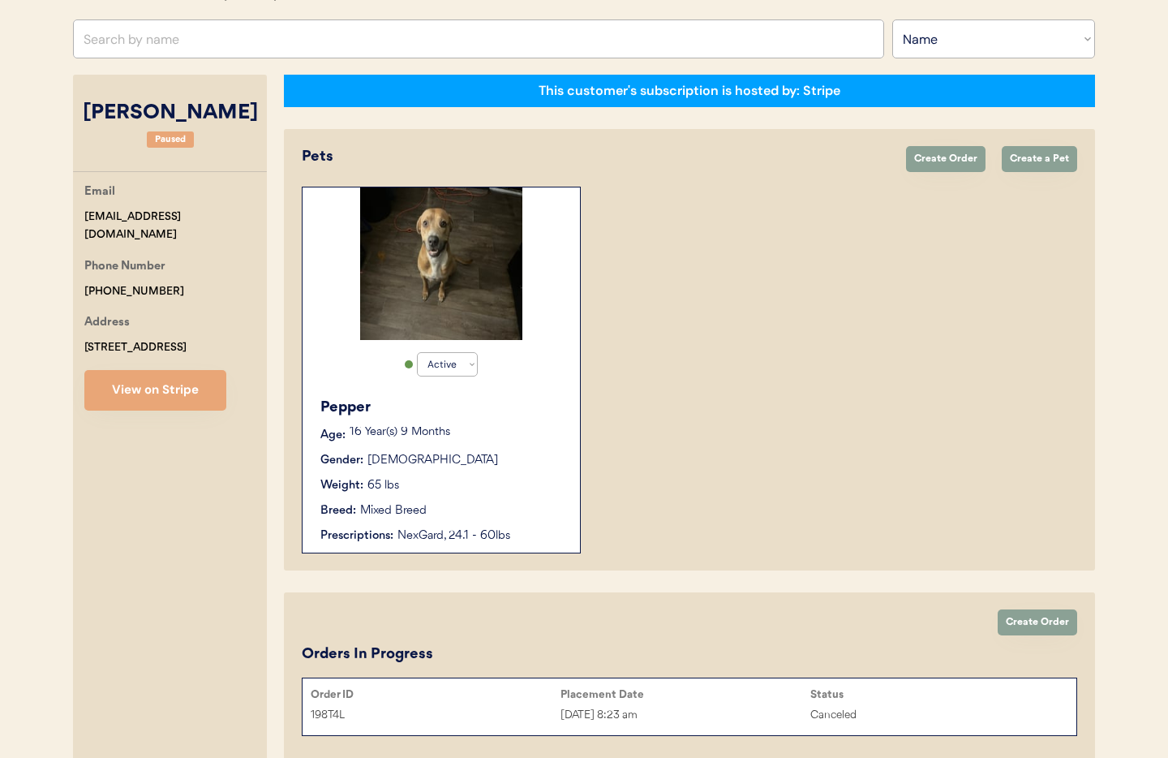
scroll to position [204, 0]
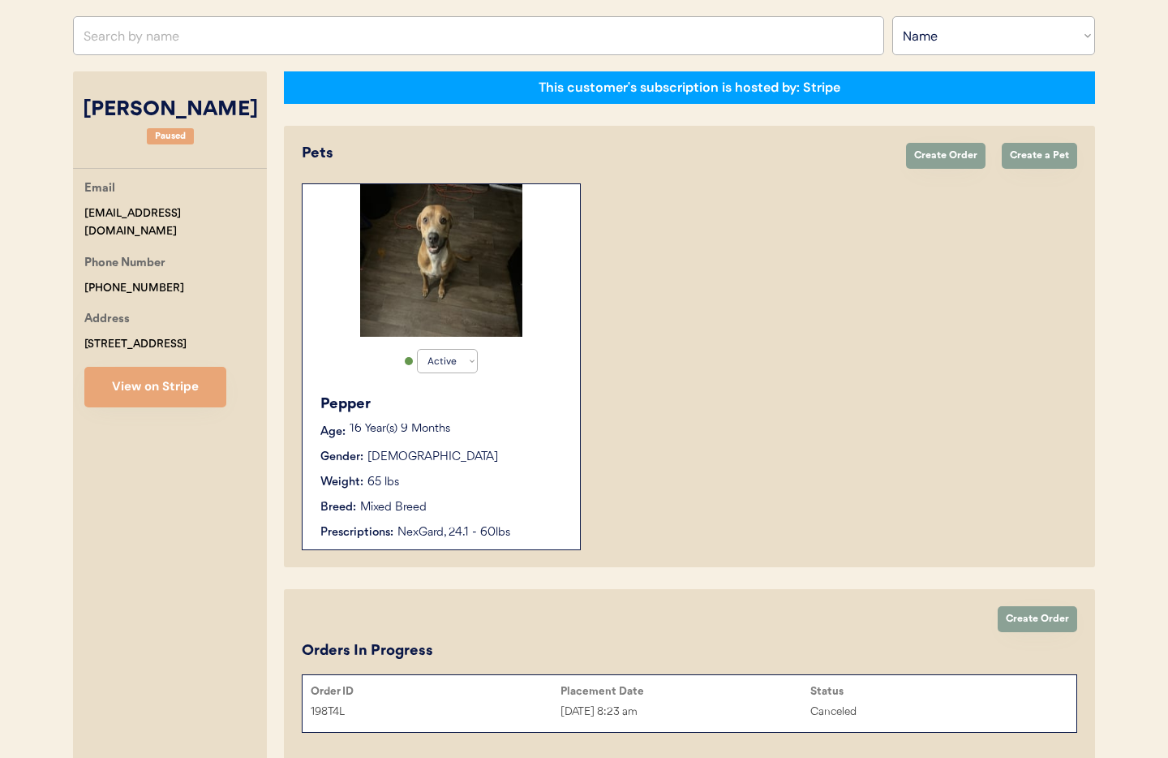
click at [469, 462] on div "Gender: [DEMOGRAPHIC_DATA]" at bounding box center [441, 457] width 243 height 17
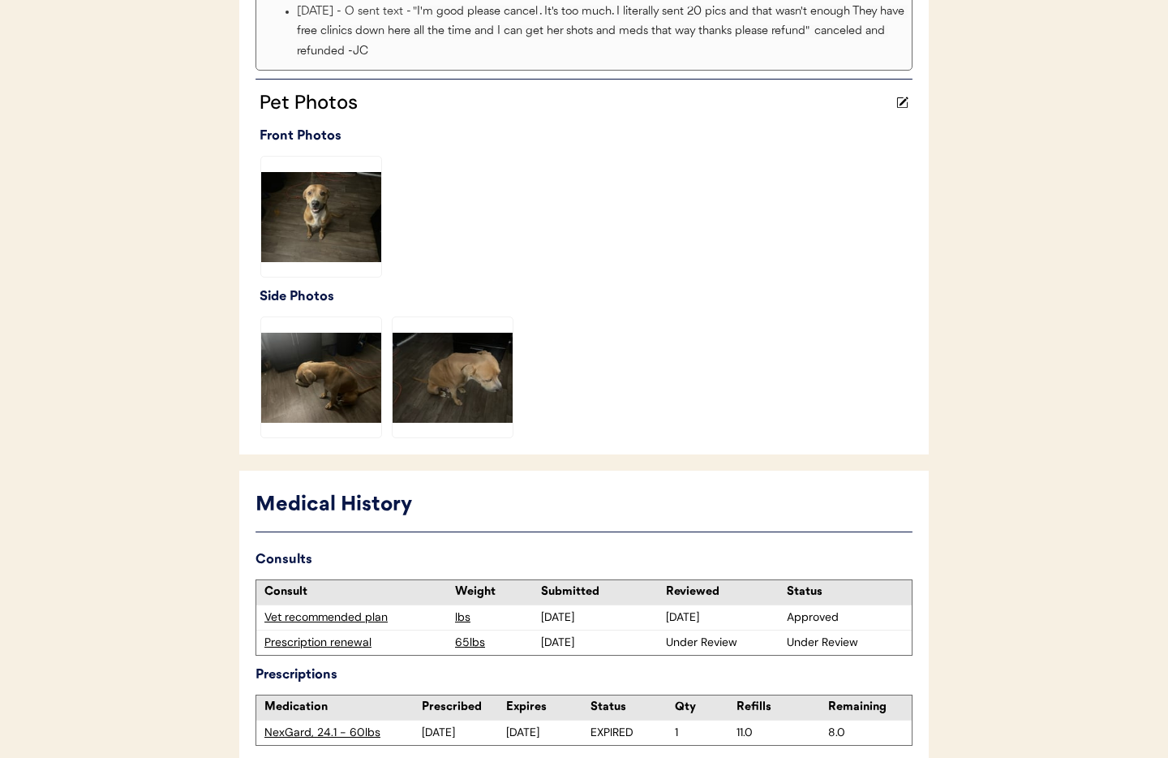
scroll to position [495, 0]
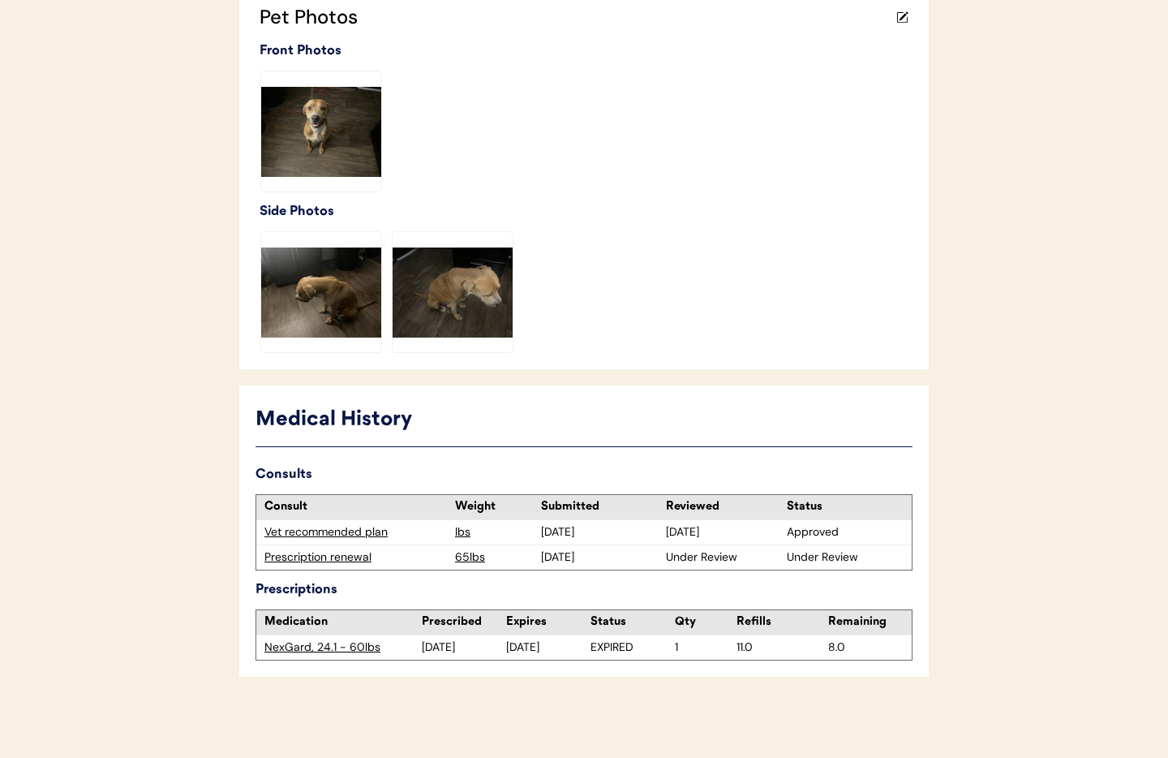
click at [329, 560] on div "Prescription renewal" at bounding box center [355, 557] width 182 height 16
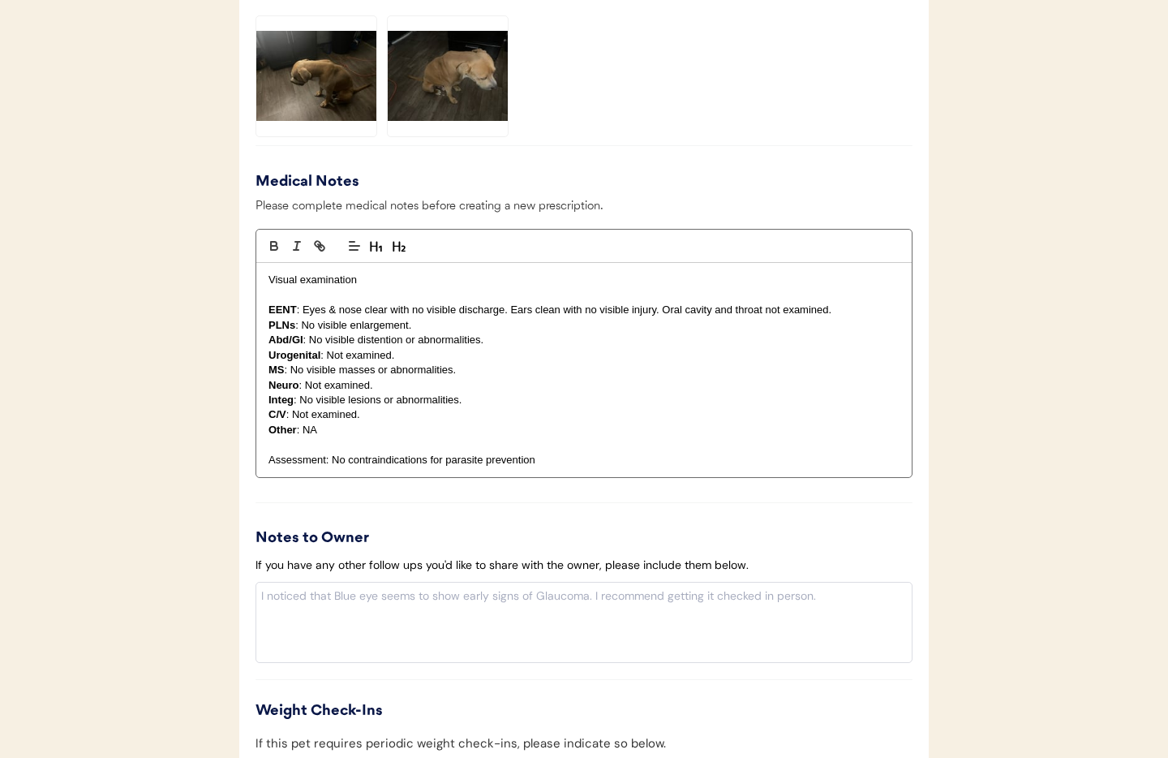
scroll to position [1765, 0]
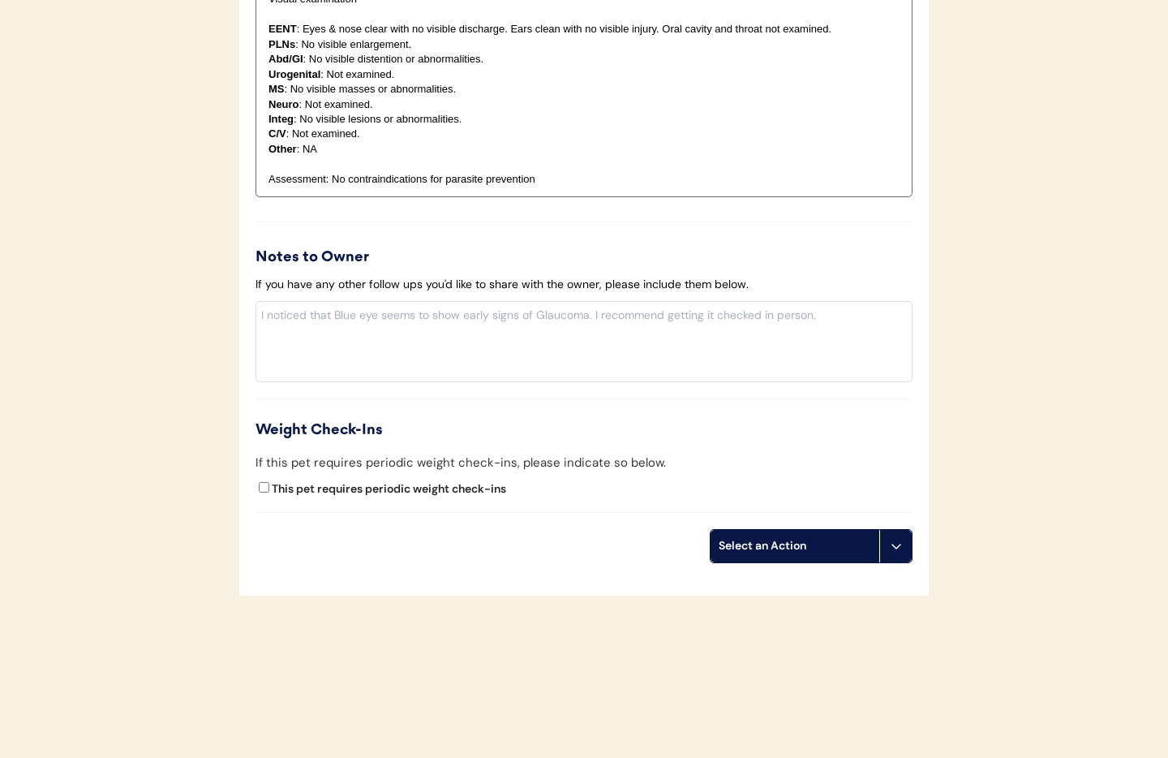
click at [896, 541] on icon at bounding box center [896, 545] width 13 height 13
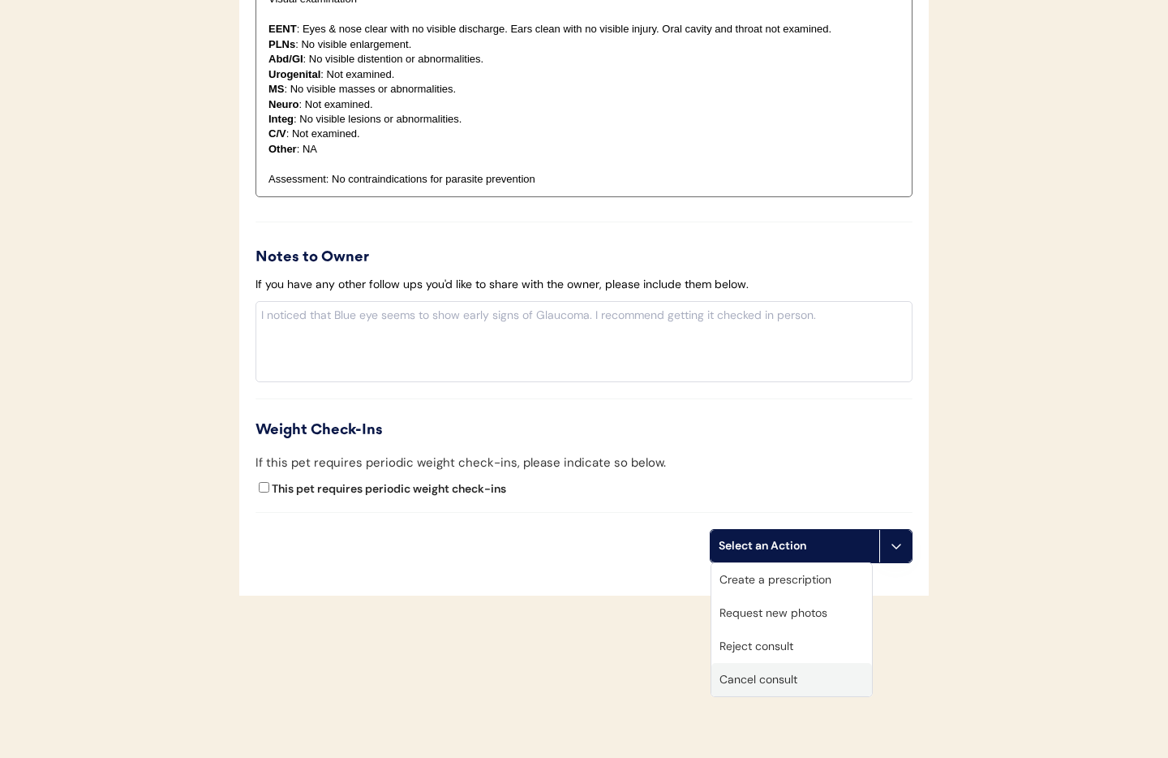
click at [795, 678] on div "Cancel consult" at bounding box center [791, 679] width 161 height 33
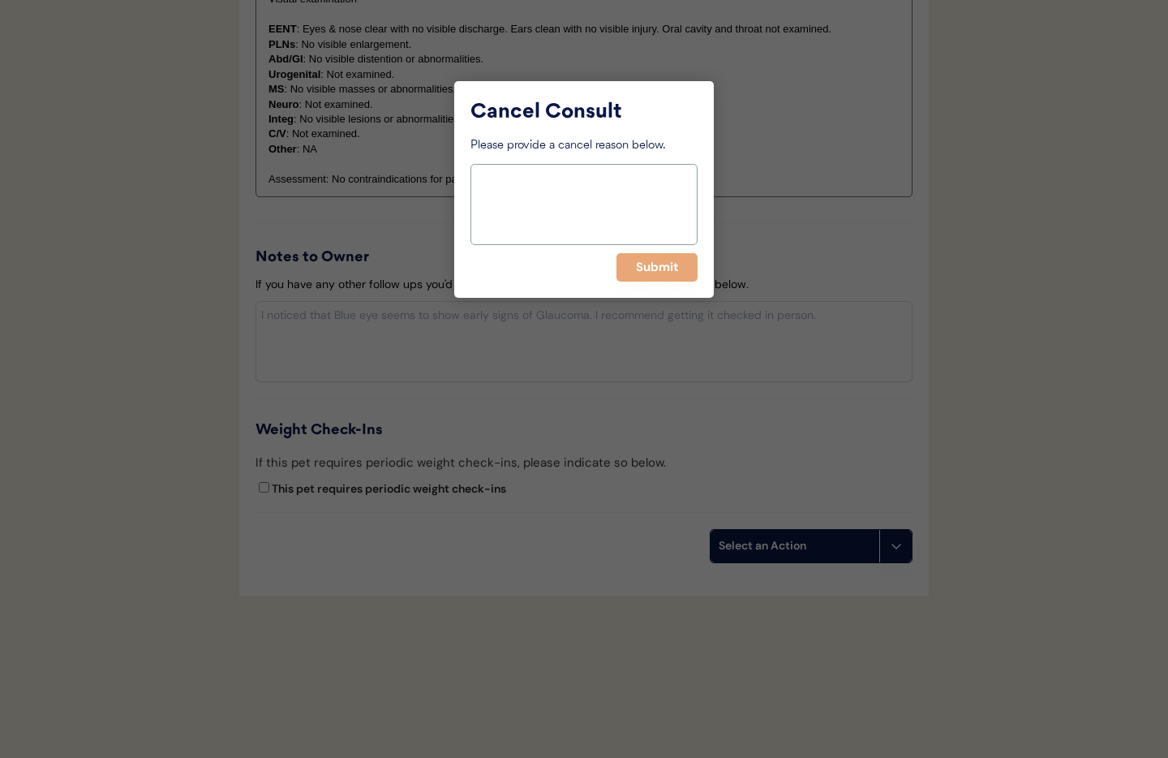
click at [522, 205] on textarea at bounding box center [583, 204] width 227 height 81
type textarea "per owner request"
click at [670, 270] on button "Submit" at bounding box center [656, 267] width 81 height 28
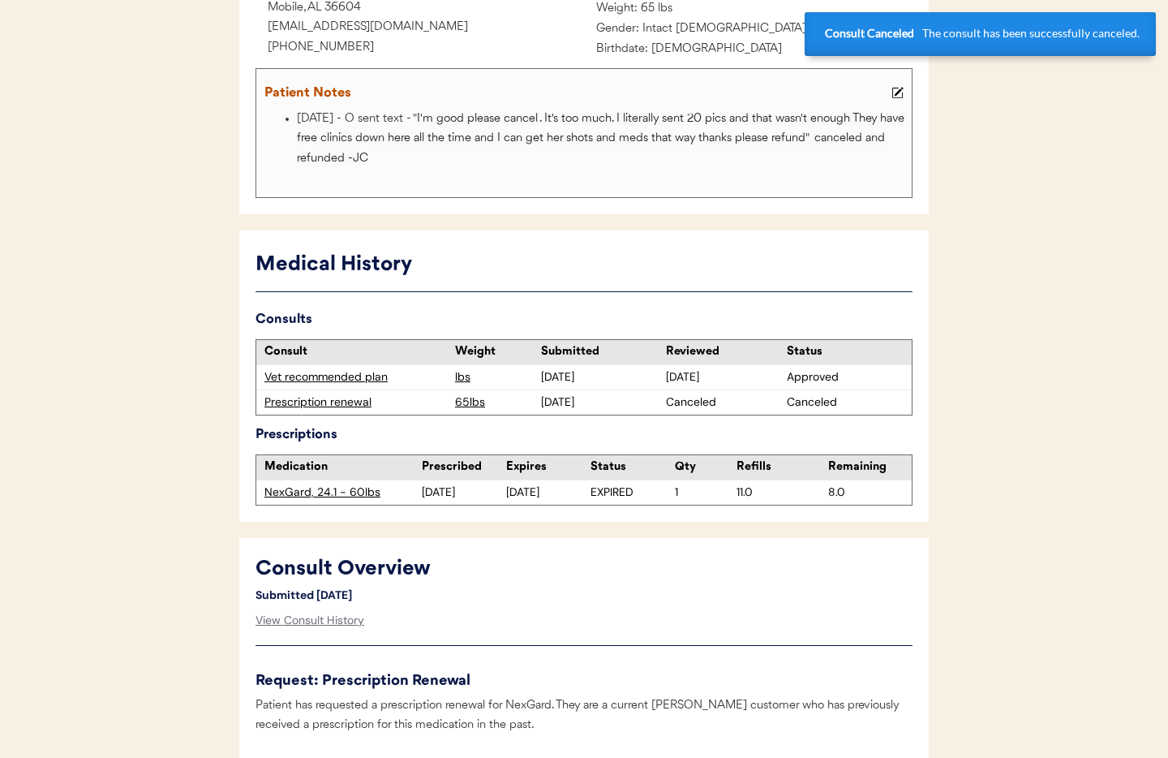
scroll to position [0, 0]
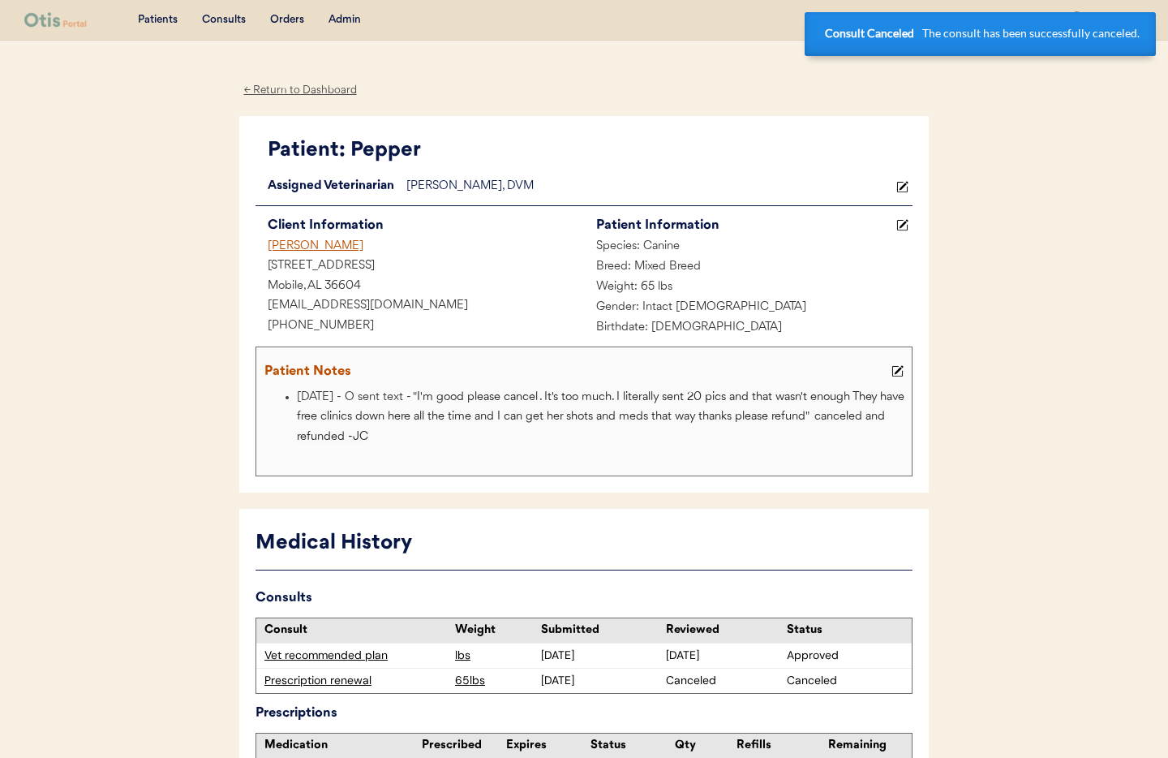
click at [306, 247] on div "Wanda Ward" at bounding box center [419, 247] width 328 height 20
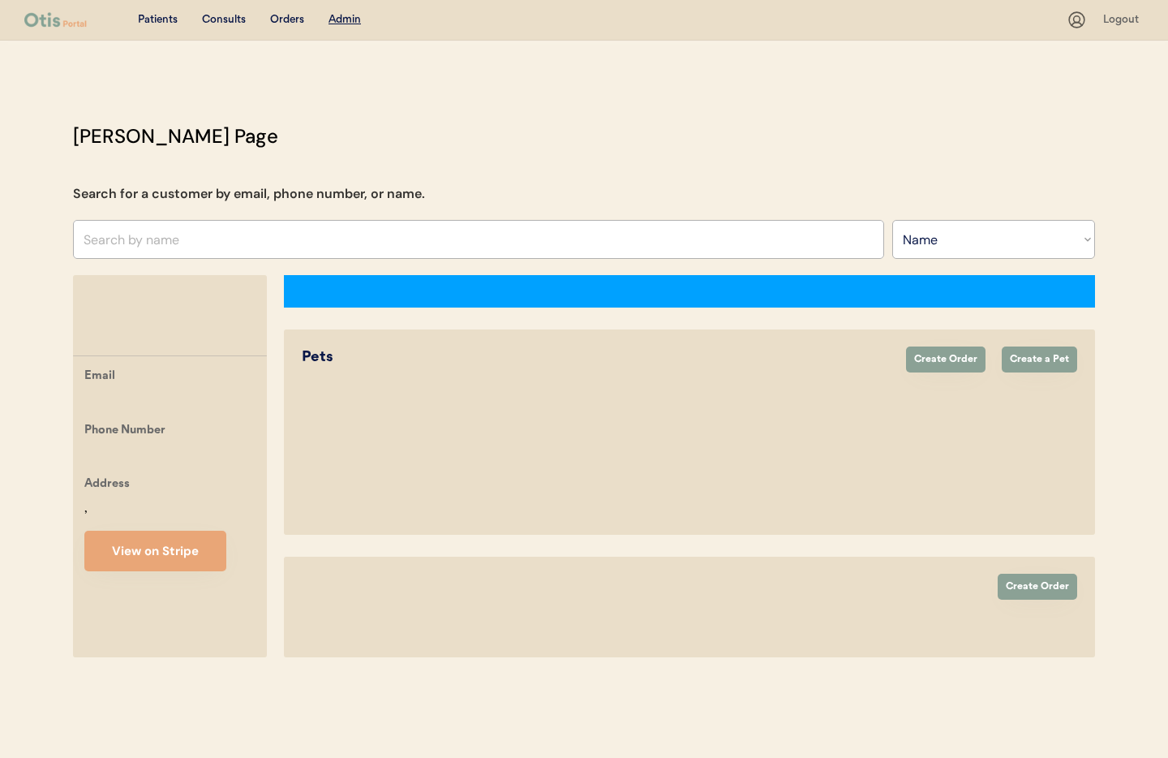
select select ""Name""
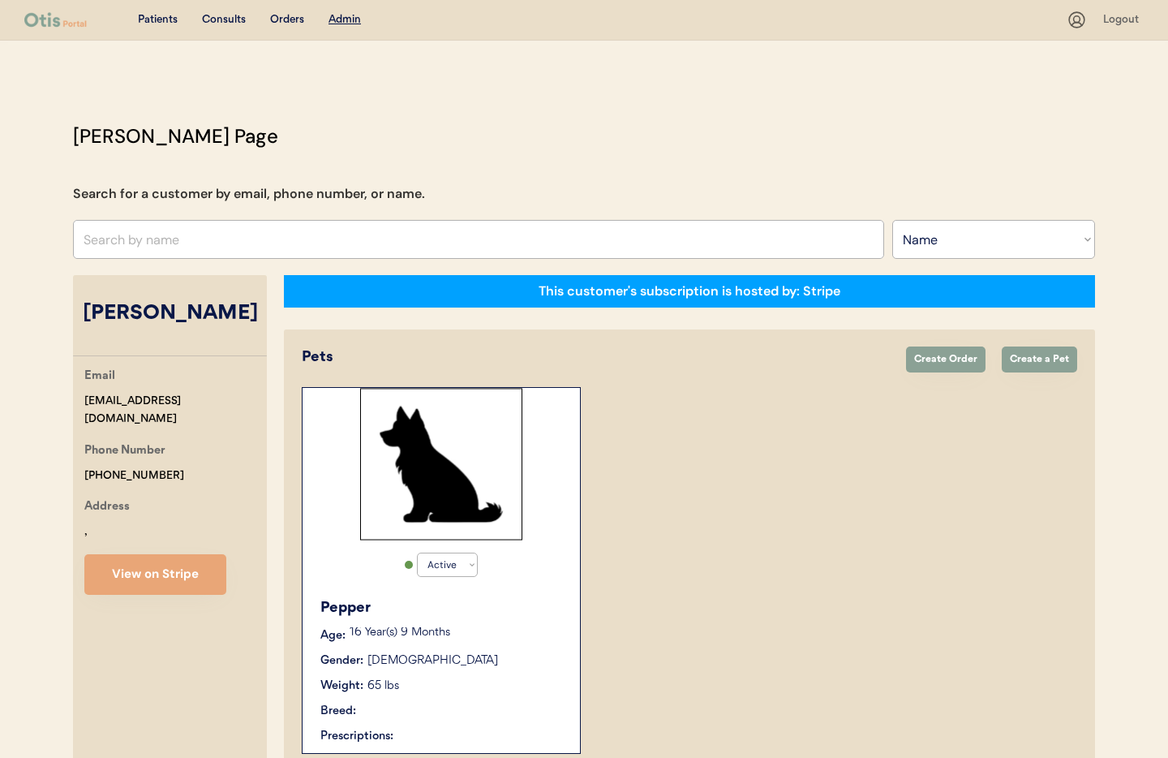
select select "true"
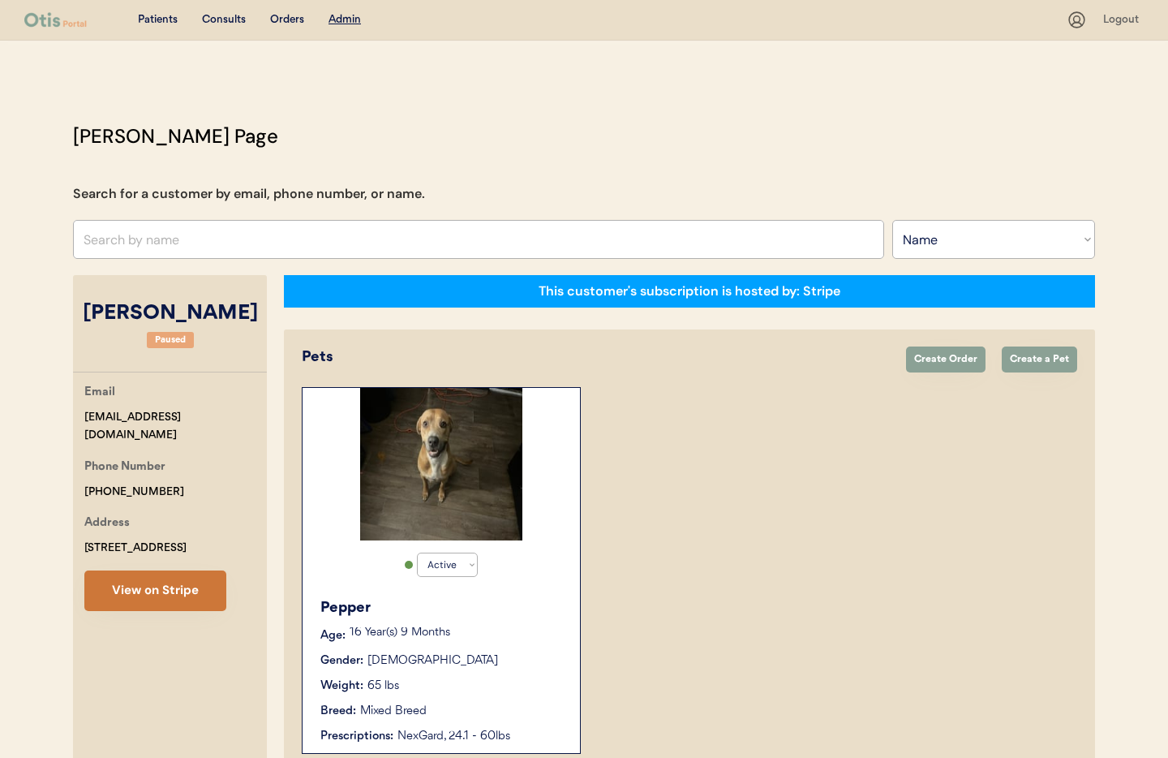
click at [182, 577] on button "View on Stripe" at bounding box center [155, 590] width 142 height 41
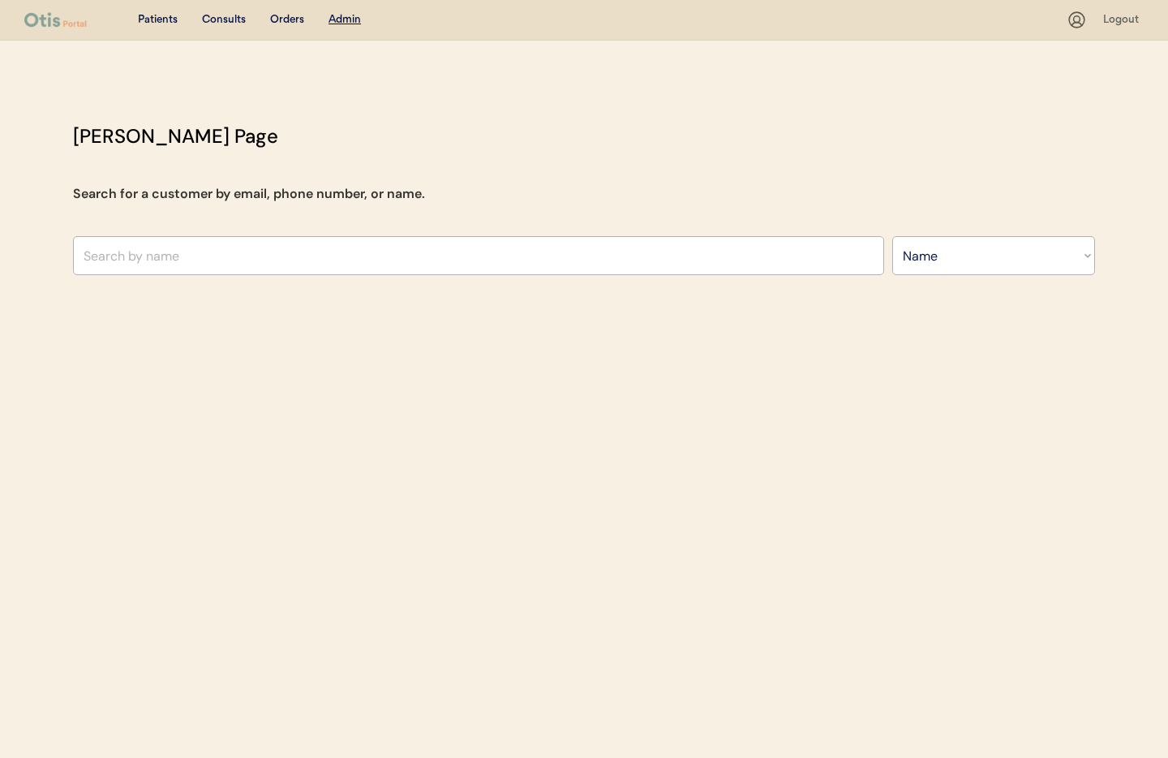
select select ""Name""
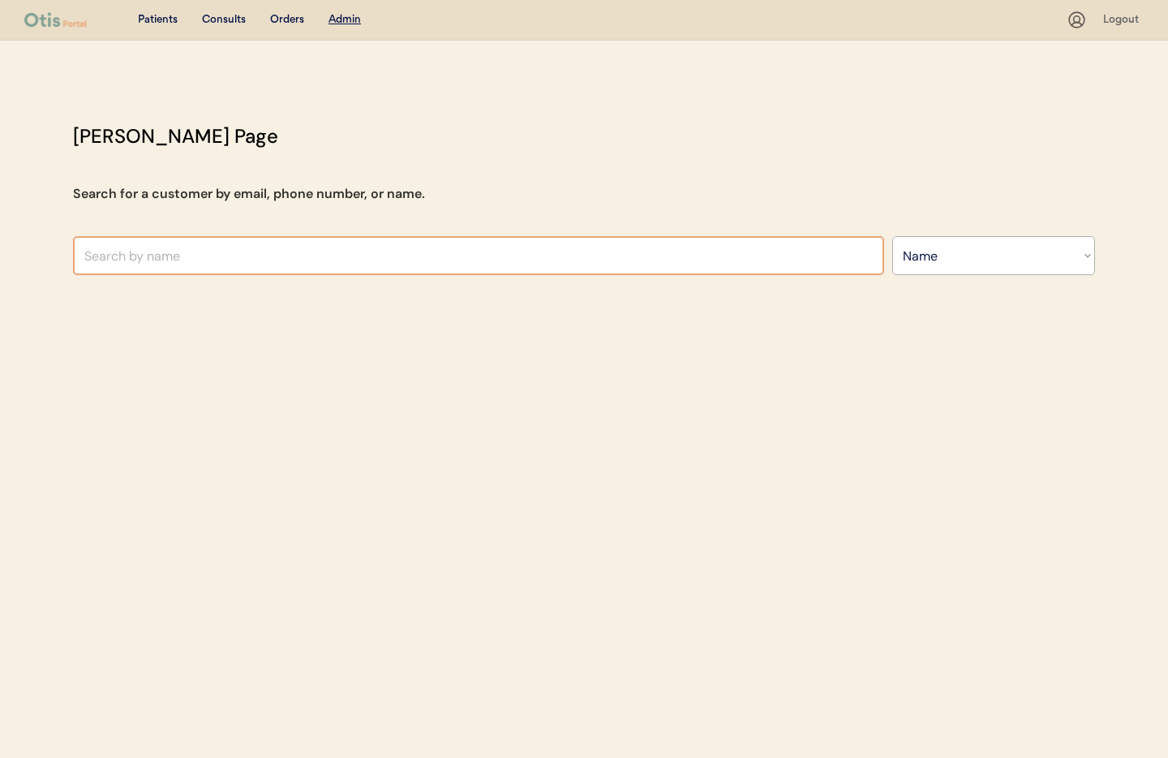
click at [217, 257] on input "text" at bounding box center [478, 255] width 811 height 39
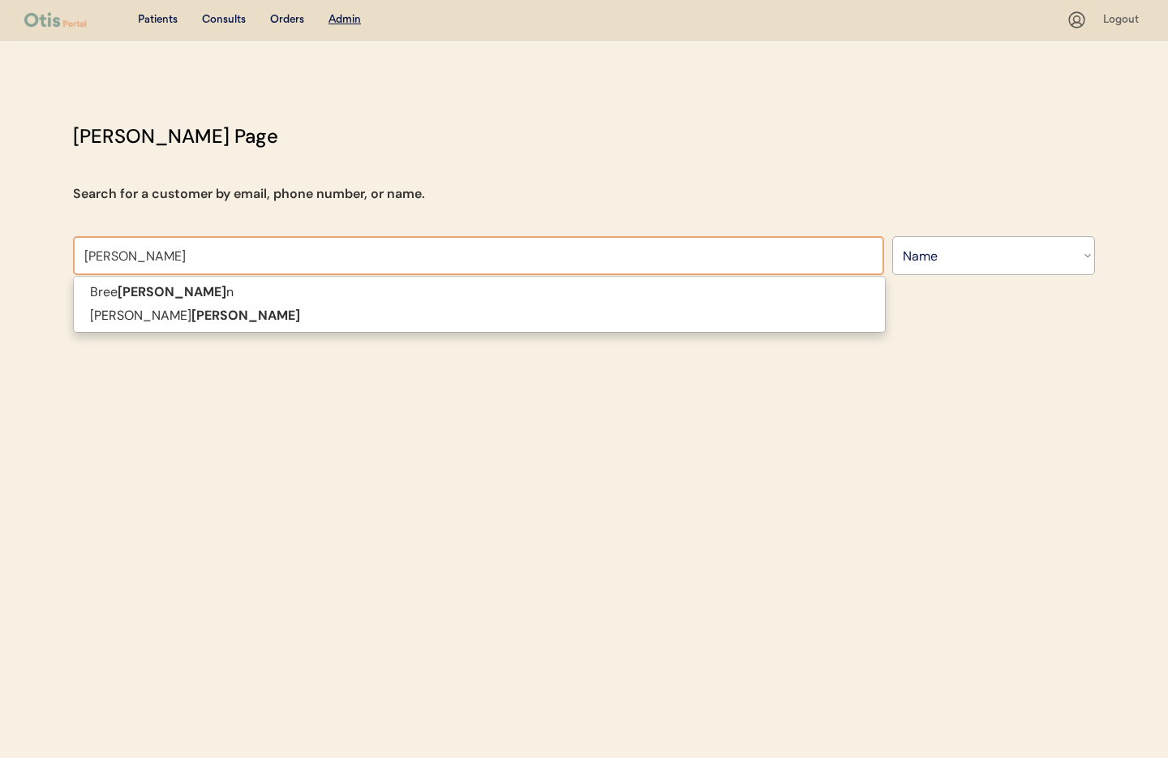
click at [213, 323] on p "[PERSON_NAME]" at bounding box center [479, 316] width 811 height 24
type input "[PERSON_NAME]"
click at [168, 313] on div "Patients Consults Orders Admin Logout [PERSON_NAME] Admin Page Search for a cus…" at bounding box center [584, 379] width 1168 height 758
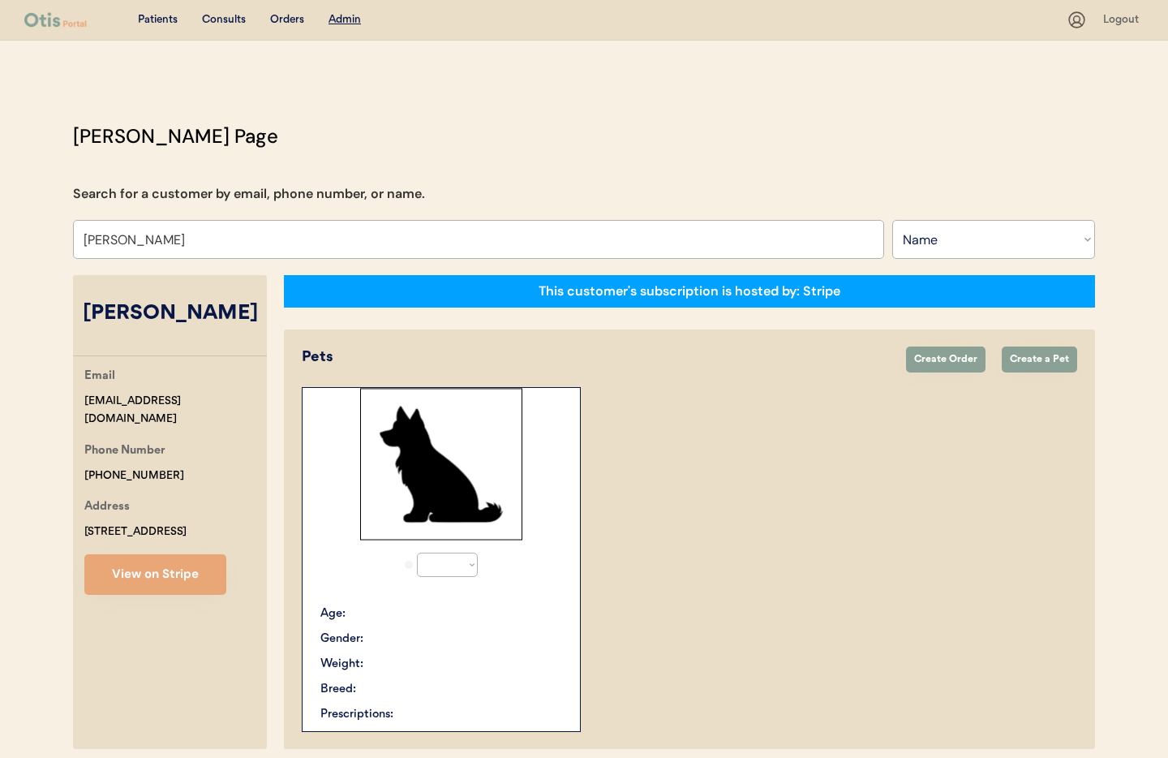
select select "true"
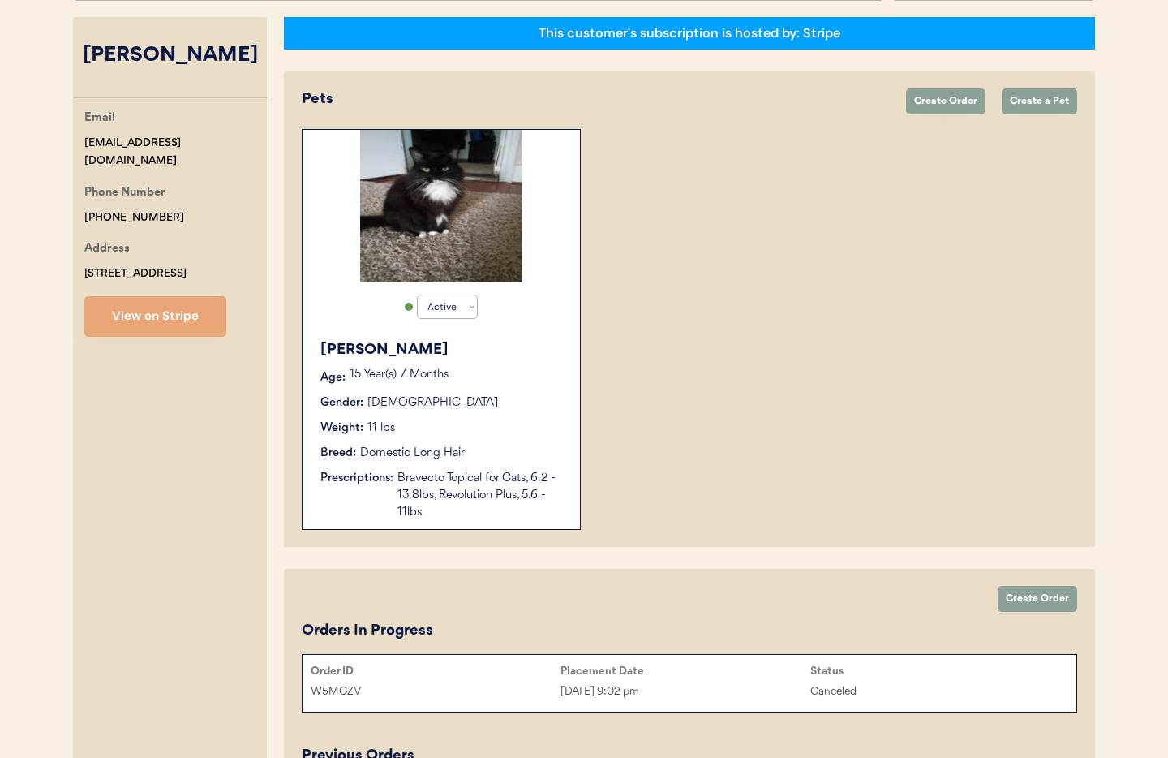
scroll to position [267, 0]
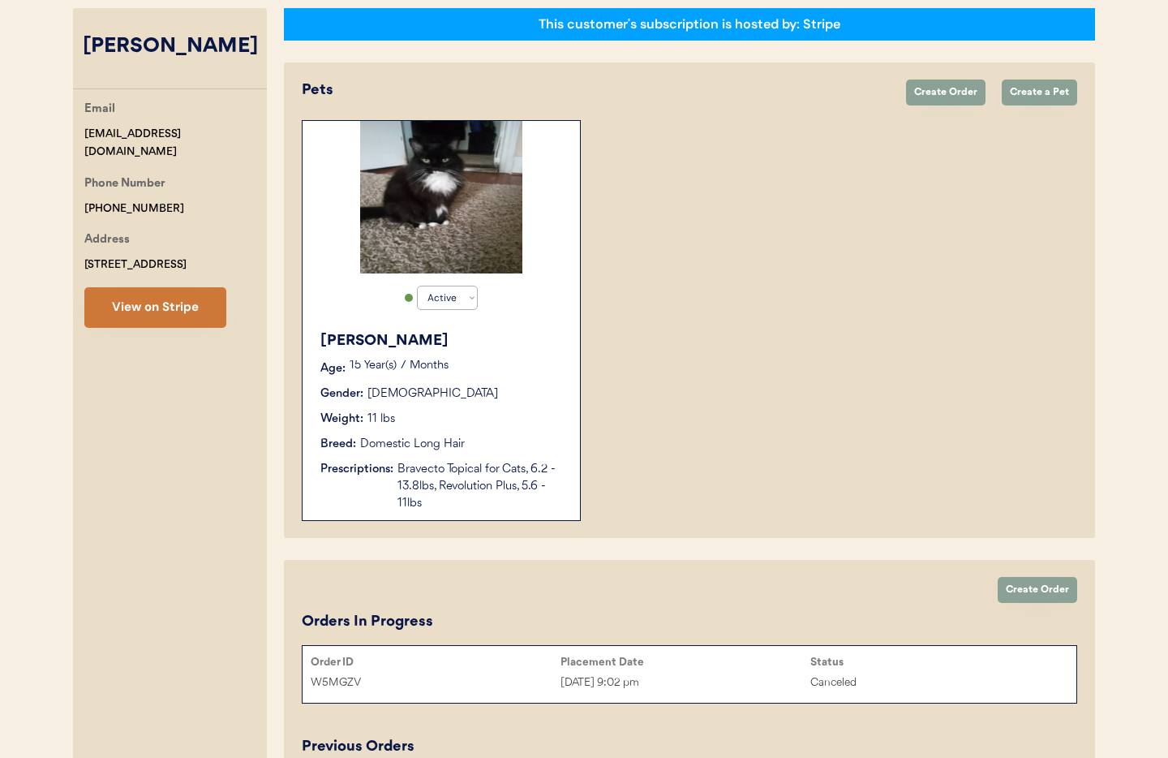
click at [152, 311] on button "View on Stripe" at bounding box center [155, 307] width 142 height 41
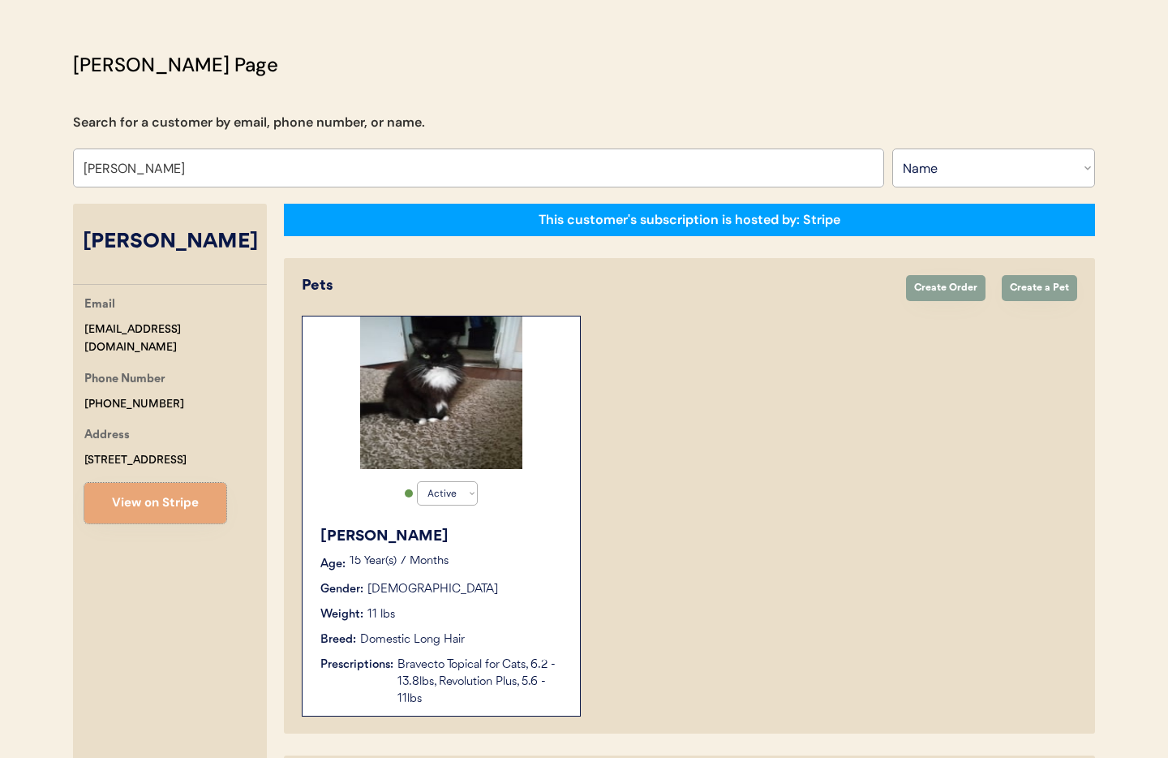
scroll to position [0, 0]
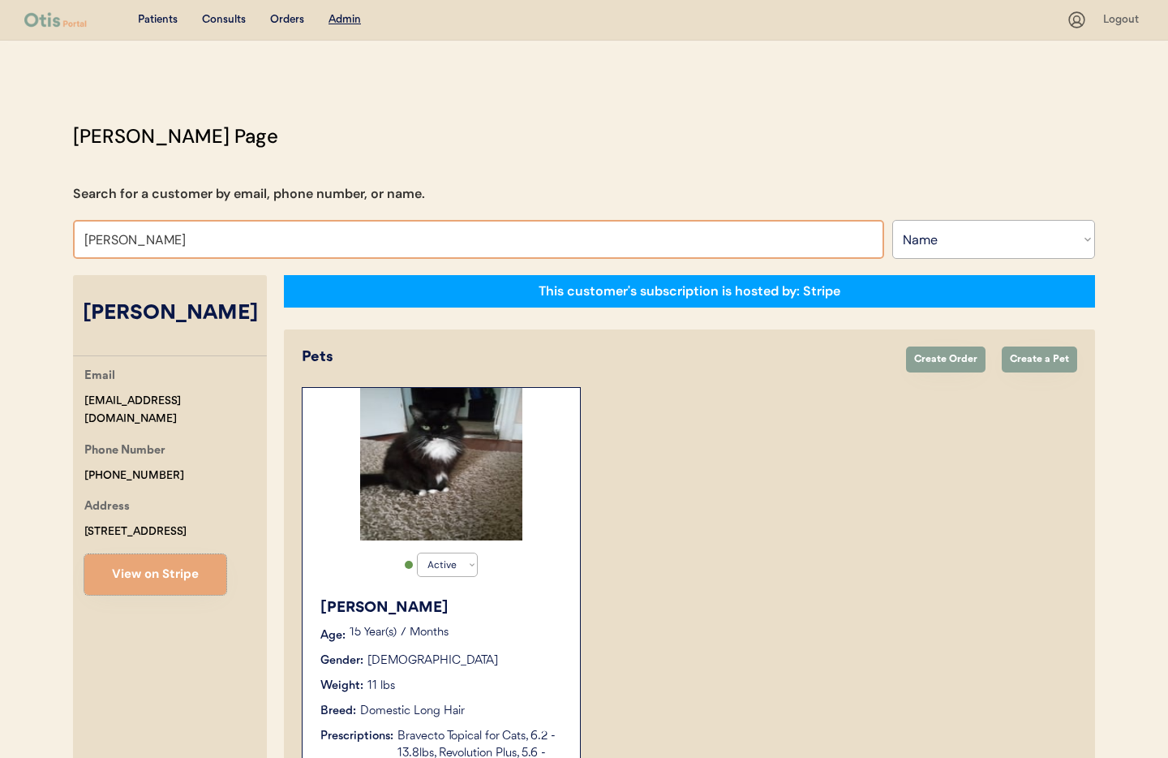
click at [213, 247] on input "[PERSON_NAME]" at bounding box center [478, 239] width 811 height 39
drag, startPoint x: 170, startPoint y: 244, endPoint x: 48, endPoint y: 235, distance: 122.0
click at [48, 235] on div "Patients Consults Orders Admin Logout [PERSON_NAME] Admin Page Search for a cus…" at bounding box center [584, 589] width 1168 height 1179
type input "Beth"
type input "Beth Lamora"
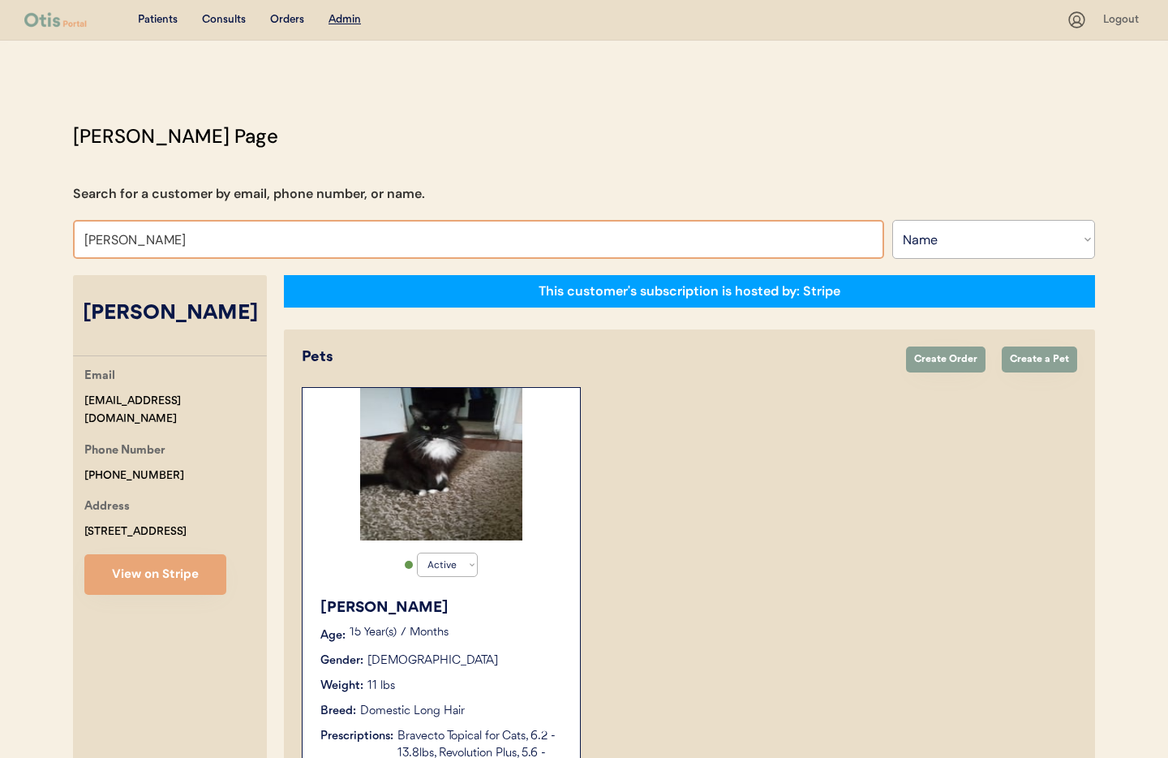
type input "Beth Jo"
type input "[PERSON_NAME]"
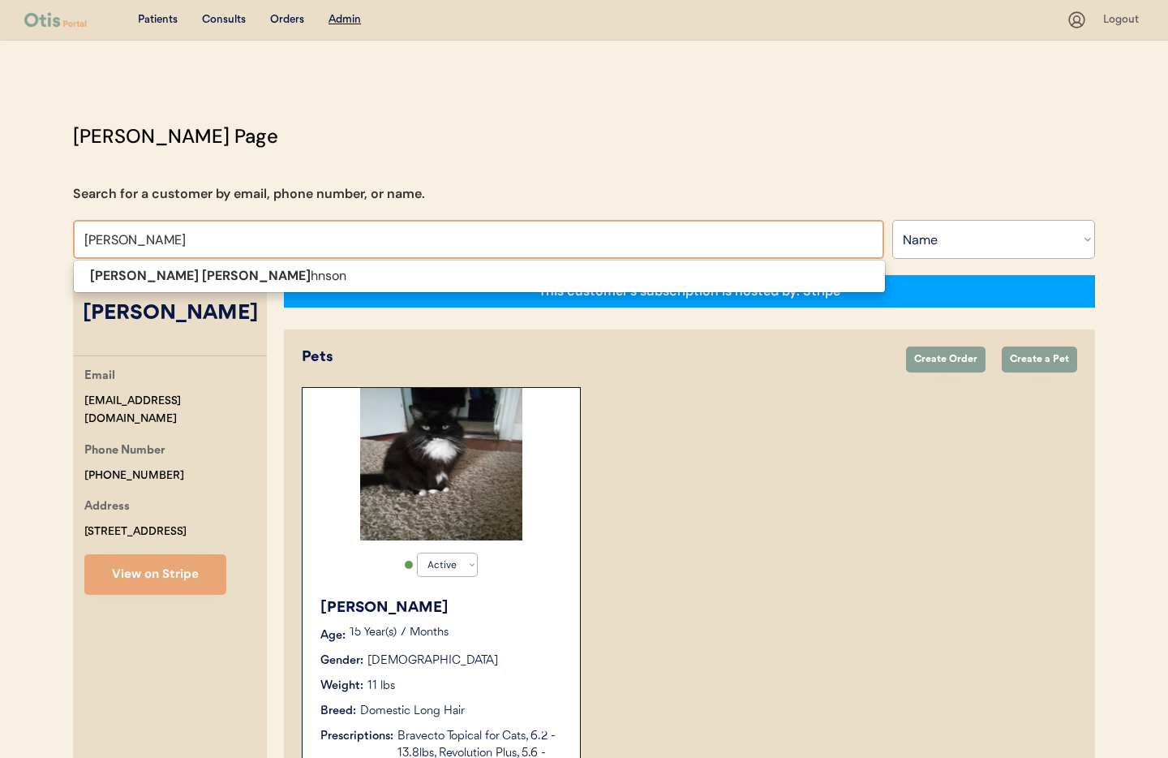
type input "Beth Johnso"
type input "[PERSON_NAME]"
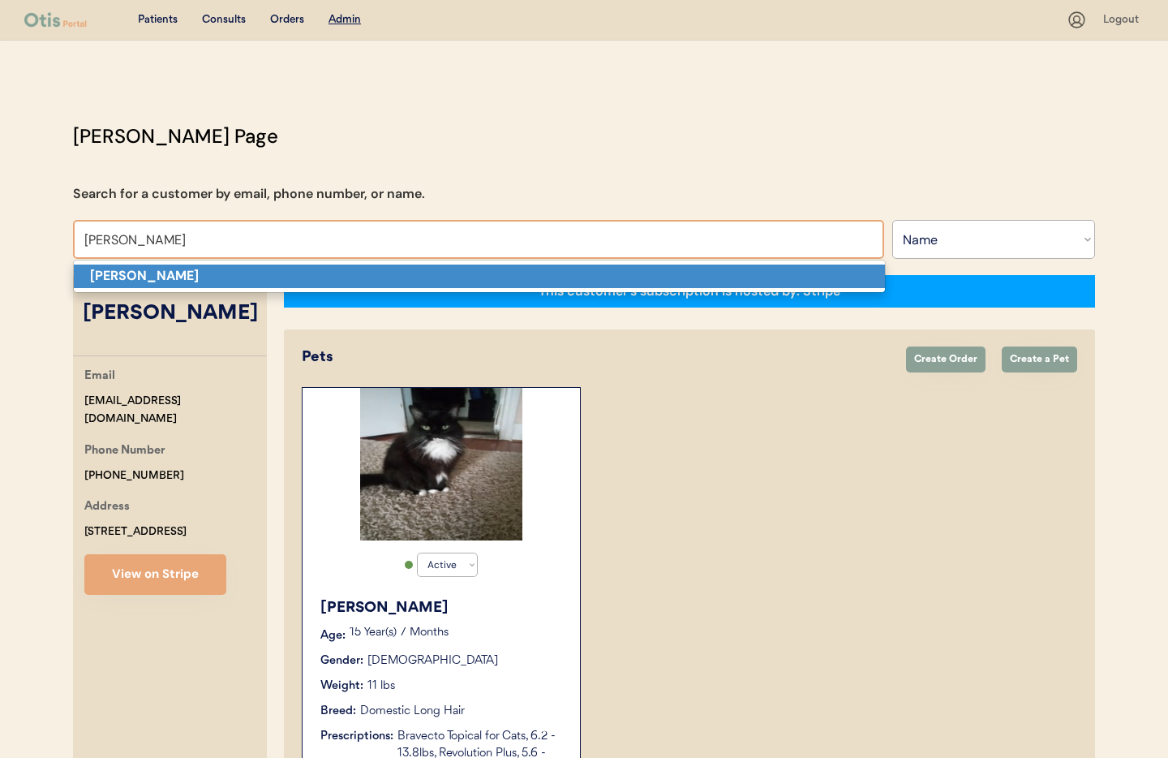
click at [119, 273] on strong "[PERSON_NAME]" at bounding box center [144, 275] width 109 height 17
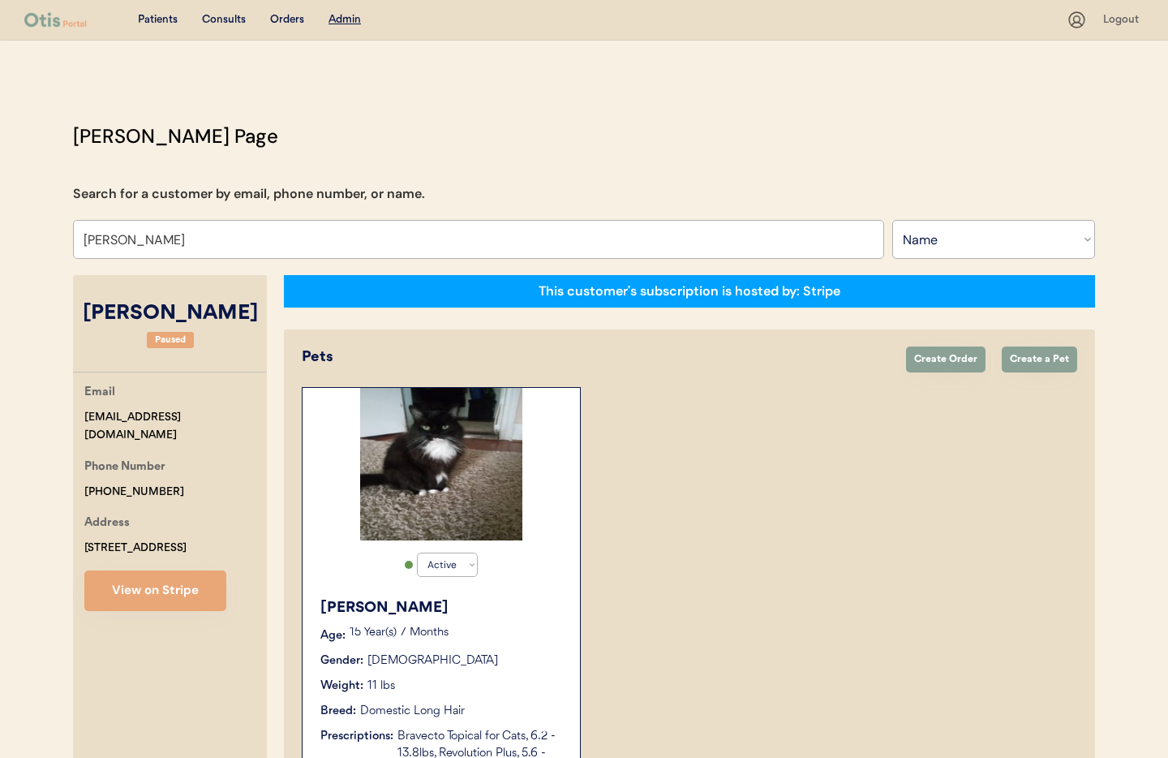
select select "true"
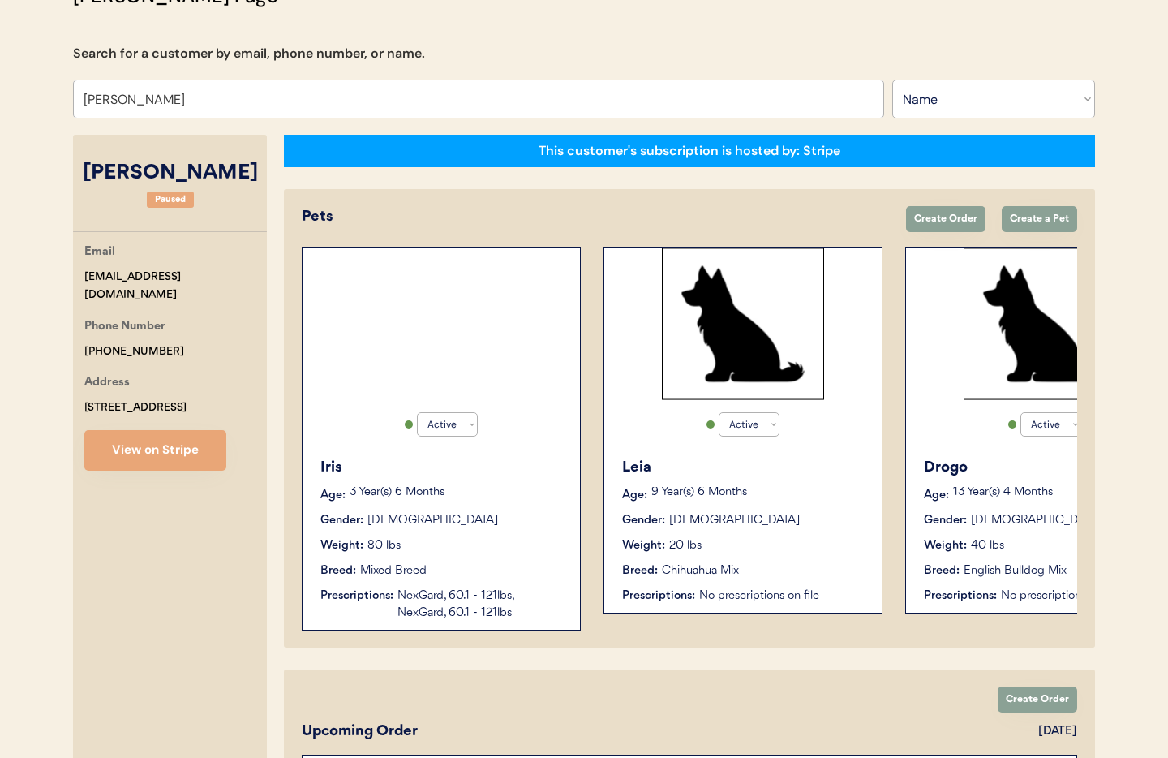
scroll to position [247, 0]
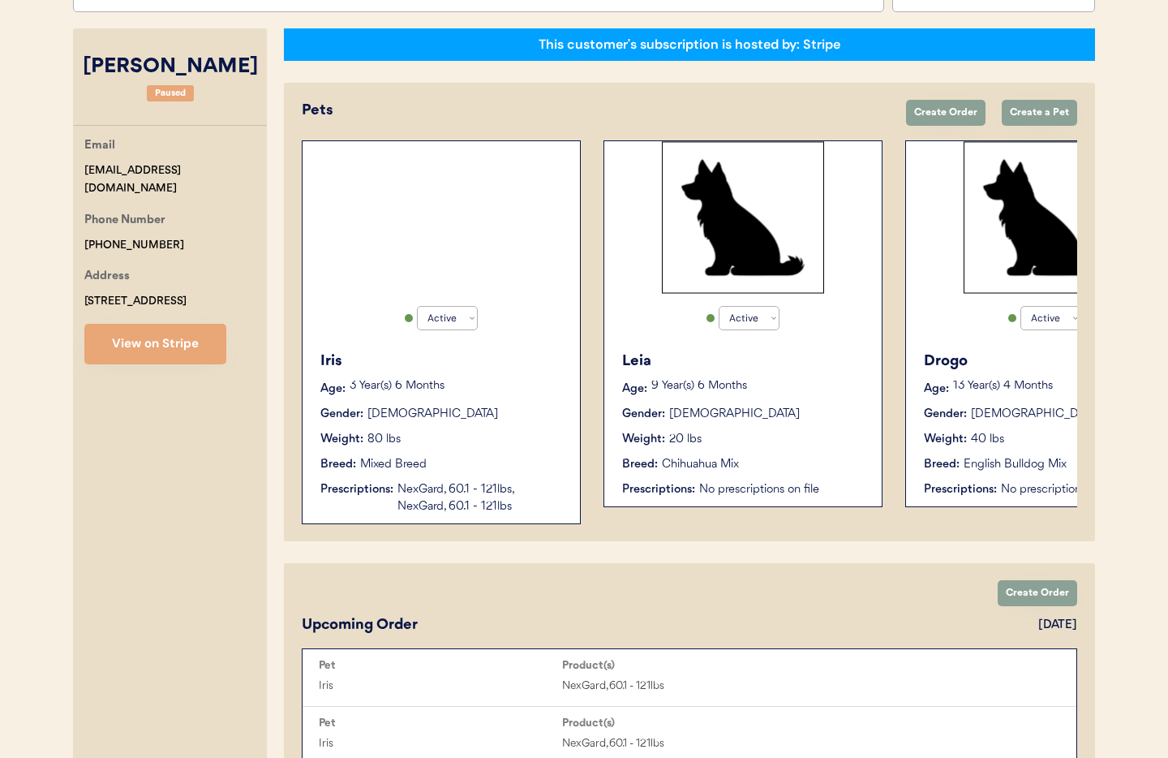
type input "[PERSON_NAME]"
click at [502, 423] on div "Iris Age: 3 Year(s) 6 Months Gender: Female Weight: 80 lbs Breed: Mixed Breed P…" at bounding box center [441, 432] width 261 height 181
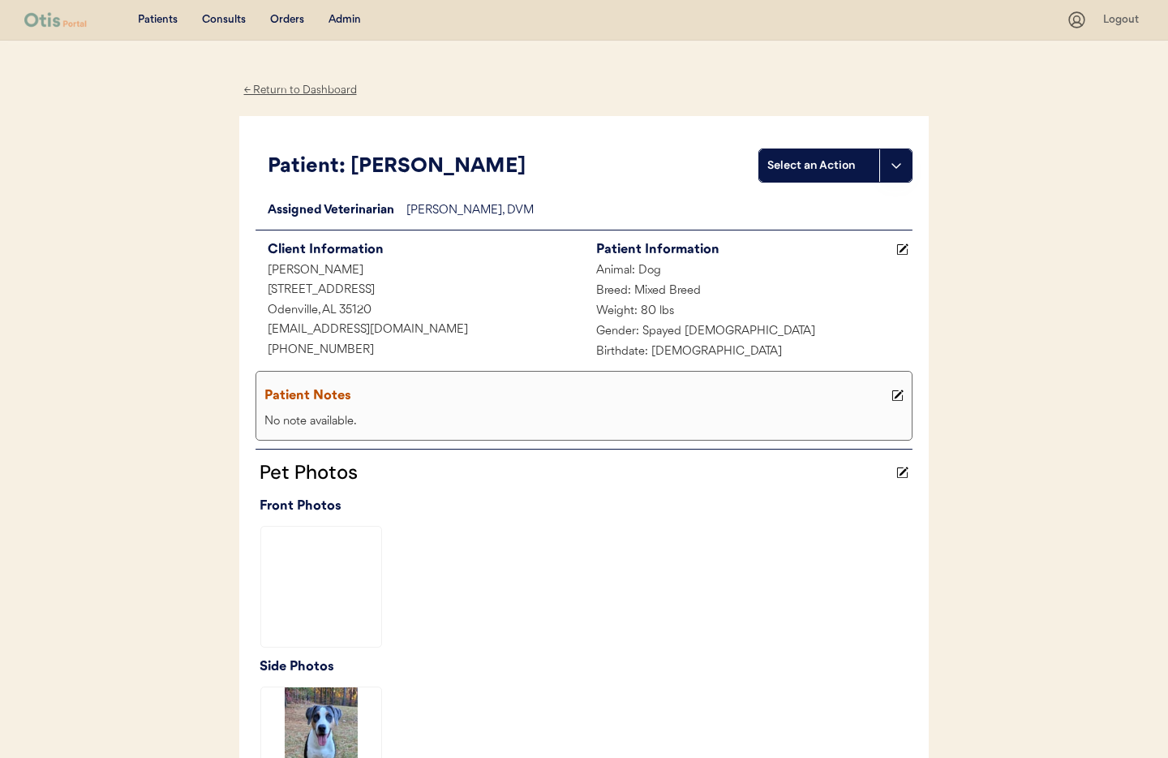
click at [293, 89] on div "← Return to Dashboard" at bounding box center [300, 90] width 122 height 19
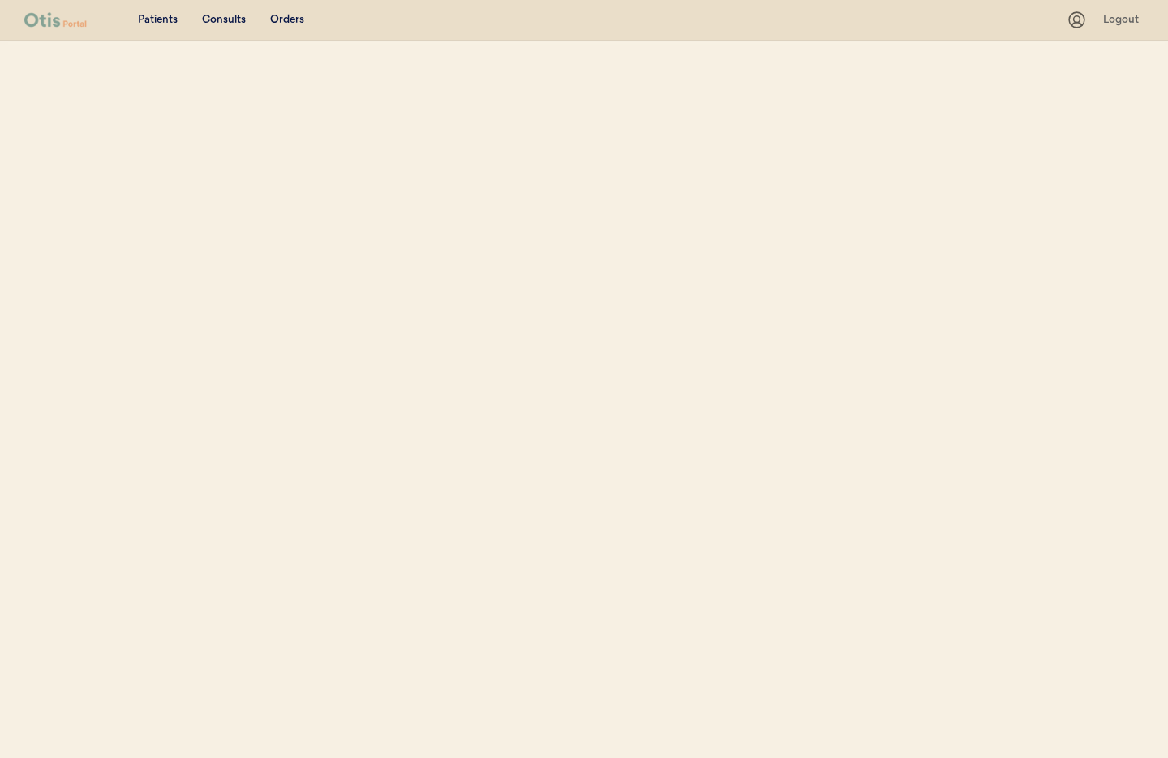
select select ""Name""
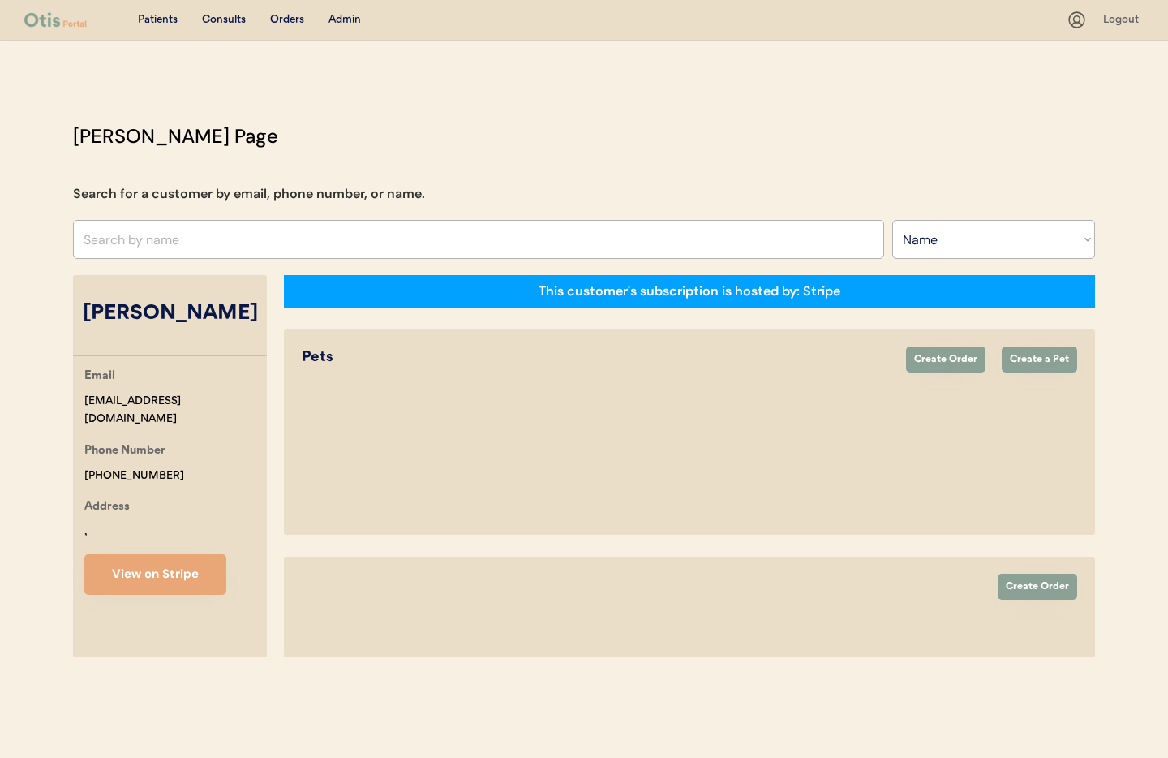
select select "true"
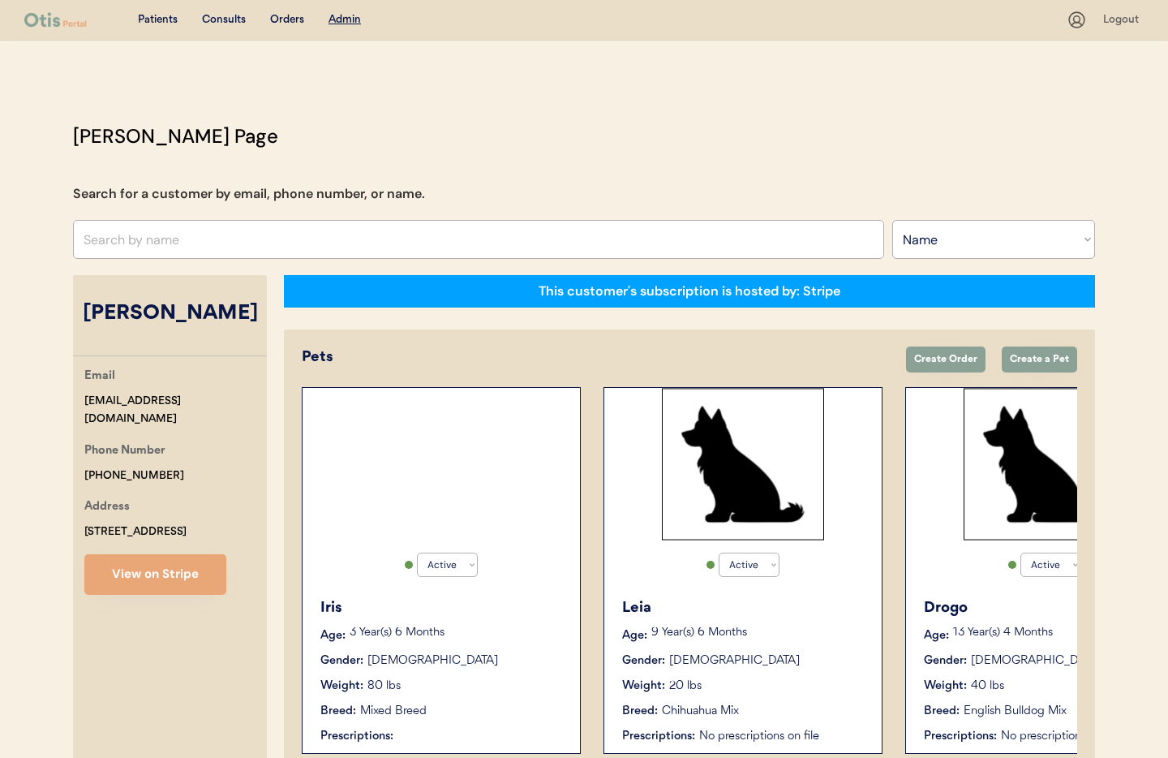
scroll to position [2, 0]
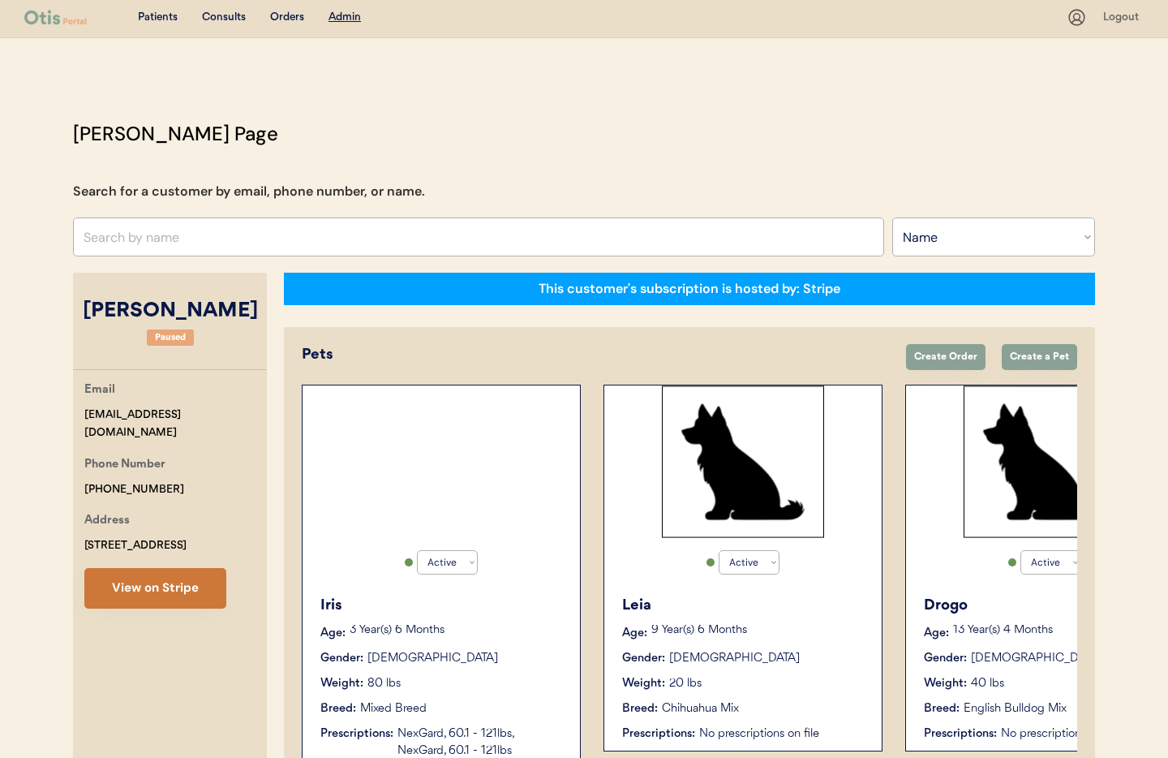
click at [148, 588] on button "View on Stripe" at bounding box center [155, 588] width 142 height 41
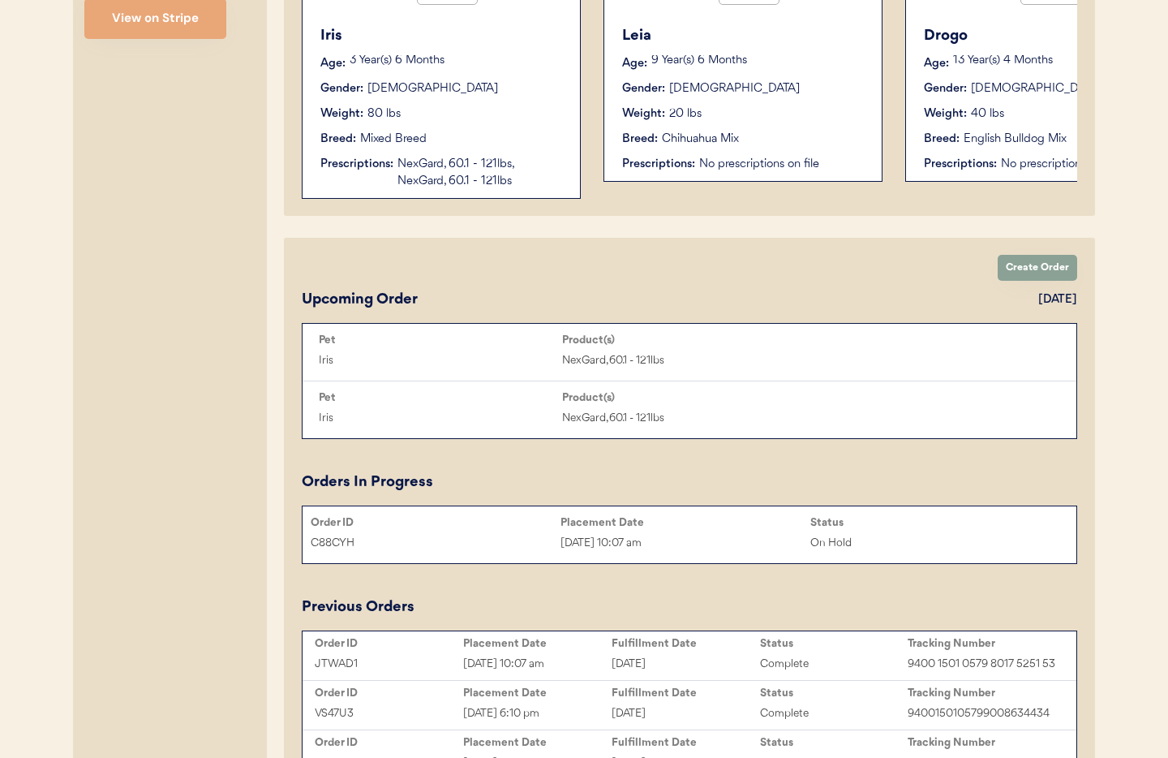
scroll to position [570, 0]
click at [681, 537] on div "Sep 2, 2025 10:07 am" at bounding box center [685, 544] width 250 height 19
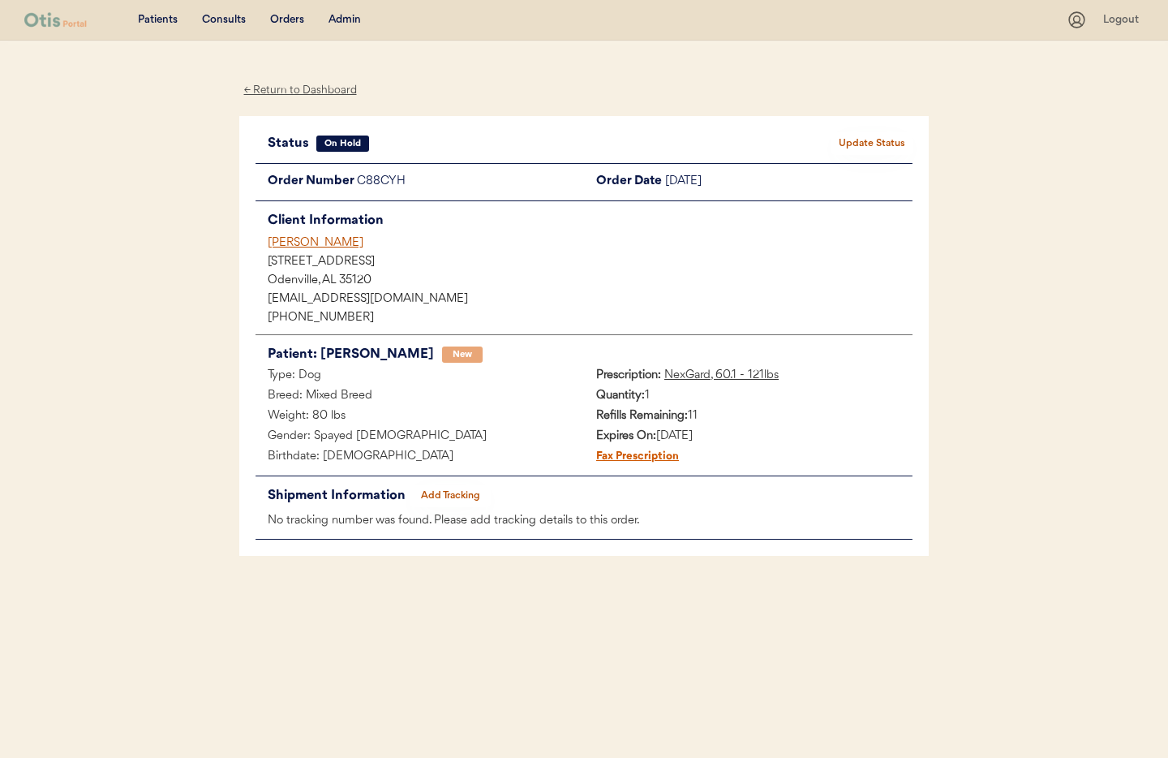
click at [860, 144] on button "Update Status" at bounding box center [871, 143] width 81 height 23
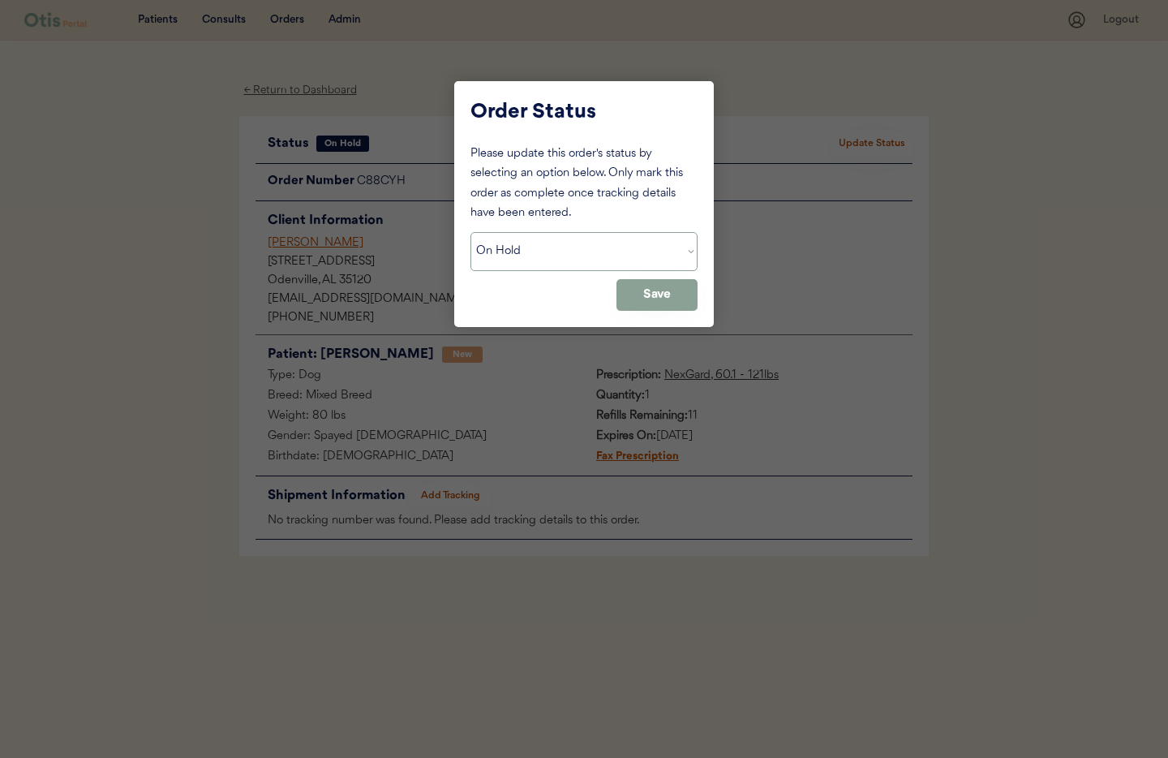
click at [625, 256] on select "Status On Hold New In Progress Complete Pending HW Consent Canceled" at bounding box center [583, 251] width 227 height 39
select select ""new""
click at [470, 232] on select "Status On Hold New In Progress Complete Pending HW Consent Canceled" at bounding box center [583, 251] width 227 height 39
click at [644, 295] on button "Save" at bounding box center [656, 295] width 81 height 32
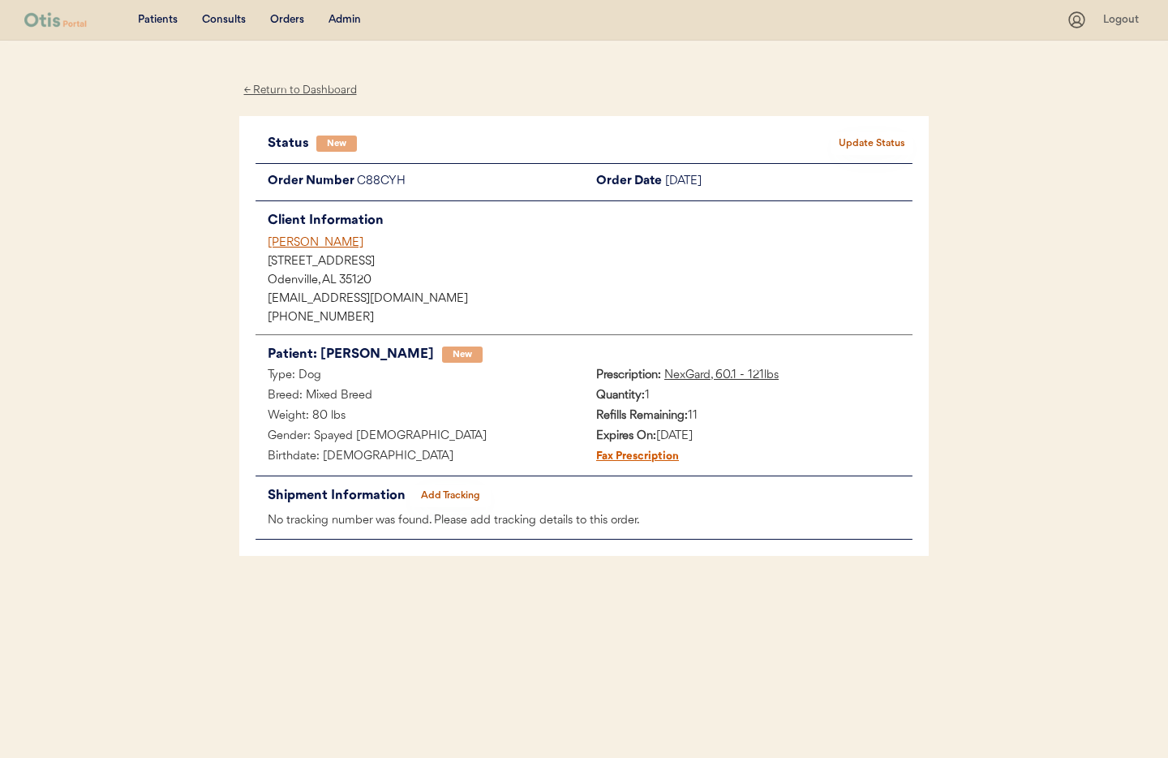
click at [291, 91] on div "← Return to Dashboard" at bounding box center [300, 90] width 122 height 19
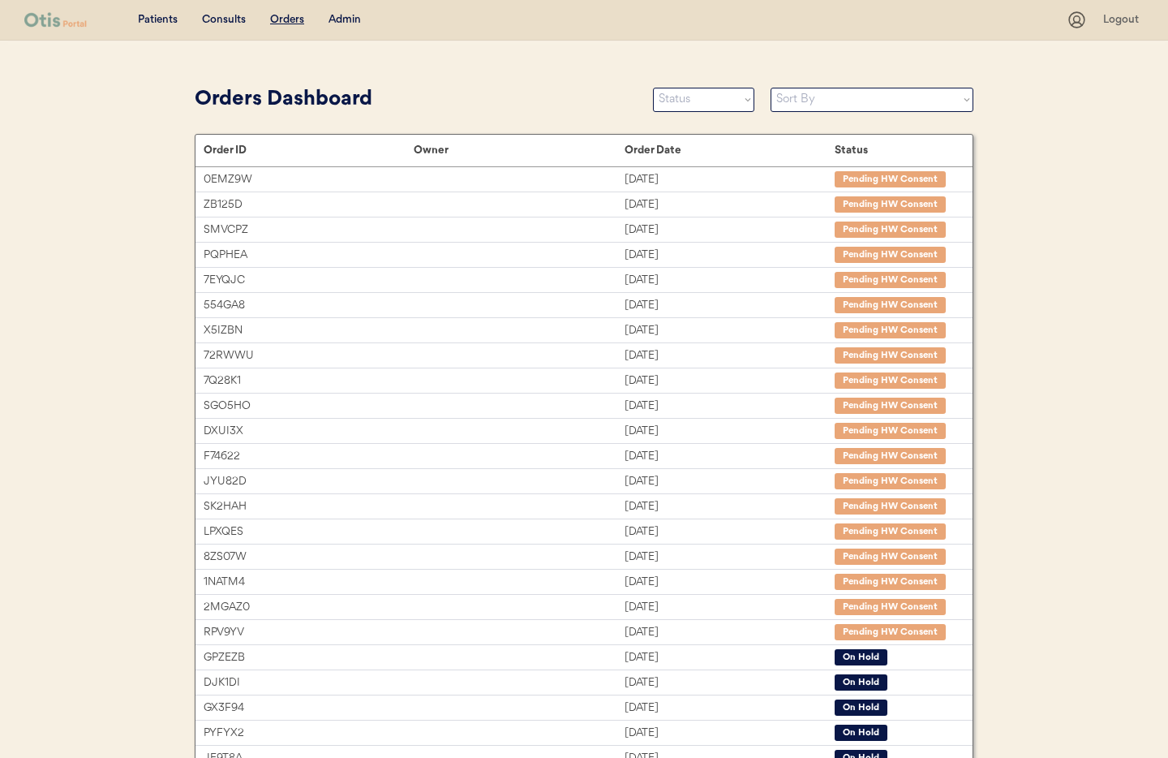
click at [339, 19] on div "Admin" at bounding box center [344, 20] width 32 height 16
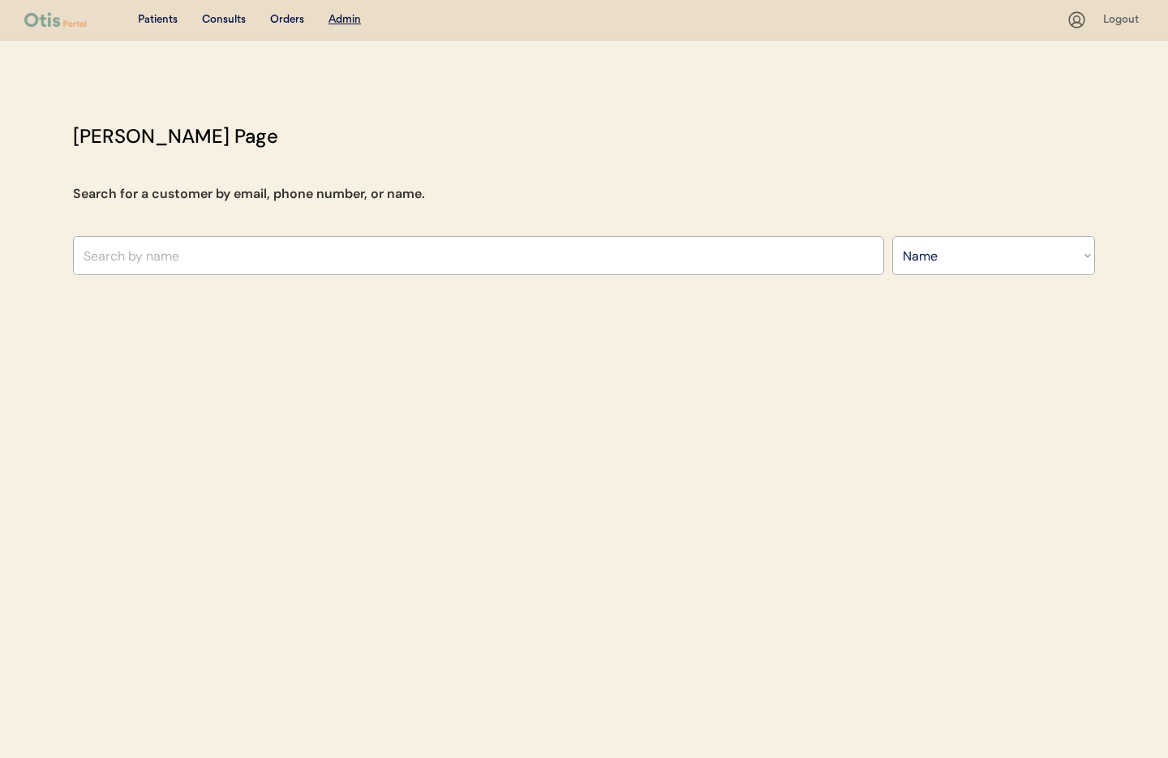
select select ""Name""
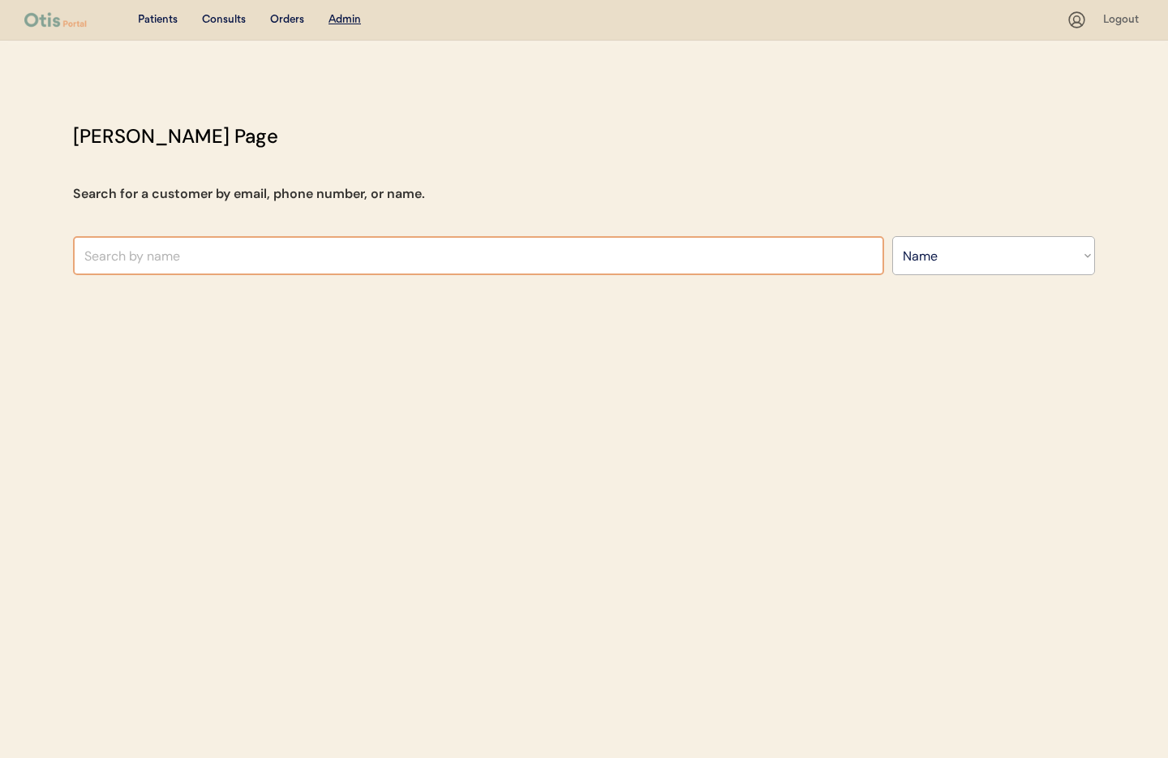
click at [240, 257] on input "text" at bounding box center [478, 255] width 811 height 39
drag, startPoint x: 140, startPoint y: 254, endPoint x: 49, endPoint y: 245, distance: 90.5
click at [49, 245] on div "Patients Consults Orders Admin Logout [PERSON_NAME] Admin Page Search for a cus…" at bounding box center [584, 379] width 1168 height 758
type input "[PERSON_NAME]"
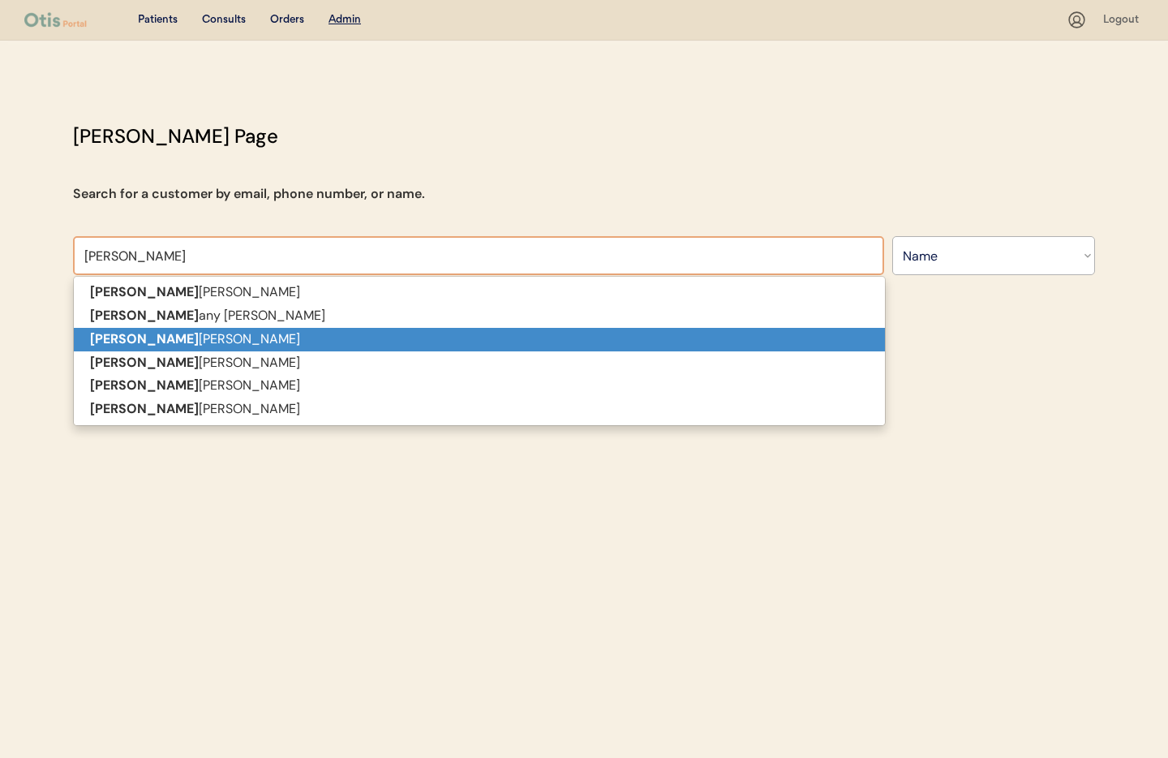
click at [131, 345] on p "[PERSON_NAME]" at bounding box center [479, 340] width 811 height 24
type input "[PERSON_NAME]"
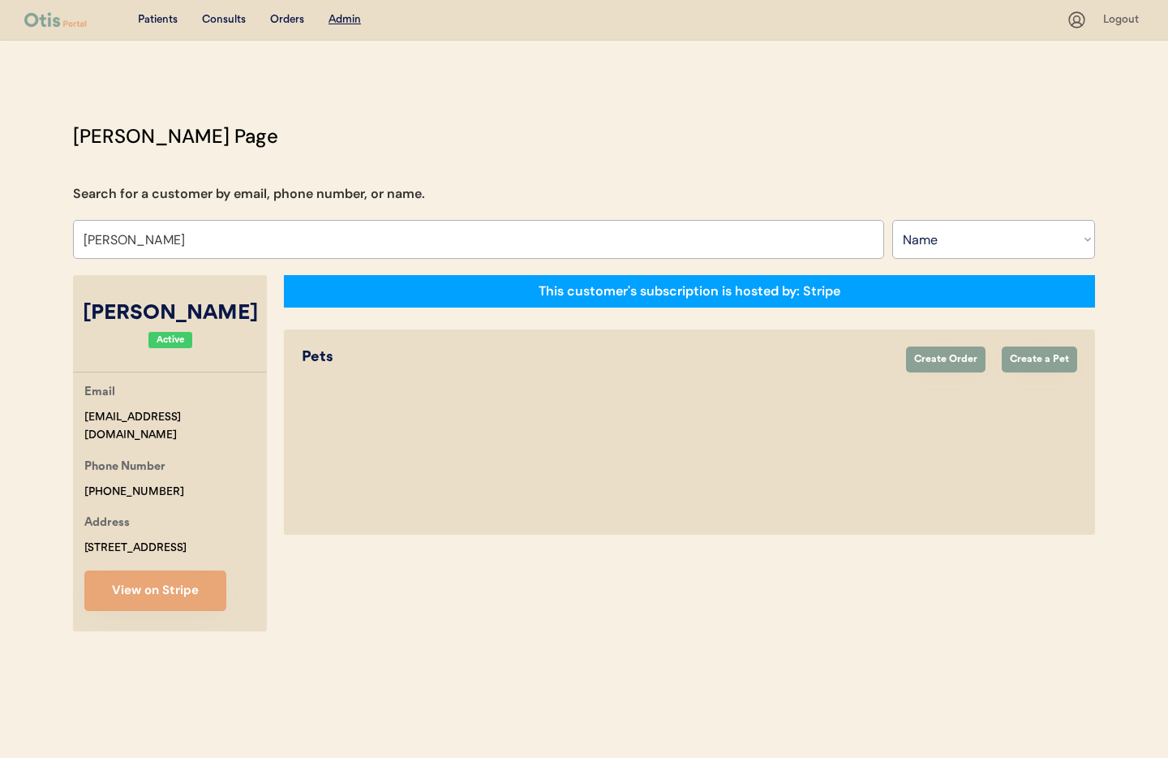
select select "true"
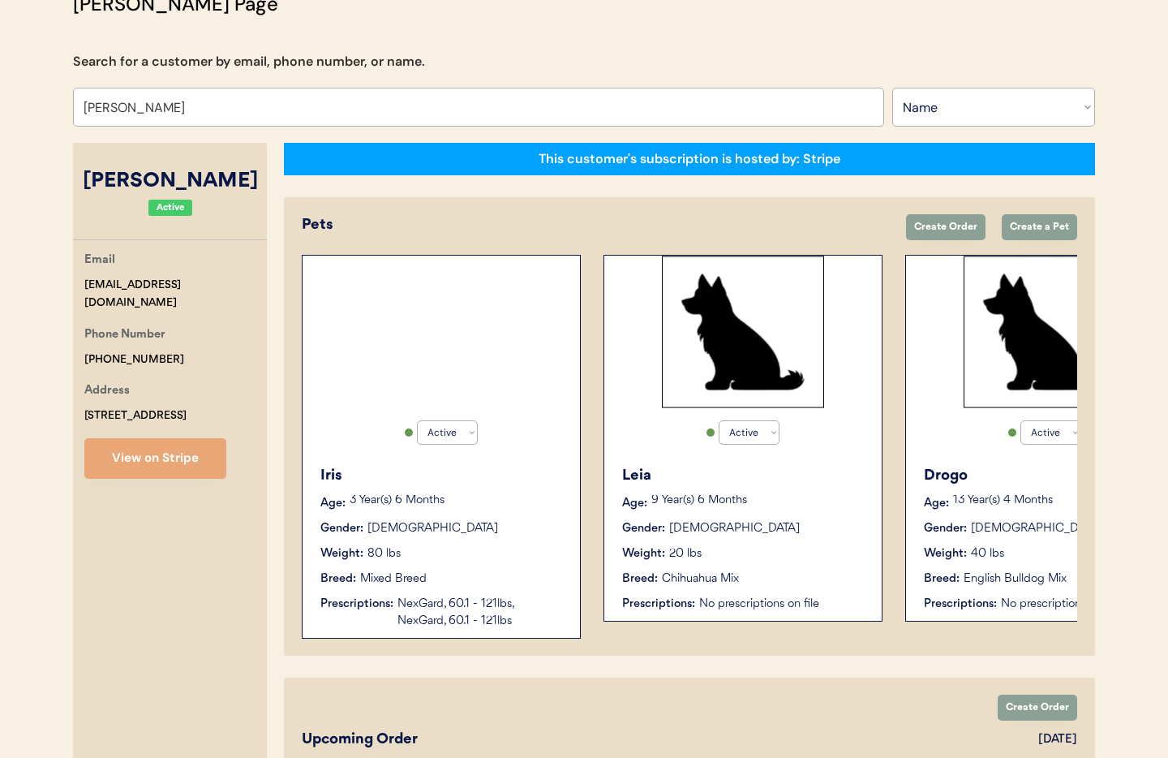
scroll to position [67, 0]
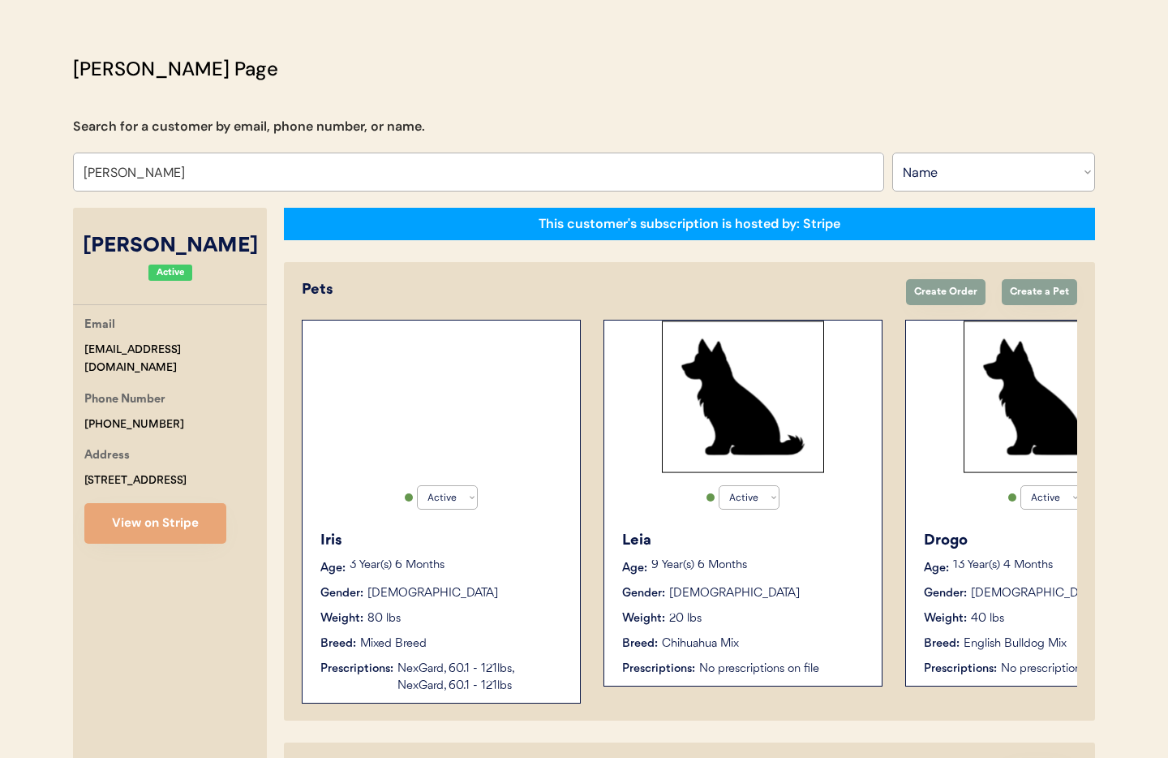
type input "[PERSON_NAME]"
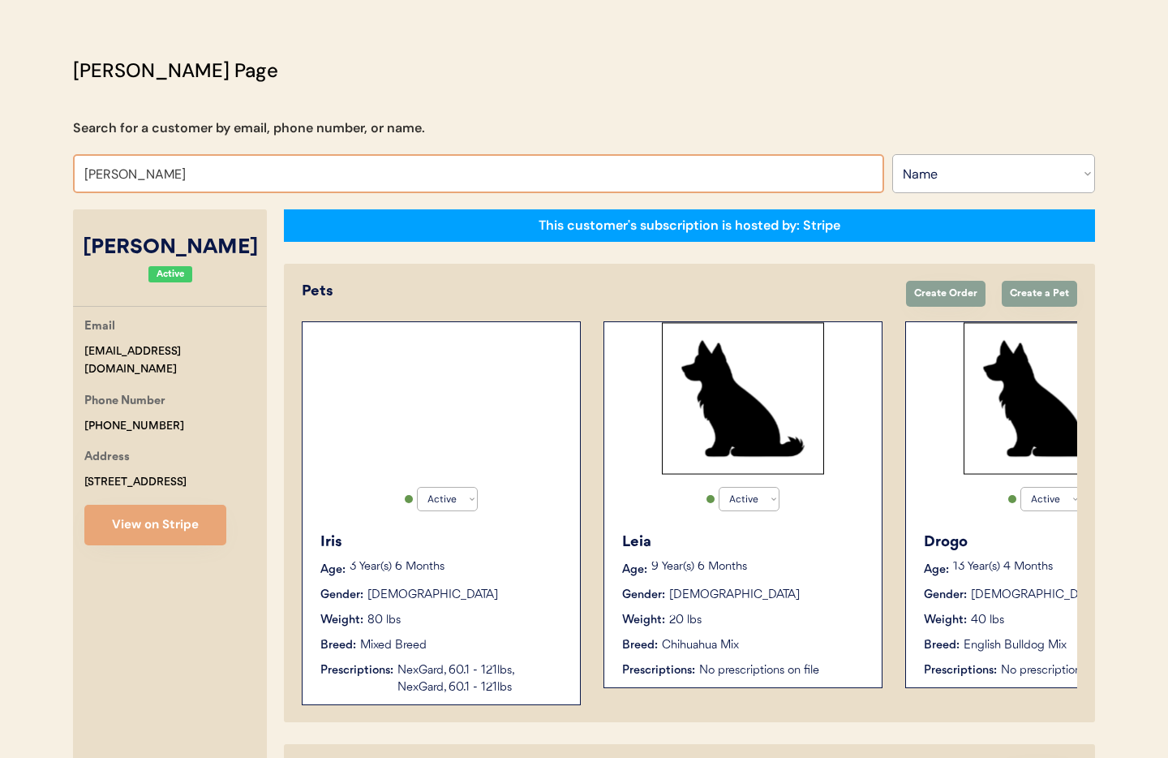
scroll to position [0, 0]
